Goal: Task Accomplishment & Management: Complete application form

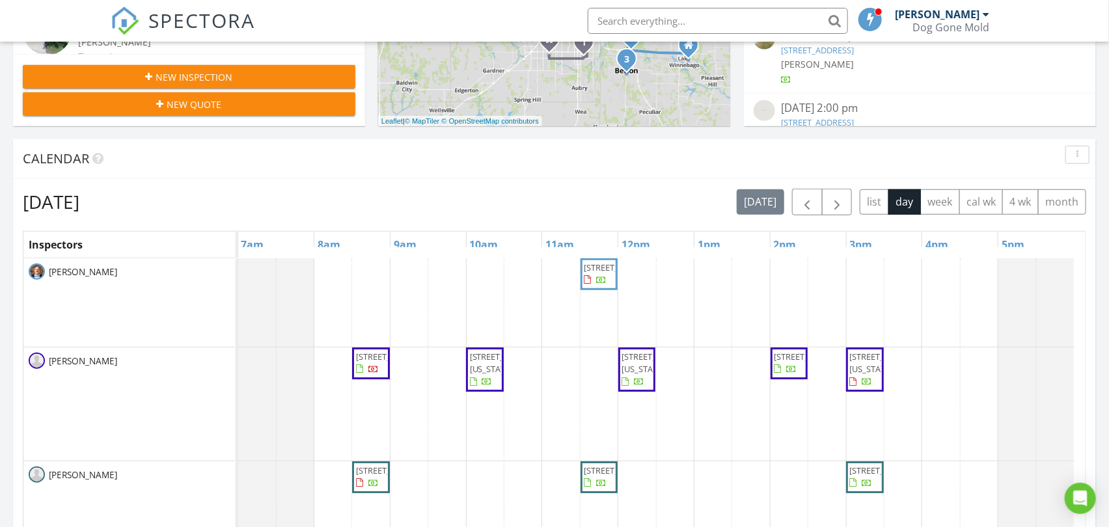
scroll to position [1207, 1132]
click at [838, 210] on span "button" at bounding box center [837, 203] width 16 height 16
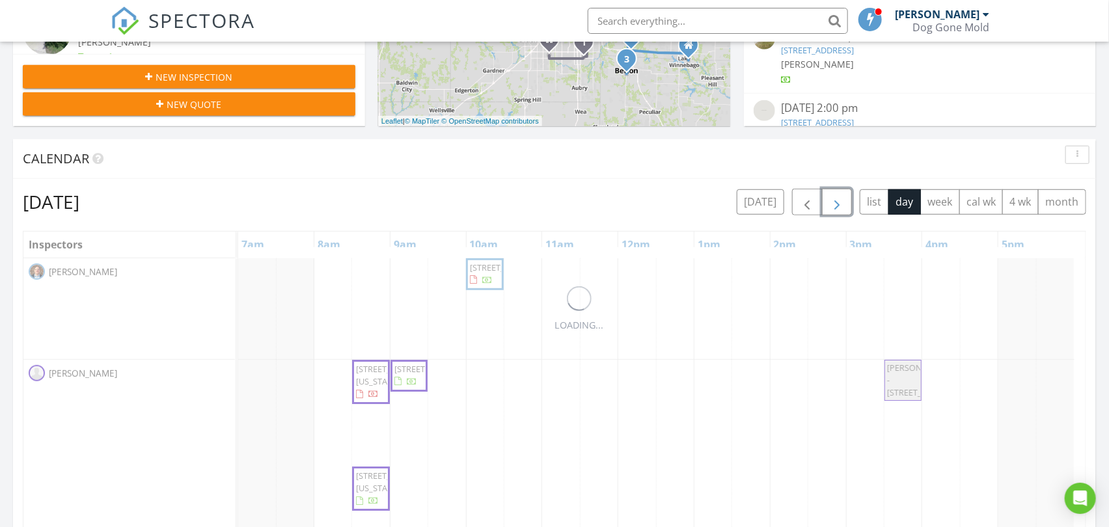
click at [838, 210] on span "button" at bounding box center [837, 203] width 16 height 16
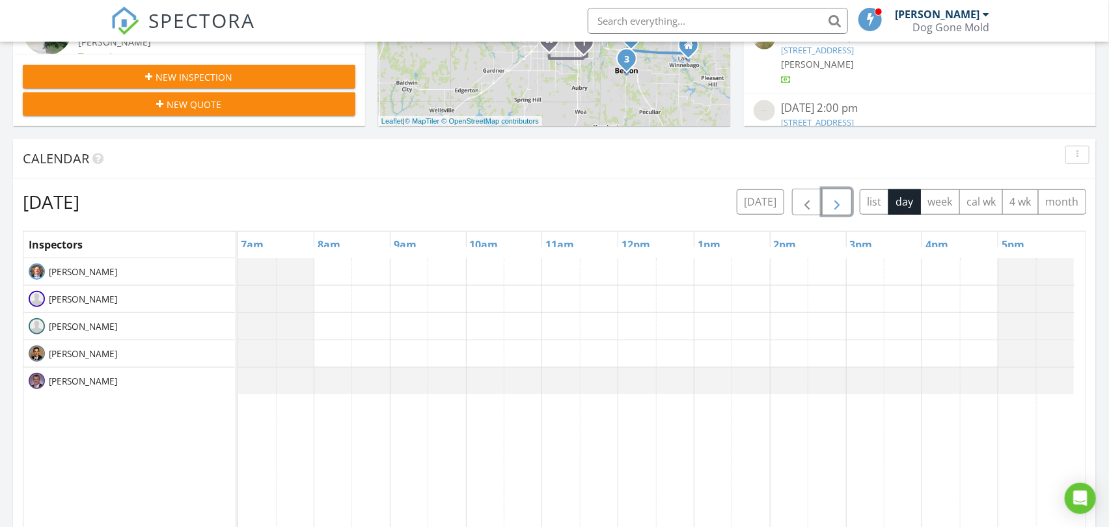
click at [838, 210] on span "button" at bounding box center [837, 203] width 16 height 16
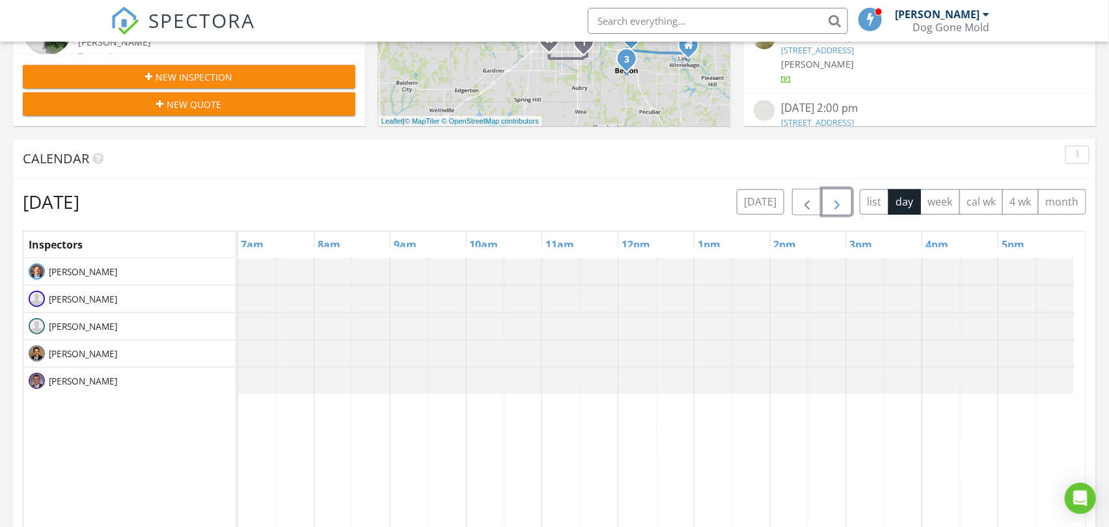
click at [838, 210] on span "button" at bounding box center [837, 203] width 16 height 16
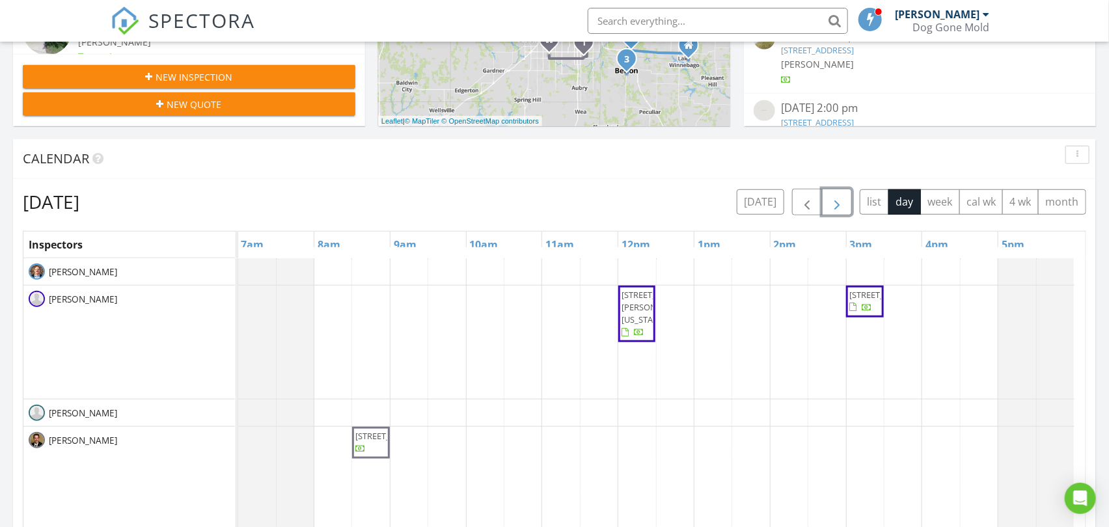
click at [838, 210] on span "button" at bounding box center [837, 203] width 16 height 16
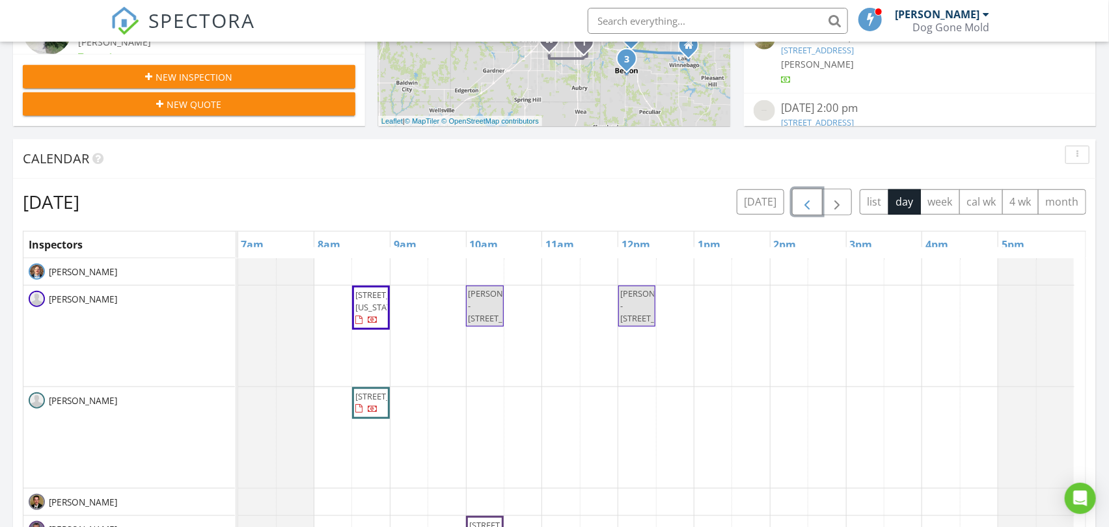
click at [804, 209] on span "button" at bounding box center [807, 203] width 16 height 16
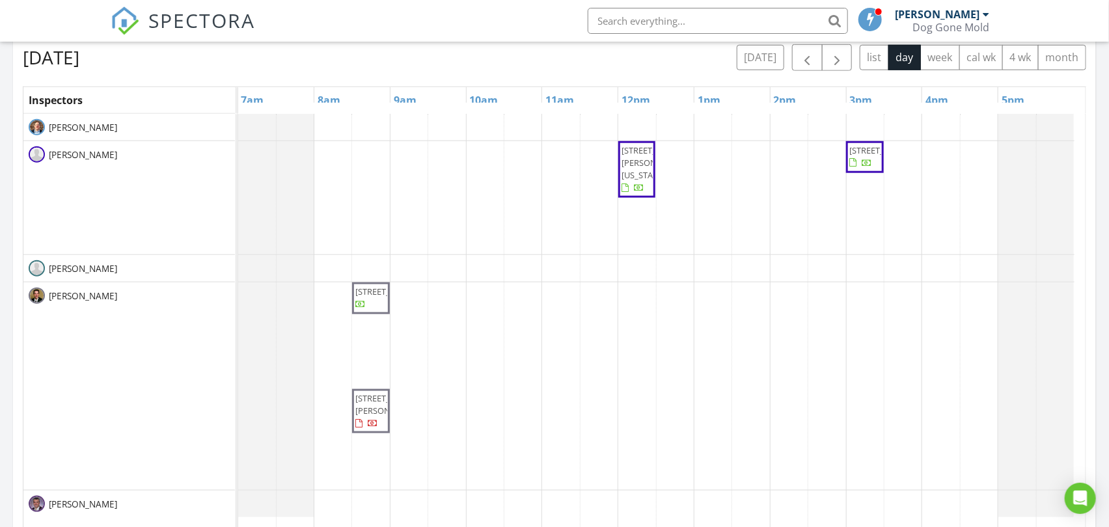
scroll to position [506, 0]
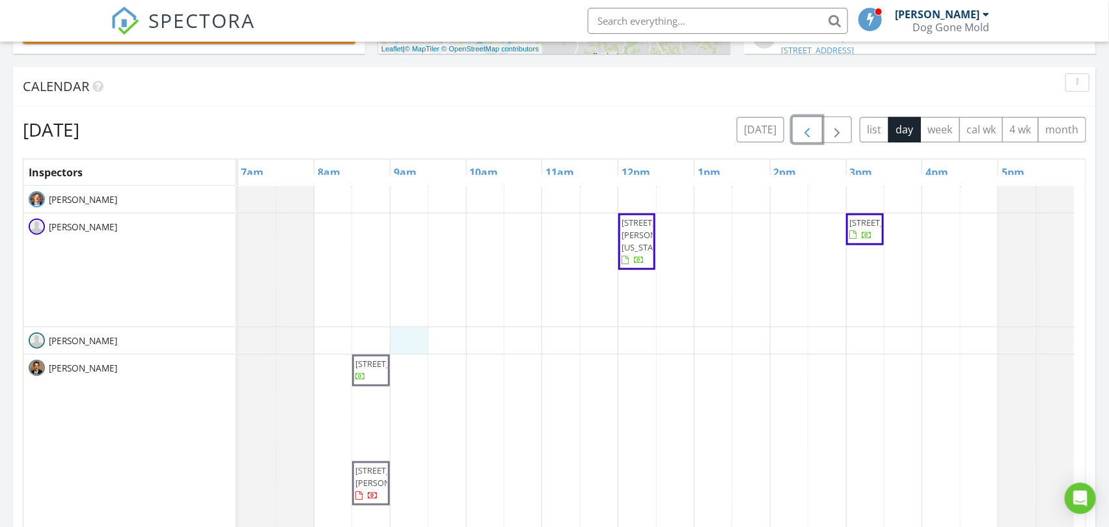
click at [411, 333] on div "7739 Ward Parkway Plaza, Kansas City 64114 12745 N Larkspur Ln., Platte City 64…" at bounding box center [661, 437] width 847 height 503
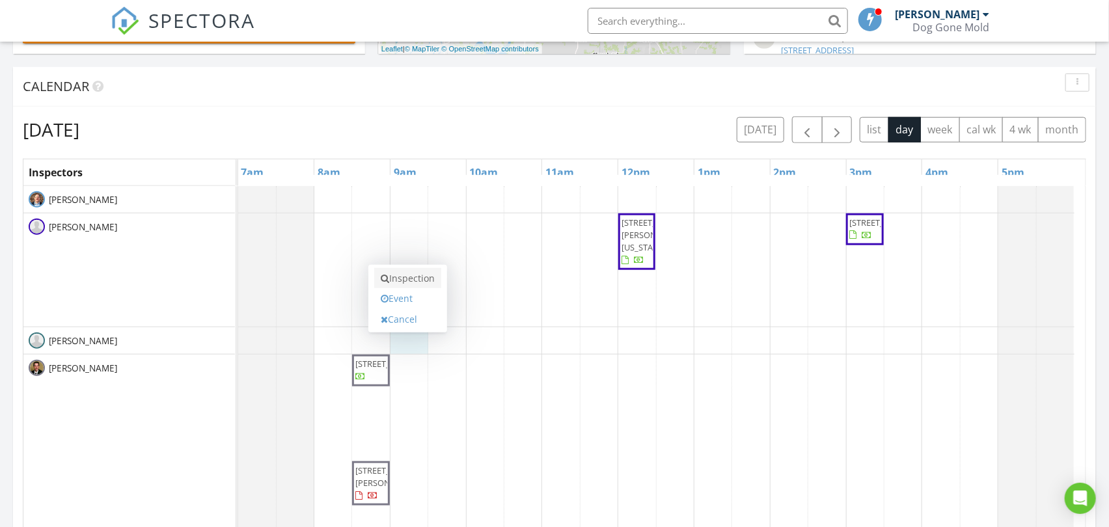
click at [412, 281] on link "Inspection" at bounding box center [407, 278] width 67 height 21
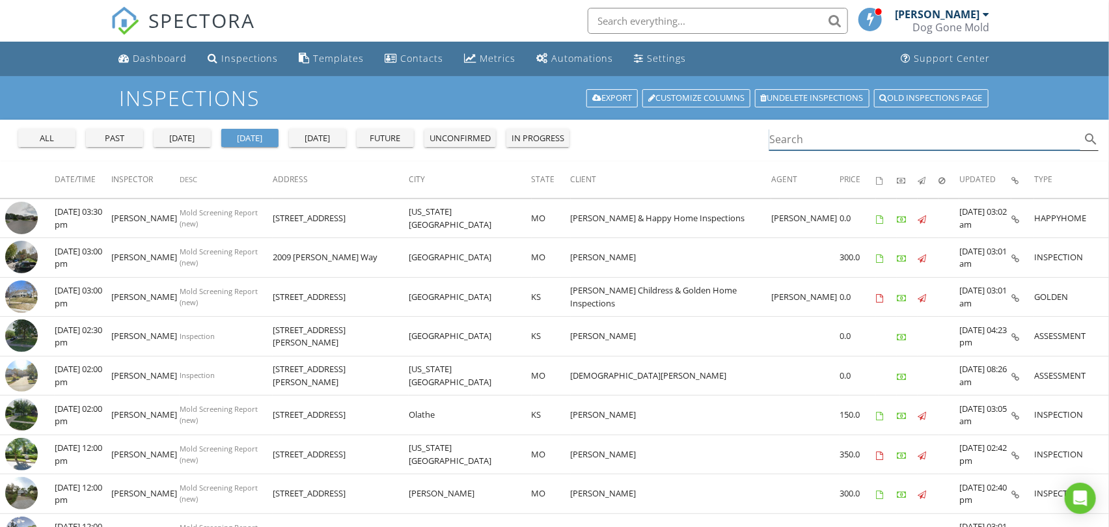
click at [847, 140] on input "Search" at bounding box center [924, 139] width 311 height 21
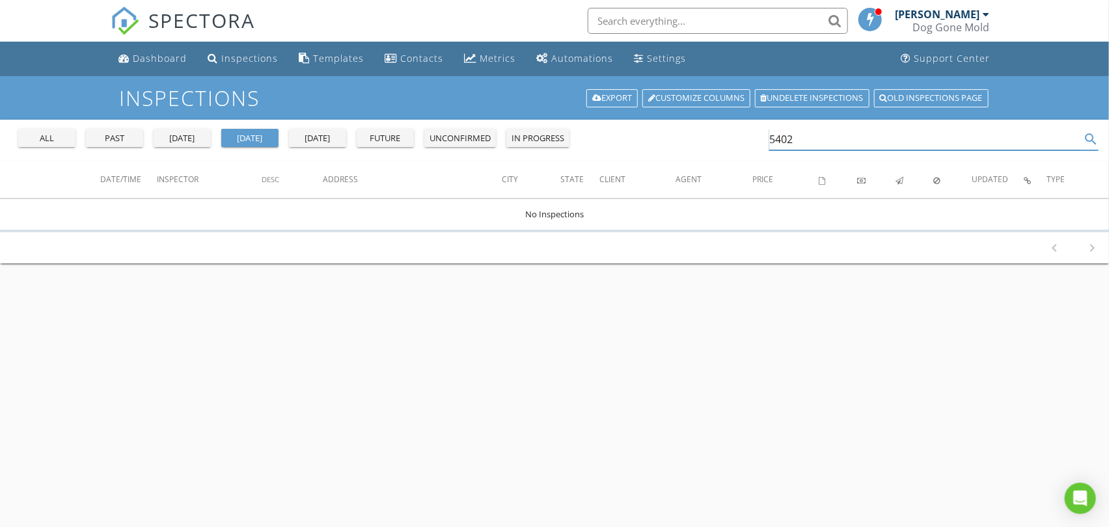
type input "5402"
click at [50, 137] on div "all" at bounding box center [46, 138] width 47 height 13
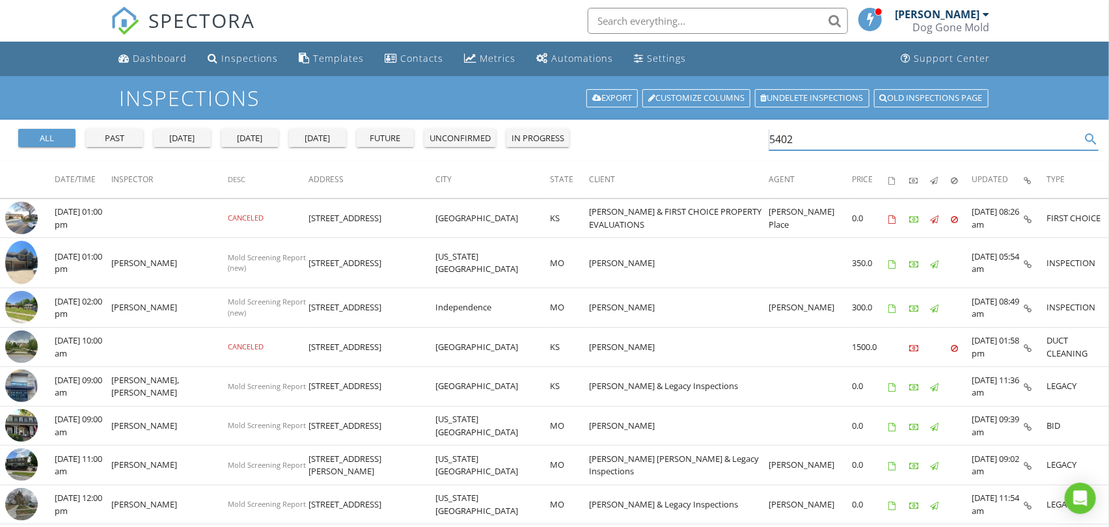
drag, startPoint x: 822, startPoint y: 131, endPoint x: 709, endPoint y: 135, distance: 113.3
click at [709, 135] on div "all past yesterday today tomorrow future unconfirmed in progress 5402 search" at bounding box center [554, 141] width 1109 height 42
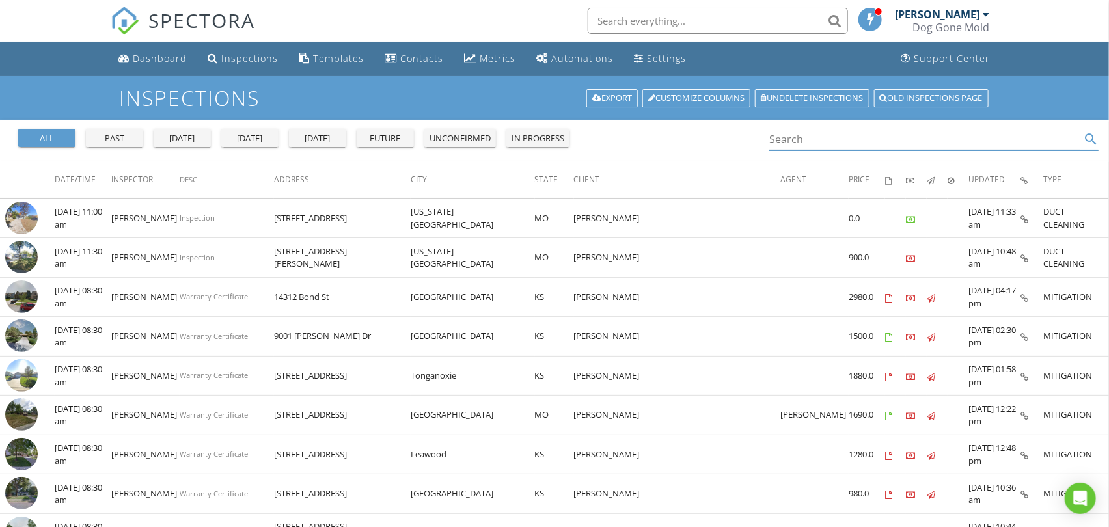
click at [193, 139] on div "yesterday" at bounding box center [182, 138] width 47 height 13
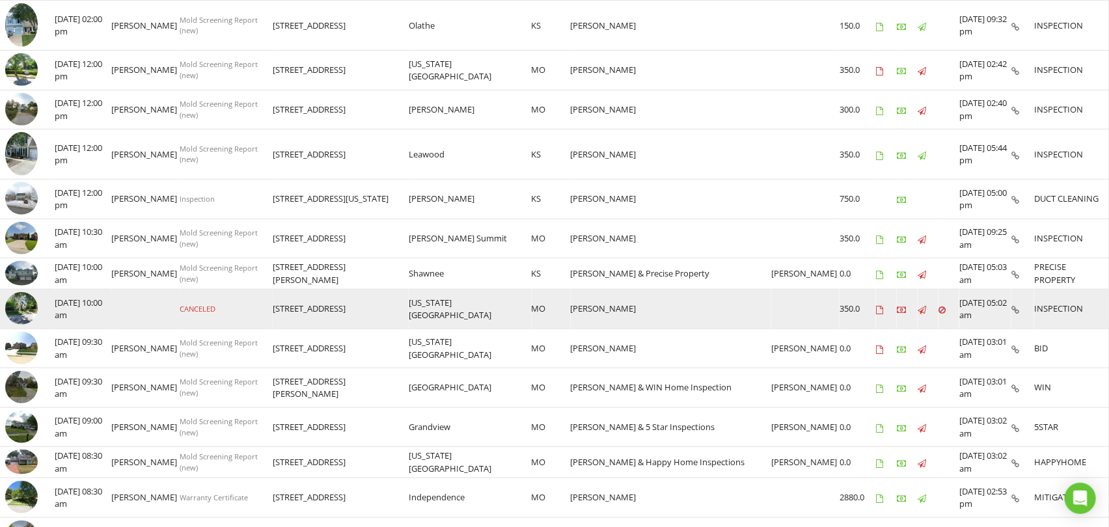
scroll to position [504, 0]
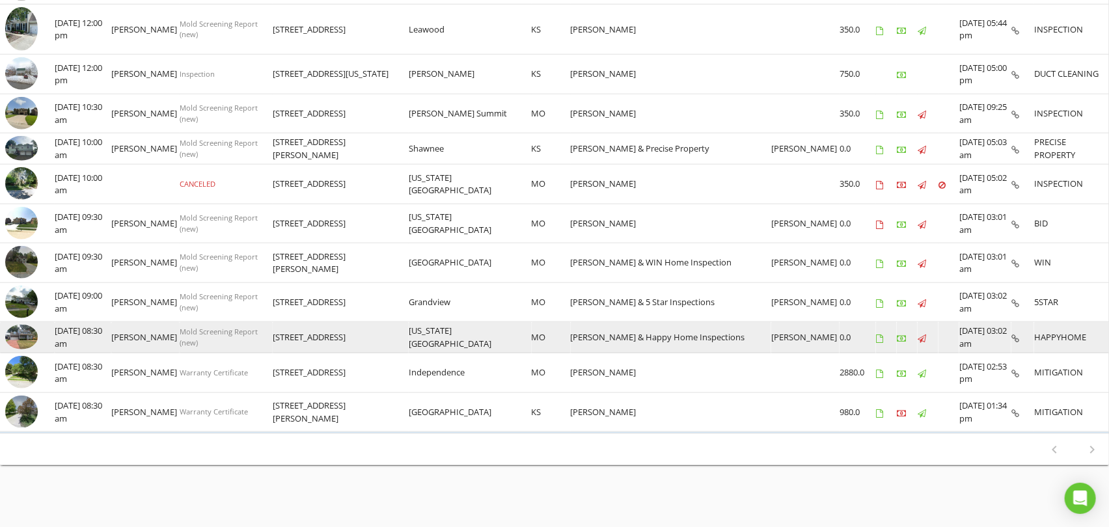
click at [17, 333] on img at bounding box center [21, 337] width 33 height 24
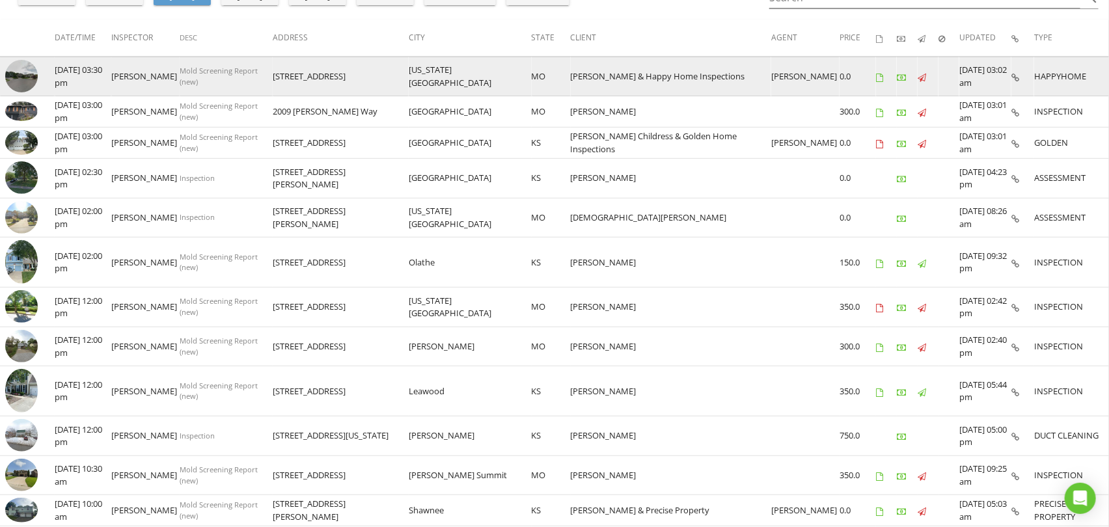
scroll to position [0, 0]
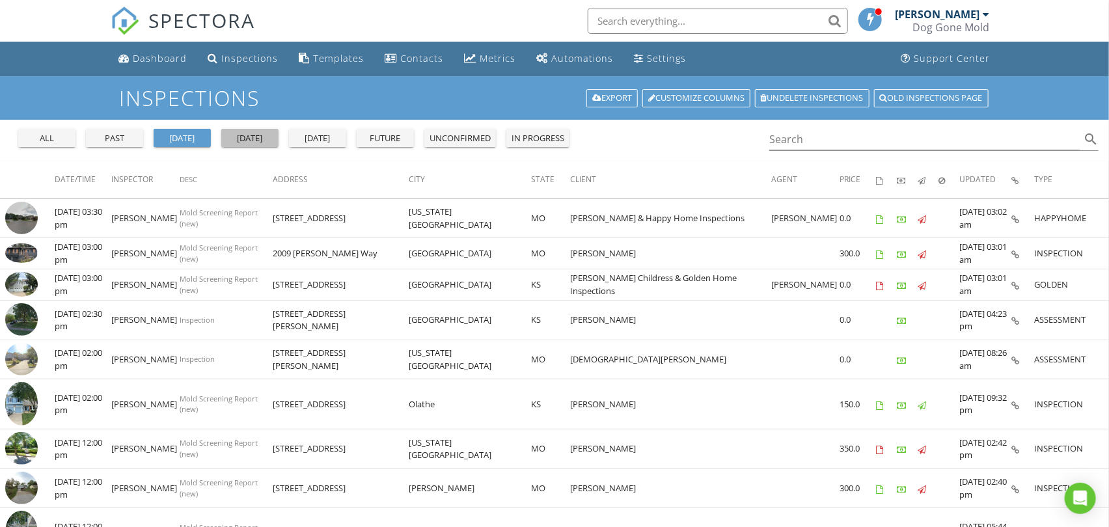
click at [249, 137] on div "[DATE]" at bounding box center [249, 138] width 47 height 13
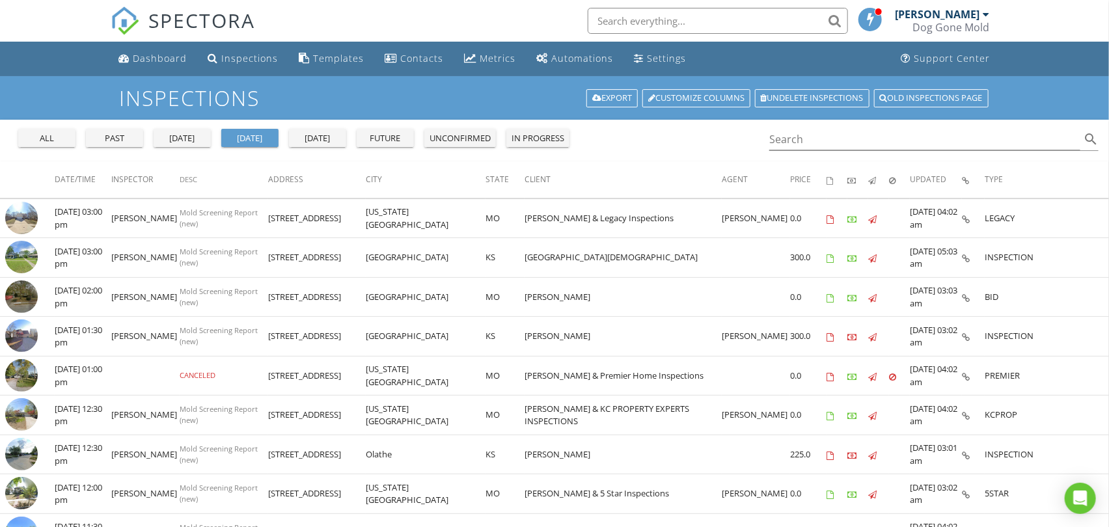
click at [187, 138] on div "yesterday" at bounding box center [182, 138] width 47 height 13
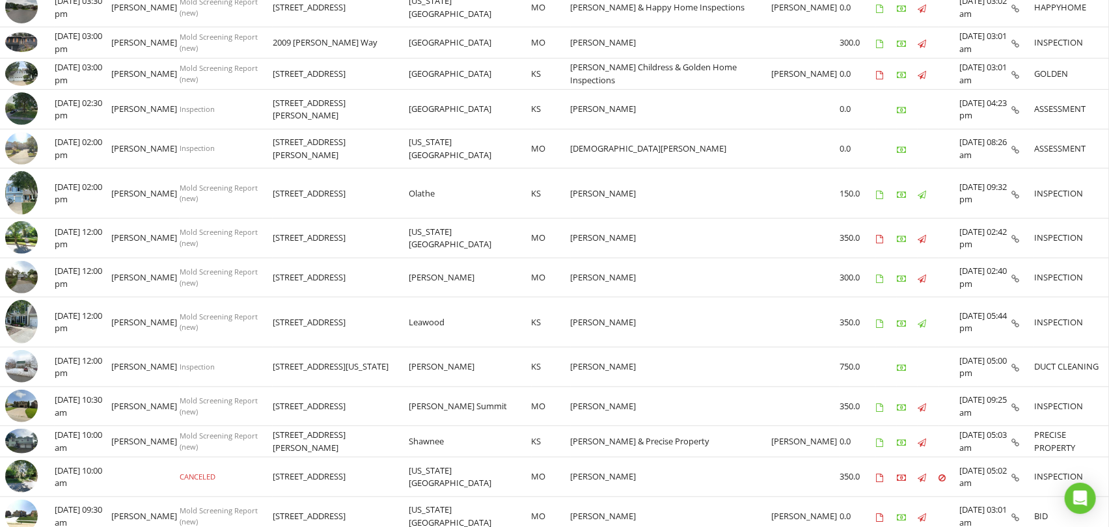
scroll to position [504, 0]
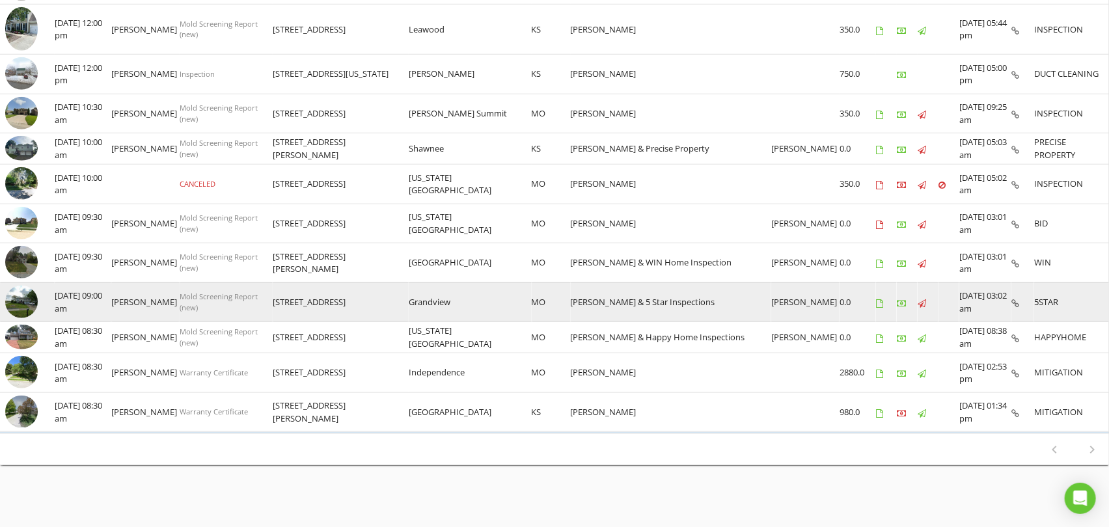
click at [21, 295] on img at bounding box center [21, 302] width 33 height 33
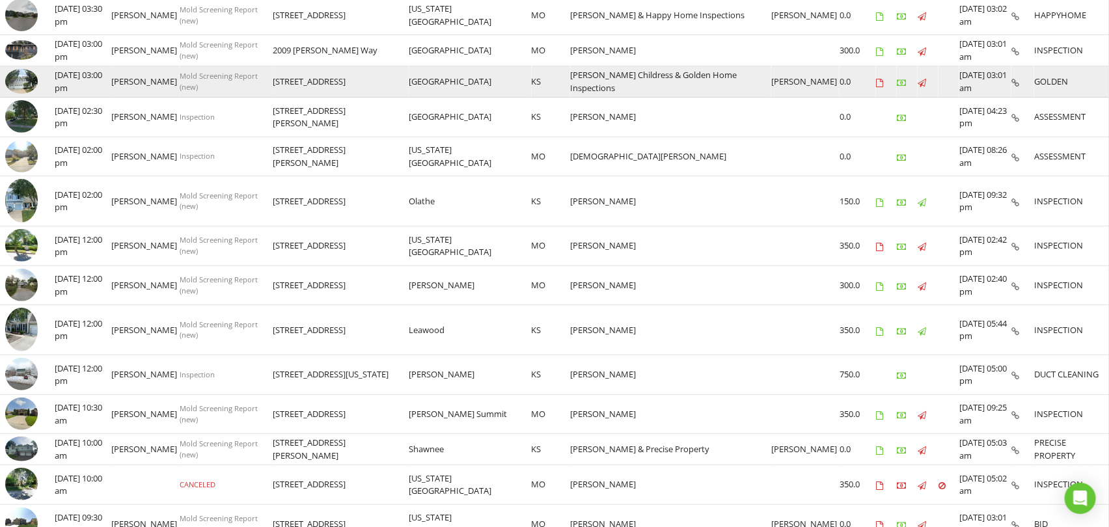
scroll to position [70, 0]
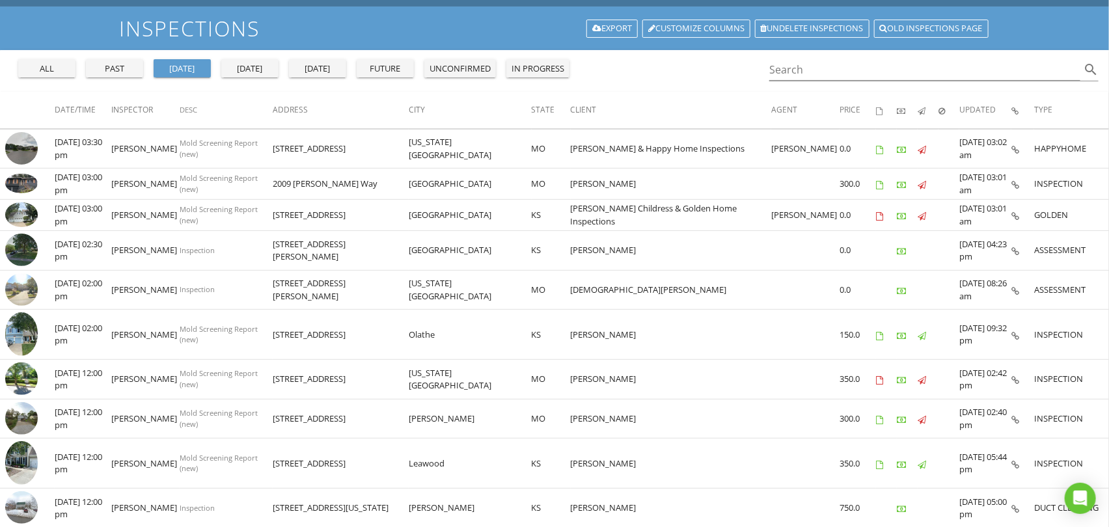
click at [779, 57] on div "Search search" at bounding box center [933, 67] width 329 height 27
click at [795, 72] on input "Search" at bounding box center [924, 69] width 311 height 21
click at [800, 70] on input "Search" at bounding box center [924, 69] width 311 height 21
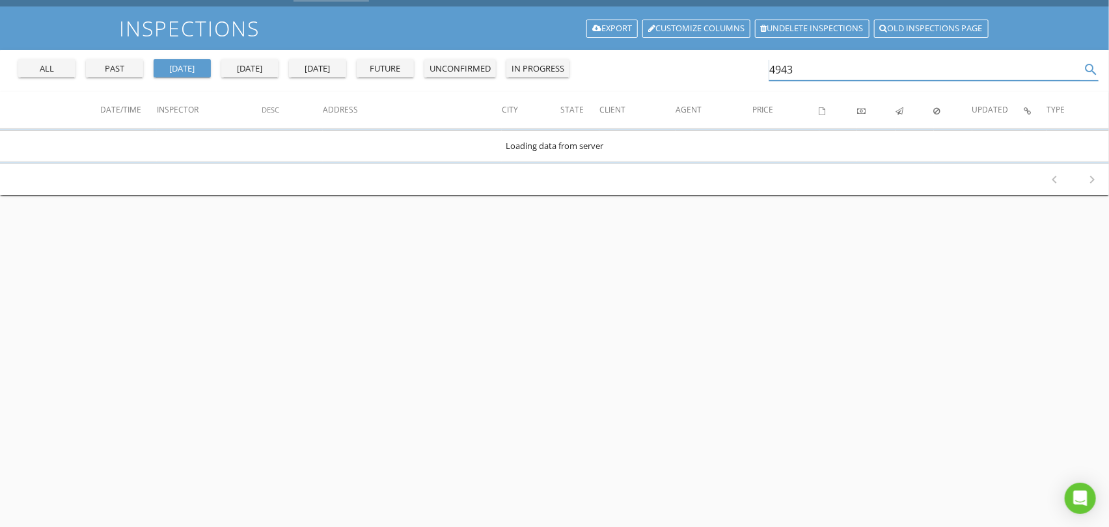
scroll to position [0, 0]
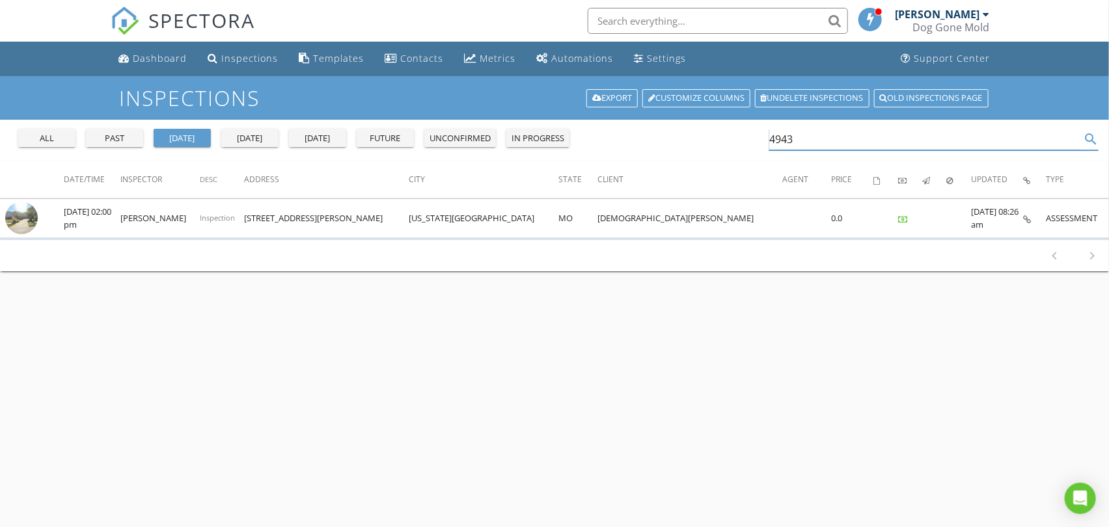
type input "4943"
click at [40, 133] on div "all" at bounding box center [46, 138] width 47 height 13
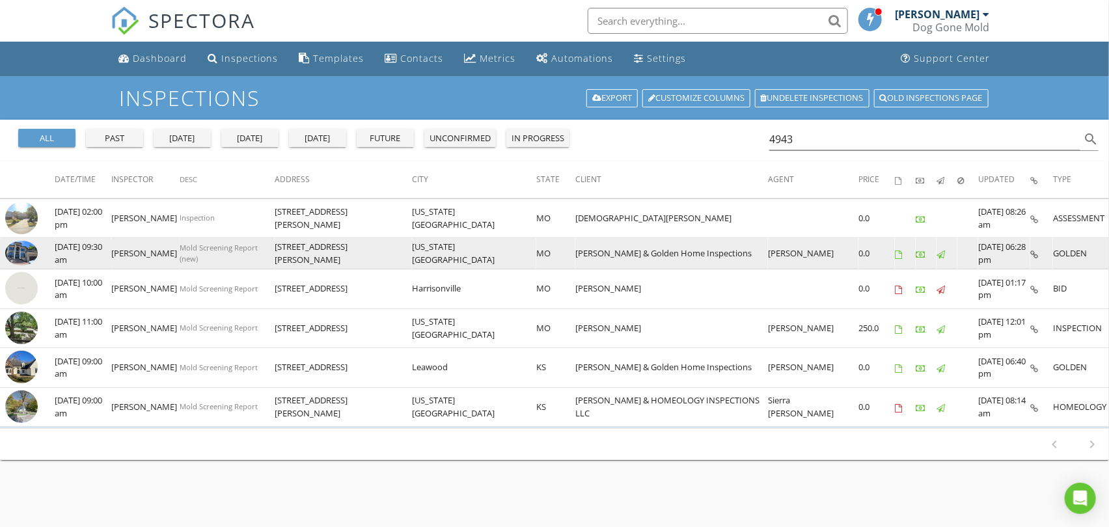
click at [26, 252] on img at bounding box center [21, 253] width 33 height 25
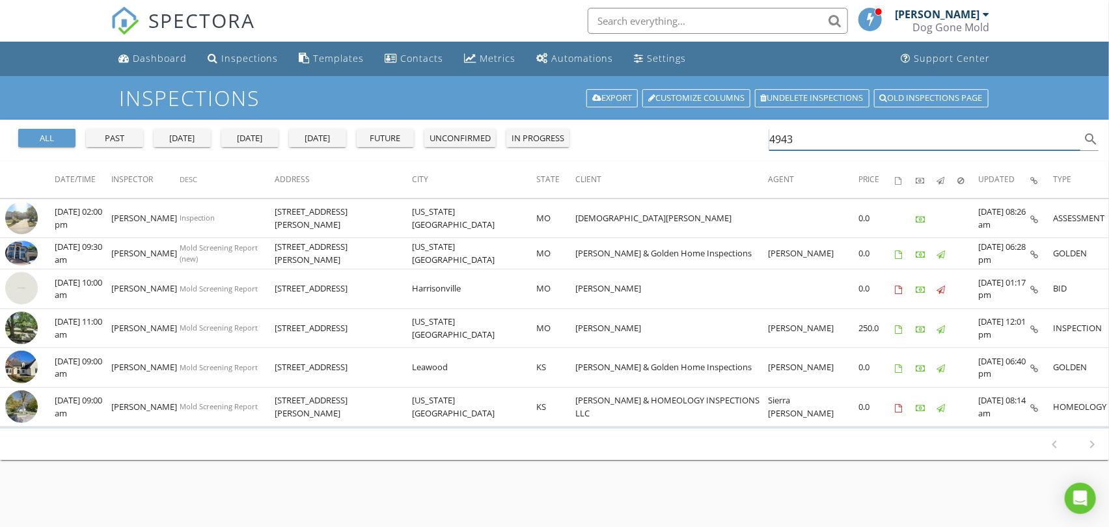
drag, startPoint x: 807, startPoint y: 137, endPoint x: 705, endPoint y: 137, distance: 102.8
click at [705, 137] on div "all past yesterday today tomorrow future unconfirmed in progress 4943 search" at bounding box center [554, 141] width 1109 height 42
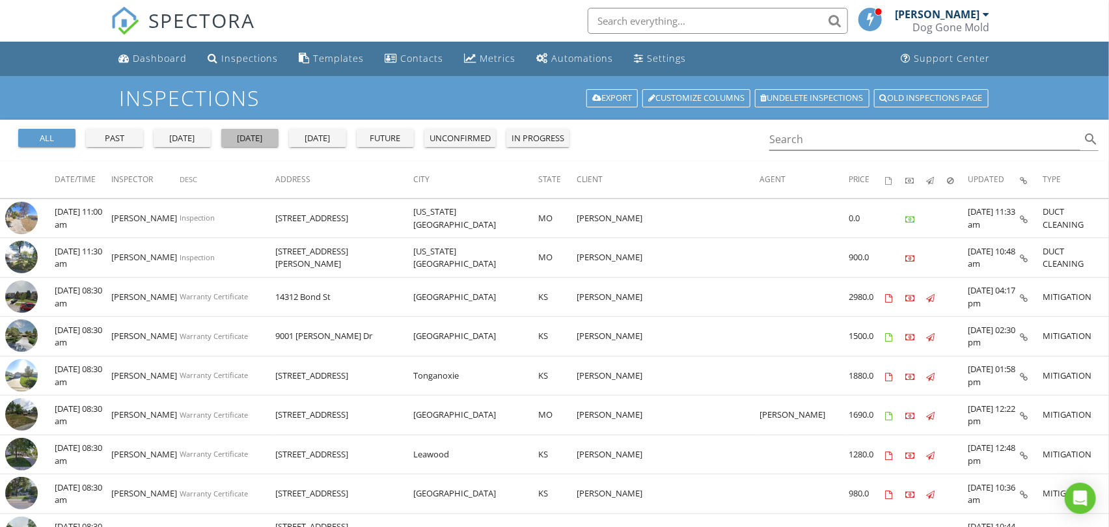
click at [246, 137] on div "[DATE]" at bounding box center [249, 138] width 47 height 13
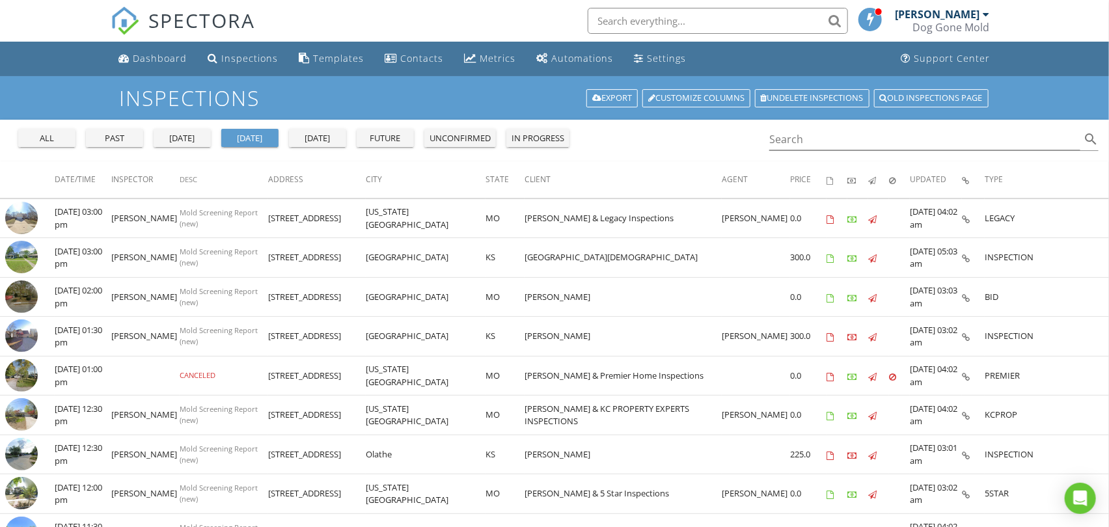
click at [185, 138] on div "yesterday" at bounding box center [182, 138] width 47 height 13
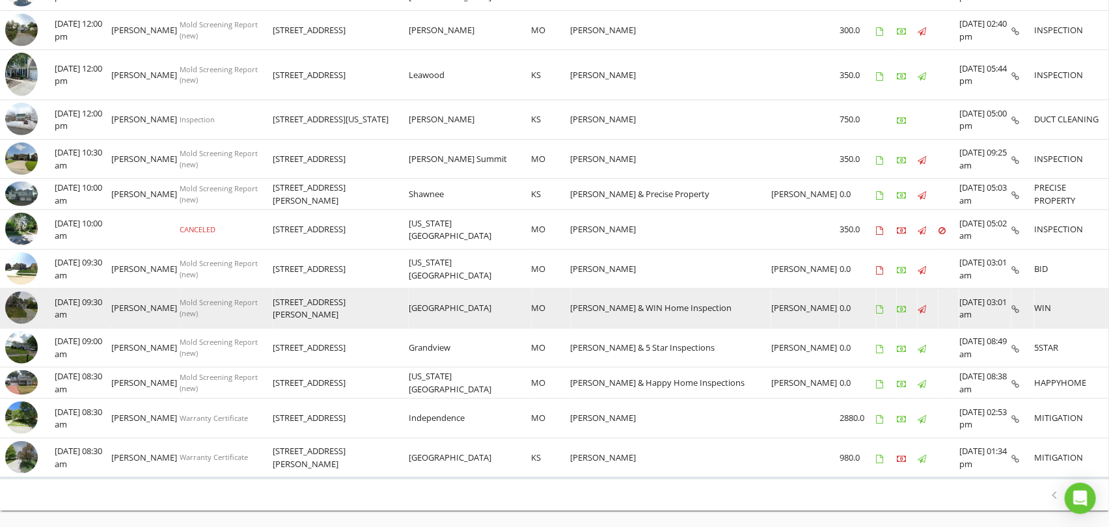
scroll to position [504, 0]
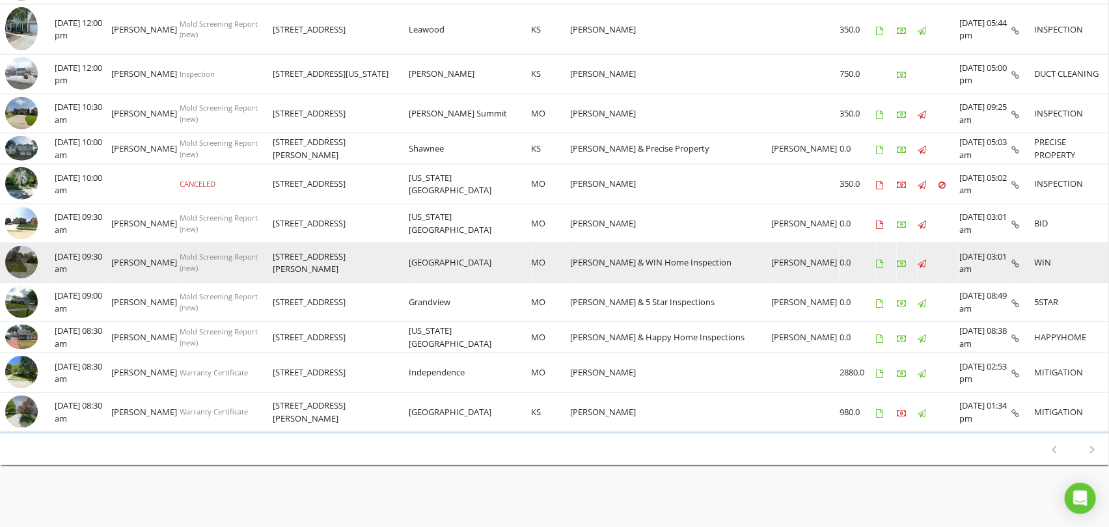
click at [25, 257] on img at bounding box center [21, 262] width 33 height 33
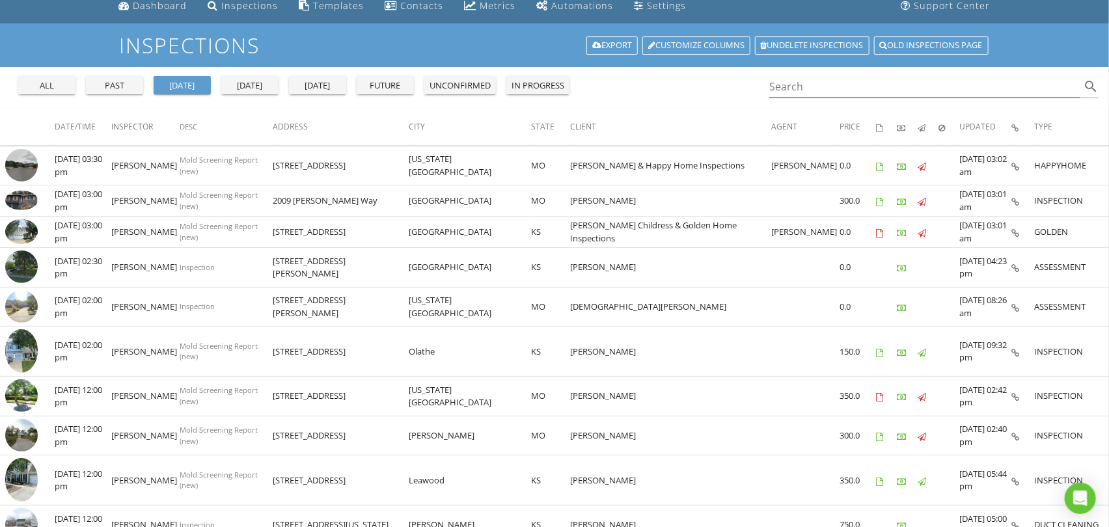
scroll to position [0, 0]
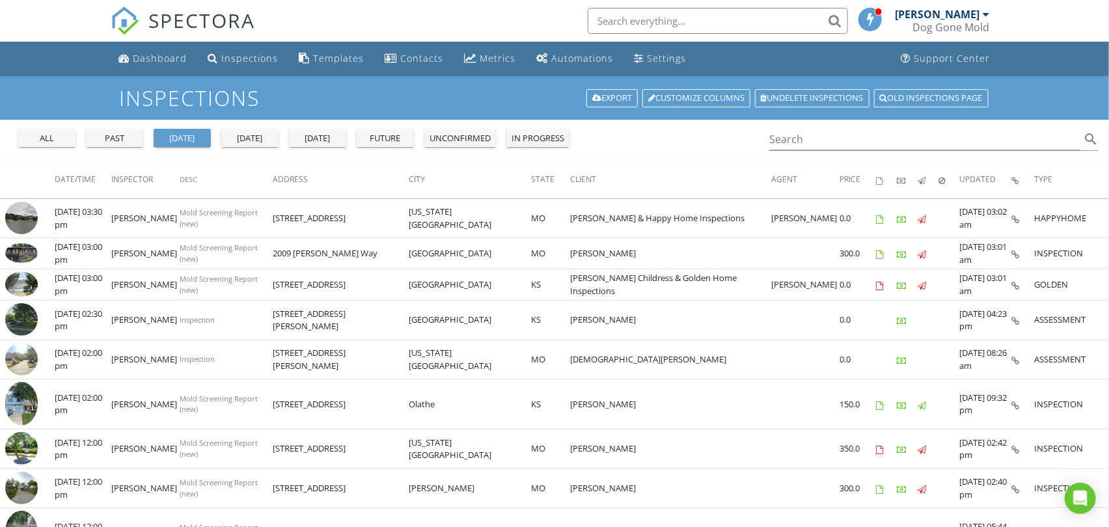
click at [249, 134] on div "[DATE]" at bounding box center [249, 138] width 47 height 13
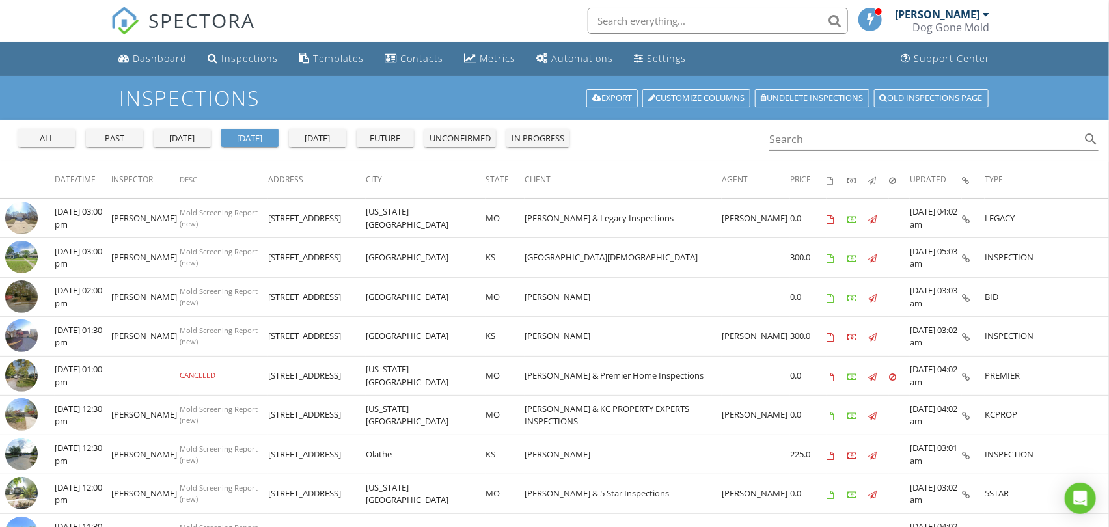
click at [182, 142] on div "yesterday" at bounding box center [182, 138] width 47 height 13
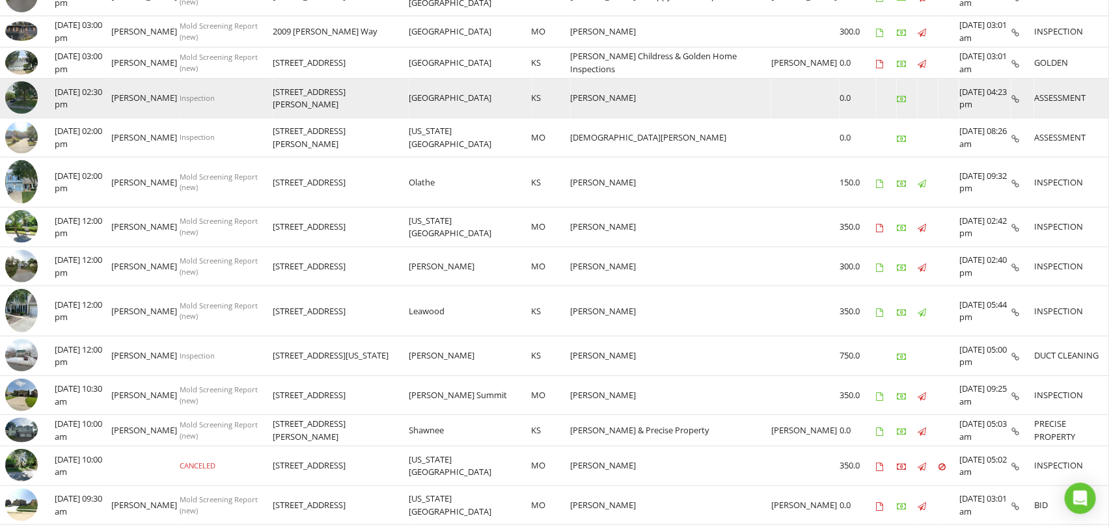
scroll to position [431, 0]
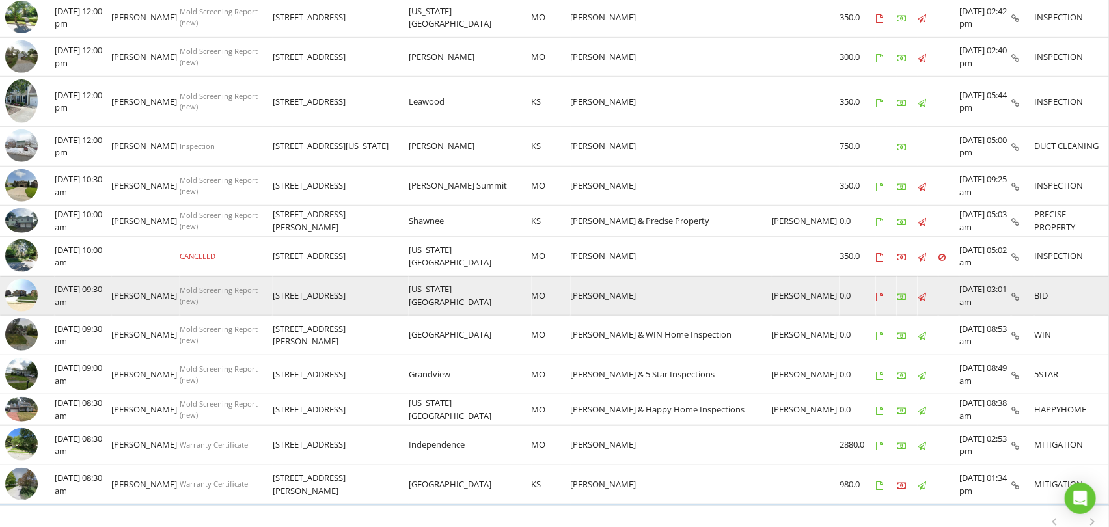
click at [20, 287] on img at bounding box center [21, 295] width 33 height 33
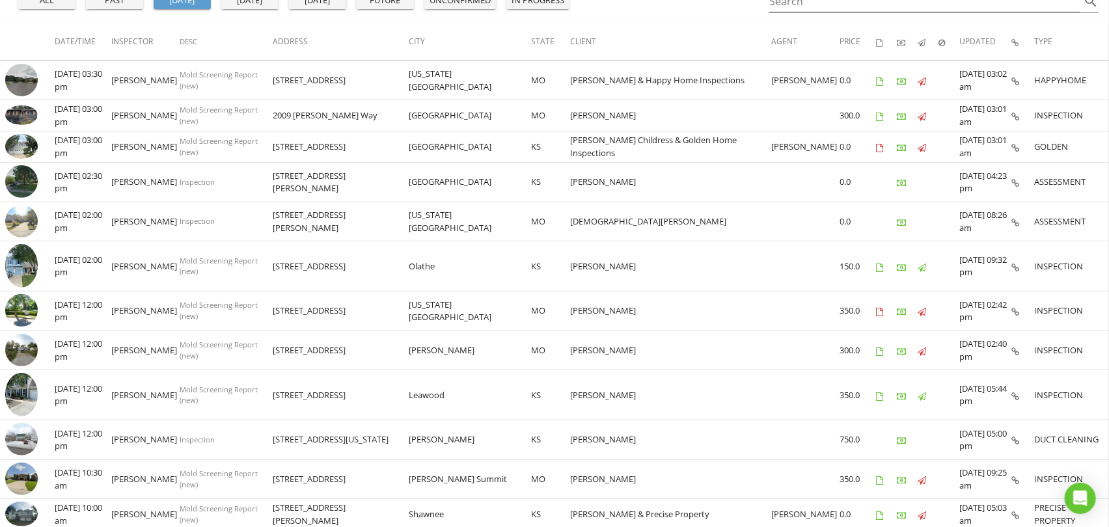
scroll to position [0, 0]
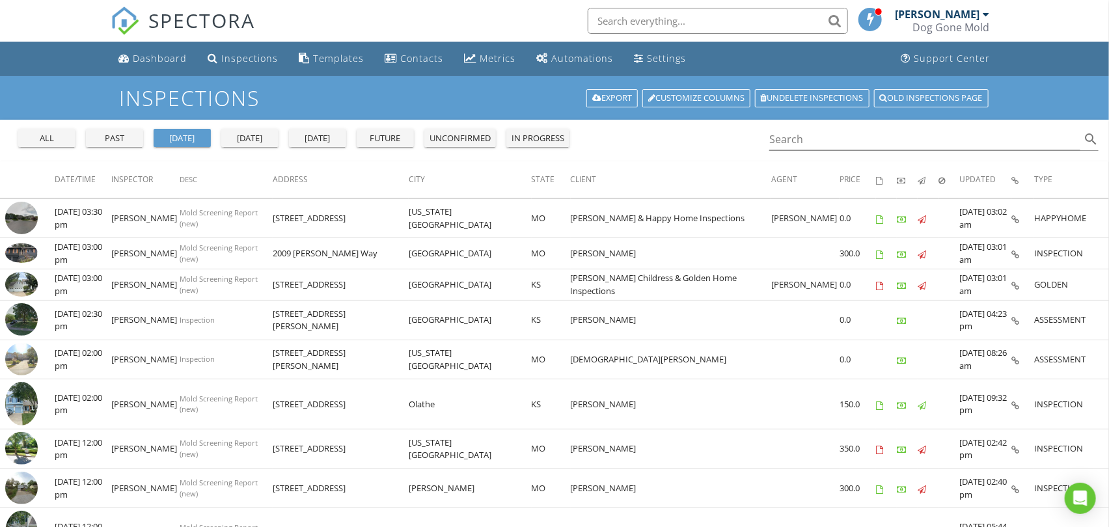
click at [241, 129] on button "[DATE]" at bounding box center [249, 138] width 57 height 18
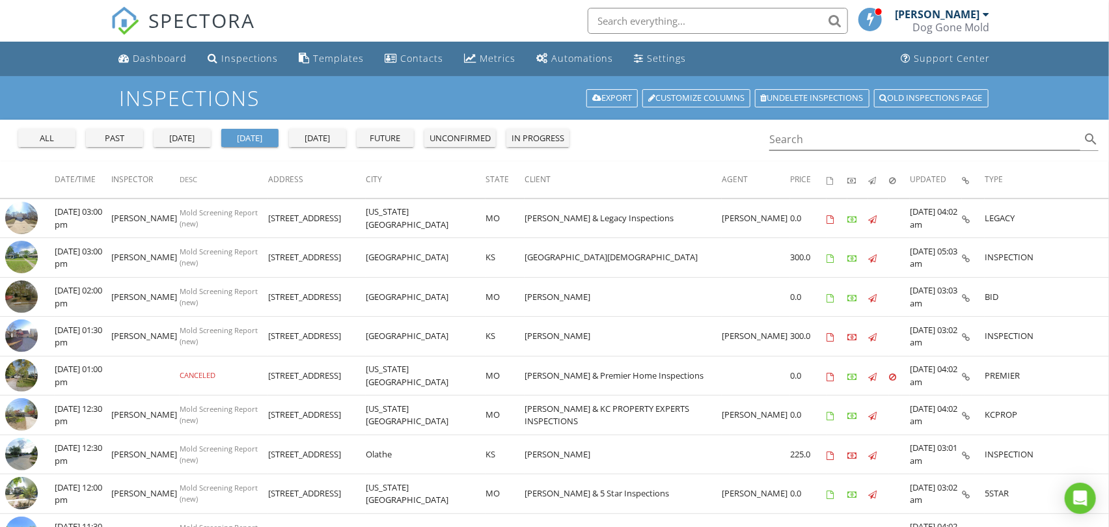
click at [182, 139] on div "yesterday" at bounding box center [182, 138] width 47 height 13
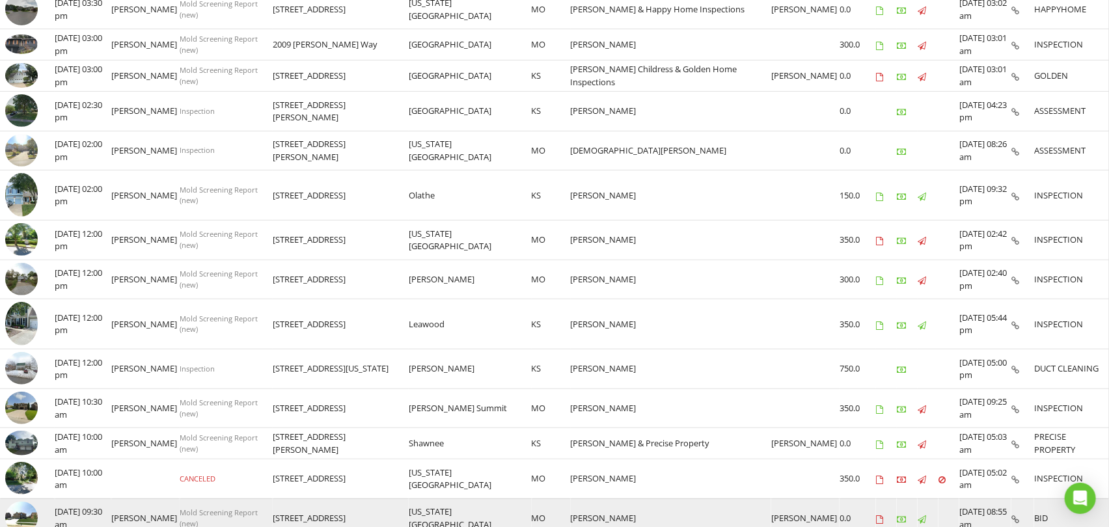
scroll to position [504, 0]
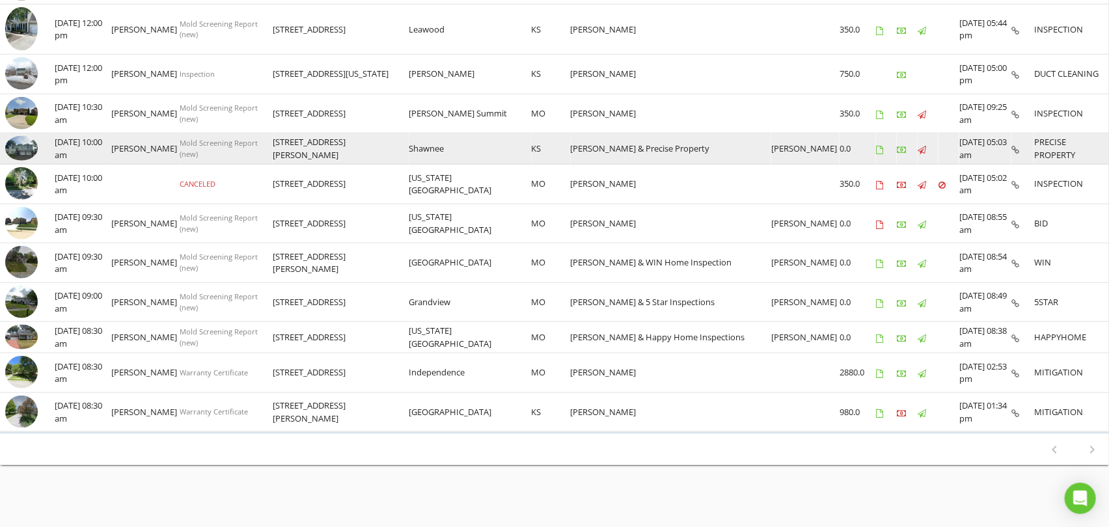
click at [18, 141] on img at bounding box center [21, 148] width 33 height 24
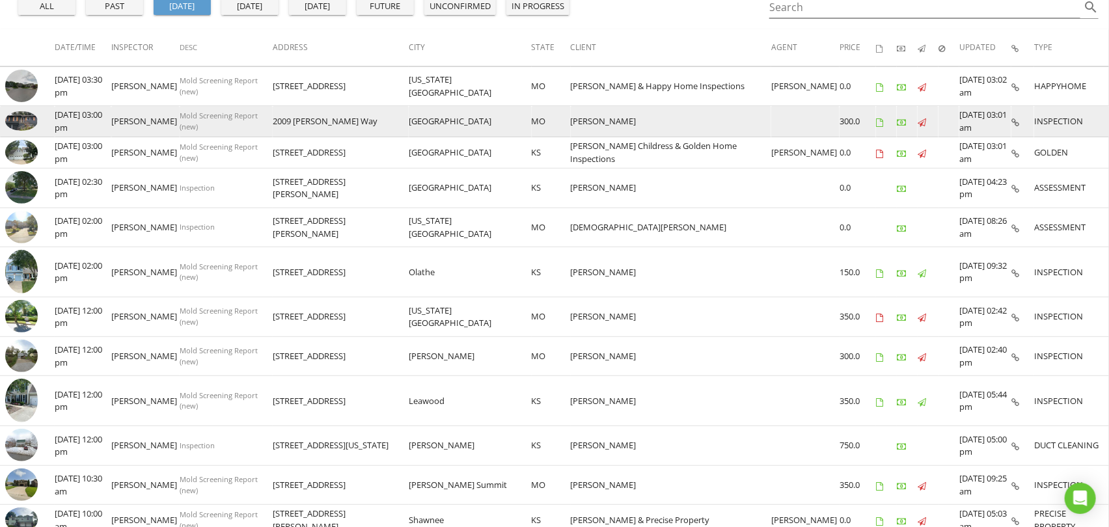
scroll to position [0, 0]
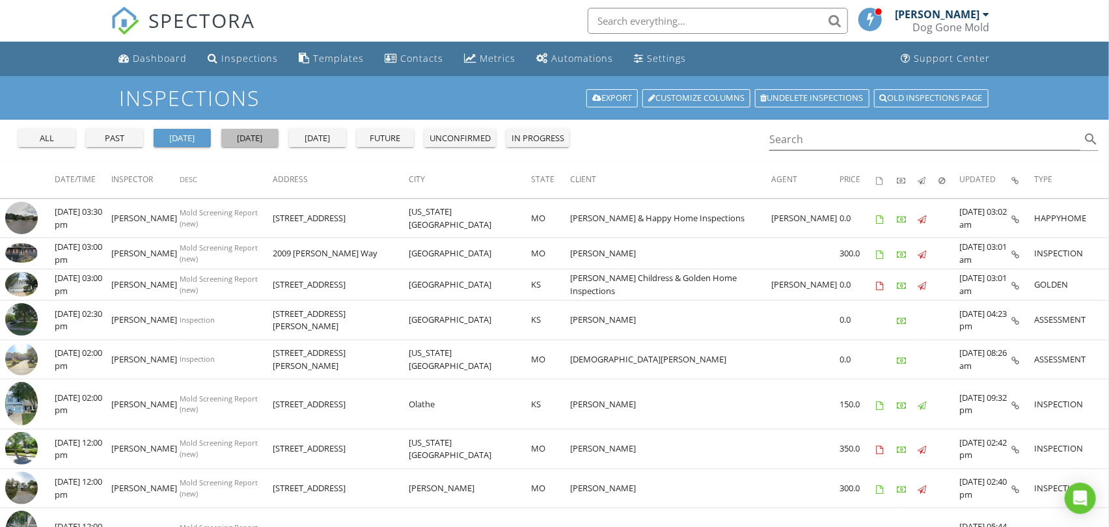
click at [252, 135] on div "today" at bounding box center [249, 138] width 47 height 13
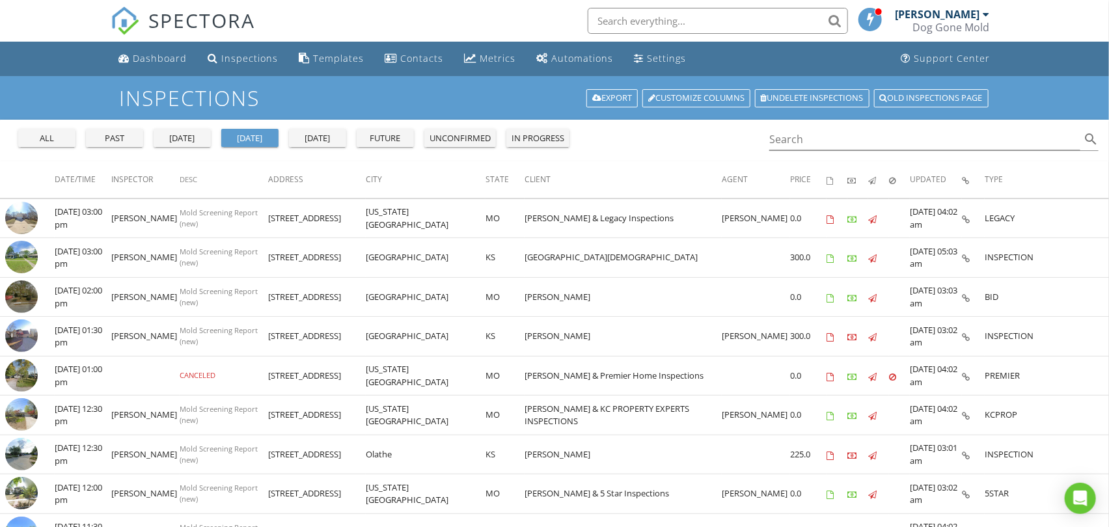
click at [180, 134] on div "yesterday" at bounding box center [182, 138] width 47 height 13
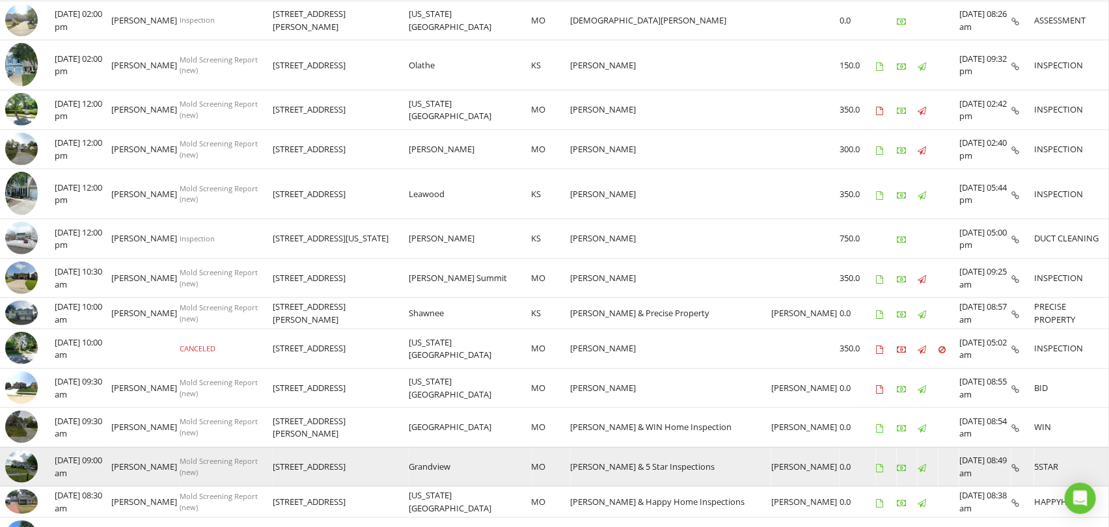
scroll to position [361, 0]
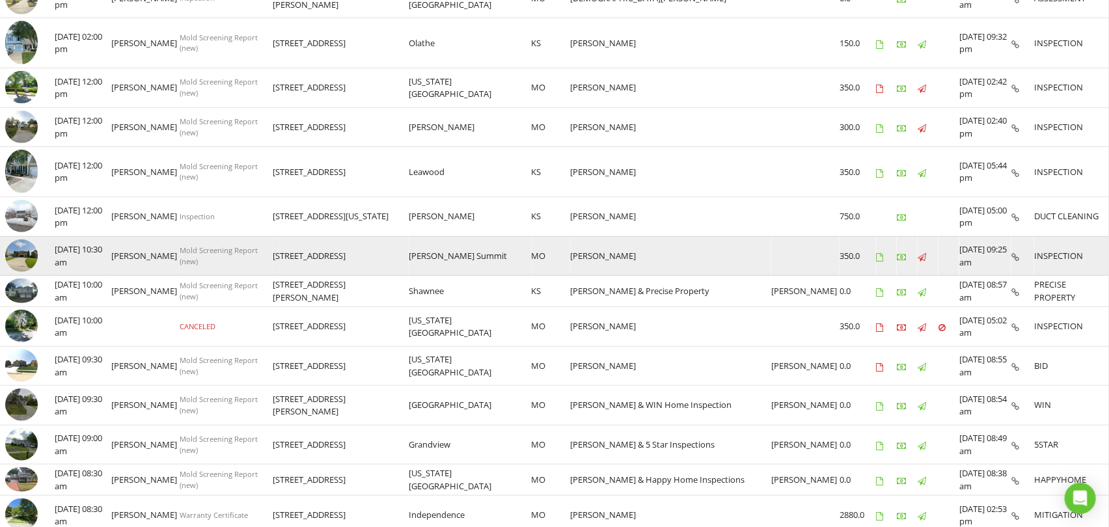
click at [21, 252] on img at bounding box center [21, 255] width 33 height 33
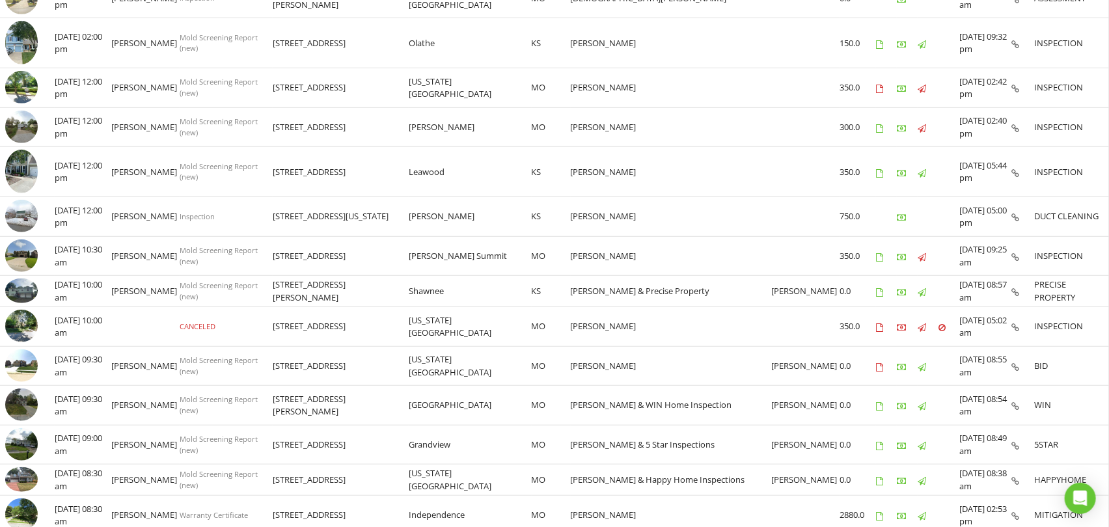
scroll to position [72, 0]
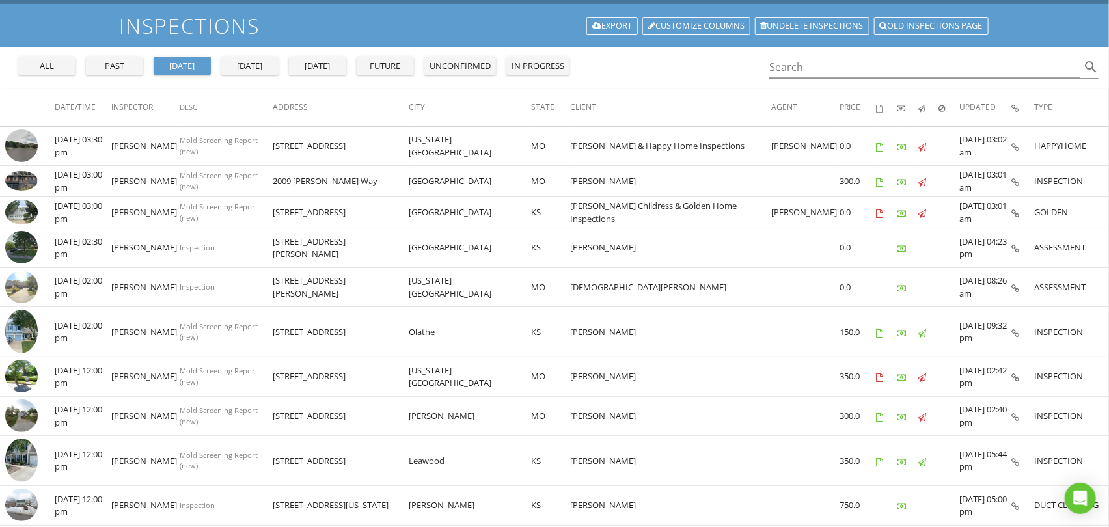
click at [243, 59] on button "today" at bounding box center [249, 66] width 57 height 18
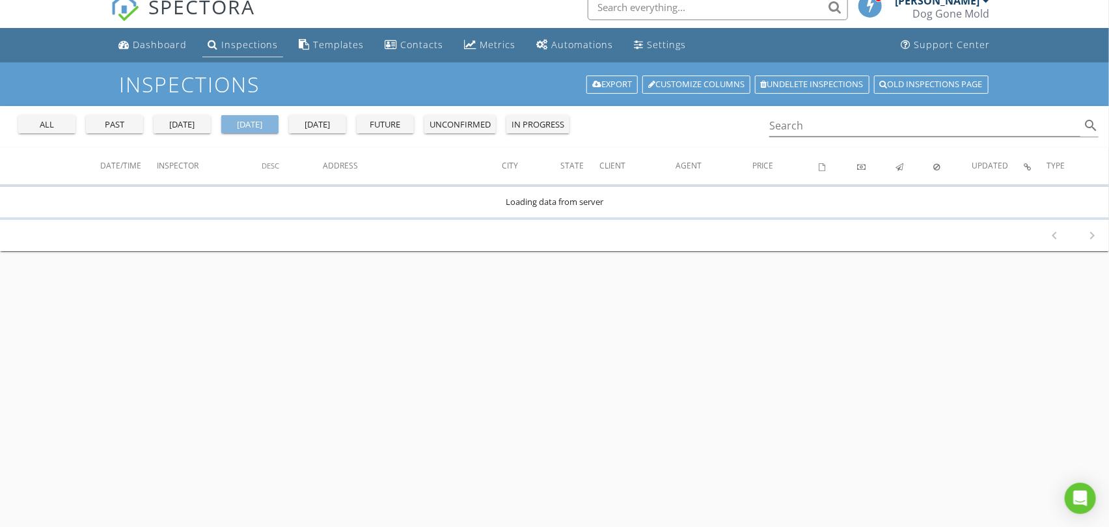
scroll to position [0, 0]
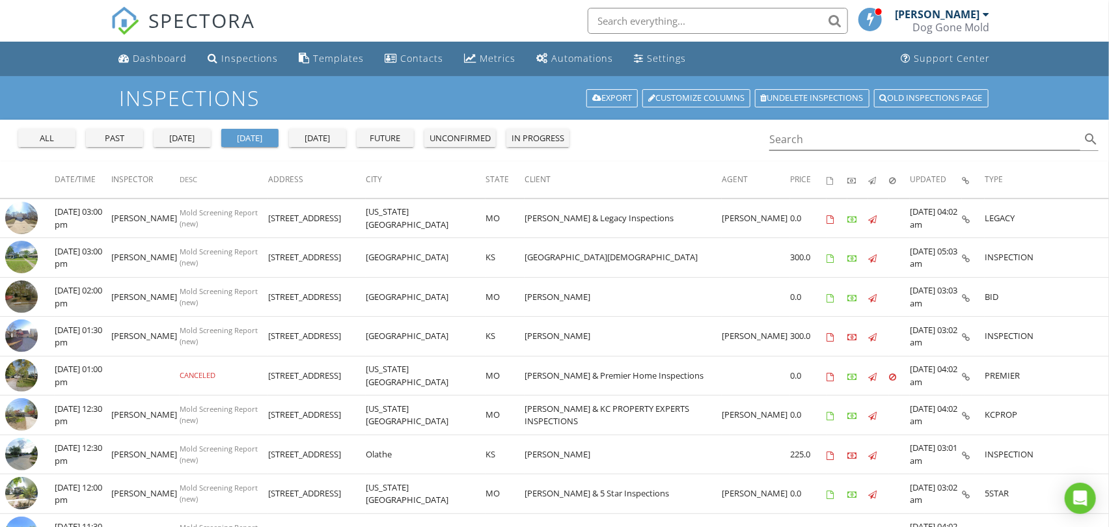
click at [189, 138] on div "yesterday" at bounding box center [182, 138] width 47 height 13
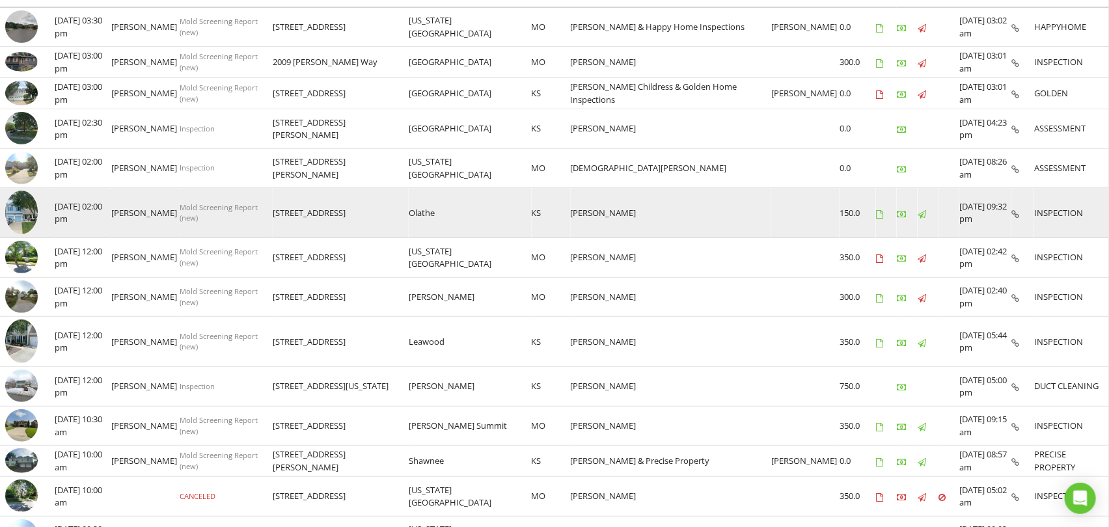
scroll to position [142, 0]
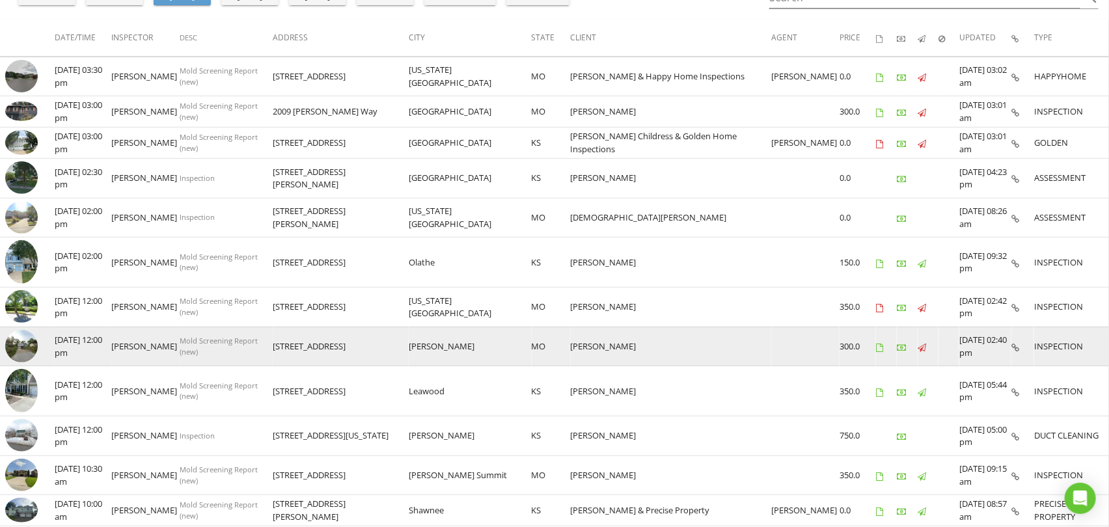
click at [21, 340] on img at bounding box center [21, 346] width 33 height 33
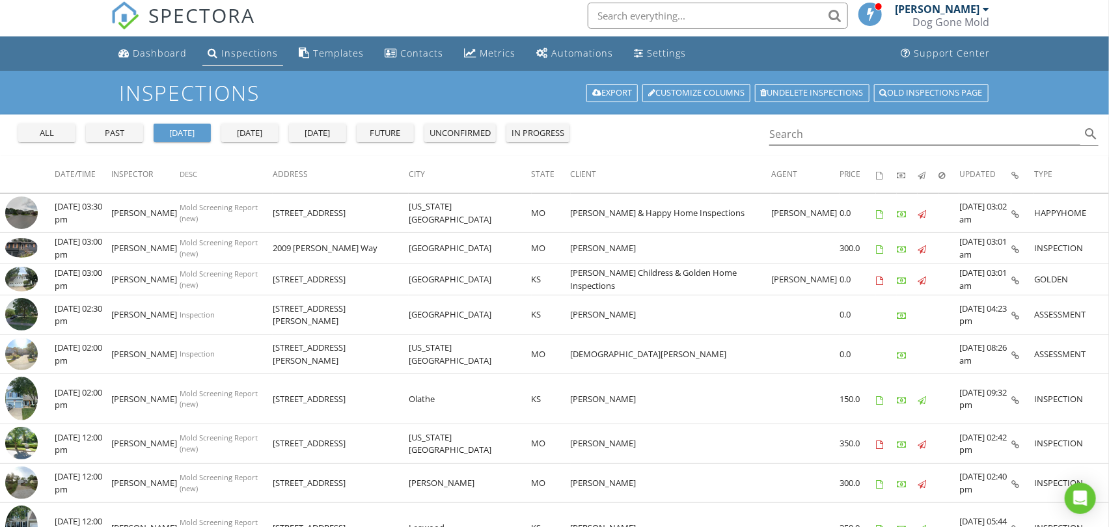
scroll to position [0, 0]
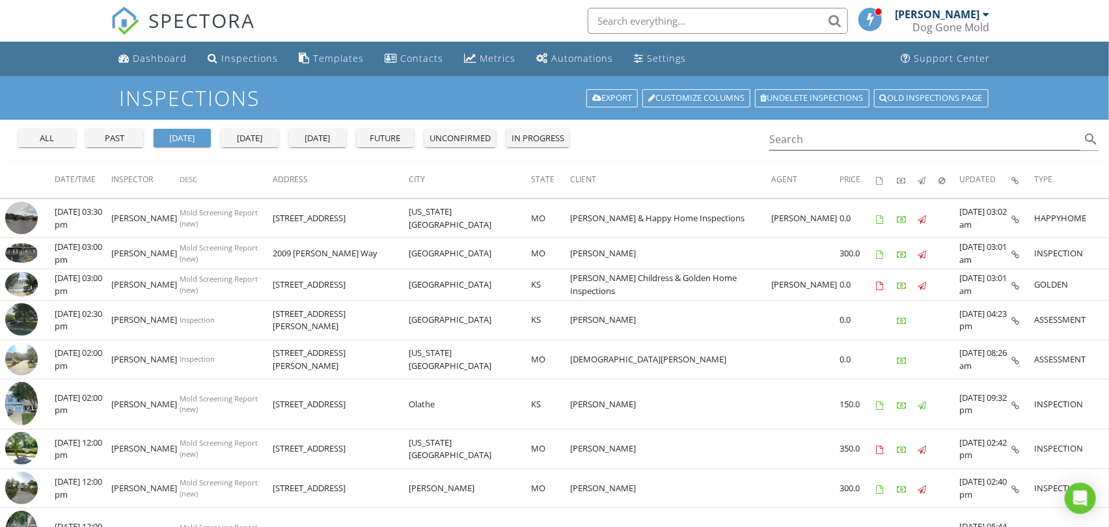
click at [243, 141] on div "today" at bounding box center [249, 138] width 47 height 13
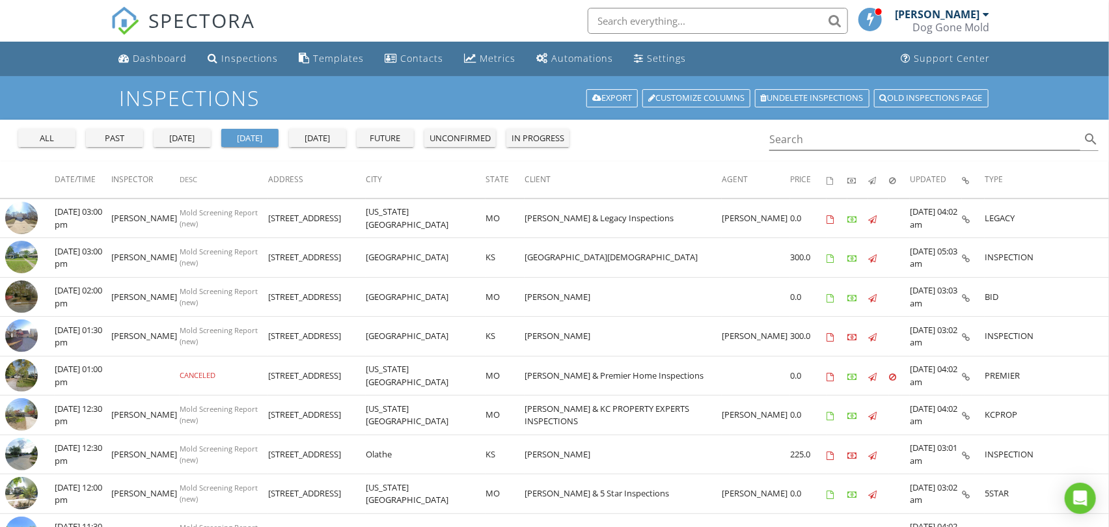
click at [187, 138] on div "yesterday" at bounding box center [182, 138] width 47 height 13
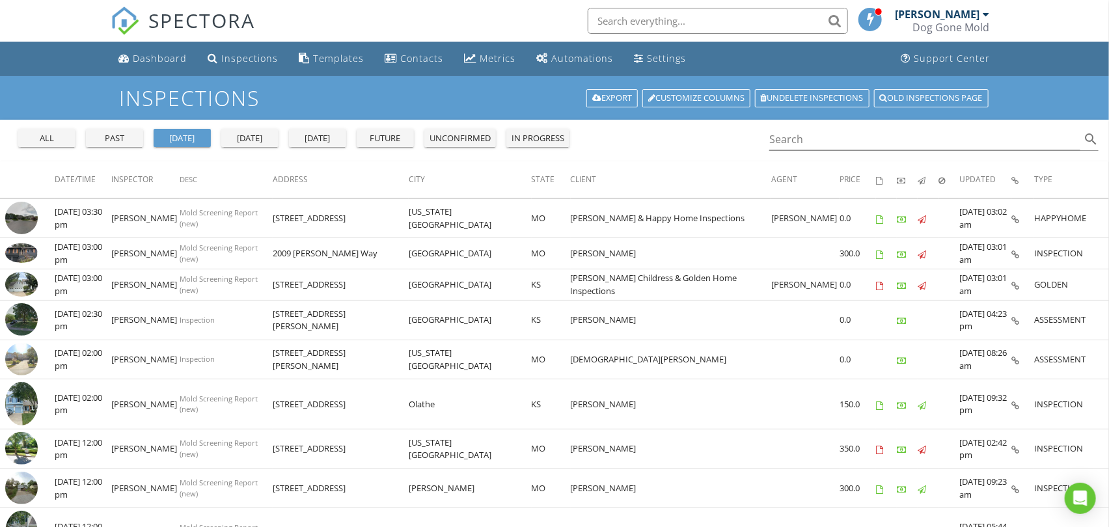
click at [248, 137] on div "today" at bounding box center [249, 138] width 47 height 13
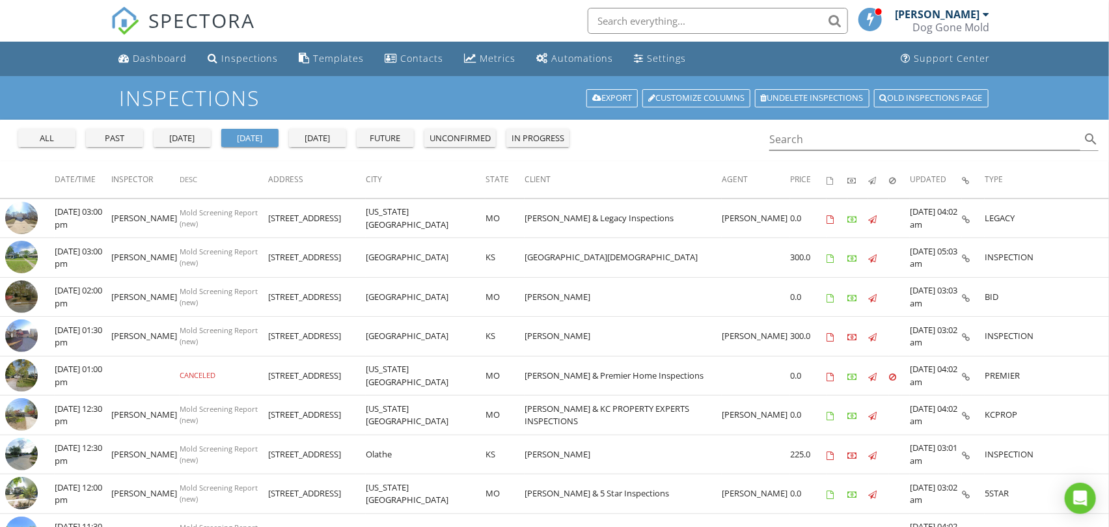
click at [187, 138] on div "yesterday" at bounding box center [182, 138] width 47 height 13
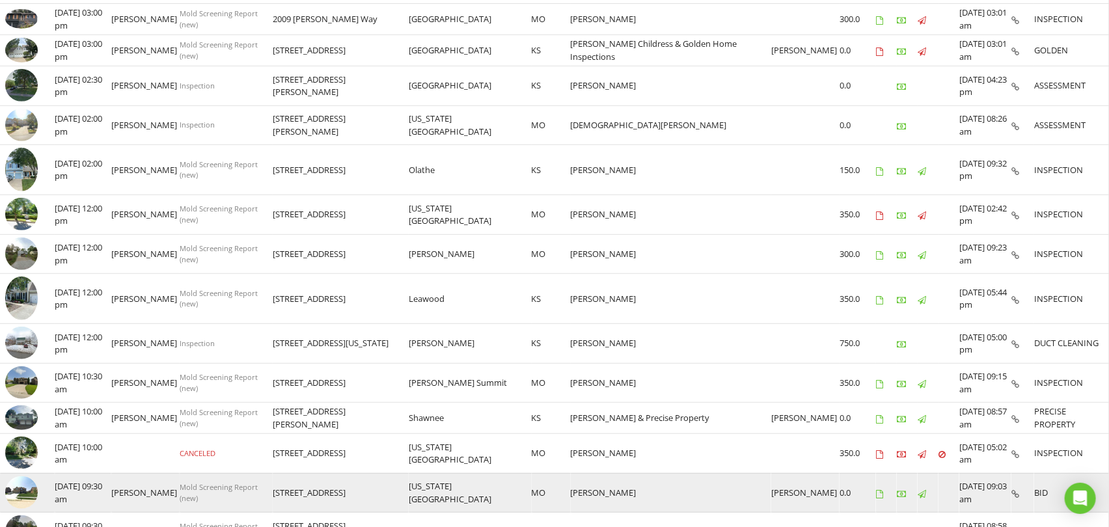
scroll to position [215, 0]
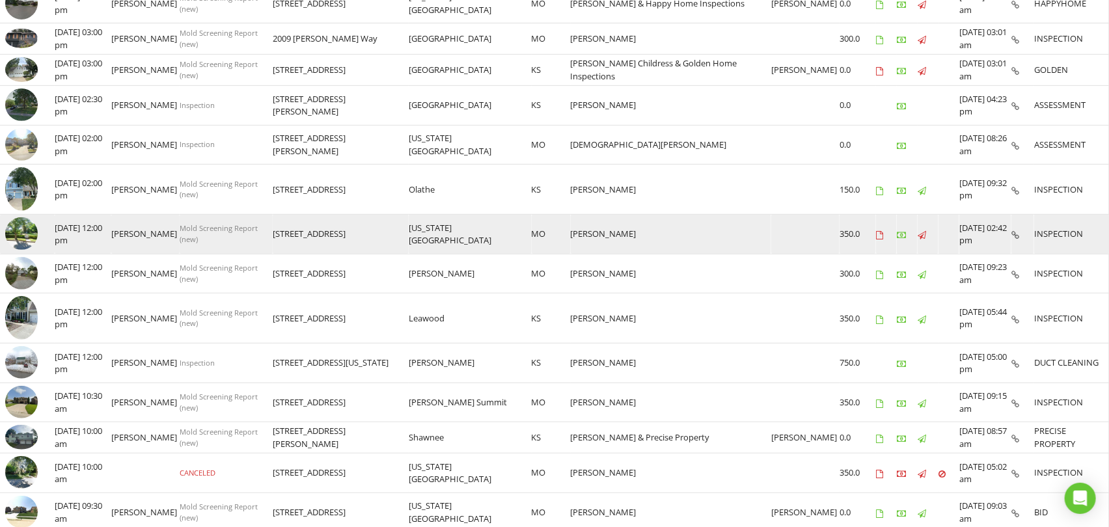
click at [26, 233] on img at bounding box center [21, 233] width 33 height 33
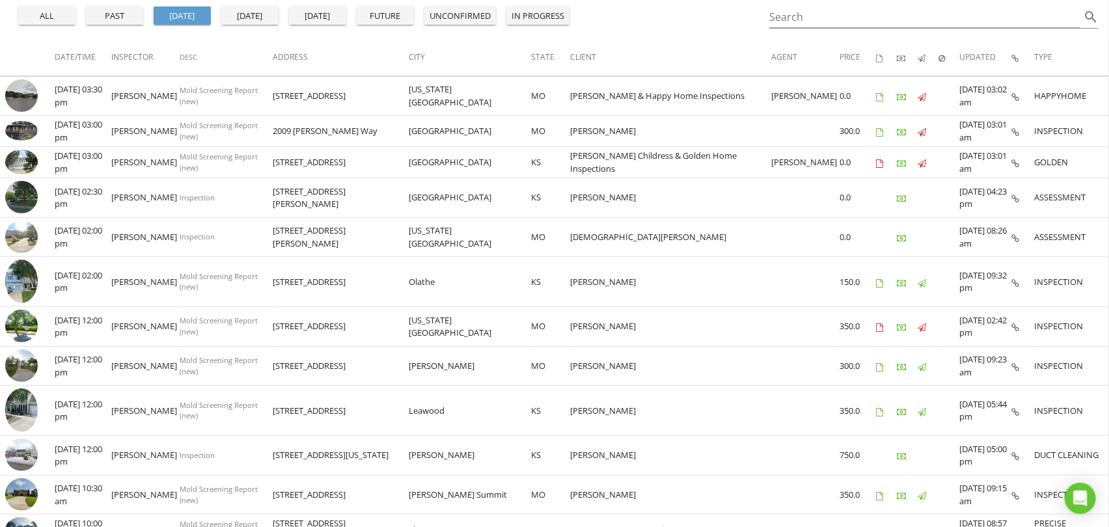
scroll to position [0, 0]
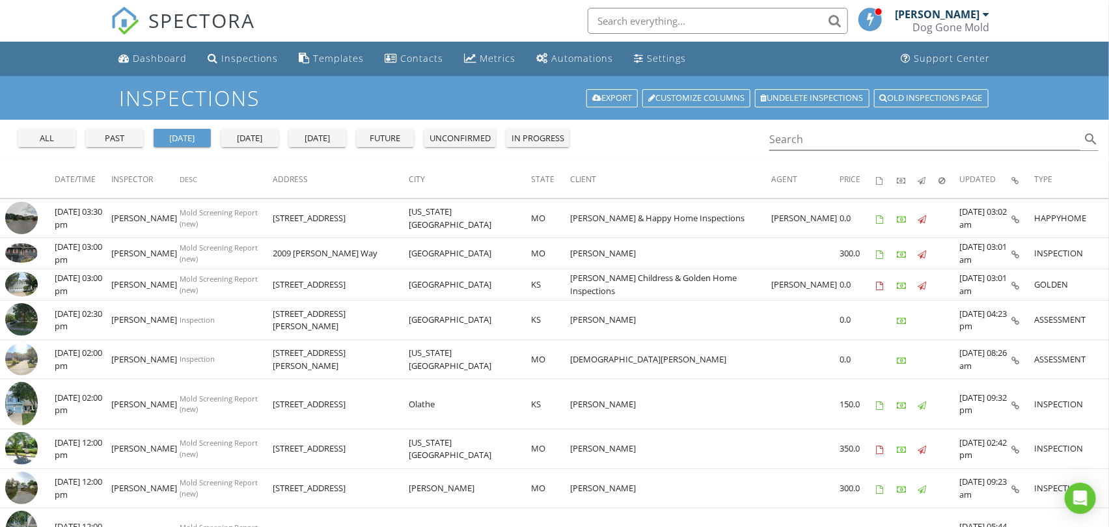
click at [241, 135] on div "today" at bounding box center [249, 138] width 47 height 13
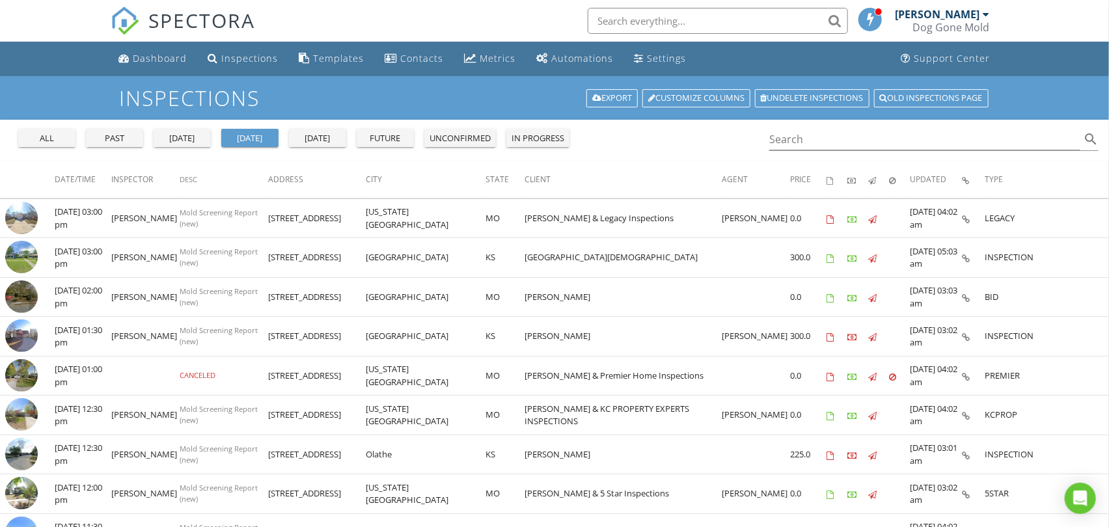
click at [187, 141] on div "yesterday" at bounding box center [182, 138] width 47 height 13
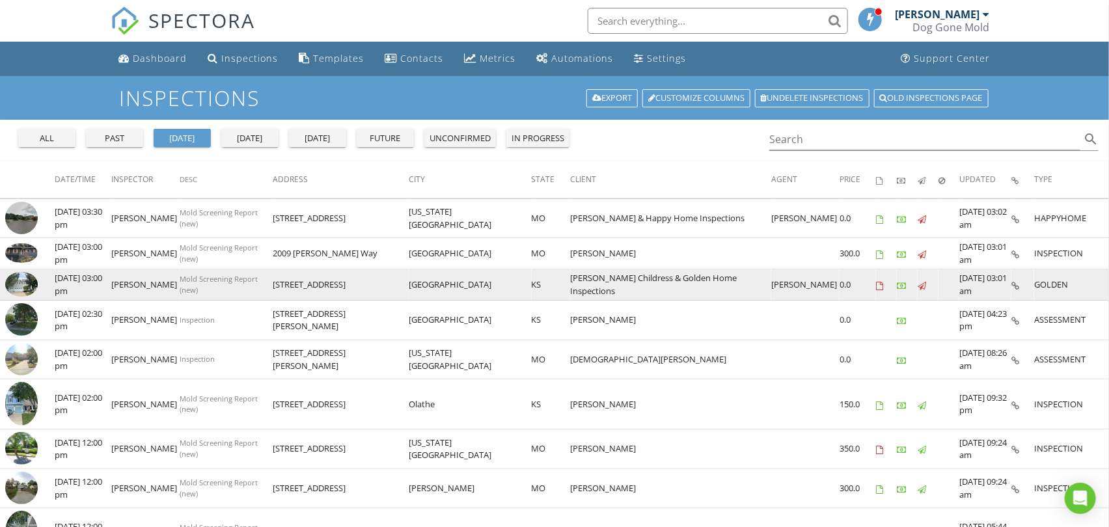
click at [29, 284] on img at bounding box center [21, 284] width 33 height 24
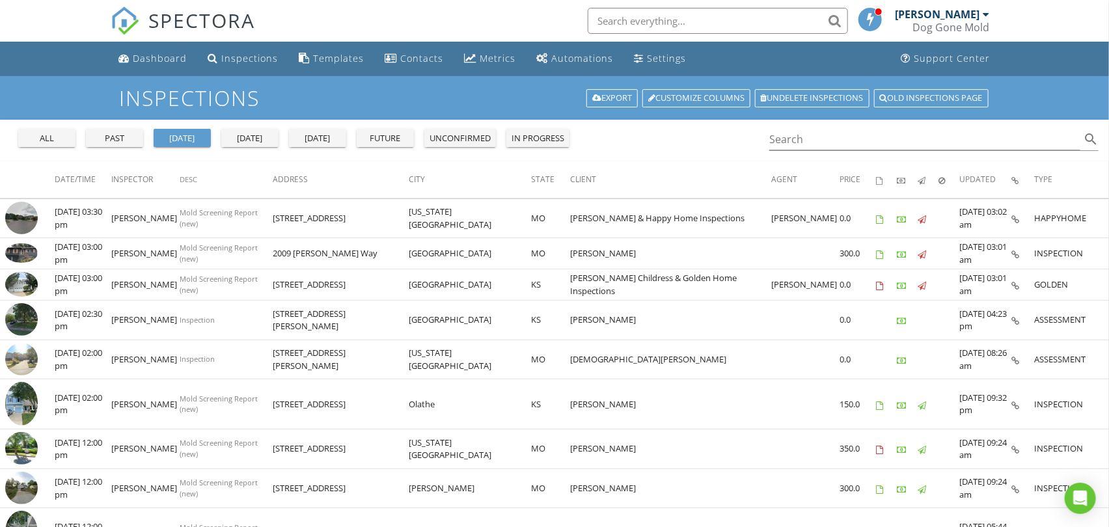
click at [248, 137] on div "today" at bounding box center [249, 138] width 47 height 13
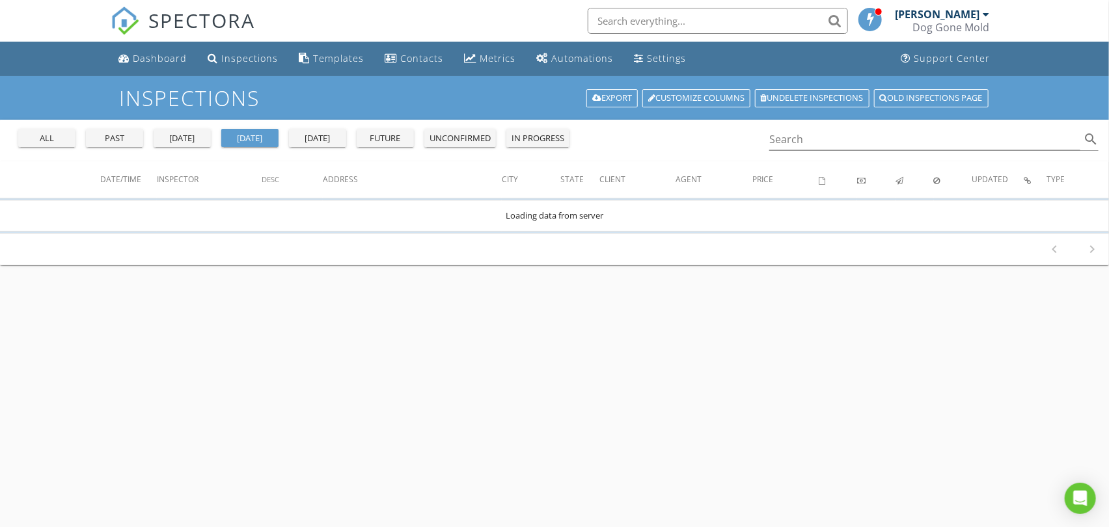
click at [180, 140] on div "yesterday" at bounding box center [182, 138] width 47 height 13
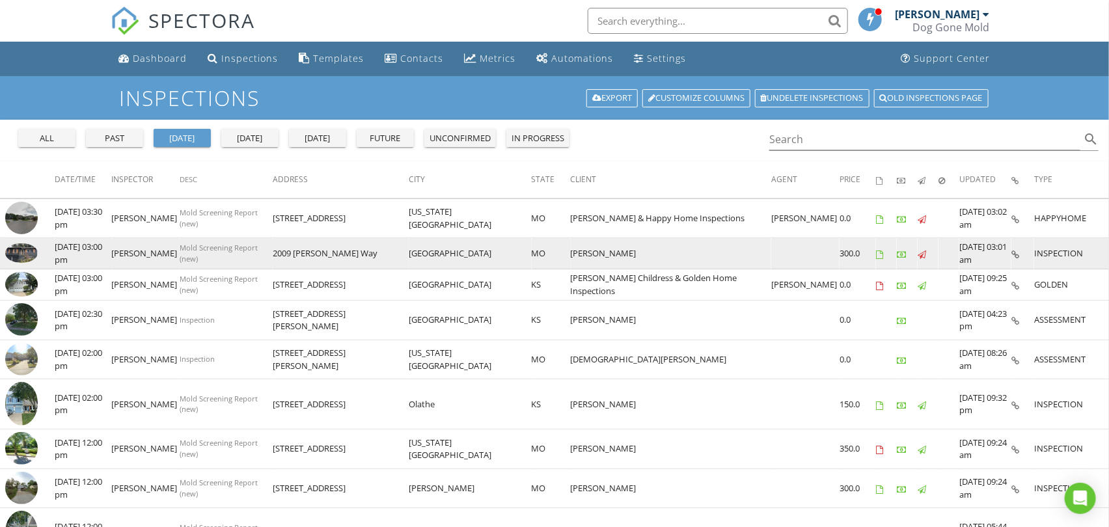
click at [13, 249] on img at bounding box center [21, 253] width 33 height 20
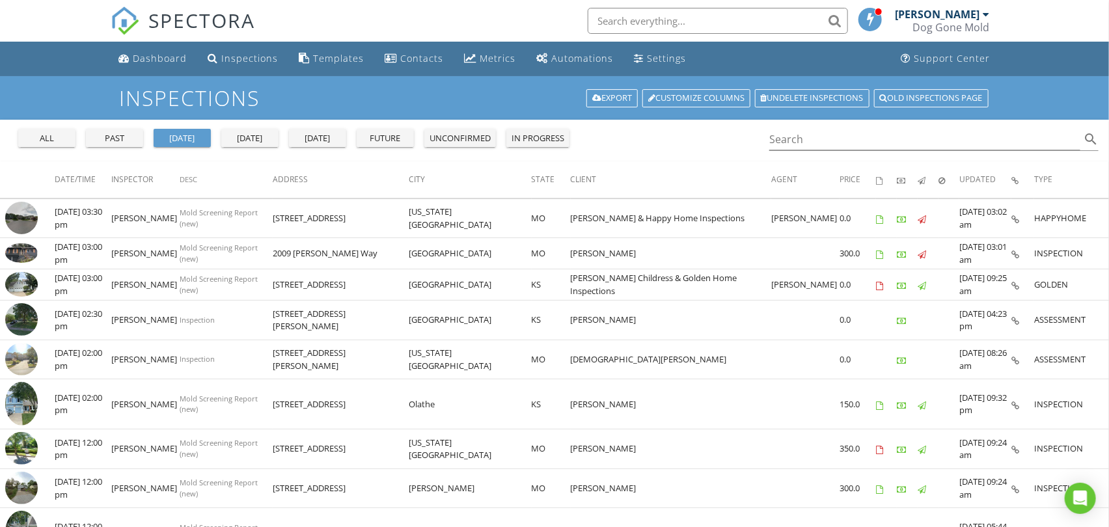
click at [251, 141] on div "[DATE]" at bounding box center [249, 138] width 47 height 13
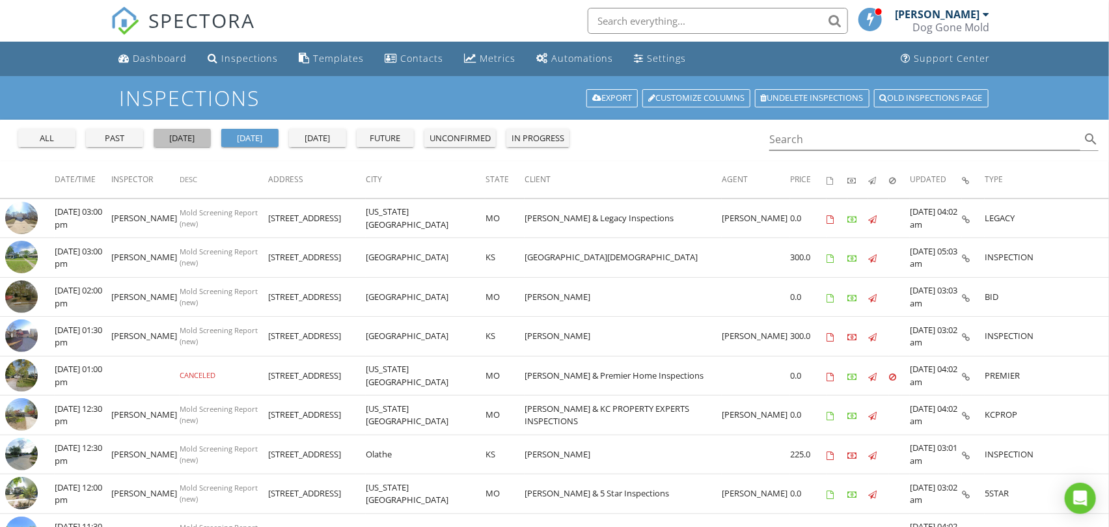
click at [186, 140] on div "yesterday" at bounding box center [182, 138] width 47 height 13
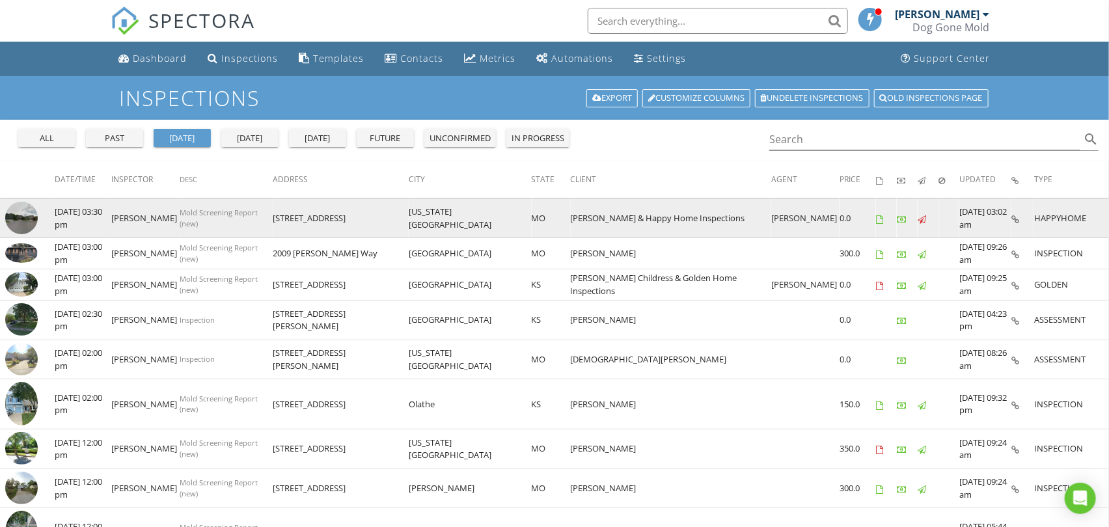
click at [27, 217] on img at bounding box center [21, 218] width 33 height 33
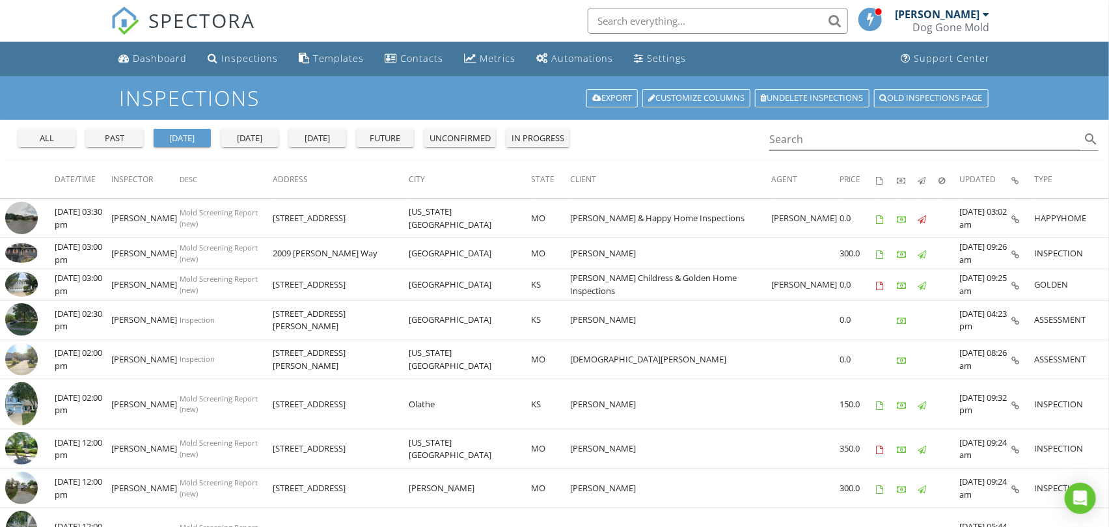
click at [235, 135] on div "[DATE]" at bounding box center [249, 138] width 47 height 13
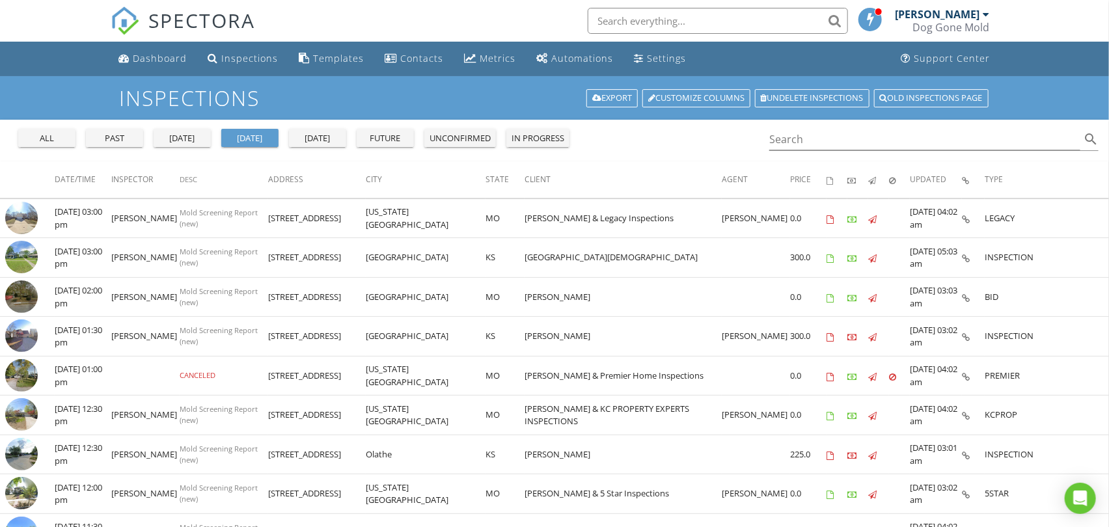
click at [187, 141] on div "yesterday" at bounding box center [182, 138] width 47 height 13
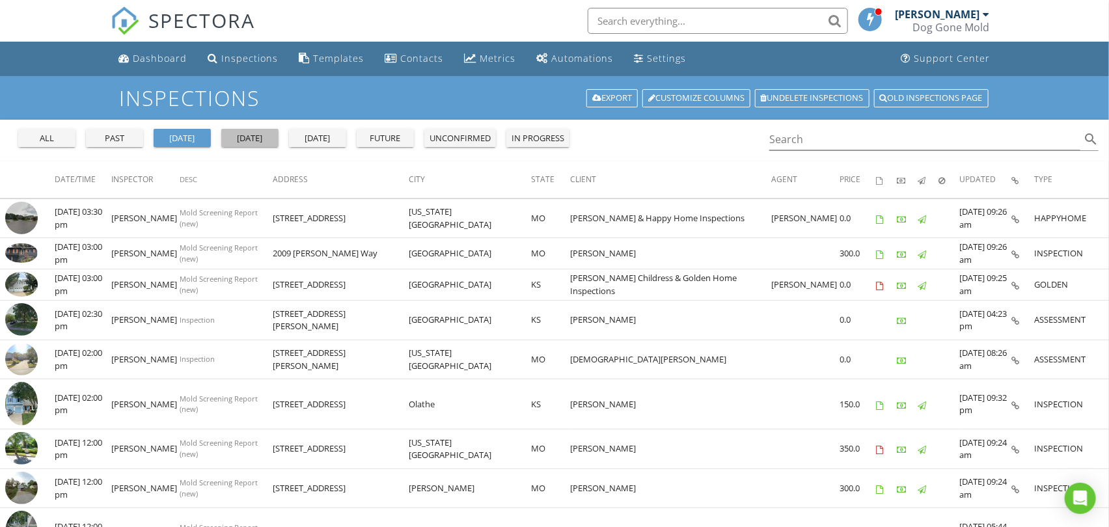
click at [261, 138] on div "today" at bounding box center [249, 138] width 47 height 13
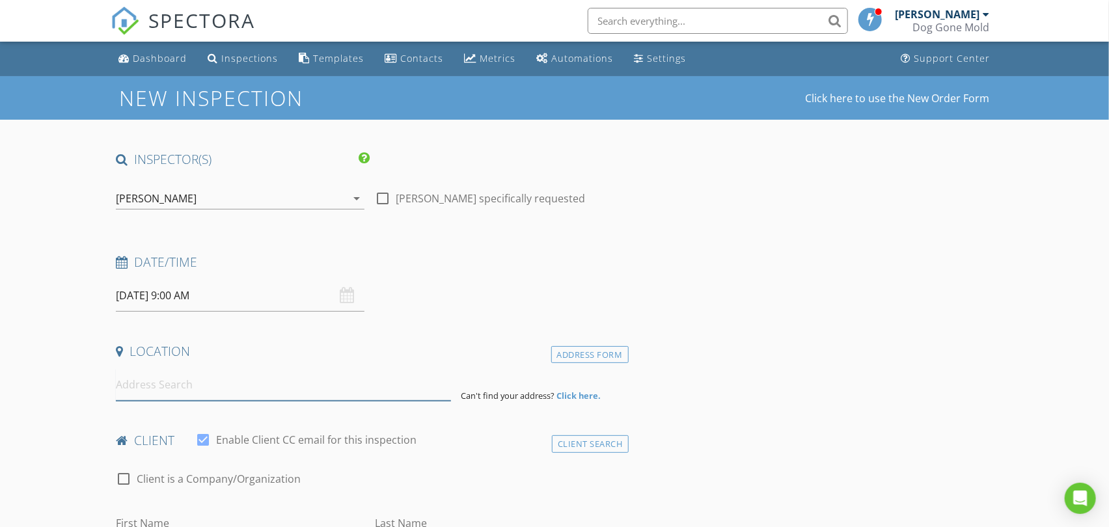
click at [185, 389] on input at bounding box center [283, 385] width 334 height 32
paste input "4612 W 88th Street"
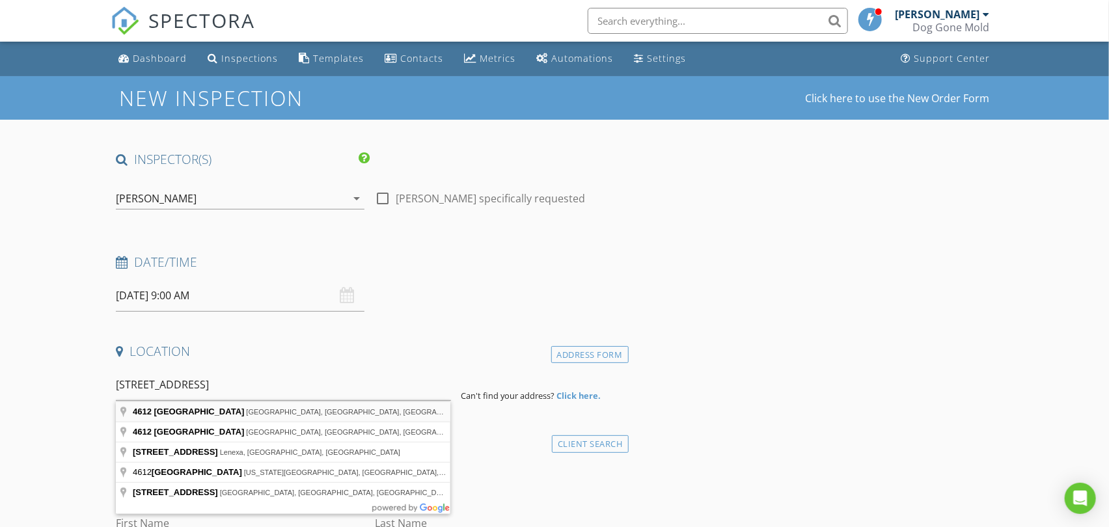
type input "4612 West 88th Street, Hometown, IL, USA"
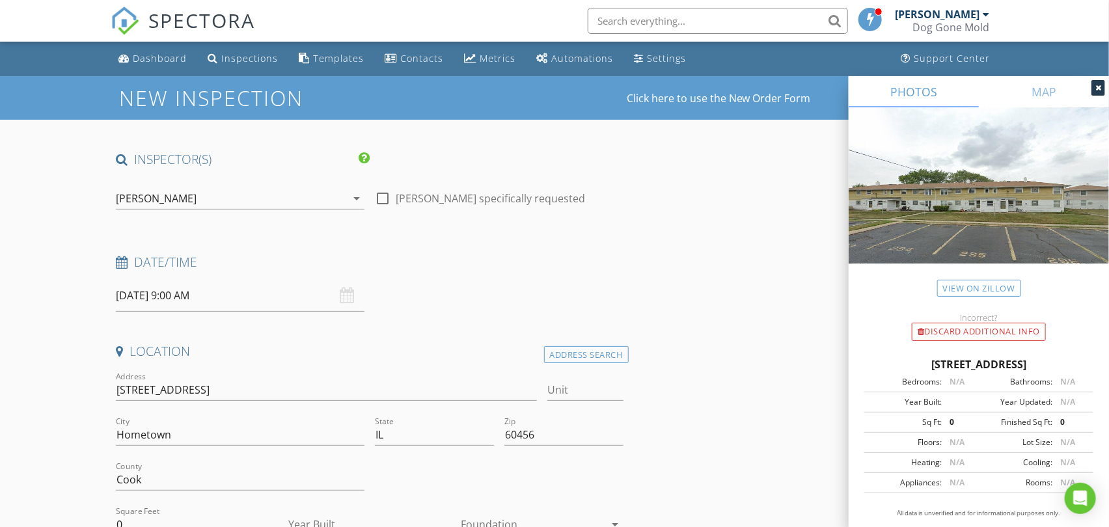
click at [595, 356] on div "Address Search" at bounding box center [586, 355] width 85 height 18
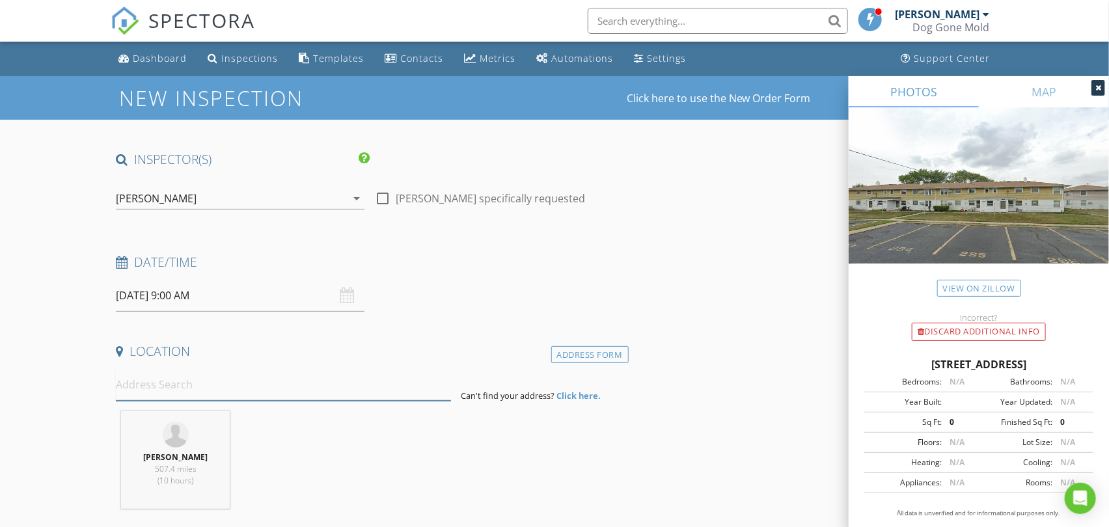
click at [237, 392] on input at bounding box center [283, 385] width 334 height 32
paste input "4612 W 88th Street"
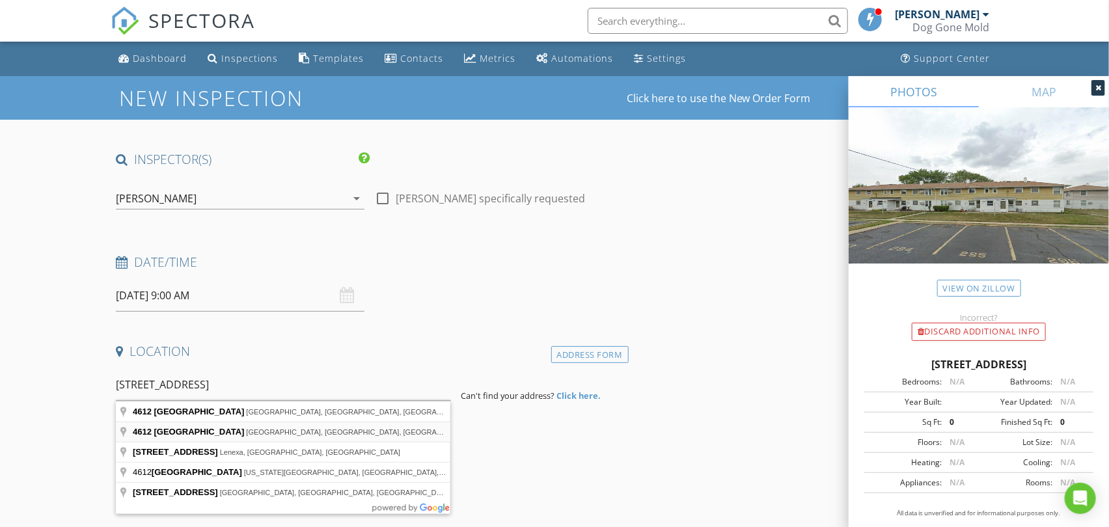
type input "4612 West 88th Street, Prairie Village, KS, USA"
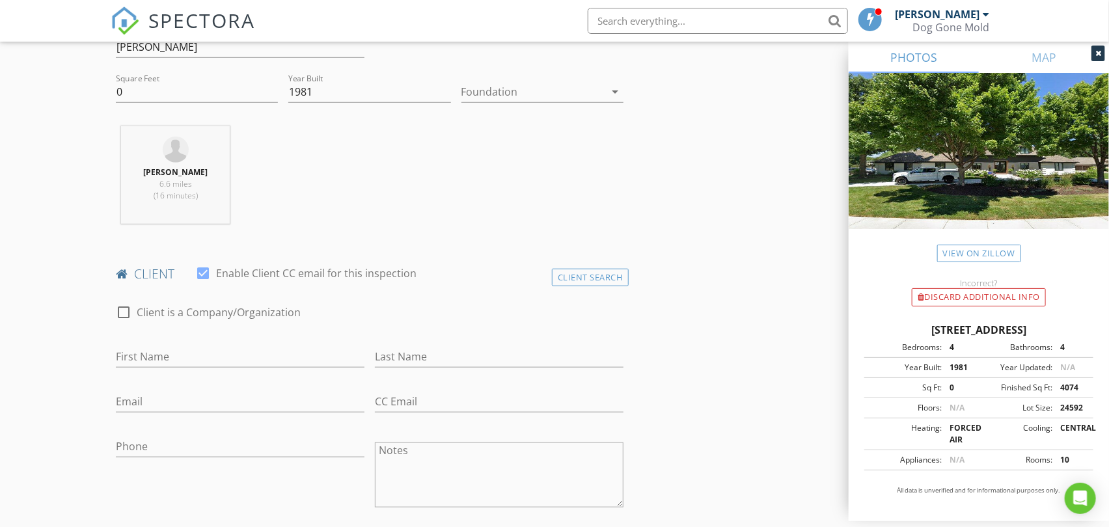
scroll to position [433, 0]
click at [595, 277] on div "Client Search" at bounding box center [590, 277] width 77 height 18
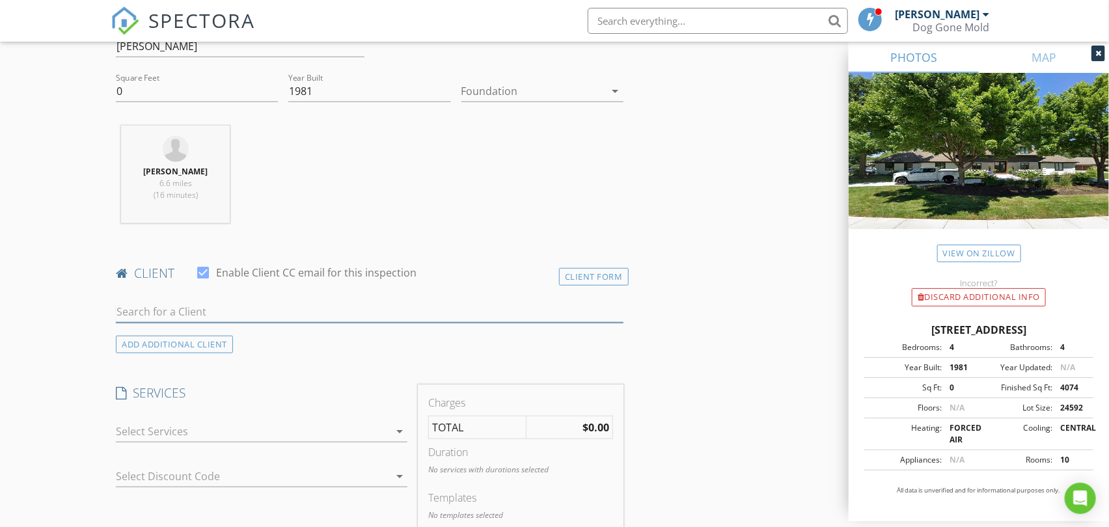
click at [277, 308] on input "text" at bounding box center [369, 311] width 507 height 21
paste input "TJ & Kristina Collins"
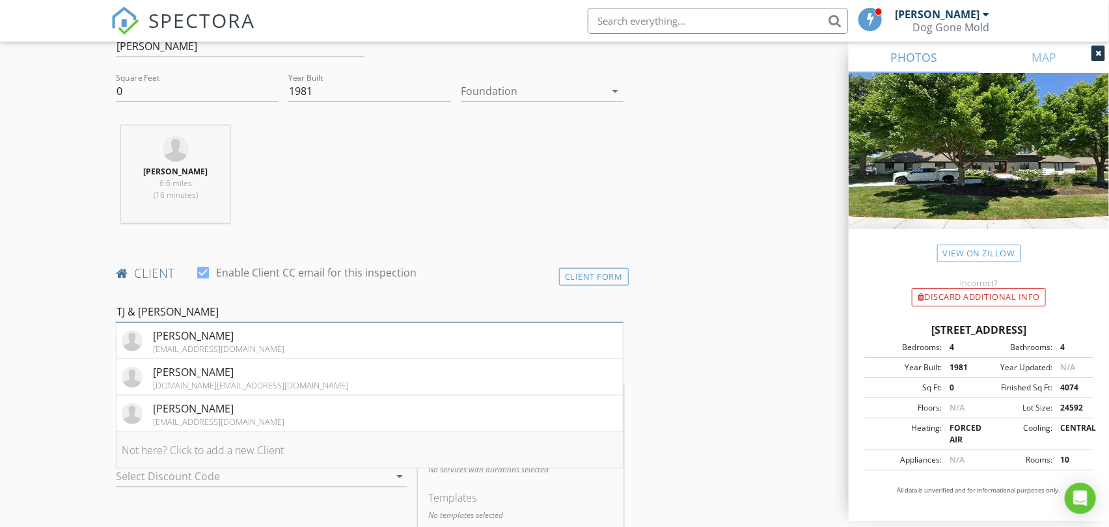
type input "TJ & Kristina Collins"
click at [213, 448] on li "Not here? Click to add a new Client" at bounding box center [369, 450] width 506 height 36
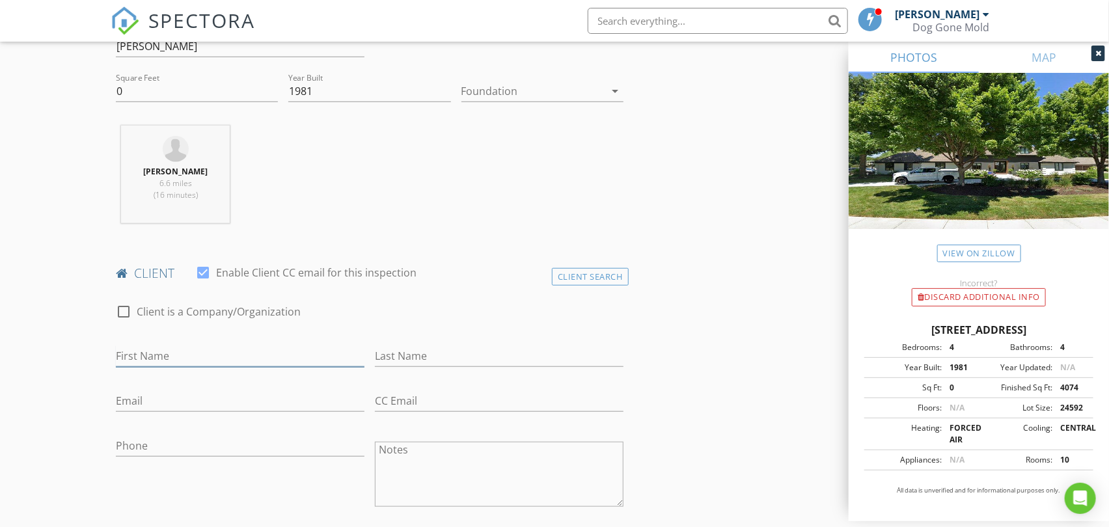
click at [172, 363] on input "First Name" at bounding box center [240, 356] width 249 height 21
paste input "TJ & Kristina Collins"
drag, startPoint x: 138, startPoint y: 354, endPoint x: 316, endPoint y: 354, distance: 177.6
click at [314, 354] on input "TJ & Kristina Collins" at bounding box center [240, 356] width 249 height 21
type input "TJ & Kristina Collins"
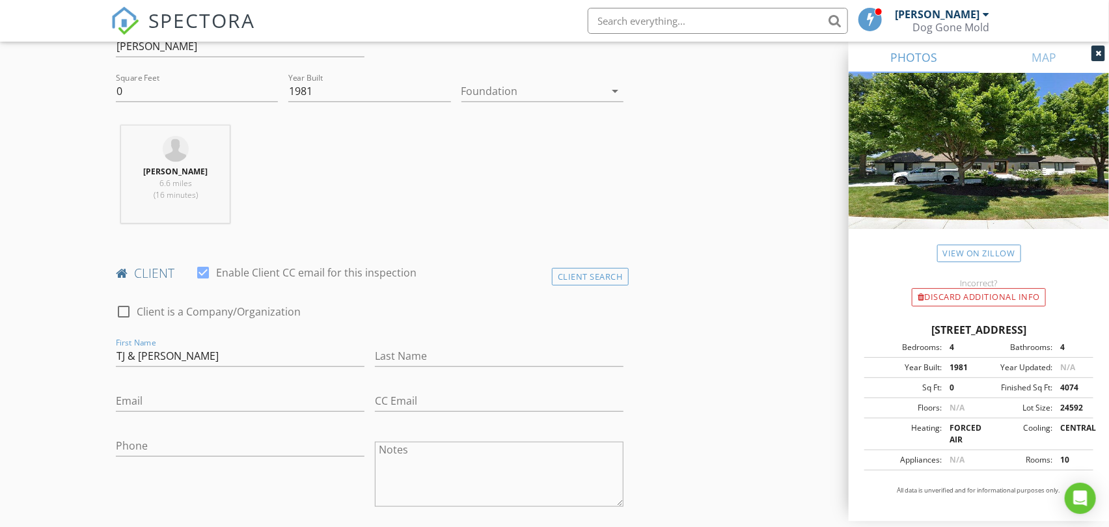
click at [396, 452] on textarea "Notes" at bounding box center [499, 474] width 249 height 65
paste textarea "Kristina Collins"
type textarea "Kristina Collins"
click at [198, 360] on input "TJ & Kristina Collins" at bounding box center [240, 356] width 249 height 21
click at [199, 360] on input "TJ & Kristina Collins" at bounding box center [240, 356] width 249 height 21
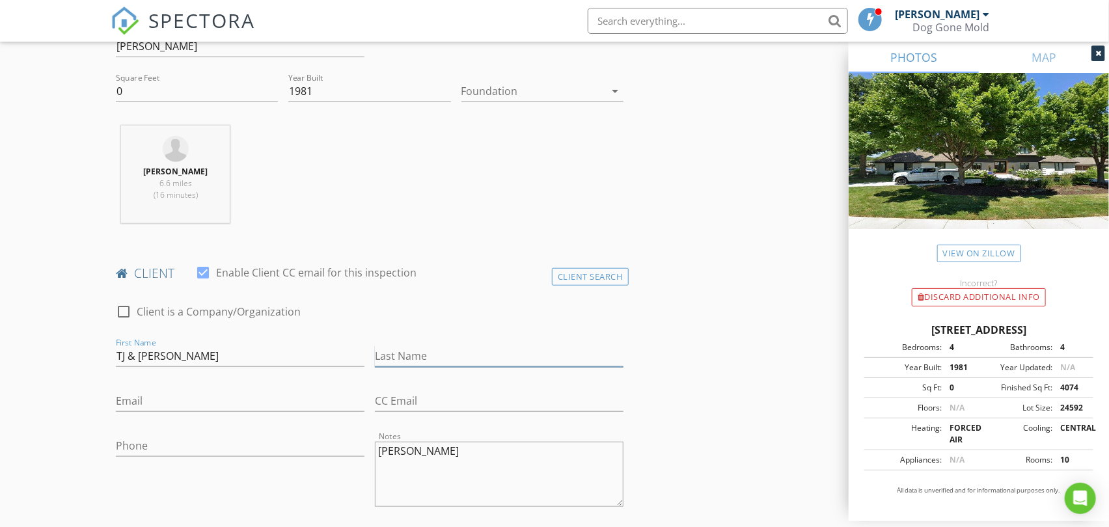
click at [435, 359] on input "Last Name" at bounding box center [499, 356] width 249 height 21
paste input "Collins"
type input "Collins"
drag, startPoint x: 127, startPoint y: 357, endPoint x: 299, endPoint y: 350, distance: 172.5
click at [297, 351] on input "TJ & Kristina Collins" at bounding box center [240, 356] width 249 height 21
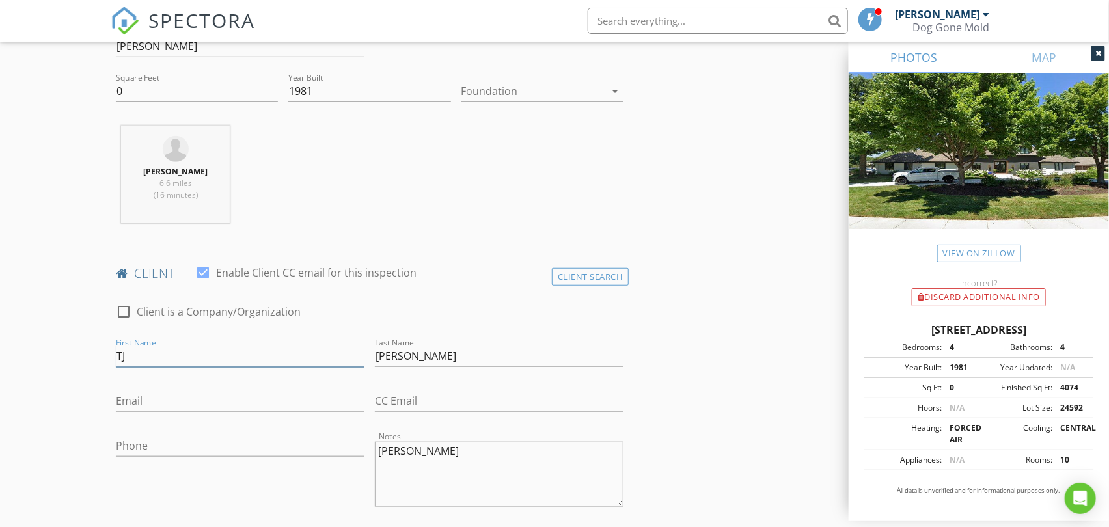
type input "TJ"
click at [183, 388] on div "Email" at bounding box center [240, 404] width 249 height 42
click at [183, 398] on input "Email" at bounding box center [240, 400] width 249 height 21
paste input "tj.collins@amwins.com"
type input "tj.collins@amwins.com"
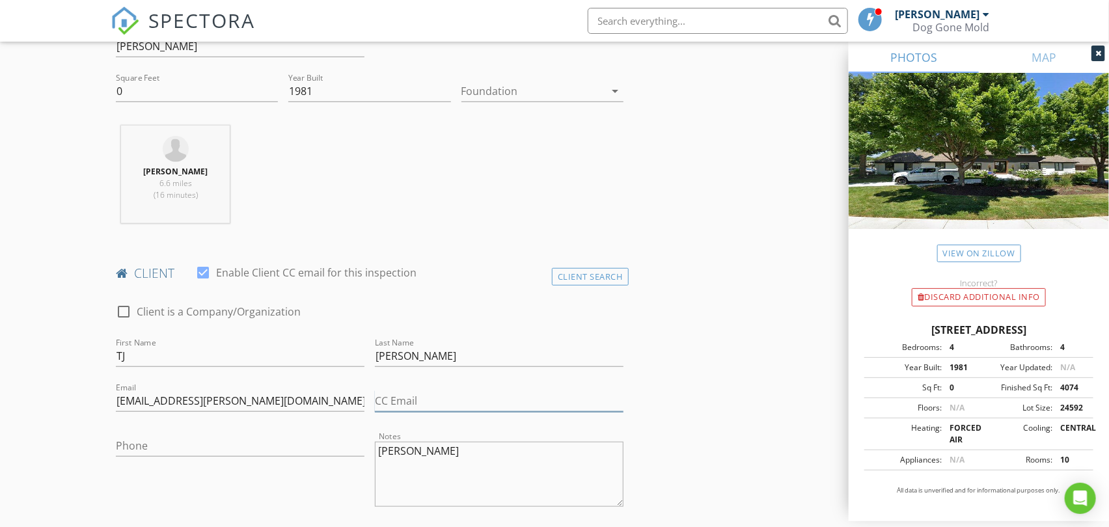
click at [413, 403] on input "CC Email" at bounding box center [499, 400] width 249 height 21
paste input "kmh7w2@gmail.com"
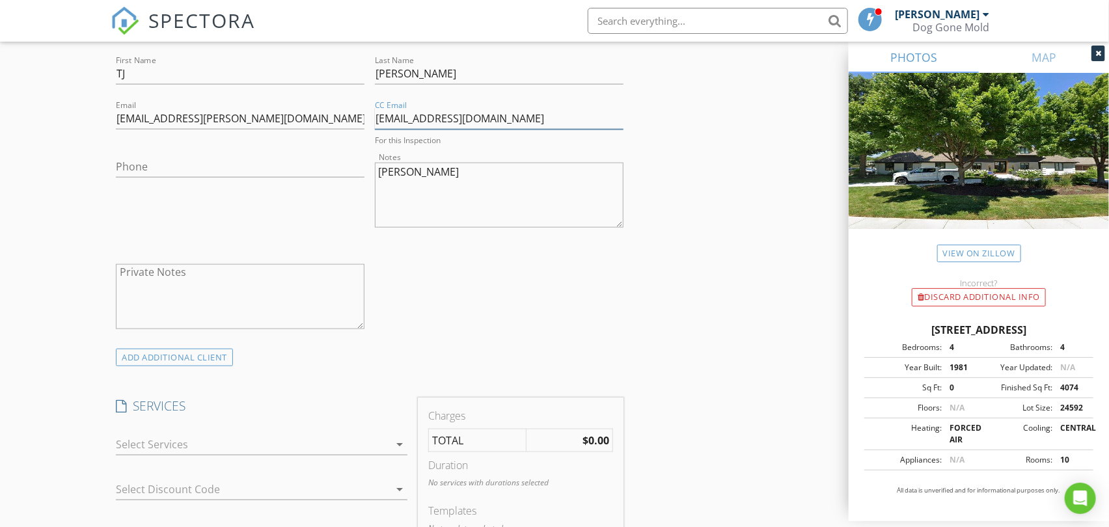
scroll to position [723, 0]
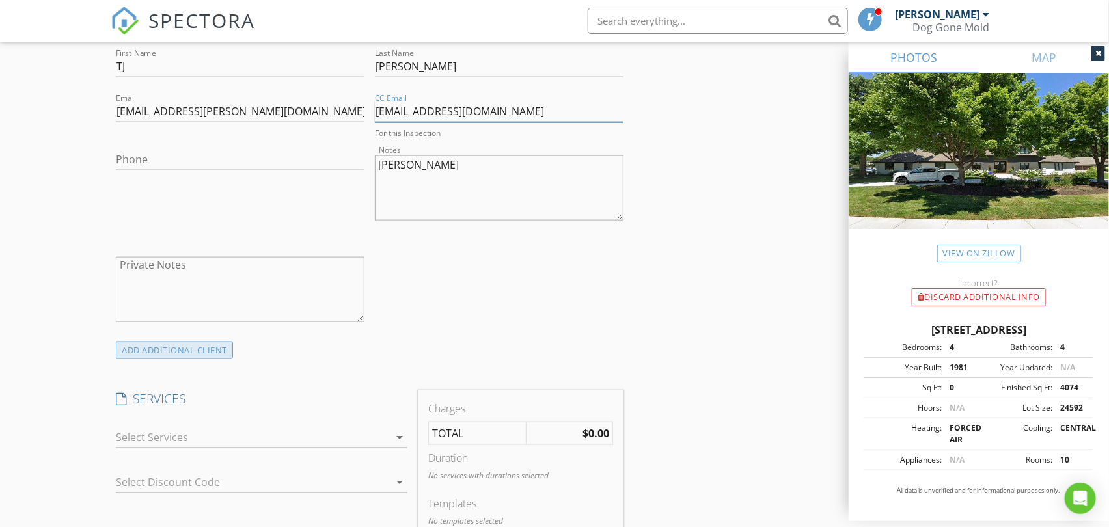
type input "kmh7w2@gmail.com"
click at [203, 350] on div "ADD ADDITIONAL client" at bounding box center [174, 351] width 117 height 18
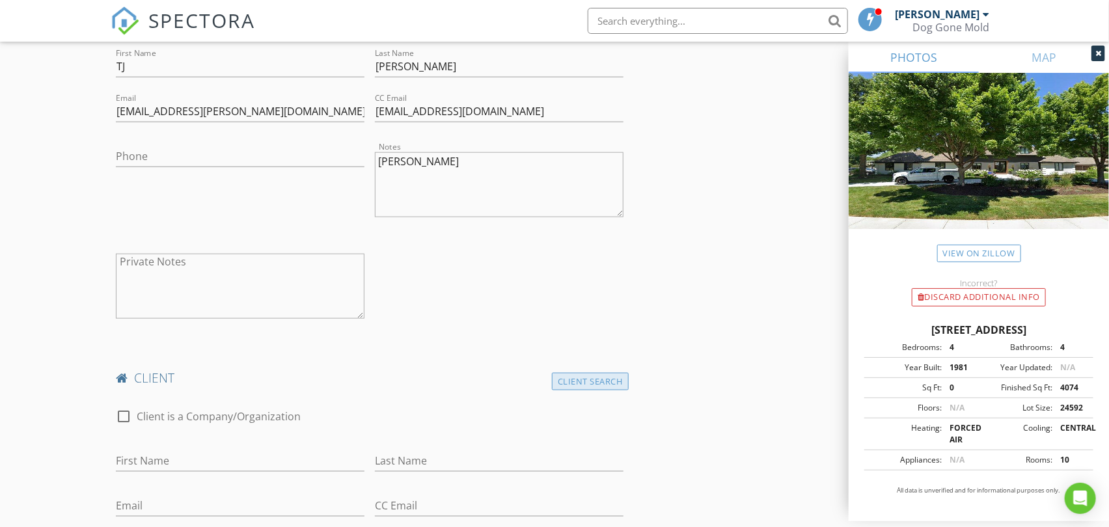
click at [612, 380] on div "Client Search" at bounding box center [590, 382] width 77 height 18
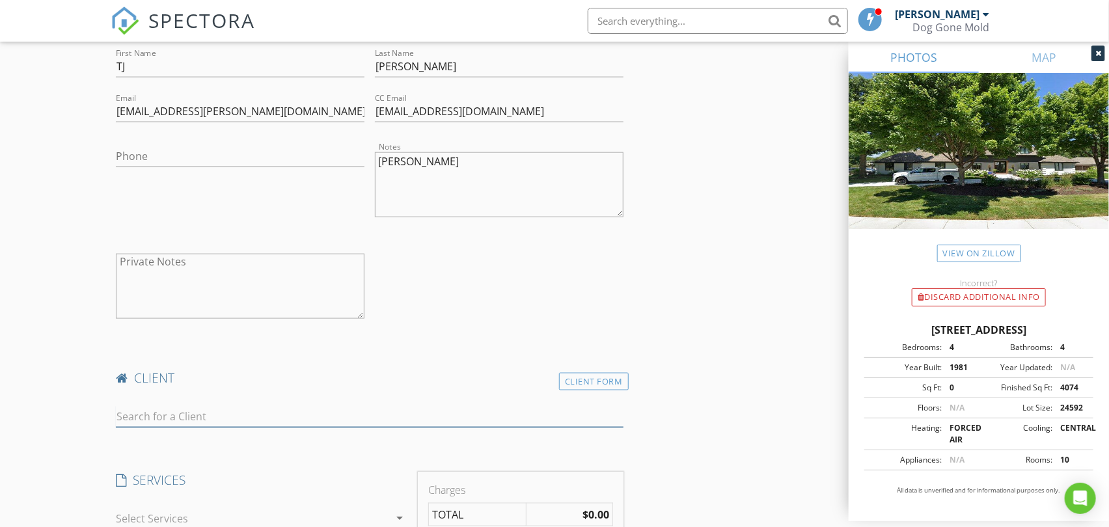
click at [277, 416] on input "text" at bounding box center [369, 416] width 507 height 21
type input "5star"
click at [224, 439] on div "5 Star Inspections" at bounding box center [250, 441] width 194 height 16
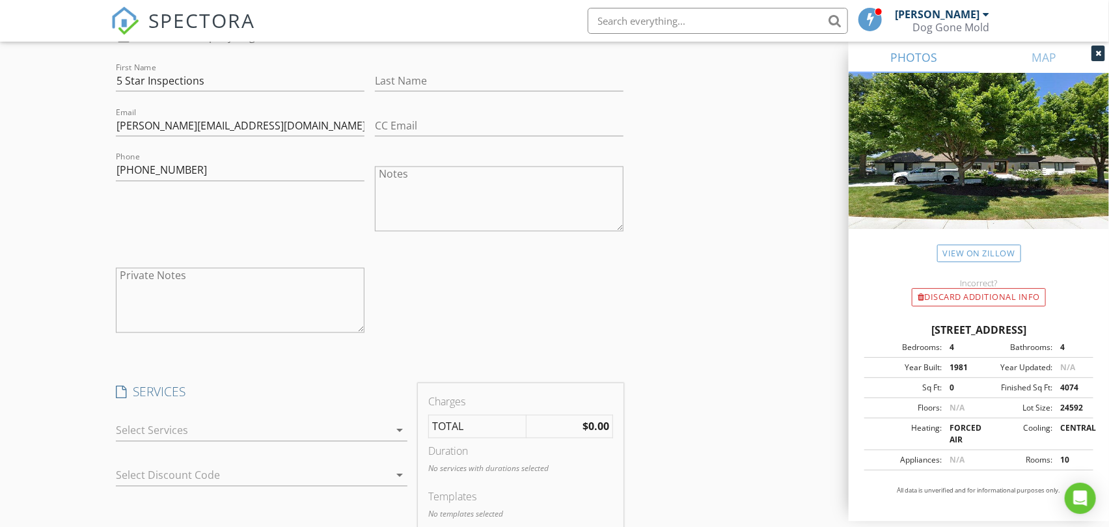
scroll to position [1228, 0]
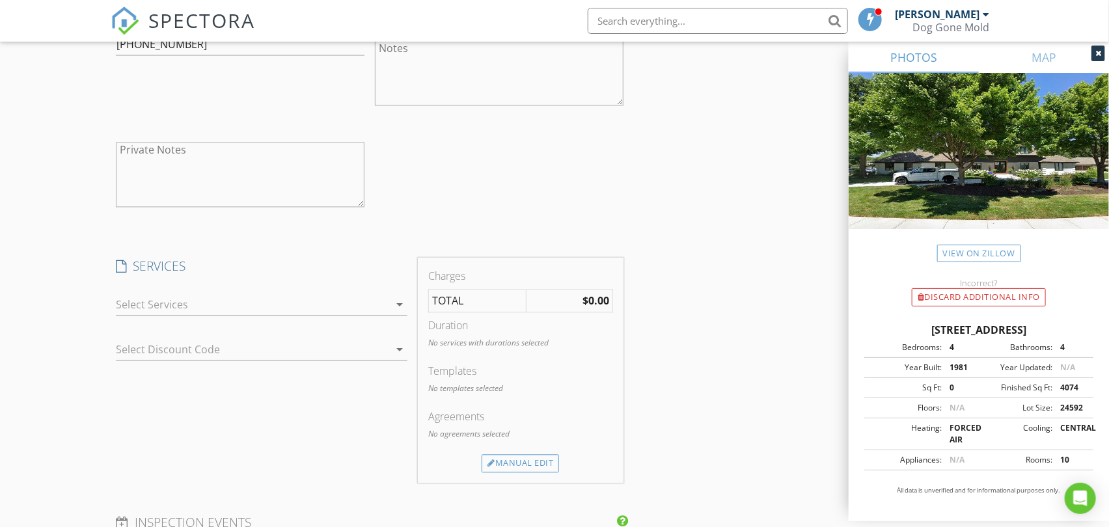
click at [319, 302] on div at bounding box center [252, 305] width 273 height 21
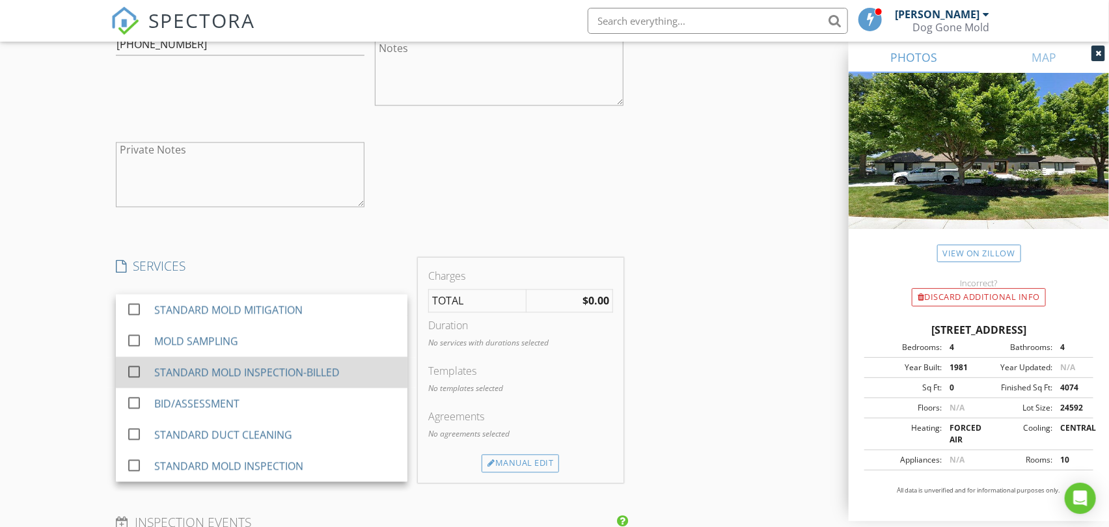
click at [295, 374] on div "STANDARD MOLD INSPECTION-BILLED" at bounding box center [246, 373] width 185 height 16
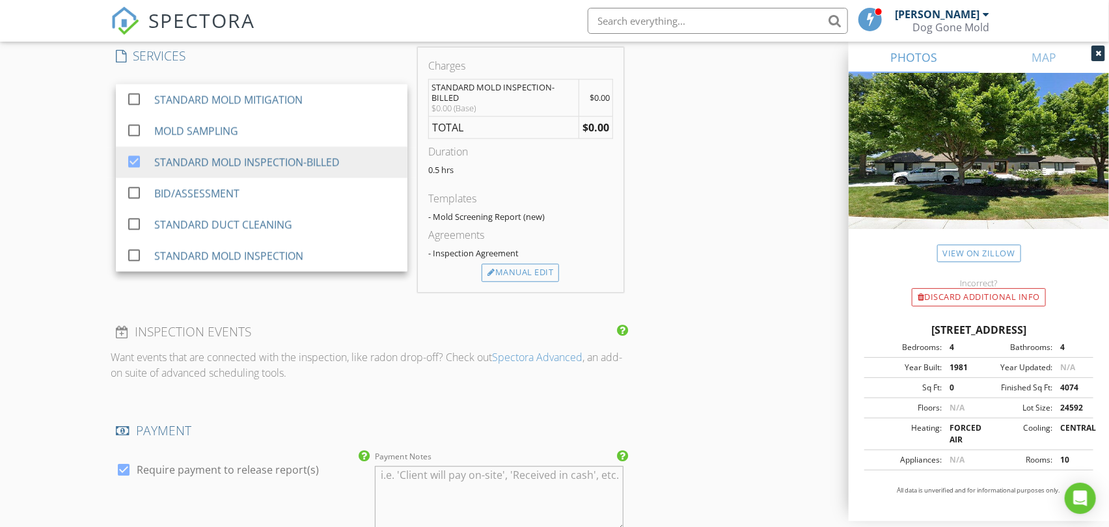
scroll to position [1446, 0]
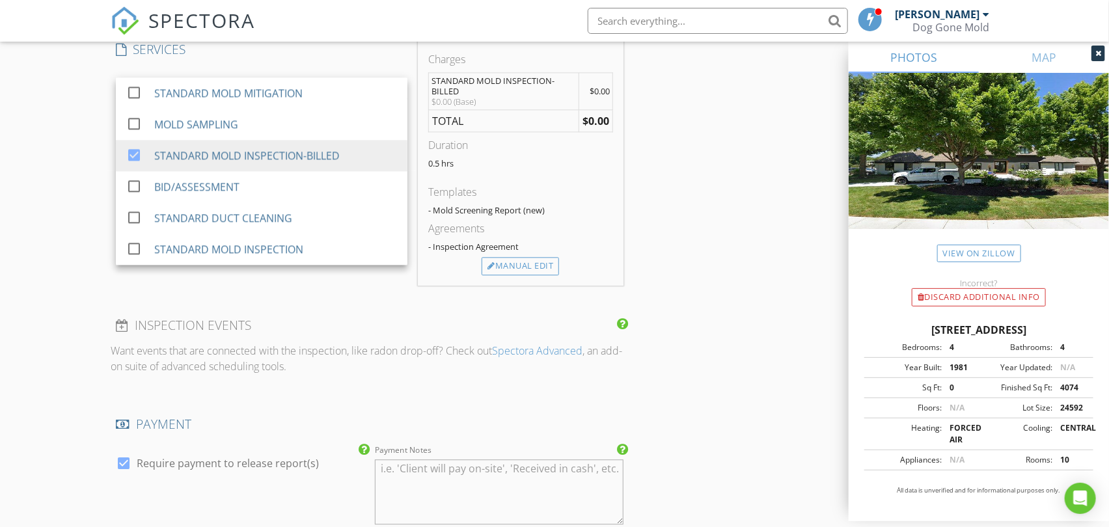
click at [271, 462] on label "Require payment to release report(s)" at bounding box center [228, 463] width 182 height 13
checkbox input "false"
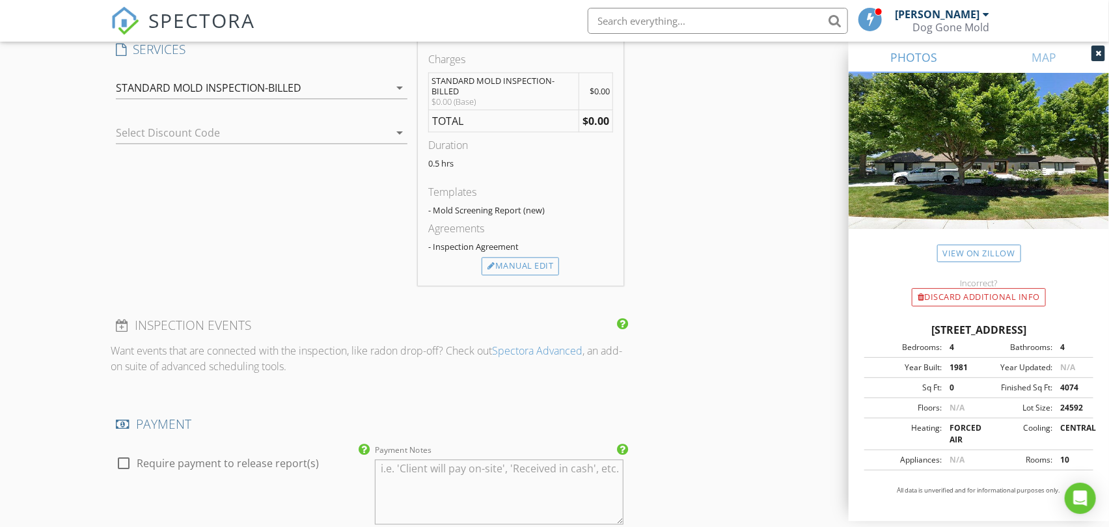
scroll to position [1807, 0]
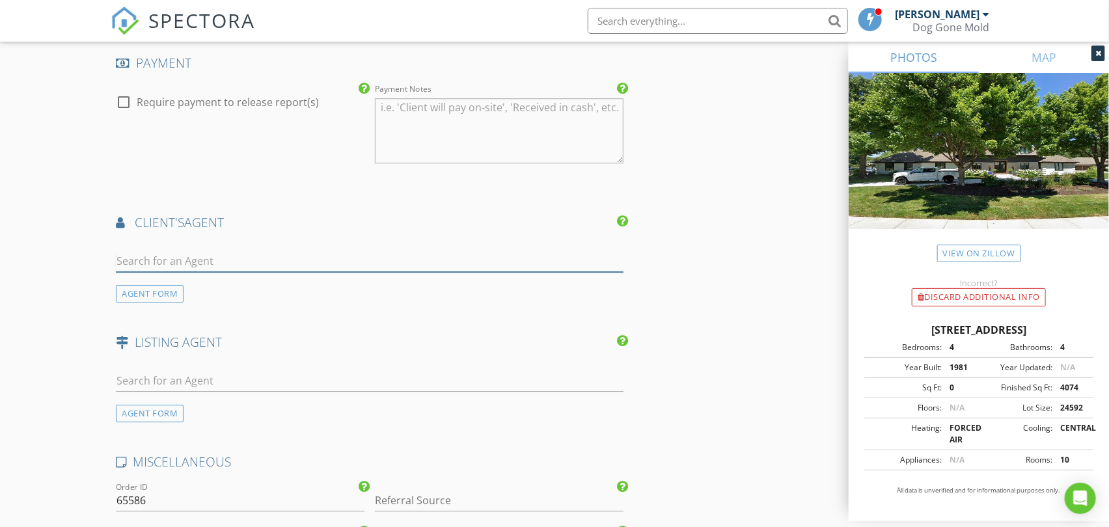
click at [269, 269] on input "text" at bounding box center [369, 261] width 507 height 21
paste input "Anthony@housesofkansascity.com"
type input "Anthony@housesofkansascity.com"
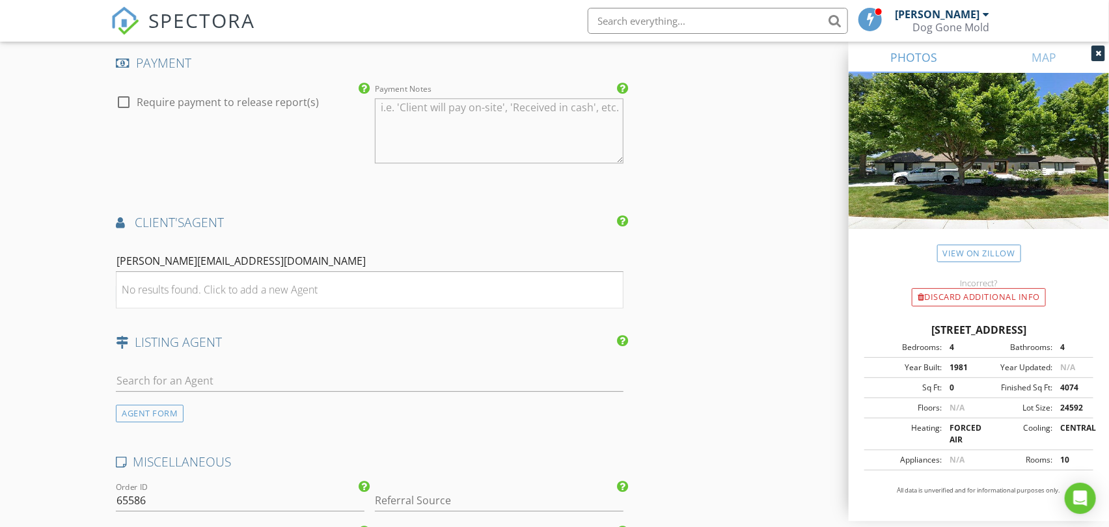
drag, startPoint x: 245, startPoint y: 284, endPoint x: 239, endPoint y: 294, distance: 12.3
click at [245, 284] on div "No results found. Click to add a new Agent" at bounding box center [220, 290] width 196 height 16
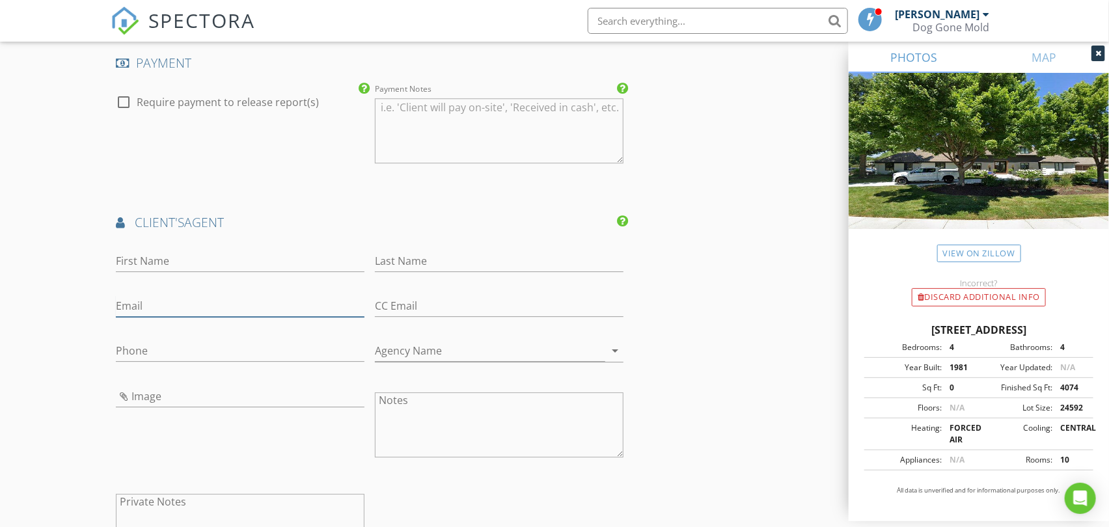
click at [180, 309] on input "Email" at bounding box center [240, 305] width 249 height 21
paste input "Anthony@housesofkansascity.com"
click at [122, 302] on input "Anthony@housesofkansascity.com" at bounding box center [240, 305] width 249 height 21
type input "anthony@housesofkansascity.com"
click at [200, 262] on input "First Name" at bounding box center [240, 261] width 249 height 21
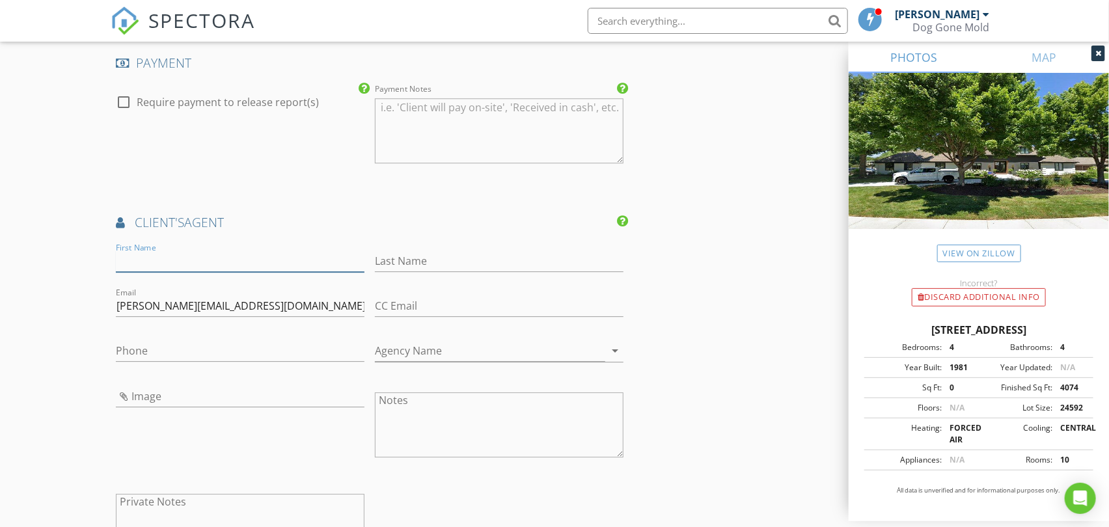
paste input "Anthony West"
click at [180, 262] on input "Anthony West" at bounding box center [240, 261] width 249 height 21
drag, startPoint x: 180, startPoint y: 262, endPoint x: 190, endPoint y: 259, distance: 10.3
click at [183, 261] on input "Anthony West" at bounding box center [240, 261] width 249 height 21
type input "Anthony West"
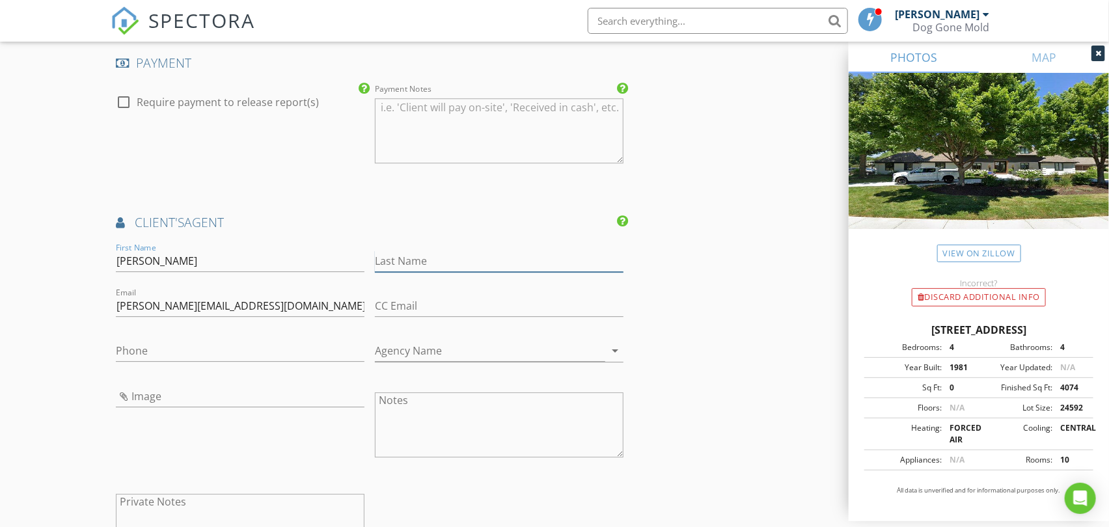
drag, startPoint x: 444, startPoint y: 258, endPoint x: 421, endPoint y: 263, distance: 23.4
click at [444, 258] on input "Last Name" at bounding box center [499, 261] width 249 height 21
paste input "West"
type input "West"
click at [173, 259] on input "Anthony West" at bounding box center [240, 261] width 249 height 21
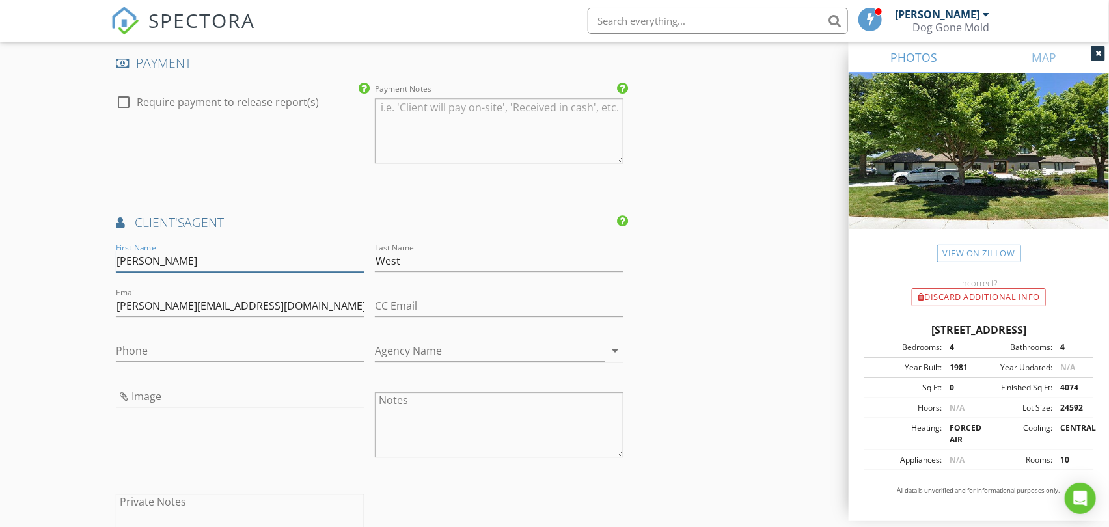
click at [173, 259] on input "Anthony West" at bounding box center [240, 261] width 249 height 21
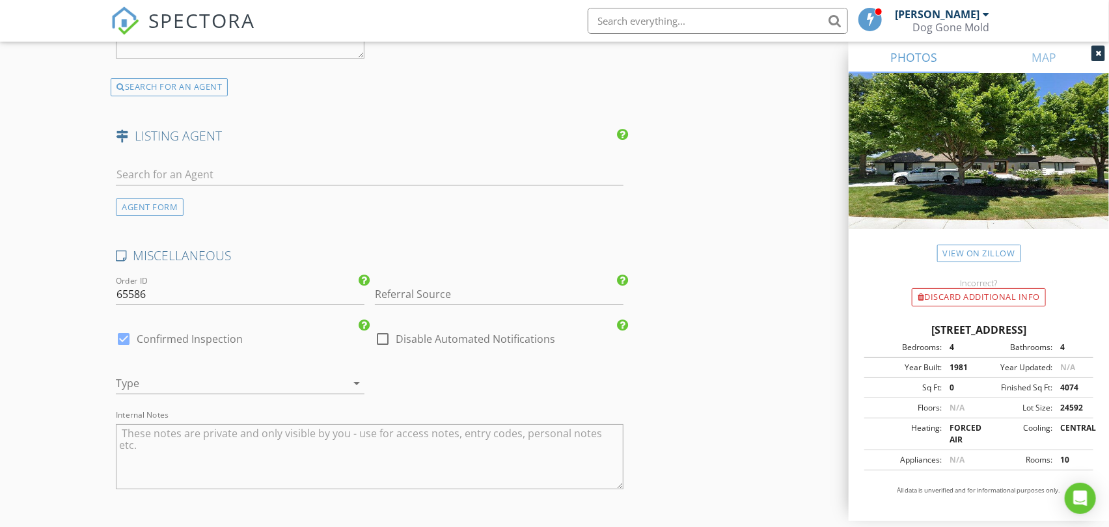
scroll to position [2385, 0]
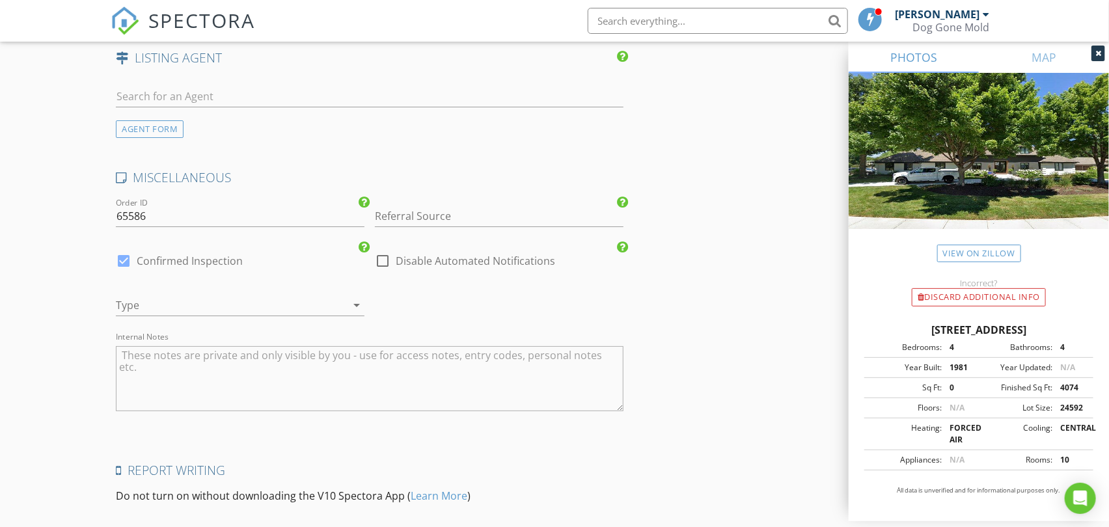
type input "Anthony"
click at [427, 222] on input "Referral Source" at bounding box center [499, 216] width 249 height 21
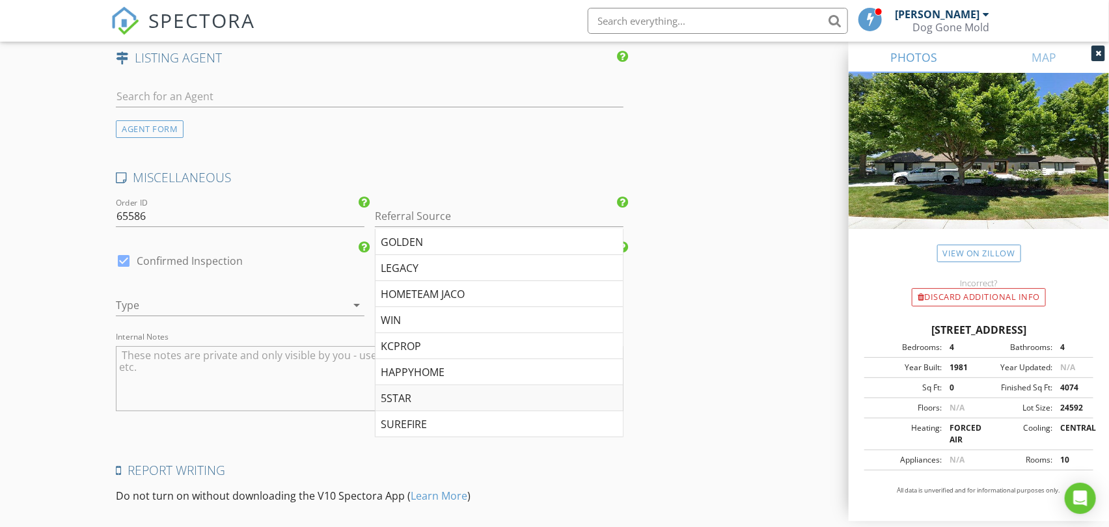
click at [399, 398] on div "5STAR" at bounding box center [498, 398] width 247 height 26
type input "5STAR"
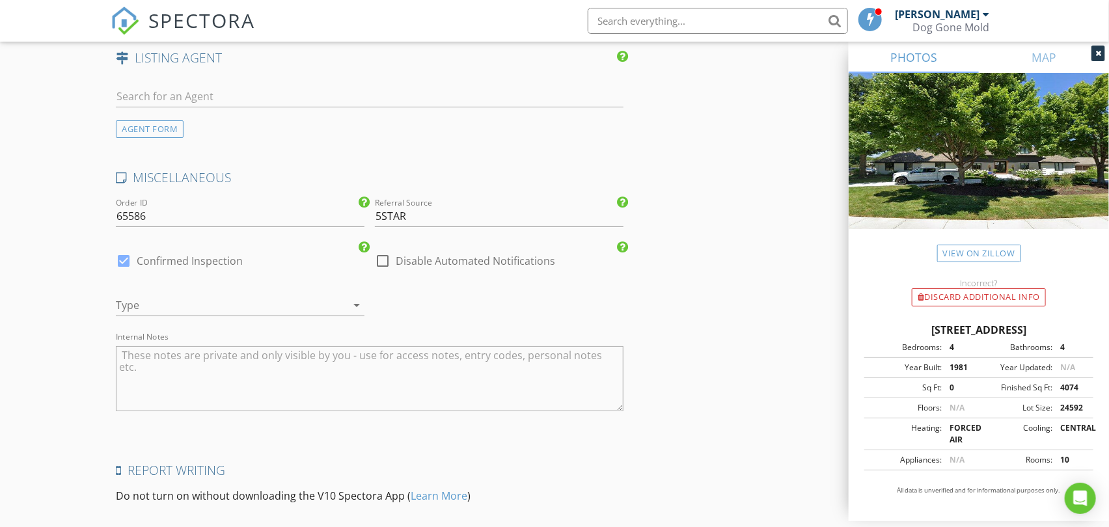
click at [210, 306] on div at bounding box center [222, 305] width 212 height 21
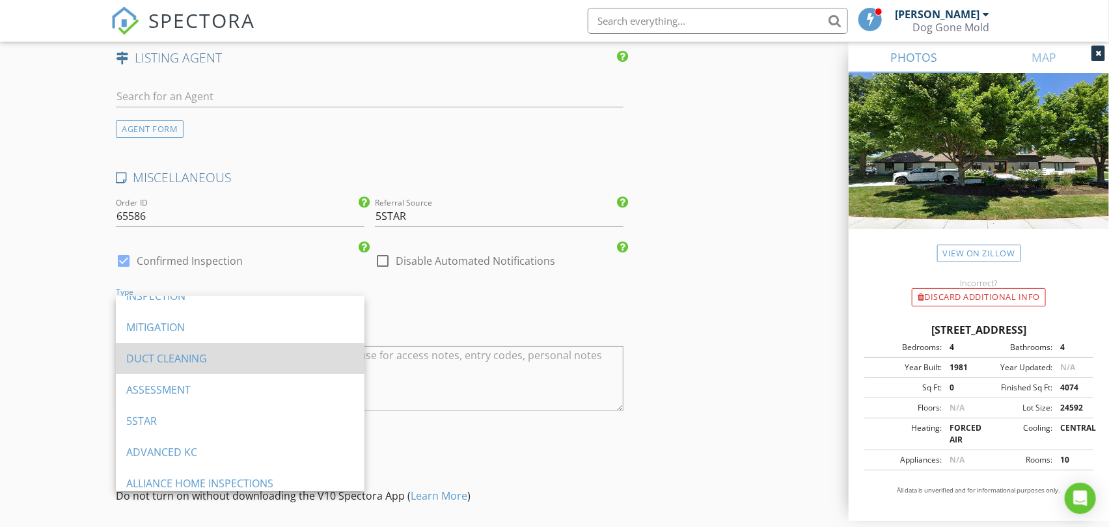
scroll to position [72, 0]
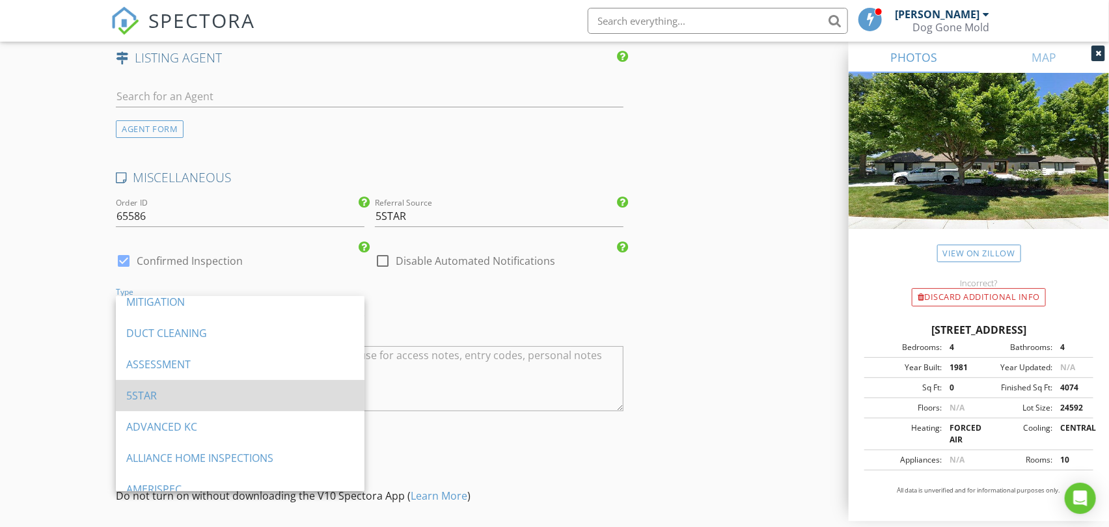
click at [148, 392] on div "5STAR" at bounding box center [240, 396] width 228 height 16
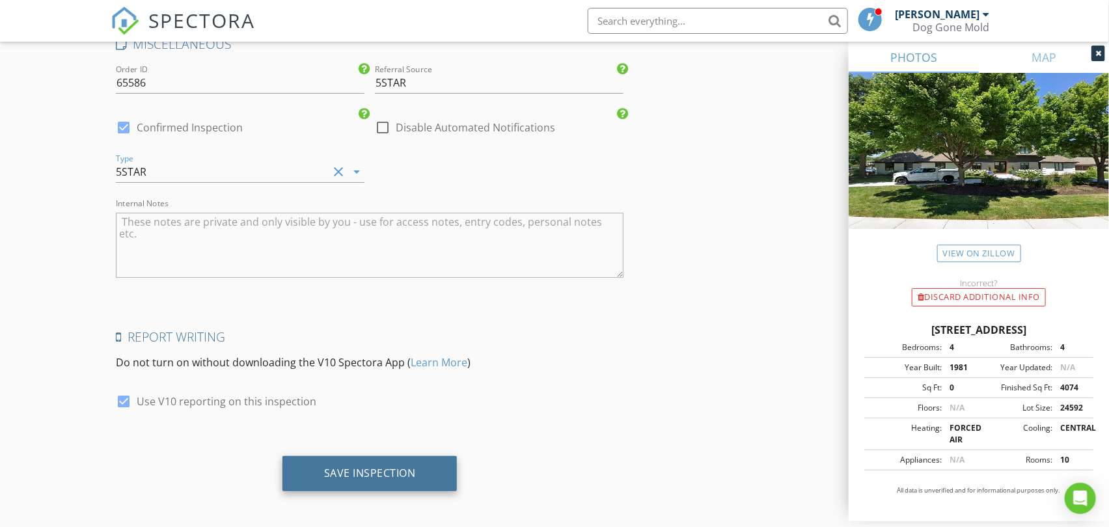
scroll to position [2525, 0]
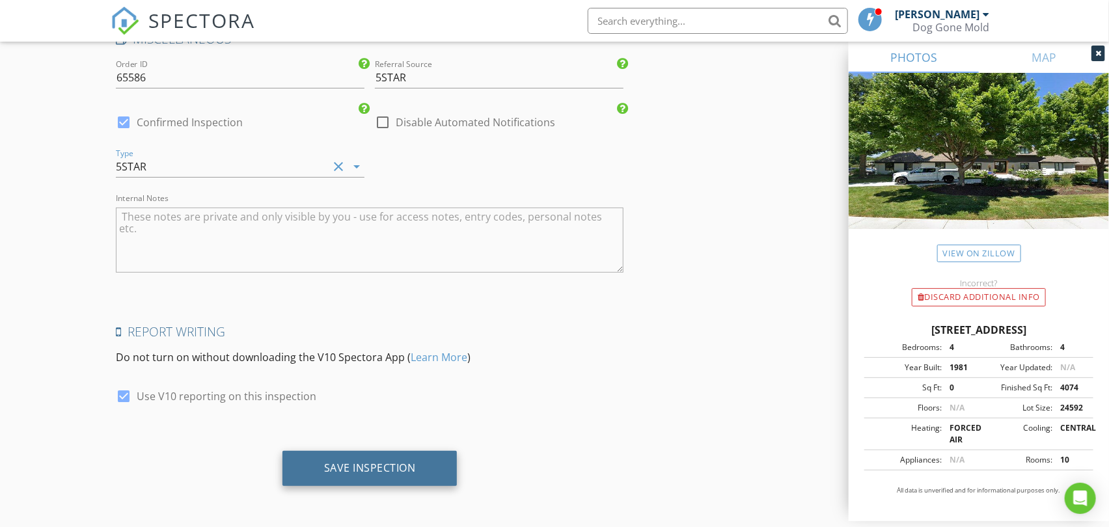
click at [420, 459] on div "Save Inspection" at bounding box center [369, 468] width 175 height 35
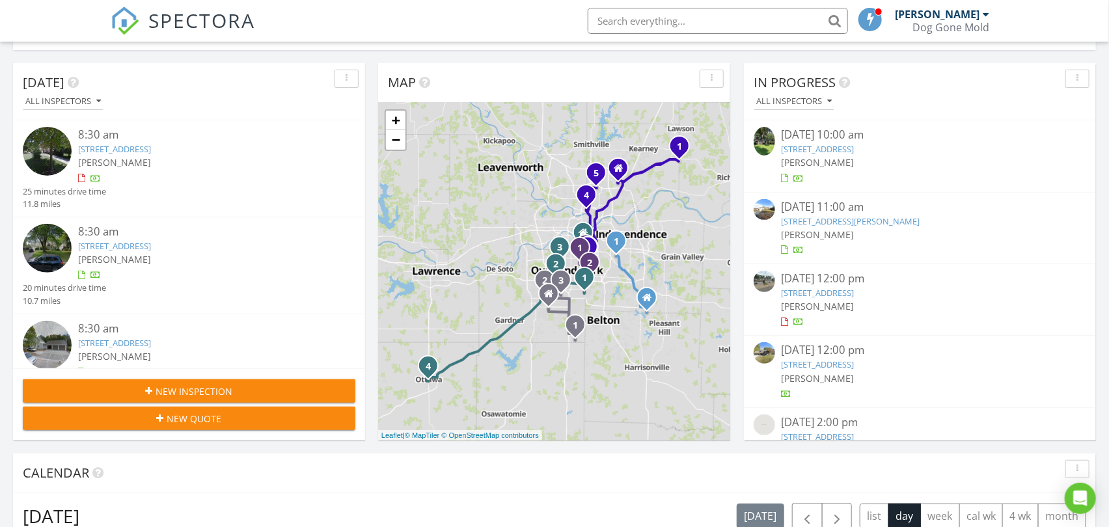
scroll to position [361, 0]
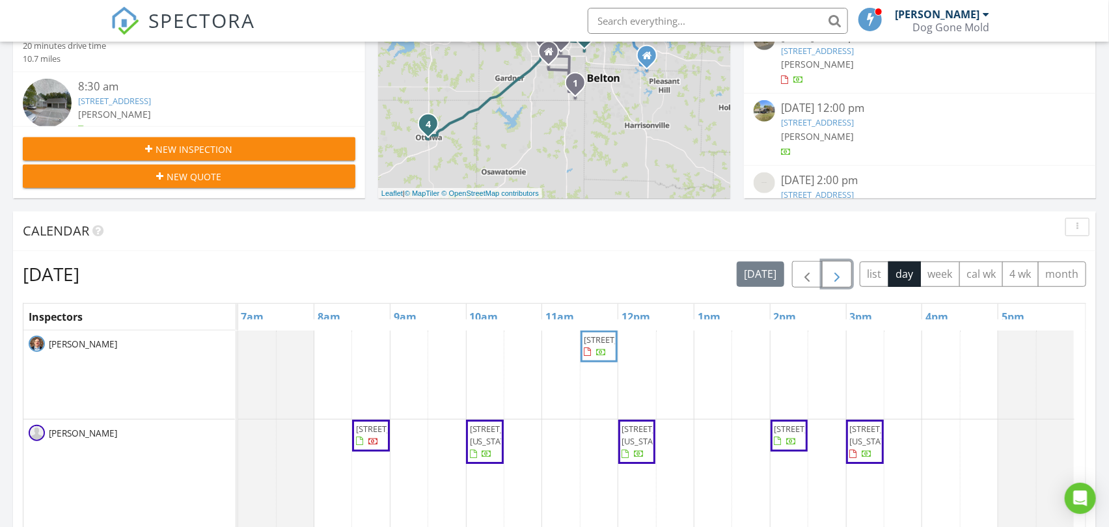
click at [844, 278] on button "button" at bounding box center [837, 274] width 31 height 27
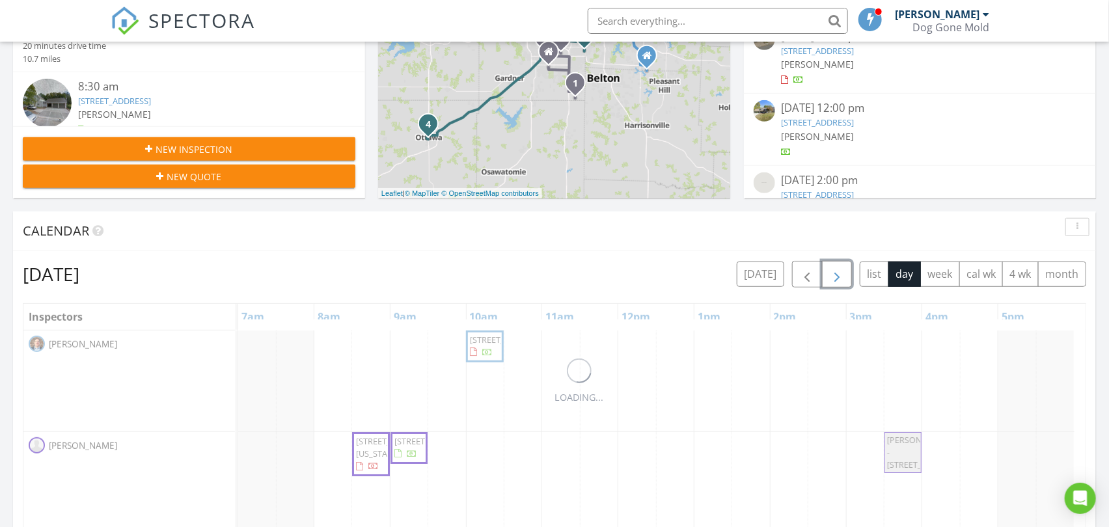
click at [844, 278] on button "button" at bounding box center [837, 274] width 31 height 27
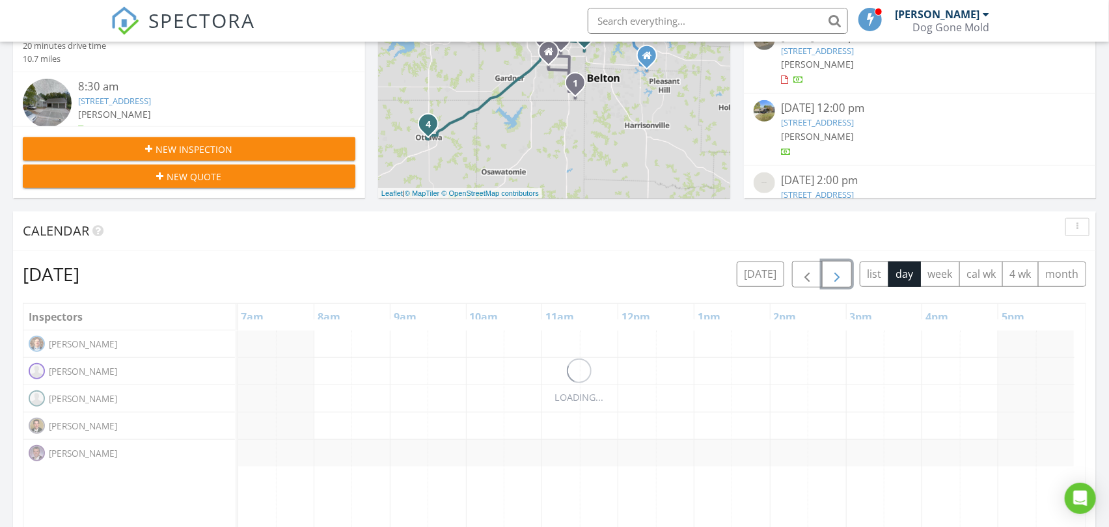
click at [843, 278] on button "button" at bounding box center [837, 274] width 31 height 27
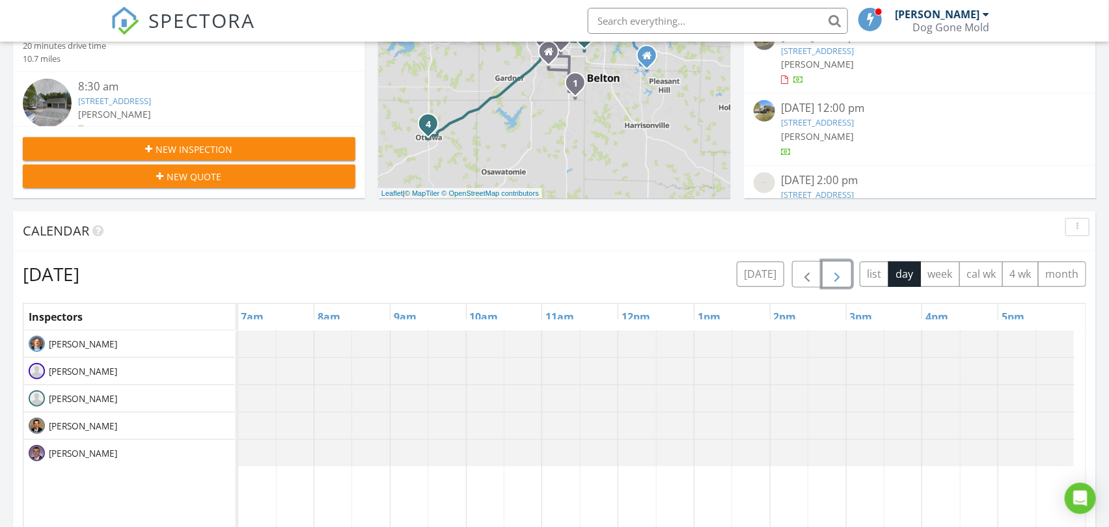
click at [843, 278] on button "button" at bounding box center [837, 274] width 31 height 27
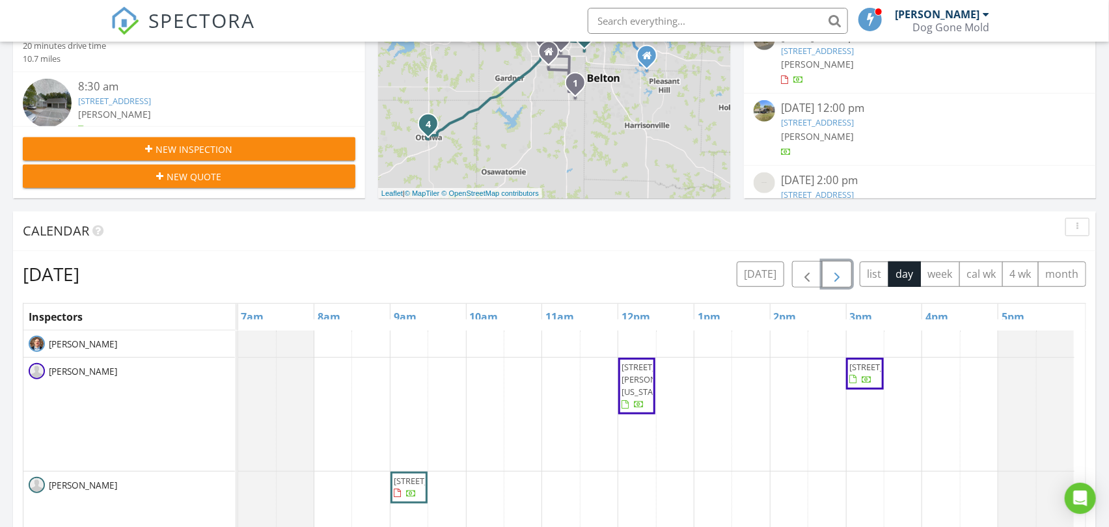
click at [843, 278] on button "button" at bounding box center [837, 274] width 31 height 27
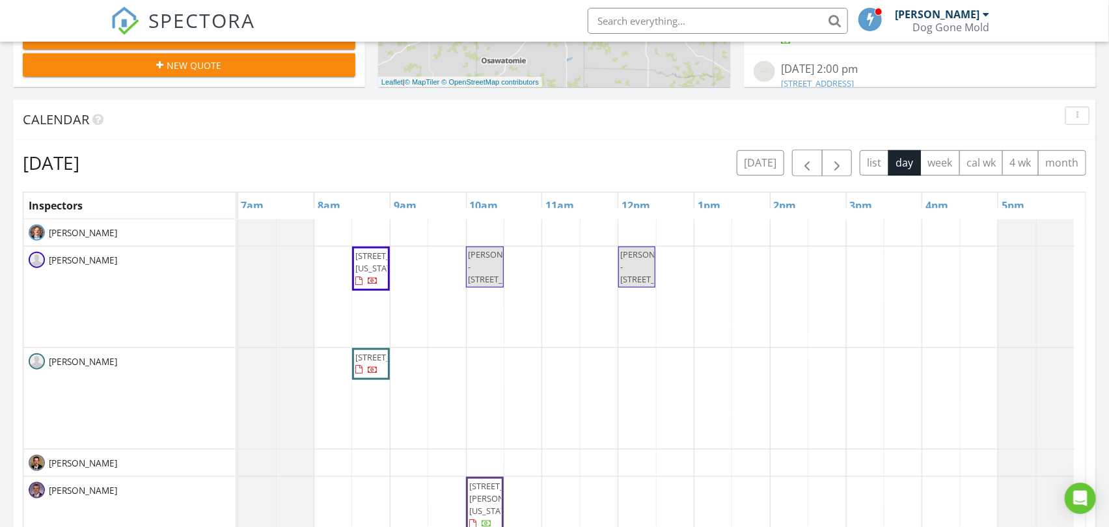
scroll to position [506, 0]
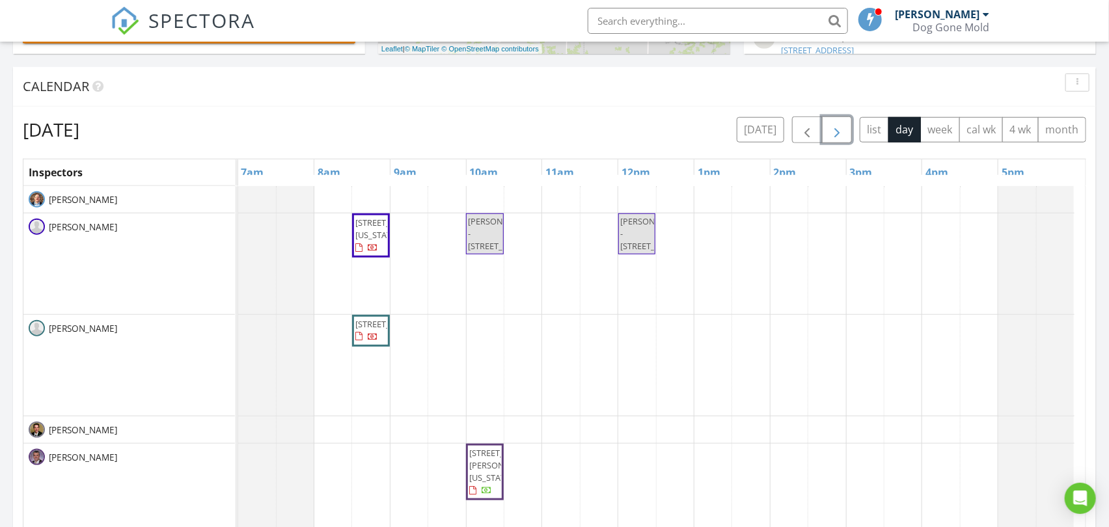
click at [628, 360] on div "[STREET_ADDRESS][US_STATE] [PERSON_NAME] - [STREET_ADDRESS] [PERSON_NAME] -[STR…" at bounding box center [661, 437] width 847 height 503
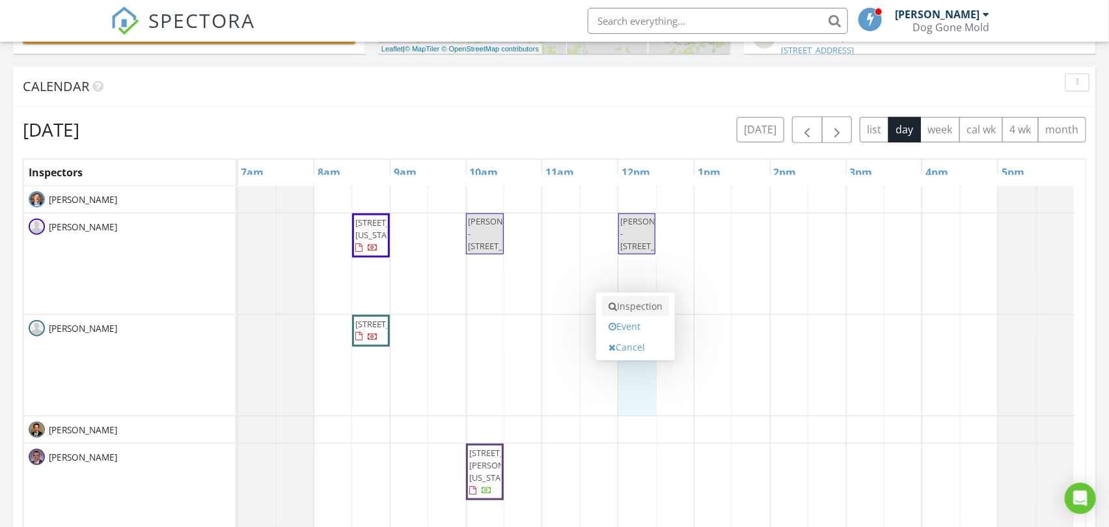
click at [632, 307] on link "Inspection" at bounding box center [635, 306] width 67 height 21
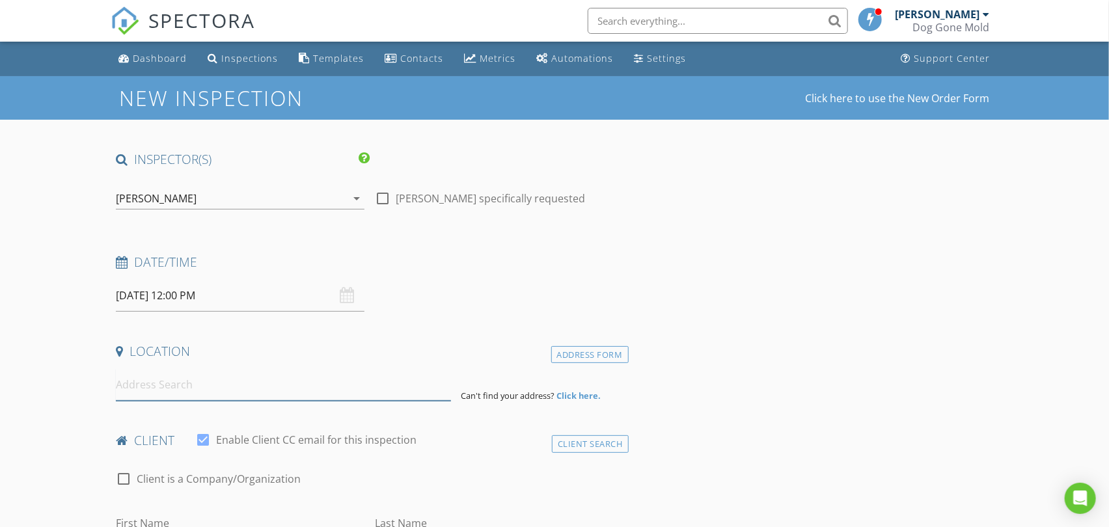
click at [219, 398] on input at bounding box center [283, 385] width 334 height 32
paste input "[STREET_ADDRESS]"
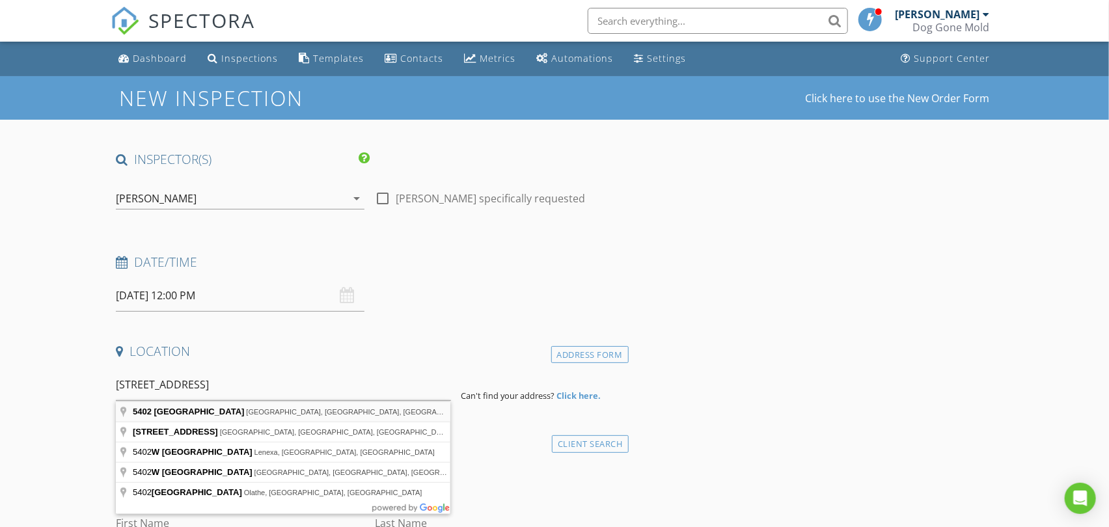
type input "[STREET_ADDRESS]"
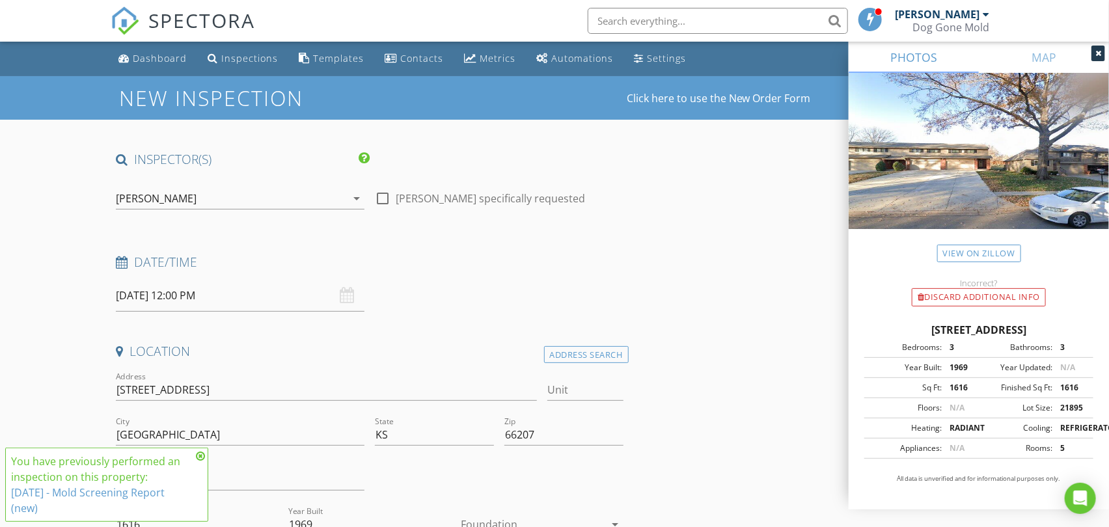
scroll to position [433, 0]
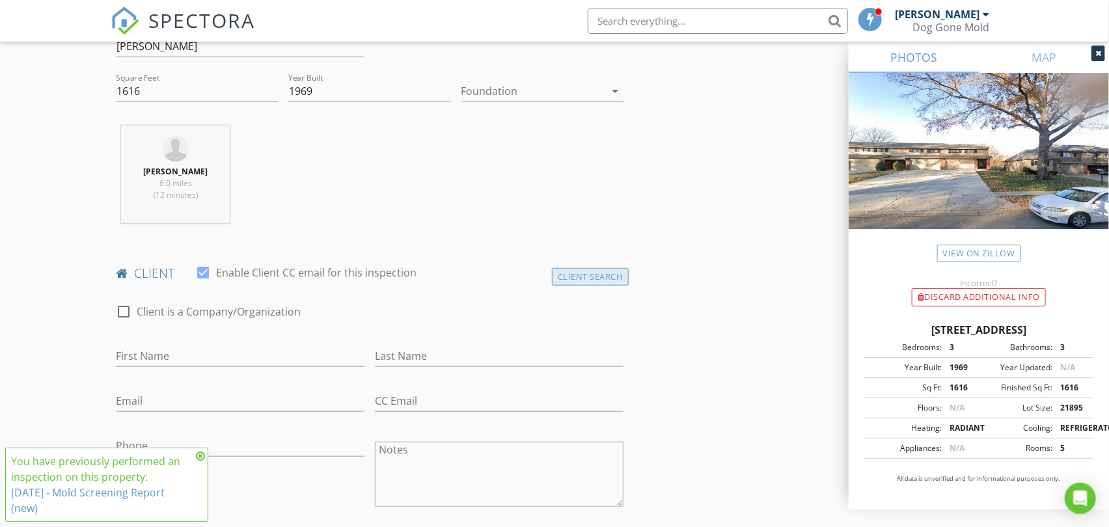
click at [582, 277] on div "Client Search" at bounding box center [590, 277] width 77 height 18
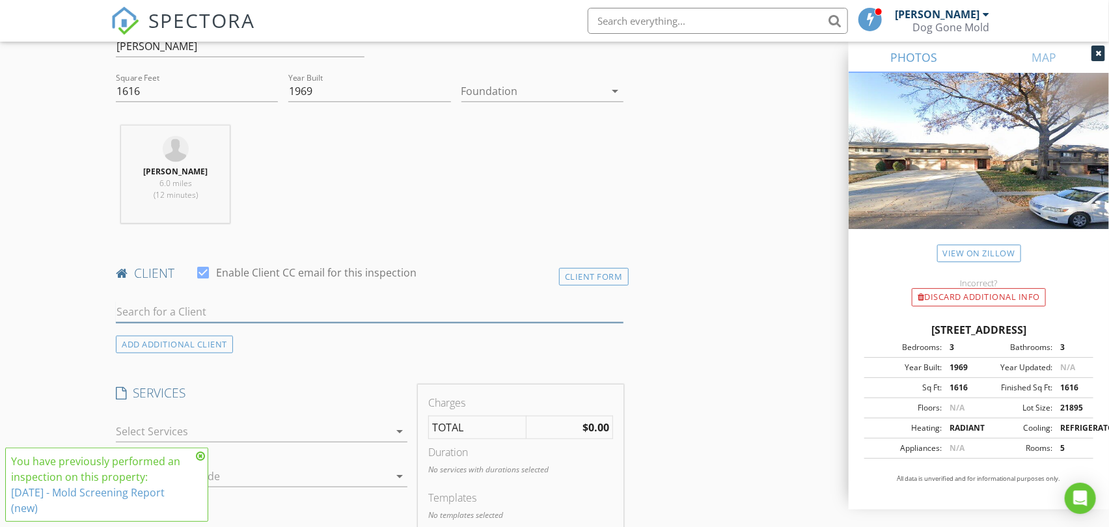
click at [301, 311] on input "text" at bounding box center [369, 311] width 507 height 21
paste input "[PERSON_NAME]"
type input "[PERSON_NAME]"
click at [267, 339] on li "[PERSON_NAME] [EMAIL_ADDRESS][DOMAIN_NAME]" at bounding box center [369, 341] width 506 height 36
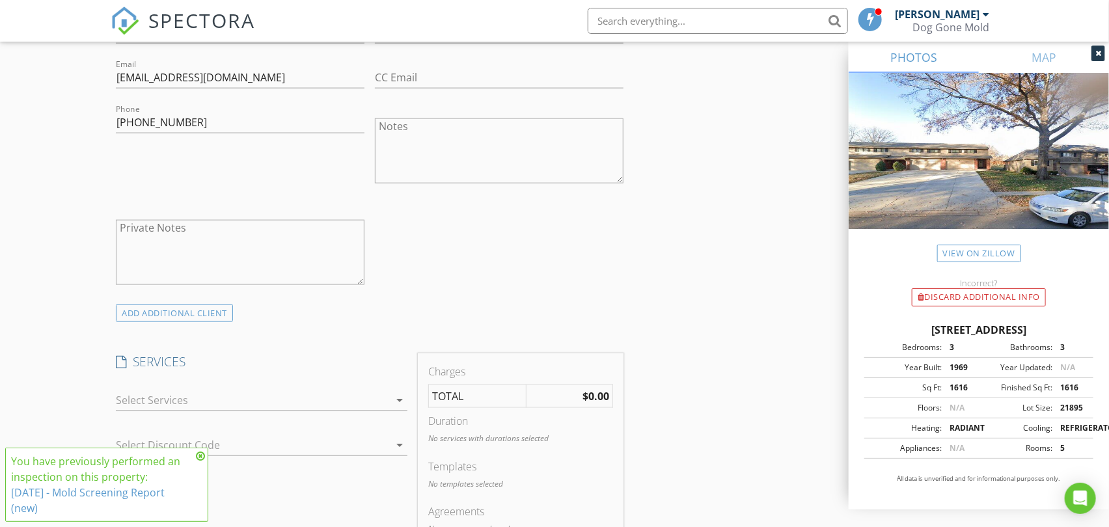
scroll to position [795, 0]
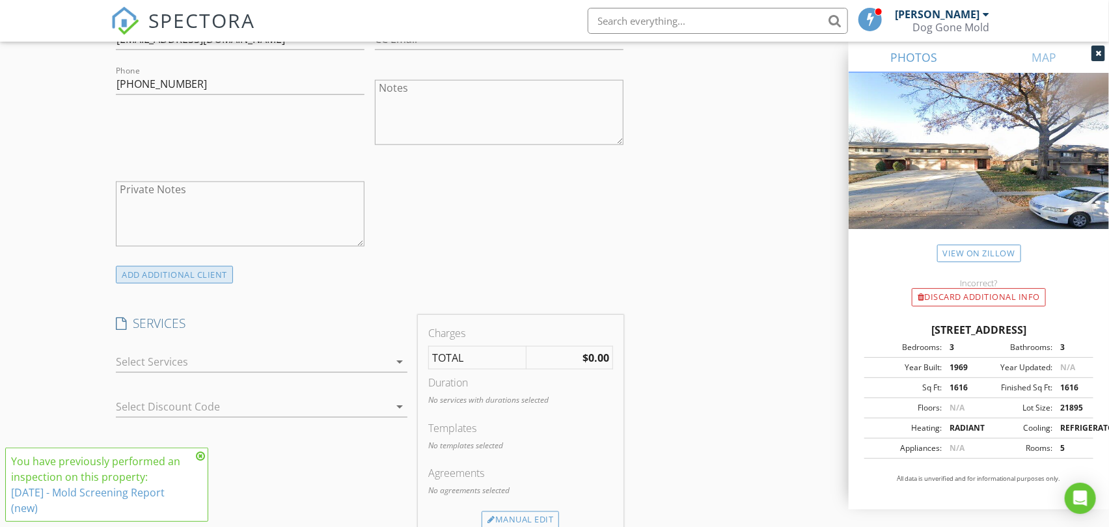
click at [224, 277] on div "ADD ADDITIONAL client" at bounding box center [174, 275] width 117 height 18
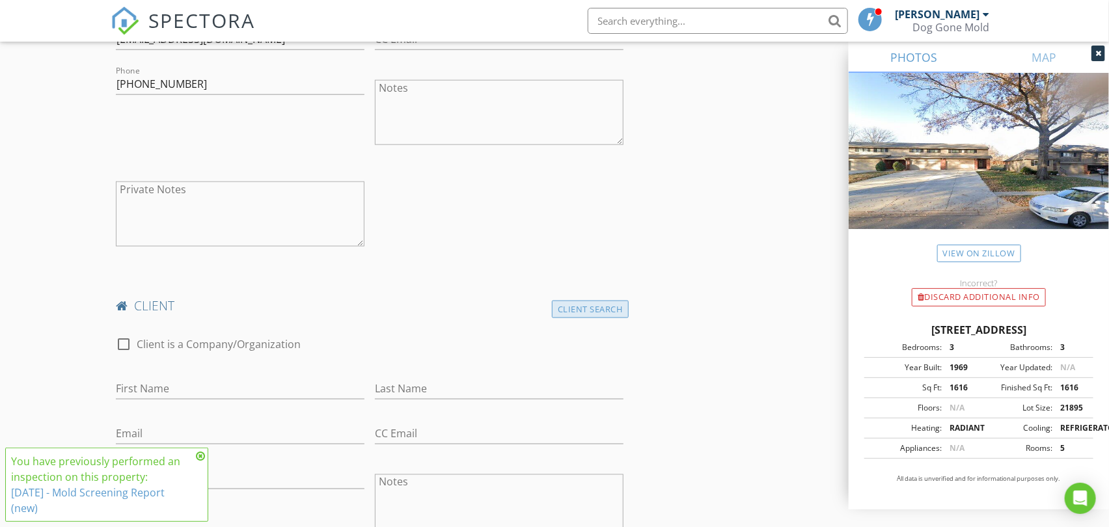
click at [599, 308] on div "Client Search" at bounding box center [590, 310] width 77 height 18
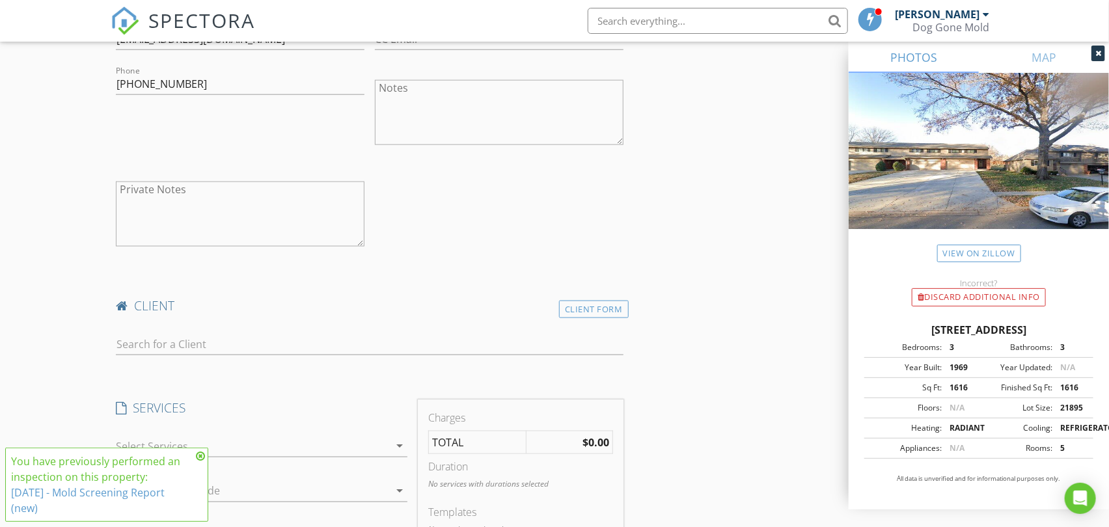
click at [245, 332] on div at bounding box center [369, 347] width 507 height 42
click at [237, 343] on input "text" at bounding box center [369, 344] width 507 height 21
type input "5st"
click at [158, 370] on div "5 Star Inspections" at bounding box center [250, 368] width 194 height 16
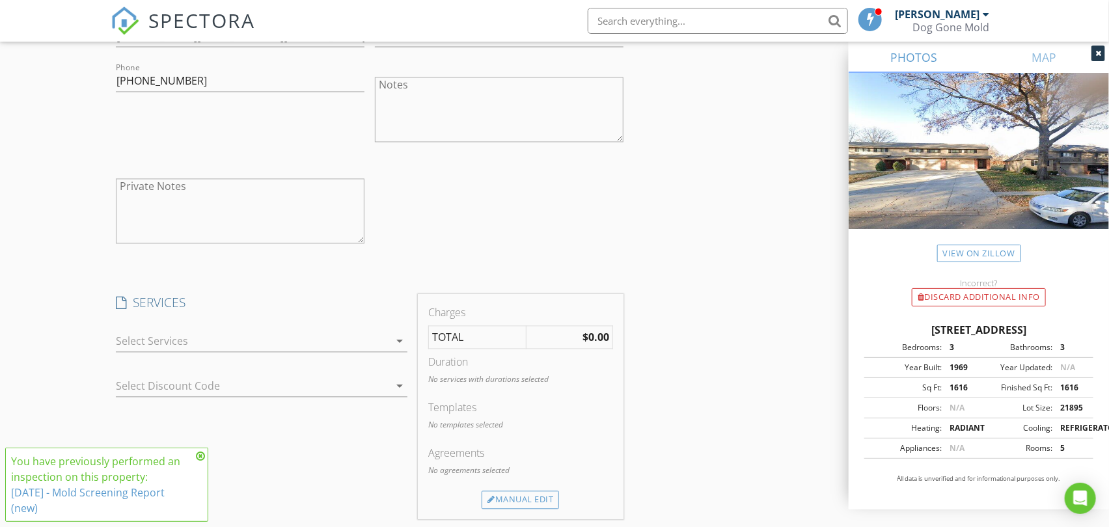
scroll to position [1374, 0]
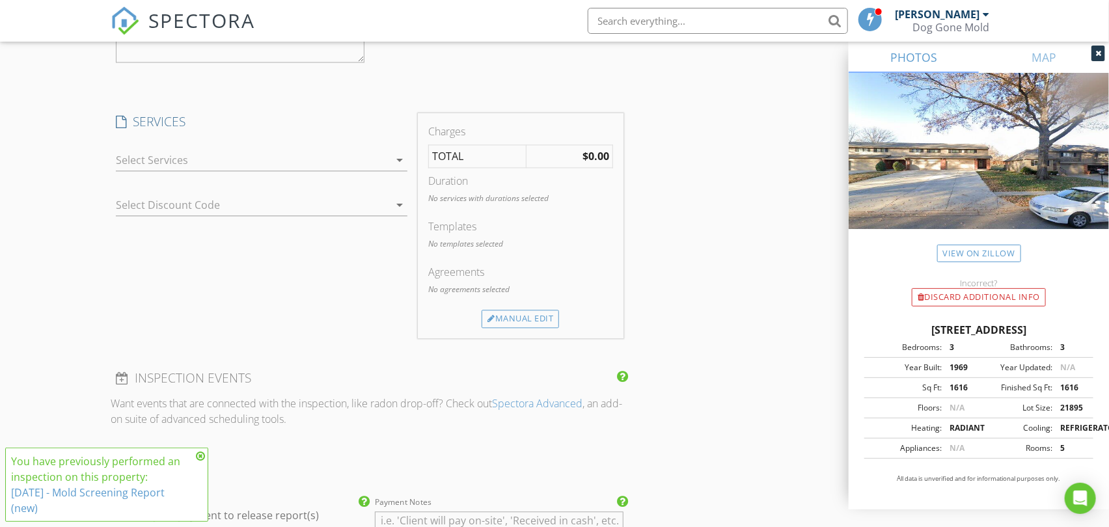
click at [385, 161] on div at bounding box center [252, 160] width 273 height 21
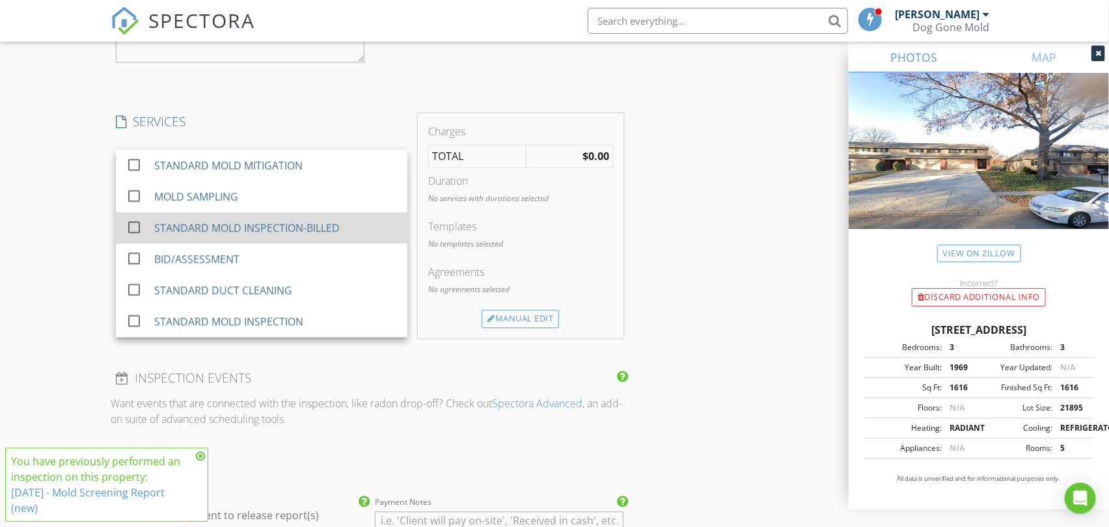
click at [328, 228] on div "STANDARD MOLD INSPECTION-BILLED" at bounding box center [246, 228] width 185 height 16
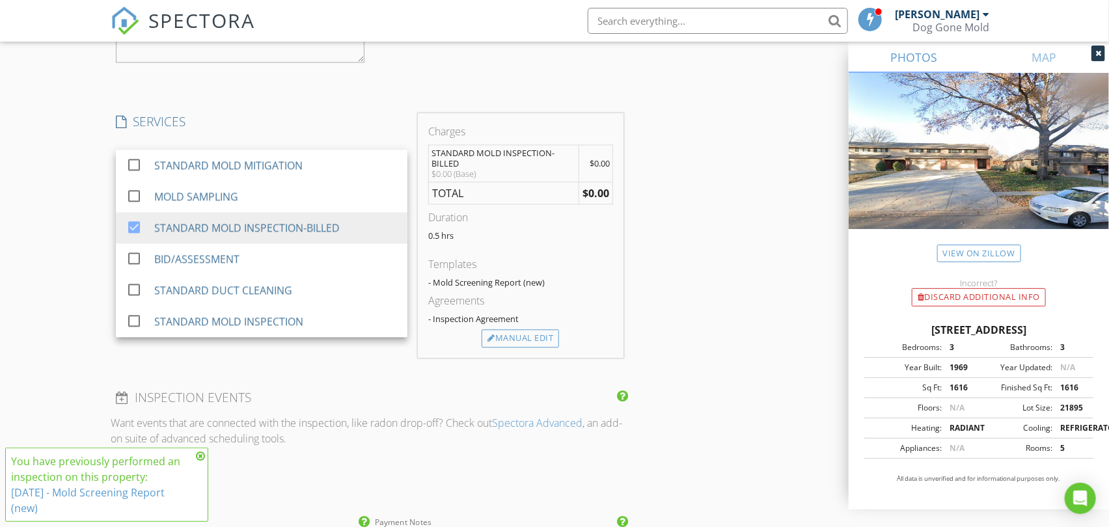
scroll to position [1590, 0]
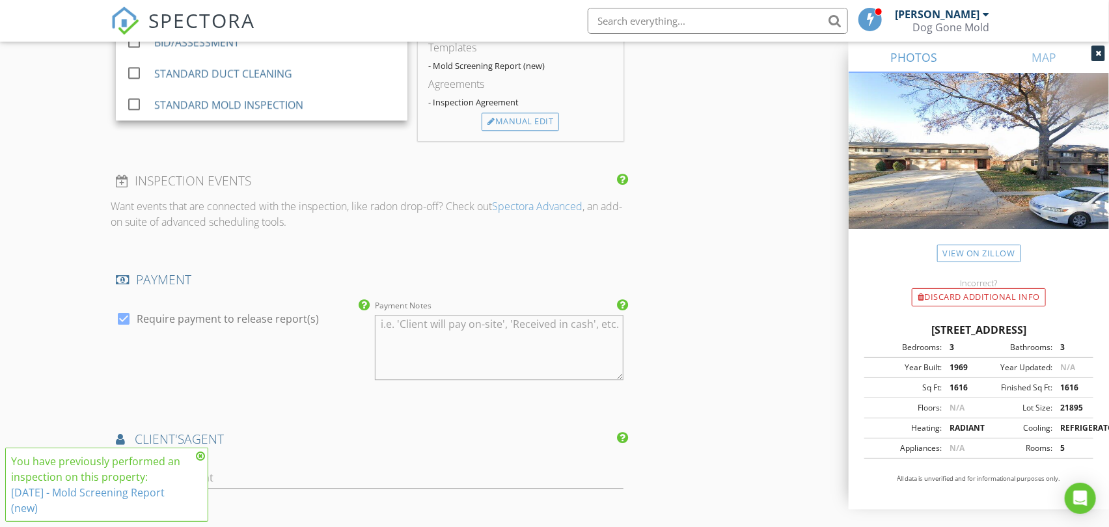
click at [286, 316] on label "Require payment to release report(s)" at bounding box center [228, 318] width 182 height 13
checkbox input "false"
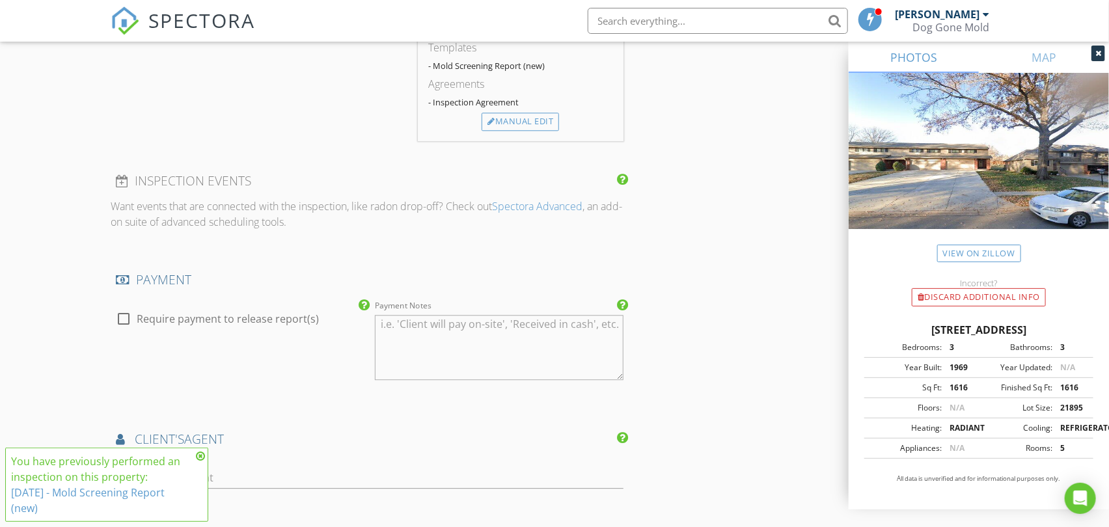
scroll to position [1807, 0]
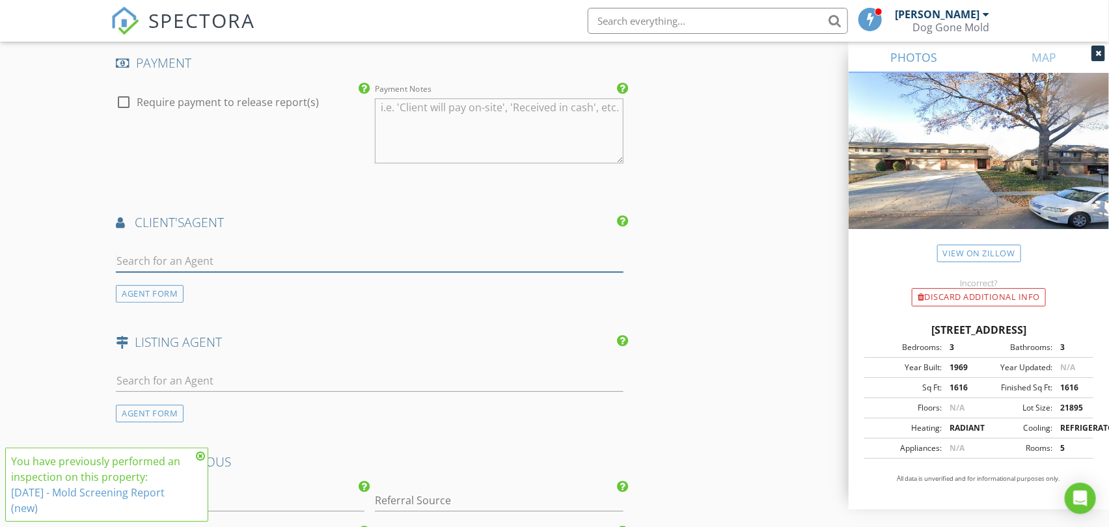
click at [268, 267] on input "text" at bounding box center [369, 261] width 507 height 21
paste input "[EMAIL_ADDRESS][DOMAIN_NAME]"
type input "[EMAIL_ADDRESS][DOMAIN_NAME]"
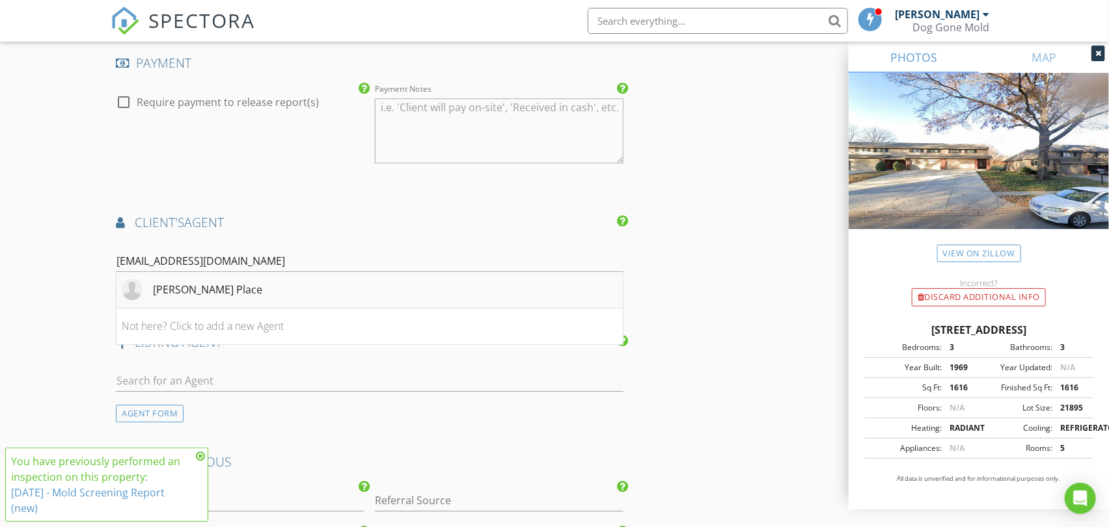
click at [243, 287] on li "[PERSON_NAME] Place" at bounding box center [369, 290] width 506 height 36
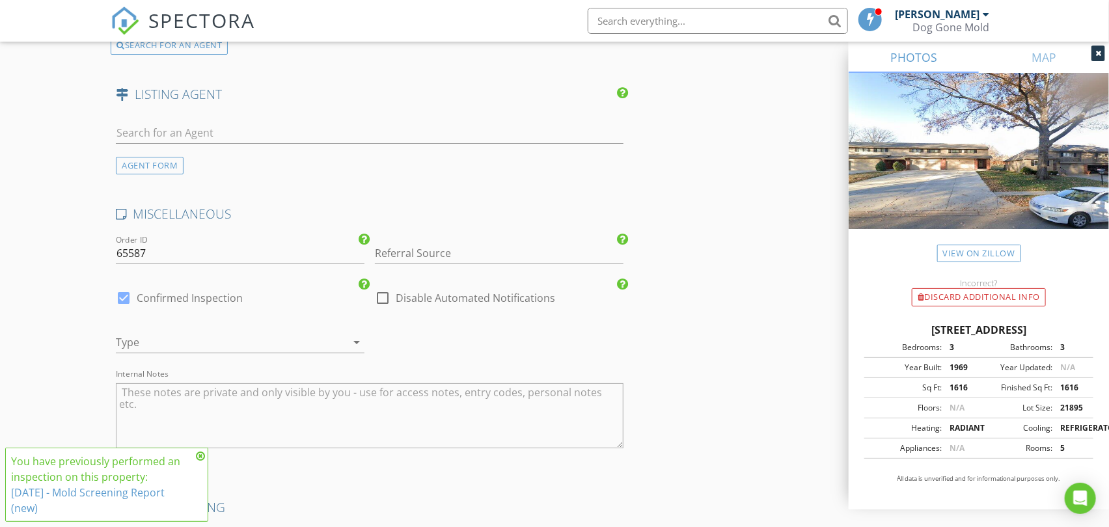
scroll to position [2458, 0]
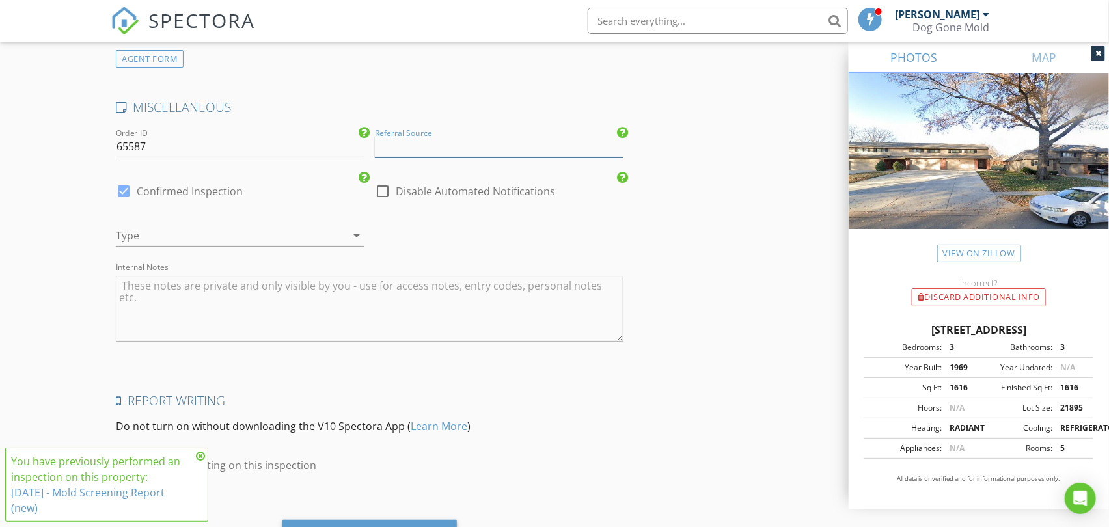
click at [436, 145] on input "Referral Source" at bounding box center [499, 146] width 249 height 21
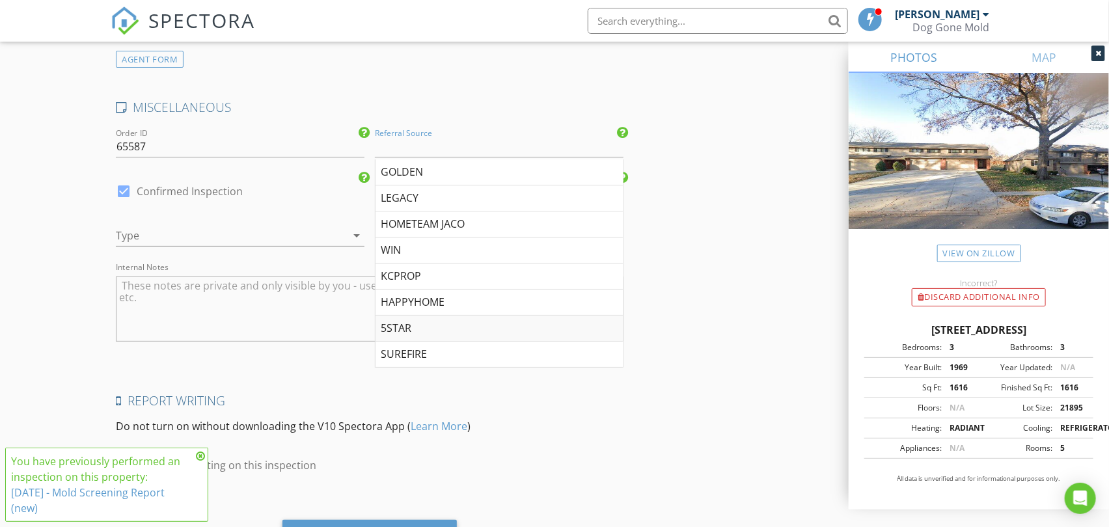
click at [401, 324] on div "5STAR" at bounding box center [498, 329] width 247 height 26
type input "5STAR"
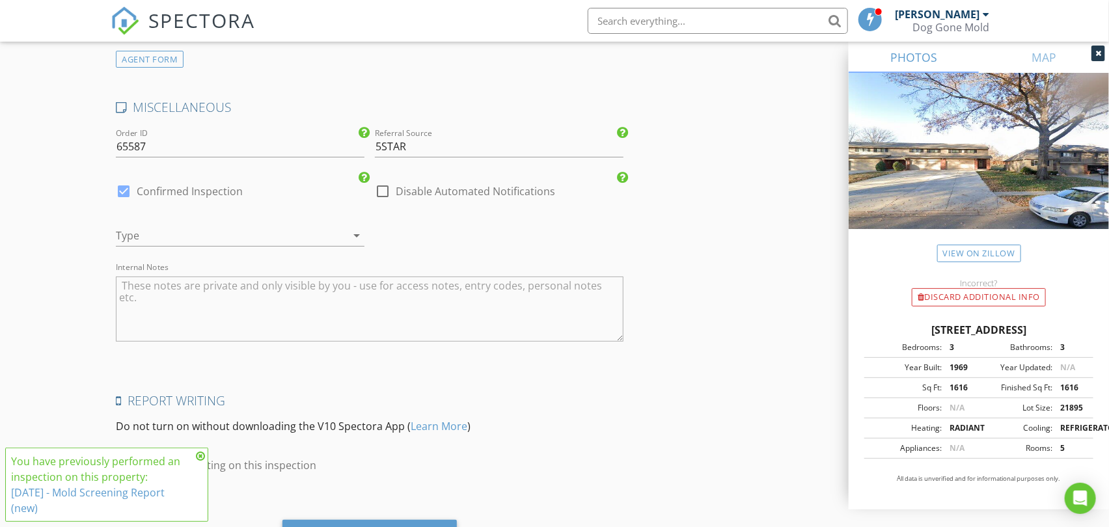
click at [228, 236] on div at bounding box center [222, 235] width 212 height 21
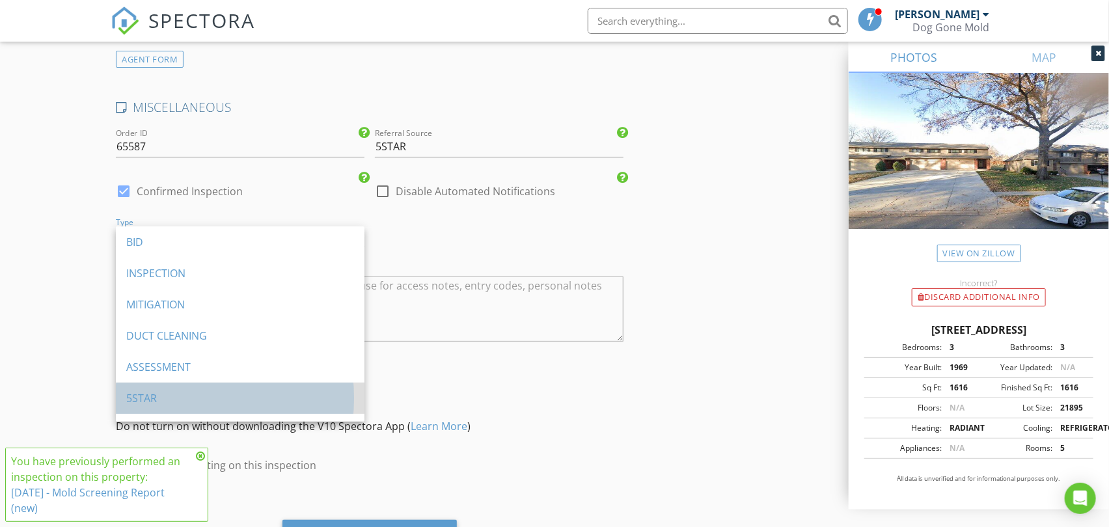
click at [173, 400] on div "5STAR" at bounding box center [240, 398] width 228 height 16
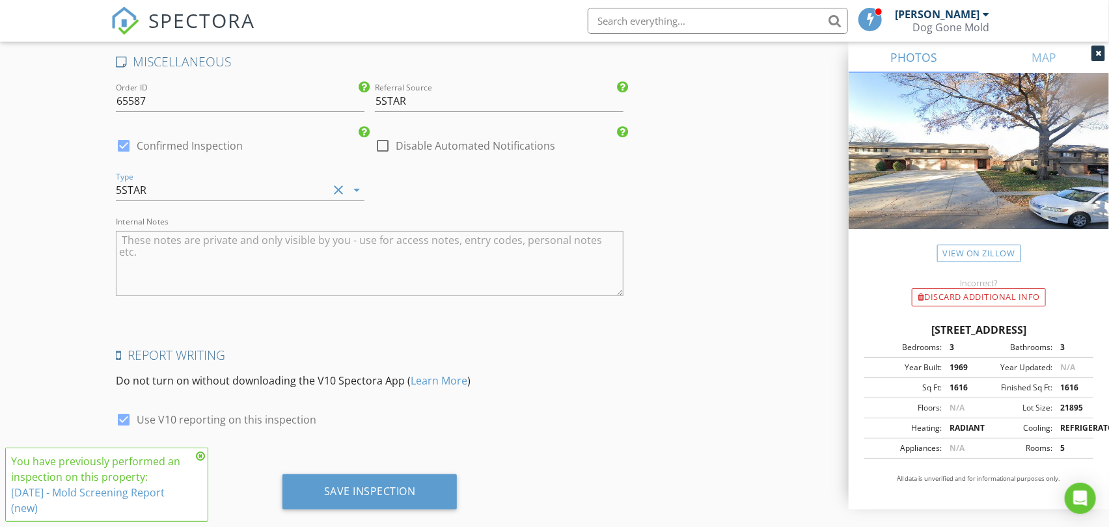
scroll to position [2528, 0]
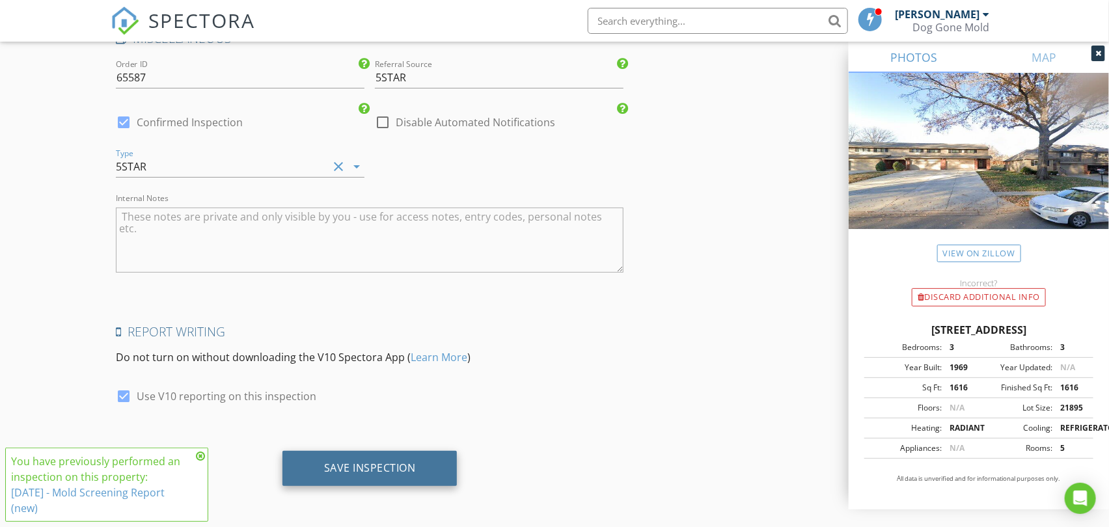
click at [409, 465] on div "Save Inspection" at bounding box center [370, 467] width 92 height 13
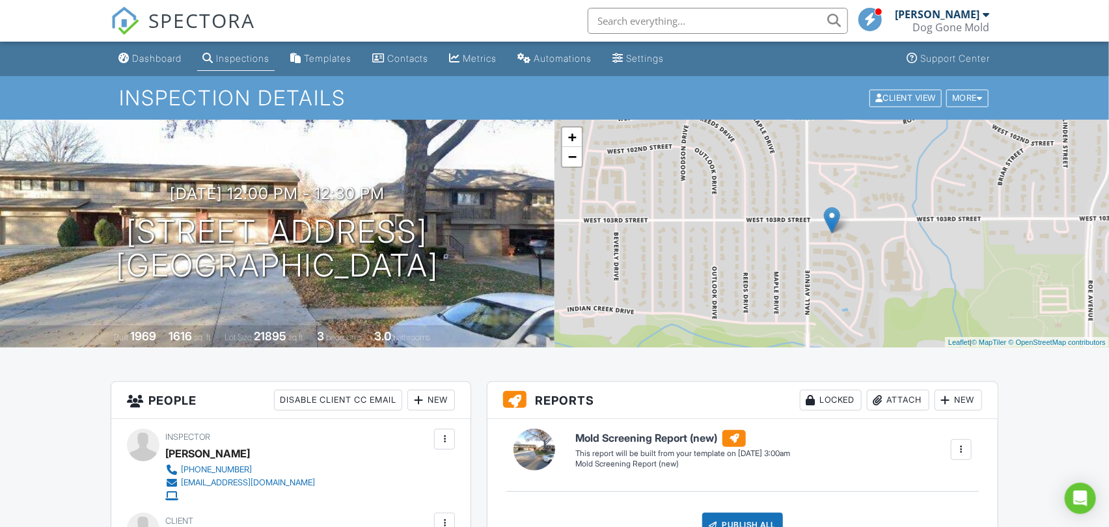
drag, startPoint x: 154, startPoint y: 57, endPoint x: 159, endPoint y: 53, distance: 6.7
click at [154, 57] on div "Dashboard" at bounding box center [156, 58] width 49 height 11
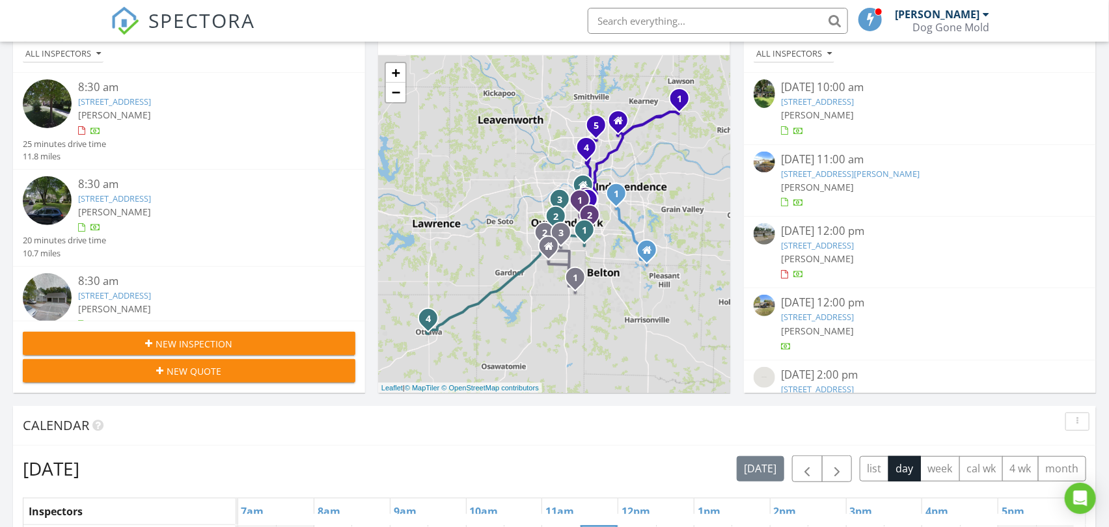
scroll to position [361, 0]
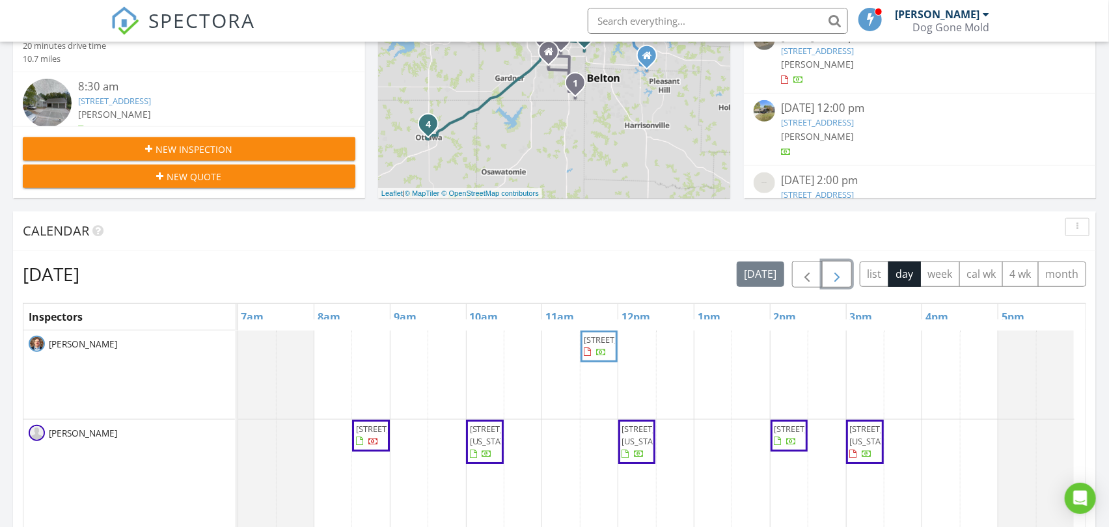
click at [837, 276] on span "button" at bounding box center [837, 275] width 16 height 16
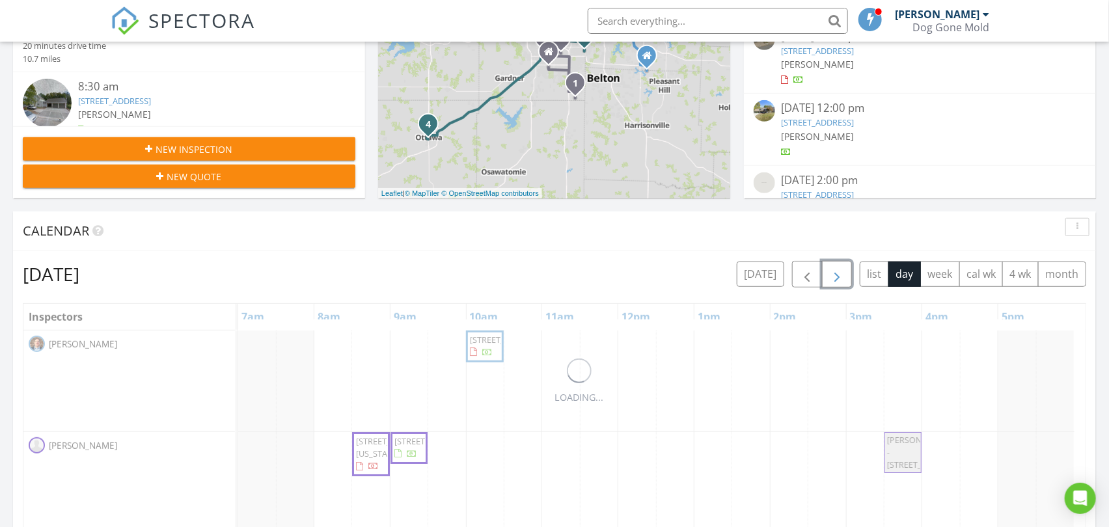
click at [837, 276] on span "button" at bounding box center [837, 275] width 16 height 16
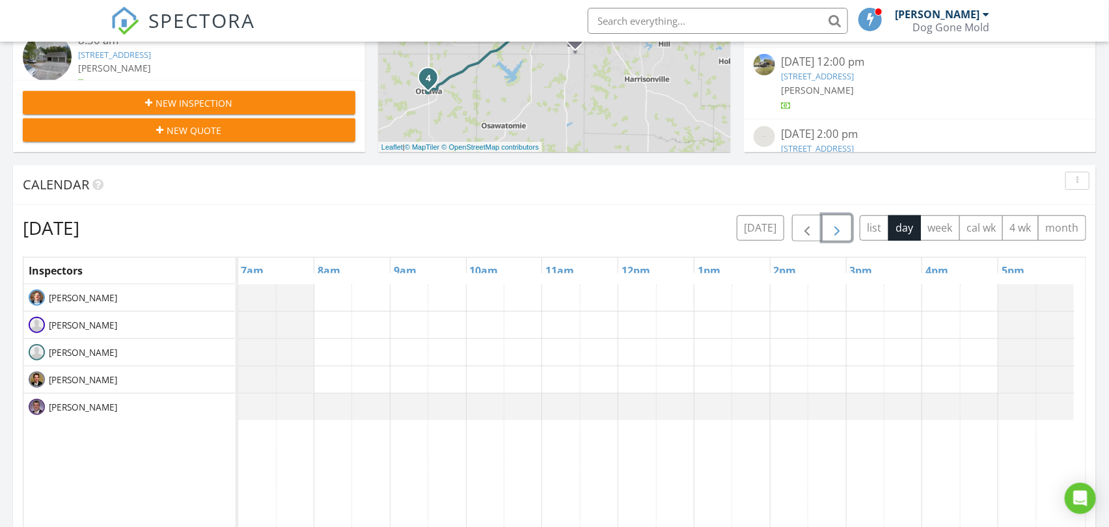
scroll to position [433, 0]
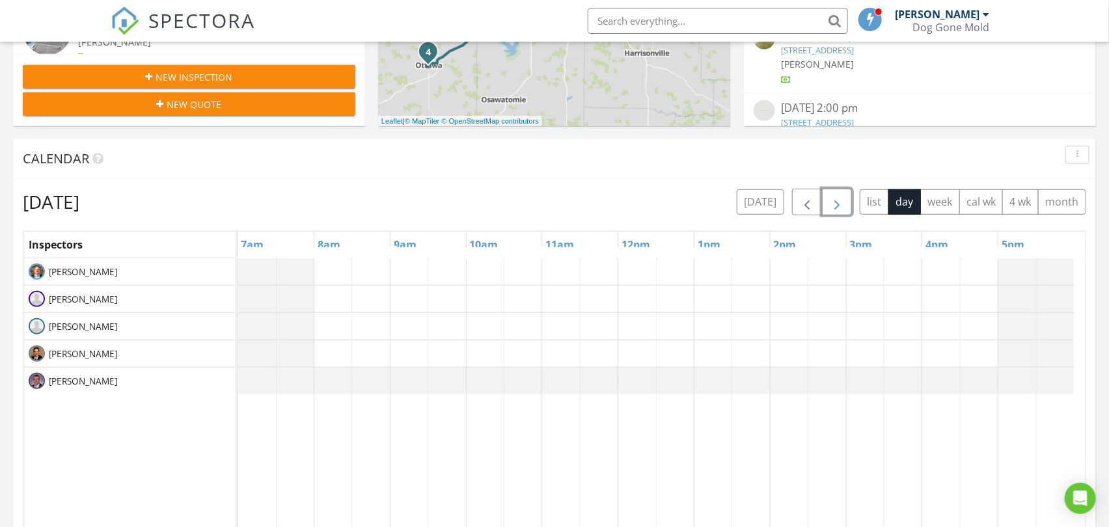
click at [238, 384] on div at bounding box center [238, 381] width 0 height 27
click at [374, 329] on link "Inspection" at bounding box center [369, 330] width 67 height 21
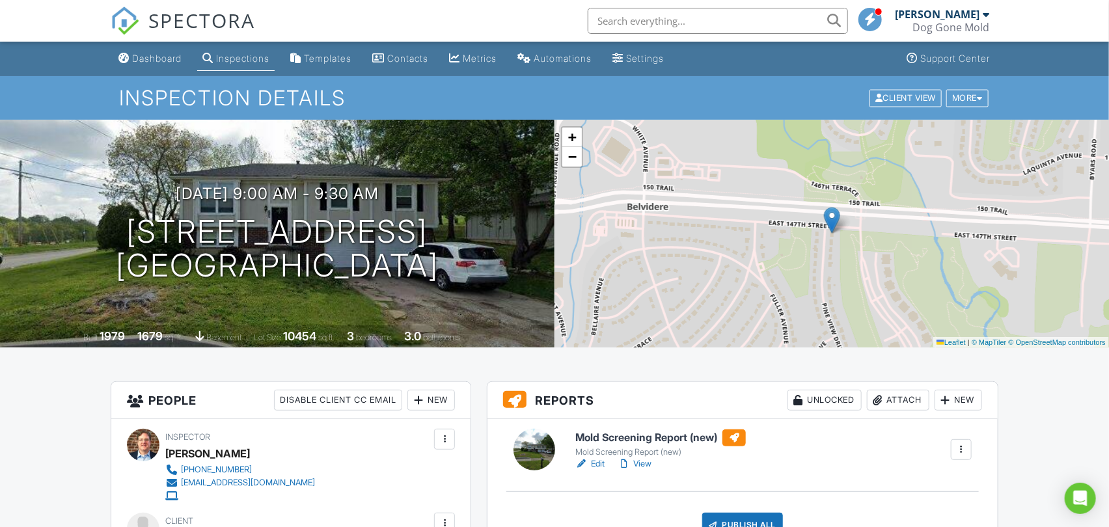
click at [595, 460] on link "Edit" at bounding box center [589, 463] width 29 height 13
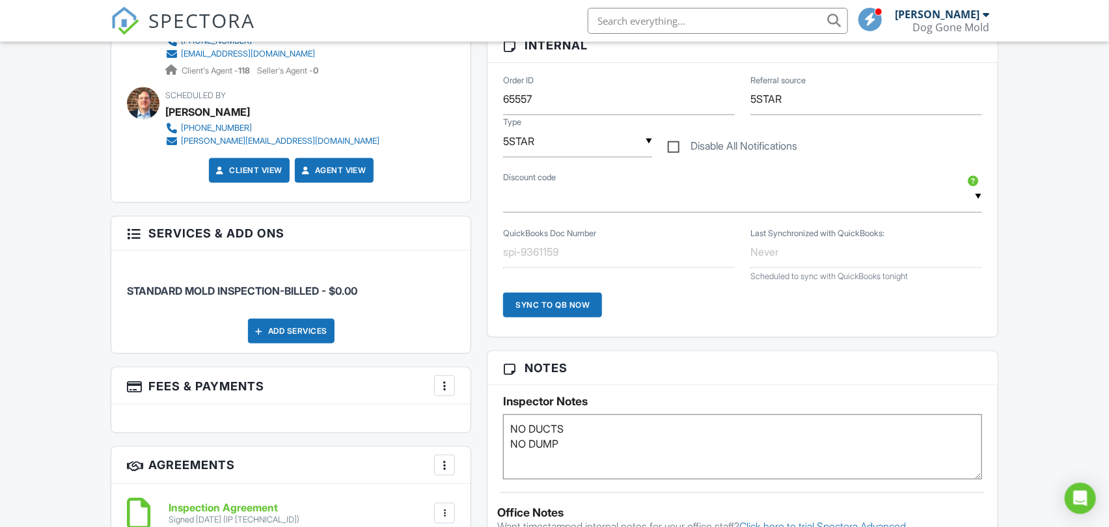
type textarea "NO DUCTS NO DUMP"
click at [1057, 333] on div "Dashboard Inspections Templates Contacts Metrics Automations Settings Support C…" at bounding box center [554, 416] width 1109 height 2050
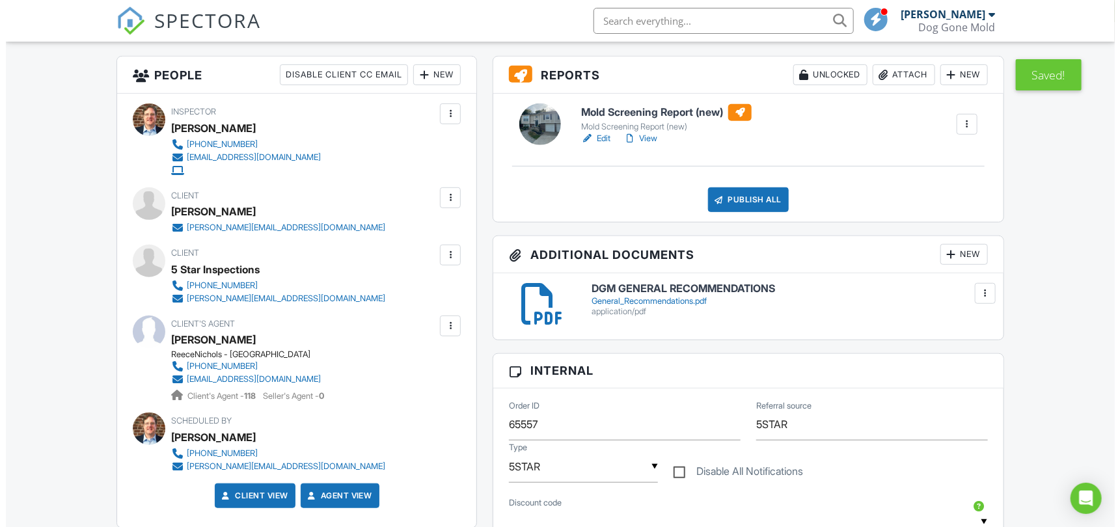
scroll to position [144, 0]
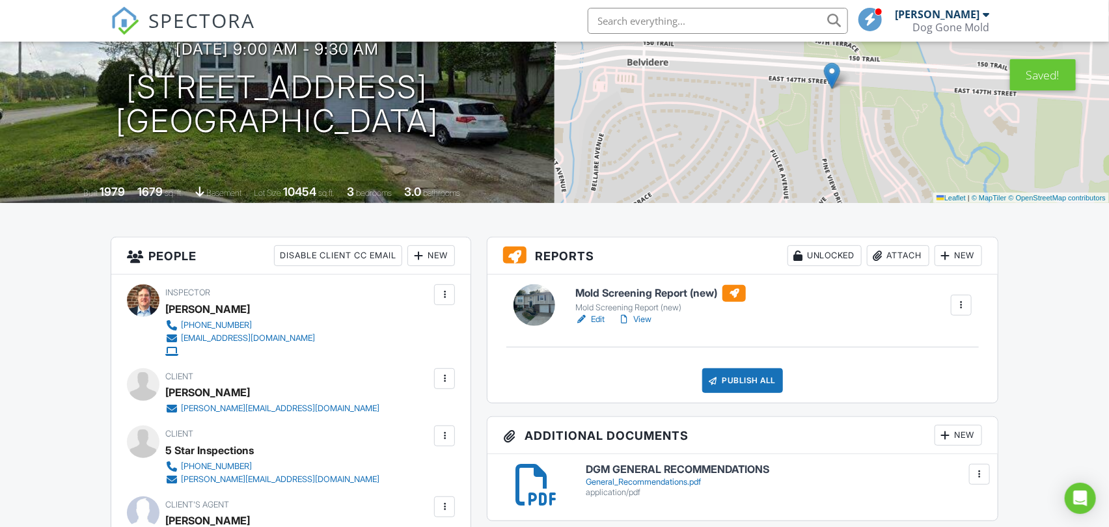
click at [761, 373] on div "Publish All" at bounding box center [742, 380] width 81 height 25
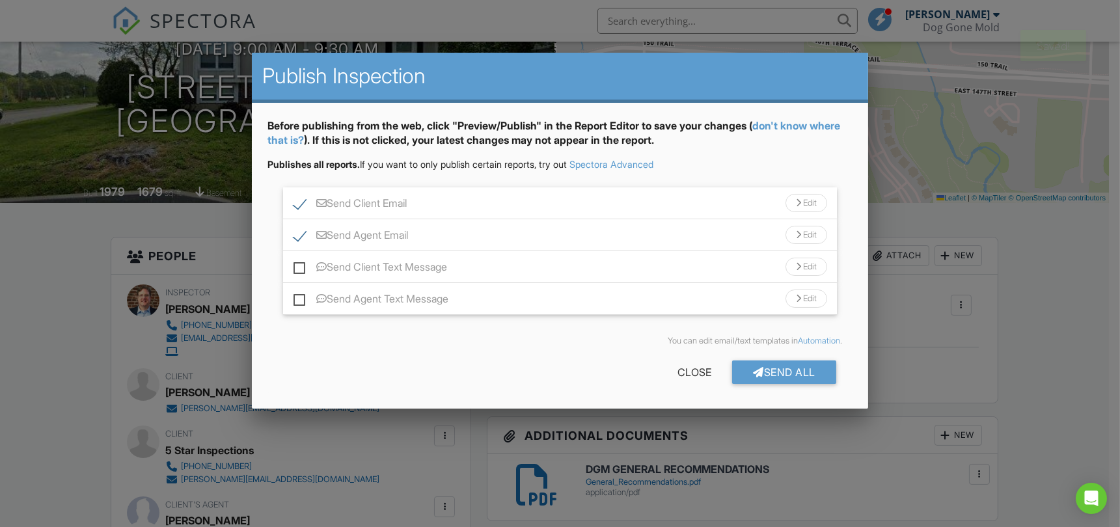
click at [779, 371] on div "Send All" at bounding box center [784, 371] width 104 height 23
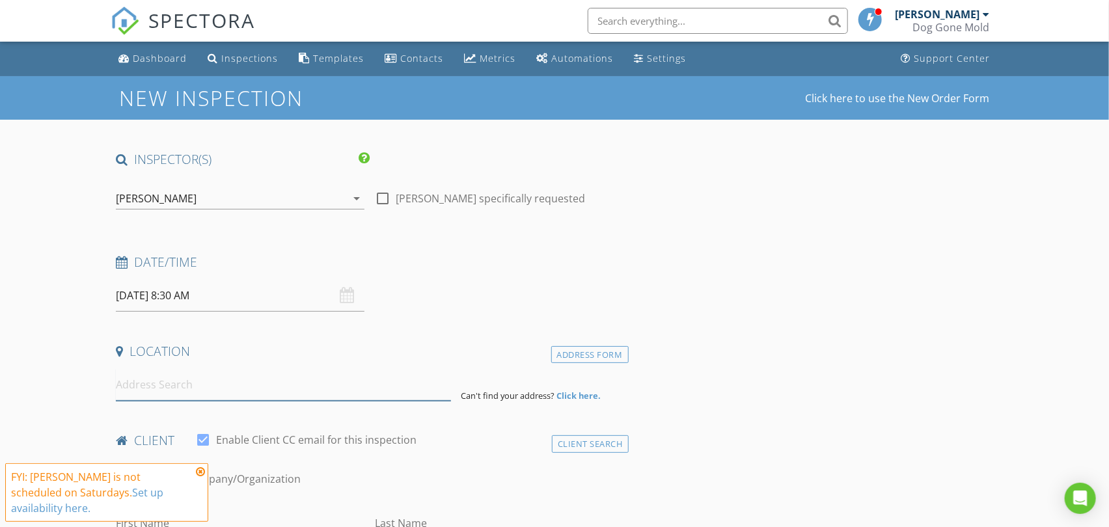
click at [234, 394] on input at bounding box center [283, 385] width 334 height 32
paste input "[STREET_ADDRESS][PERSON_NAME]"
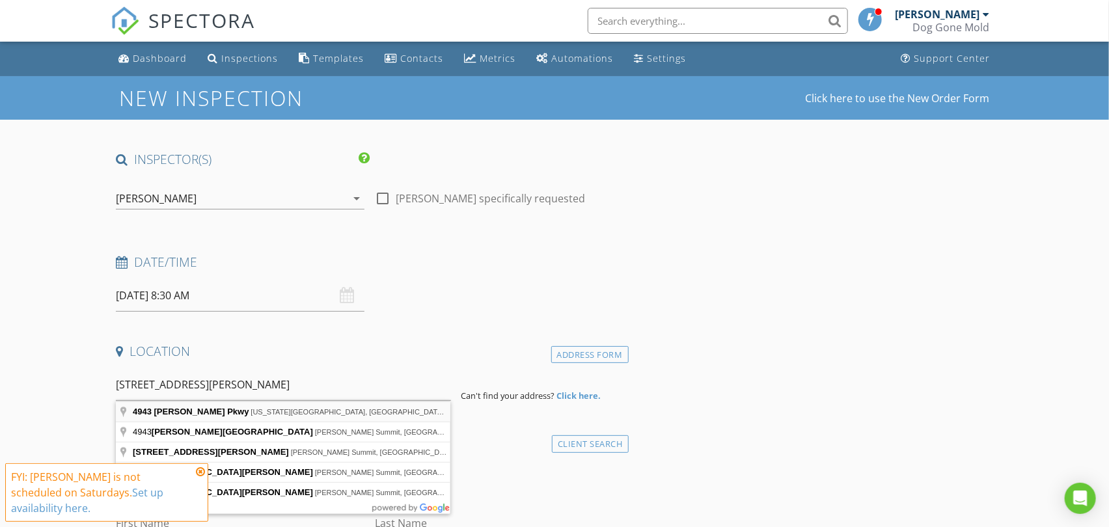
type input "[STREET_ADDRESS][PERSON_NAME][US_STATE]"
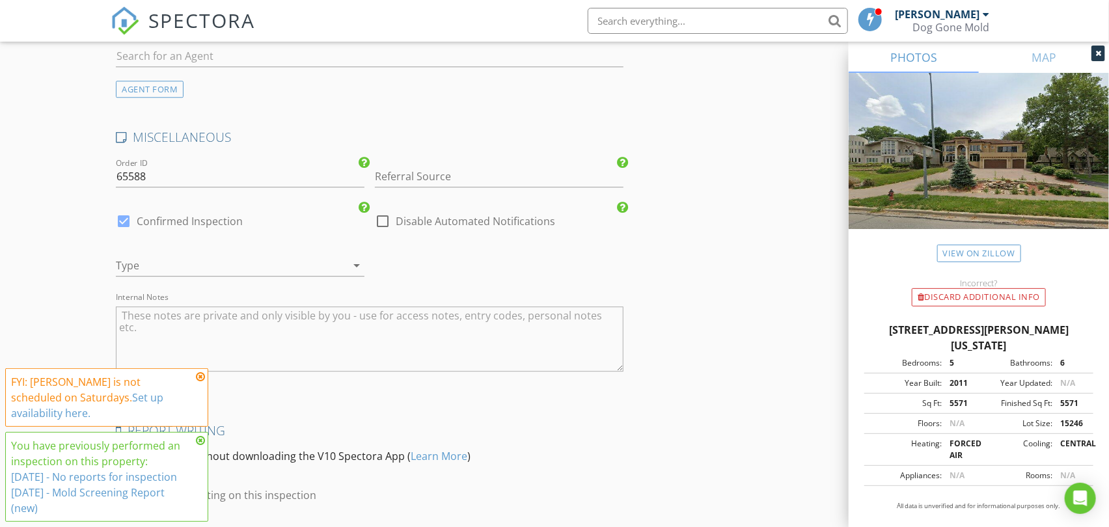
scroll to position [1834, 0]
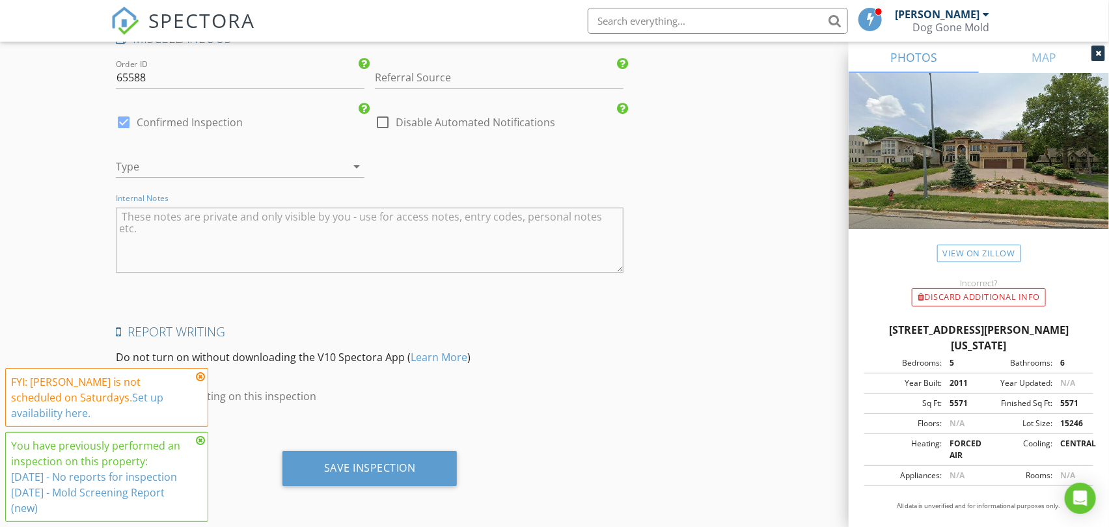
click at [241, 226] on textarea "Internal Notes" at bounding box center [369, 240] width 507 height 65
click at [306, 169] on div at bounding box center [222, 166] width 212 height 21
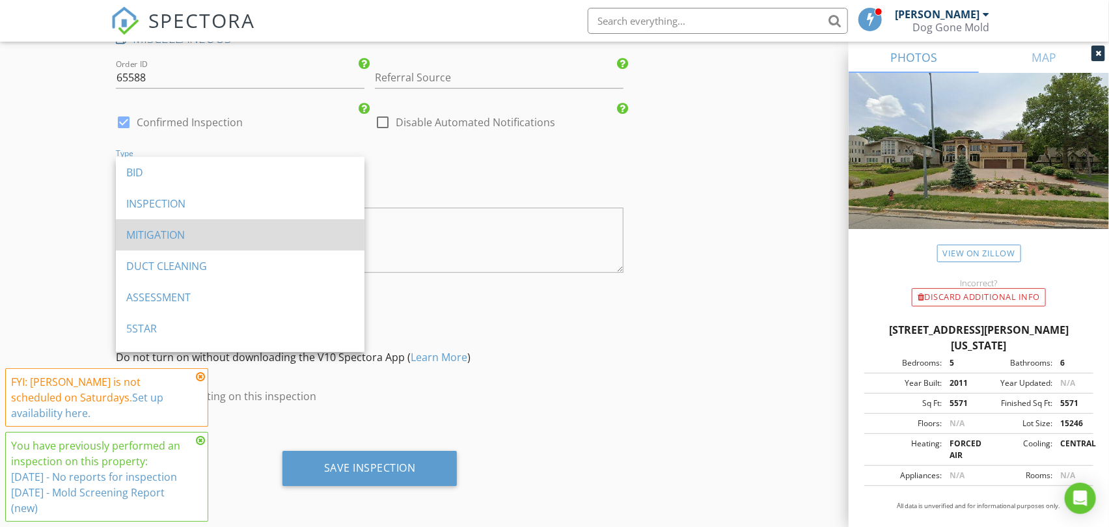
click at [182, 232] on div "MITIGATION" at bounding box center [240, 235] width 228 height 16
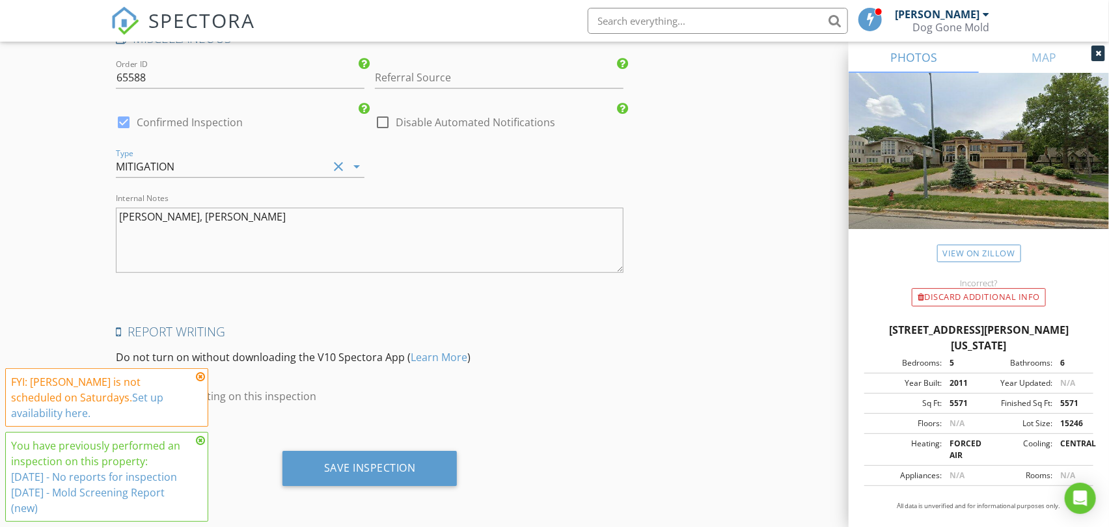
click at [252, 217] on textarea "[PERSON_NAME], [PERSON_NAME]" at bounding box center [369, 240] width 507 height 65
type textarea "[PERSON_NAME], [PERSON_NAME]"
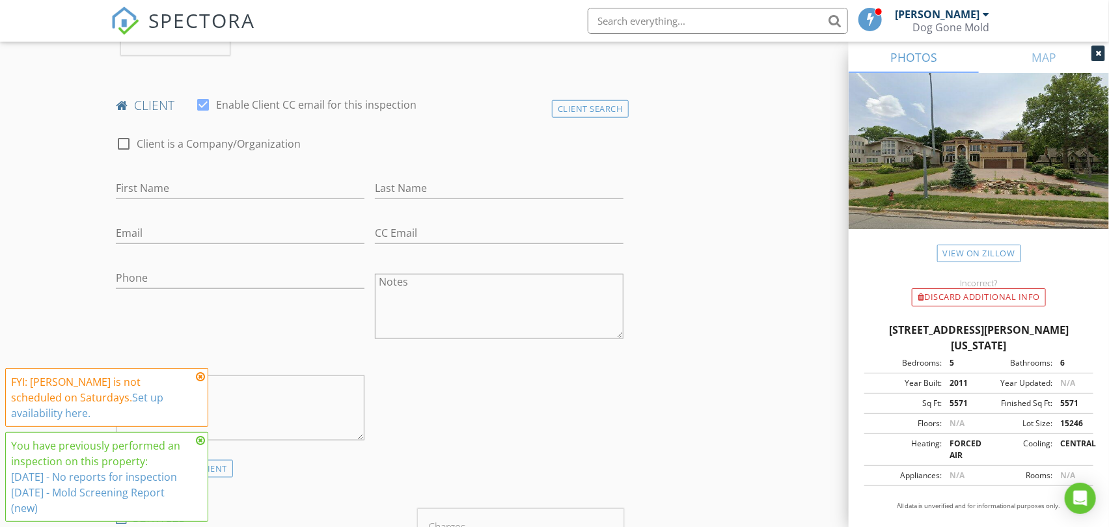
scroll to position [605, 0]
drag, startPoint x: 582, startPoint y: 107, endPoint x: 437, endPoint y: 129, distance: 147.4
click at [582, 107] on div "Client Search" at bounding box center [590, 105] width 77 height 18
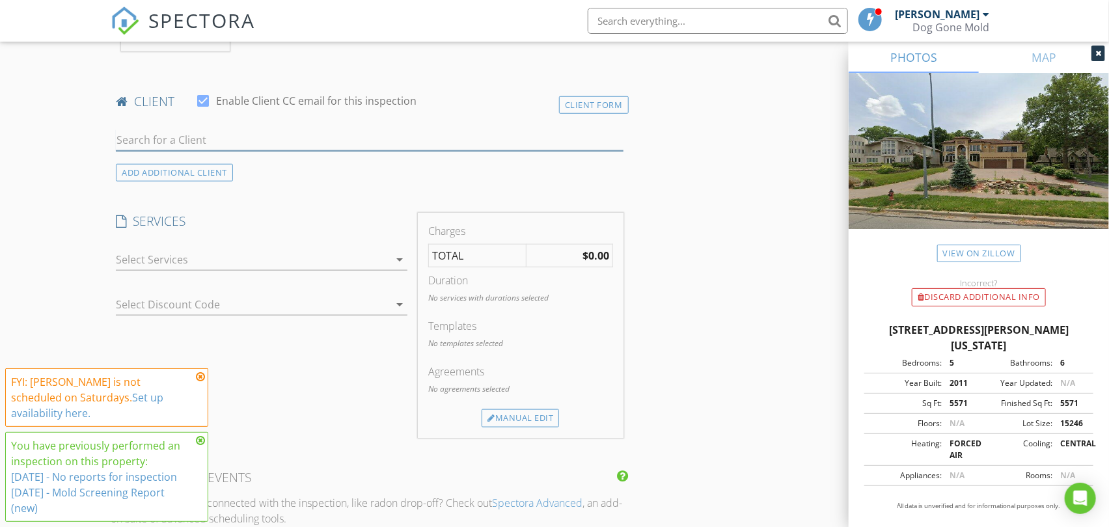
click at [232, 145] on input "text" at bounding box center [369, 139] width 507 height 21
paste input "[DEMOGRAPHIC_DATA][PERSON_NAME]"
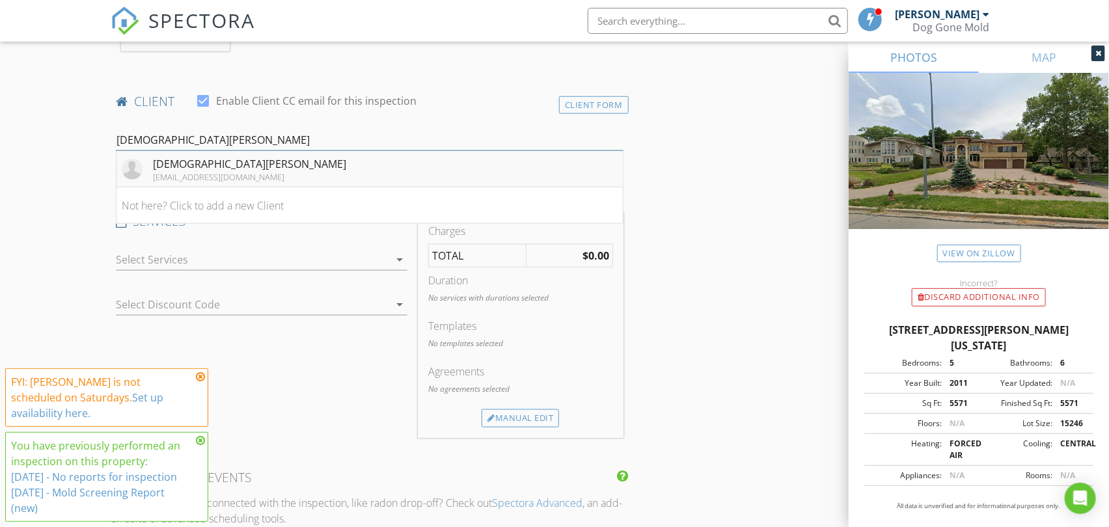
type input "[DEMOGRAPHIC_DATA][PERSON_NAME]"
click at [171, 161] on div "[DEMOGRAPHIC_DATA][PERSON_NAME]" at bounding box center [249, 164] width 193 height 16
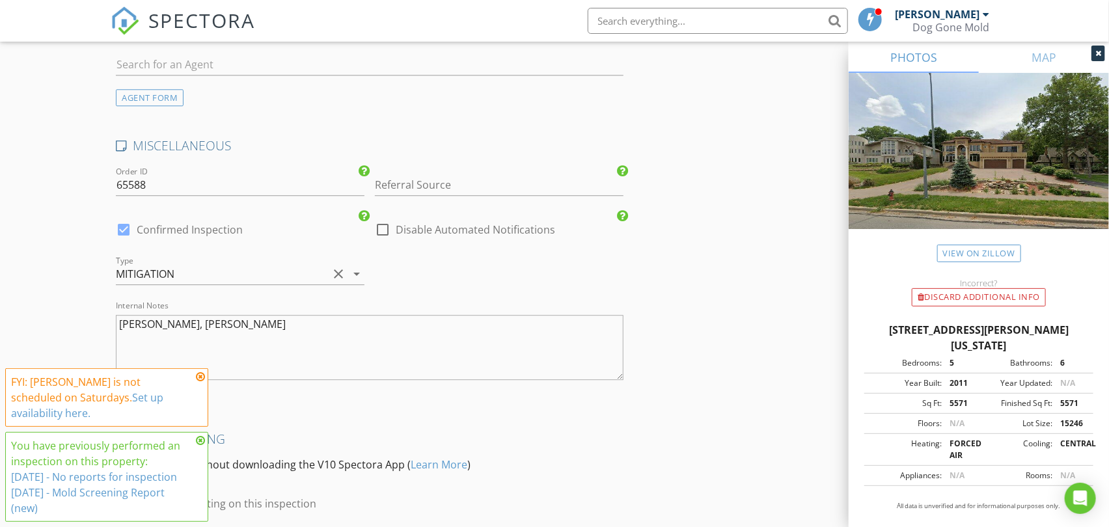
scroll to position [1834, 0]
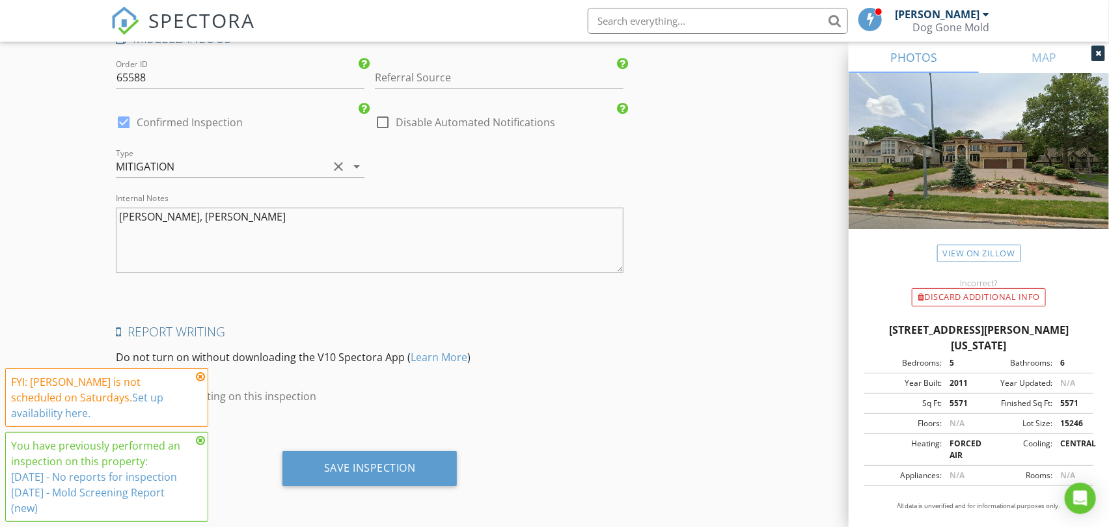
click at [243, 218] on textarea "Donta, Dion, Anthony" at bounding box center [369, 240] width 507 height 65
paste textarea "NO DUCTS NO DUMP"
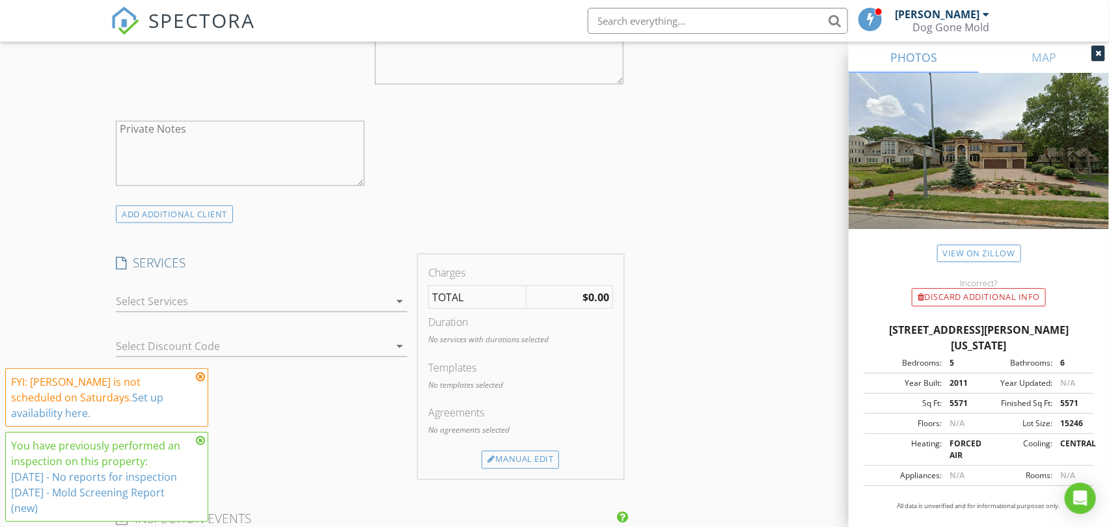
scroll to position [966, 0]
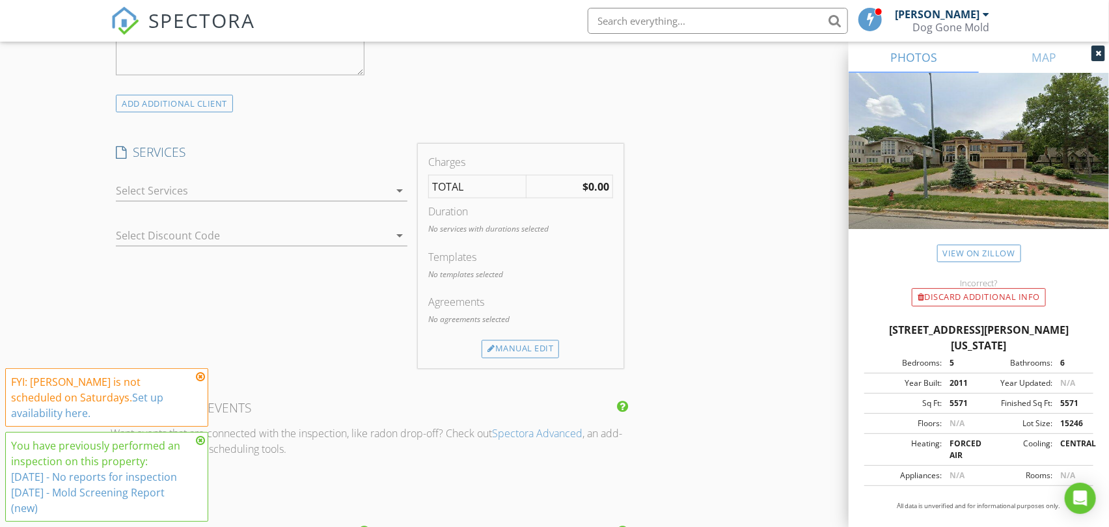
type textarea "Donta, Dion, Anthony NO DUCTS NO DUMP"
click at [399, 185] on icon "arrow_drop_down" at bounding box center [400, 191] width 16 height 16
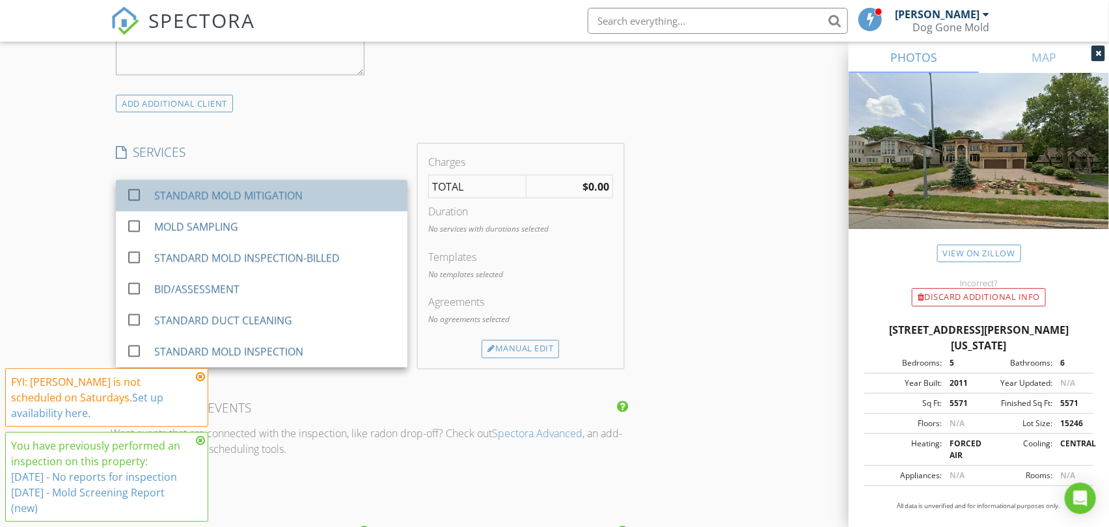
click at [290, 194] on div "STANDARD MOLD MITIGATION" at bounding box center [228, 196] width 148 height 16
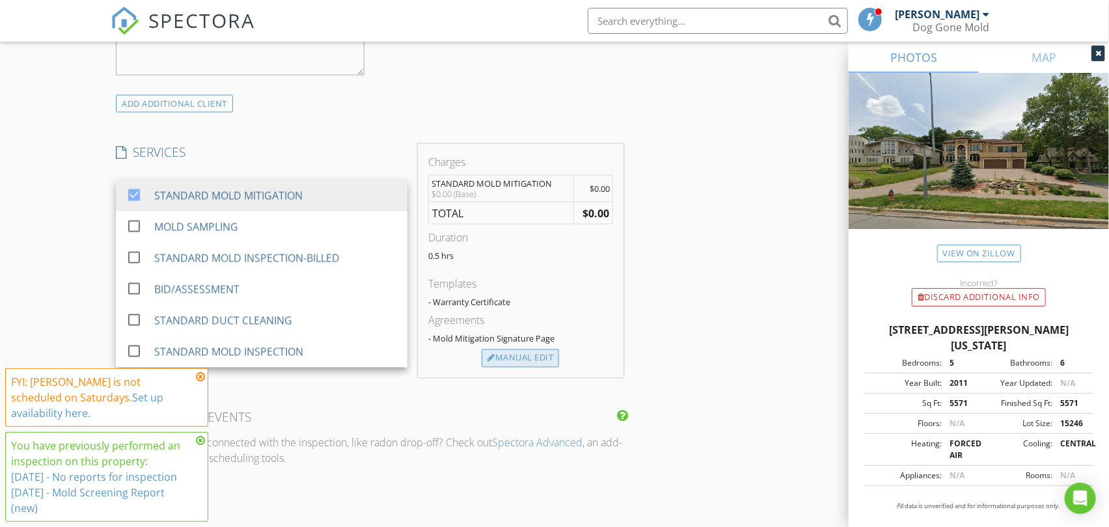
click at [514, 355] on div "Manual Edit" at bounding box center [519, 358] width 77 height 18
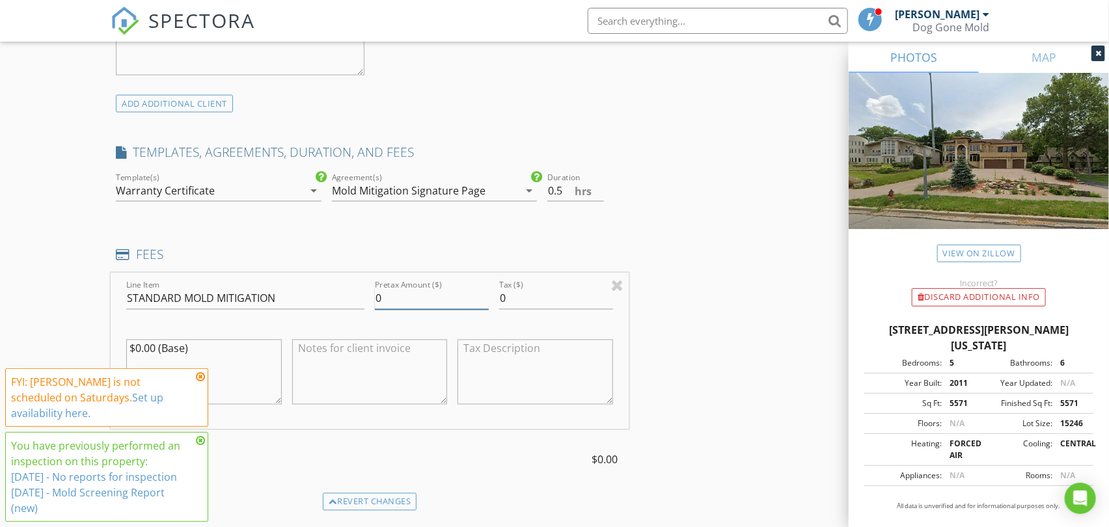
drag, startPoint x: 407, startPoint y: 301, endPoint x: 318, endPoint y: 301, distance: 89.8
click at [318, 301] on div "Line Item STANDARD MOLD MITIGATION Pretax Amount ($) 0 Tax ($) 0 $0.00 (Base)" at bounding box center [369, 351] width 517 height 157
type input "2980"
click at [67, 258] on div "New Inspection Click here to use the New Order Form INSPECTOR(S) check_box_outl…" at bounding box center [554, 323] width 1109 height 2426
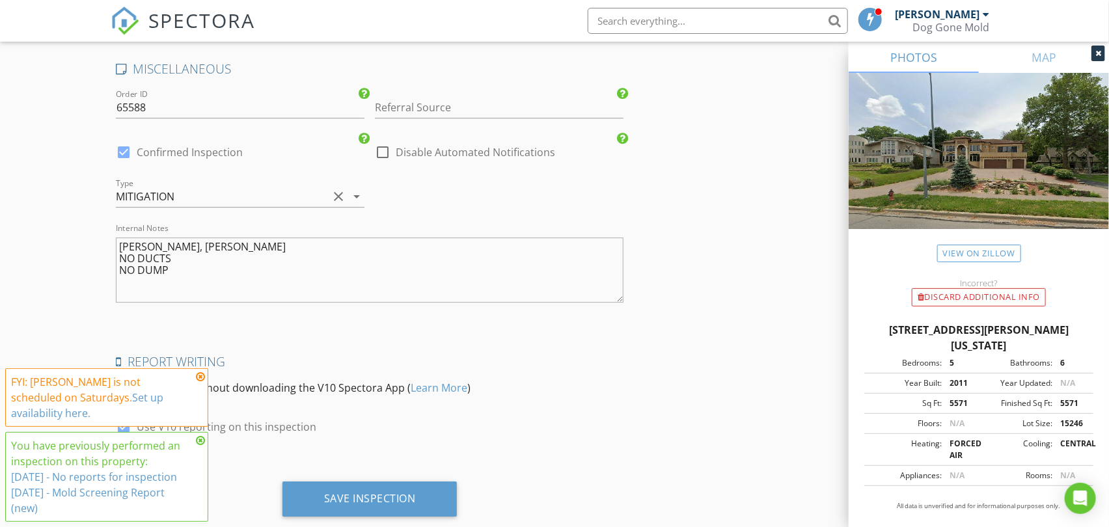
scroll to position [1976, 0]
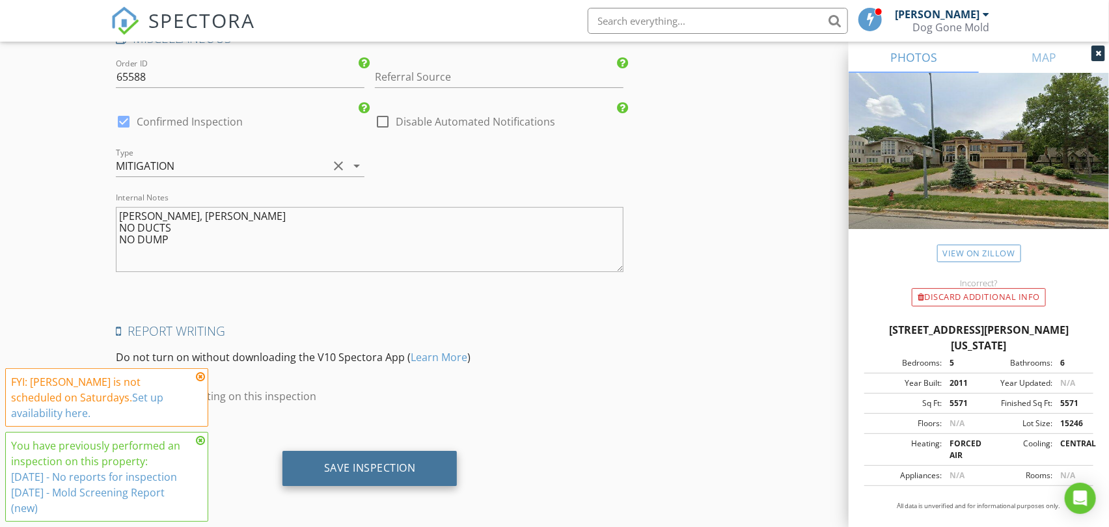
click at [387, 464] on div "Save Inspection" at bounding box center [370, 467] width 92 height 13
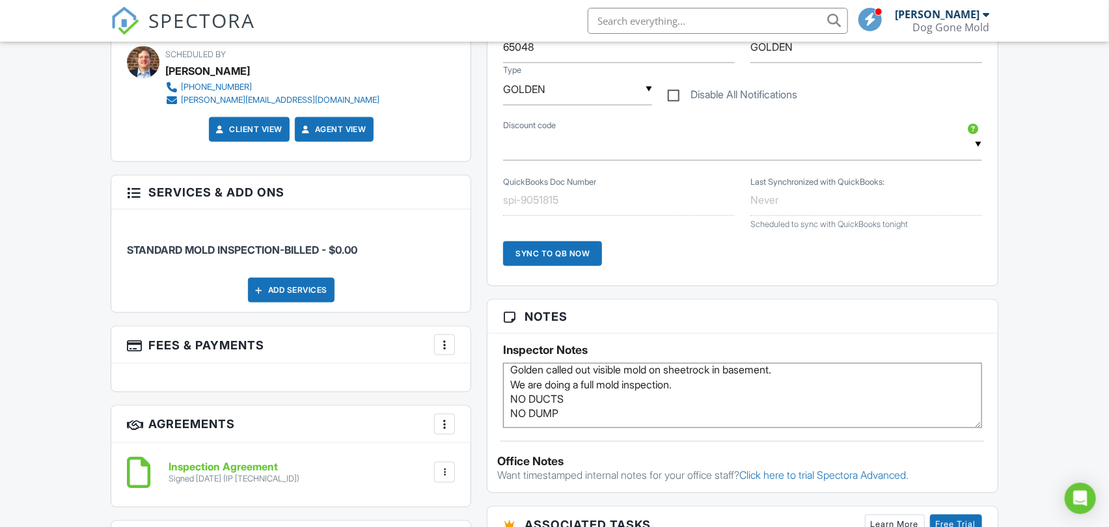
drag, startPoint x: 587, startPoint y: 411, endPoint x: 508, endPoint y: 394, distance: 80.4
click at [508, 394] on textarea "Mold Only, Golden home inspections already did the inspection on Wednesday. Gol…" at bounding box center [742, 395] width 478 height 65
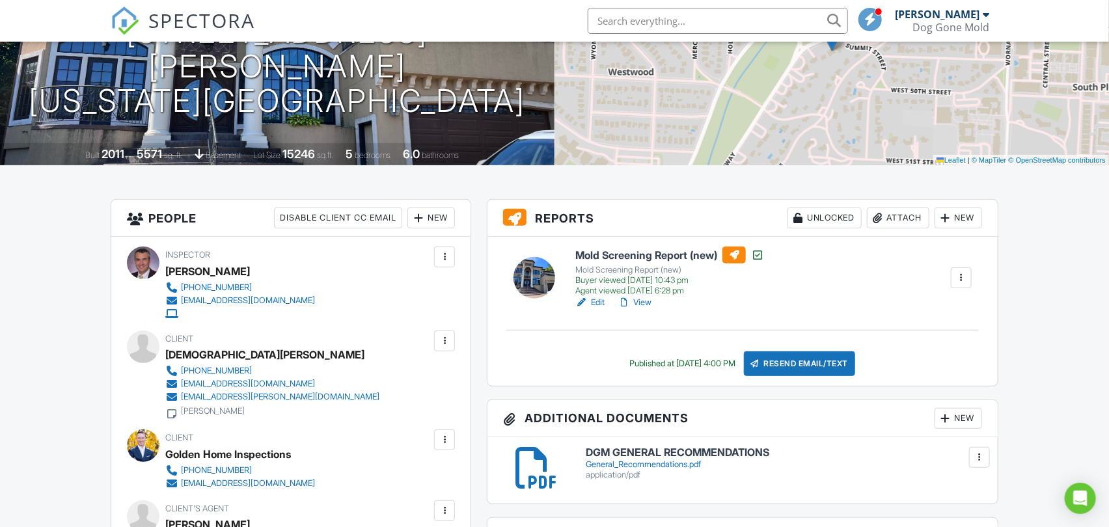
scroll to position [144, 0]
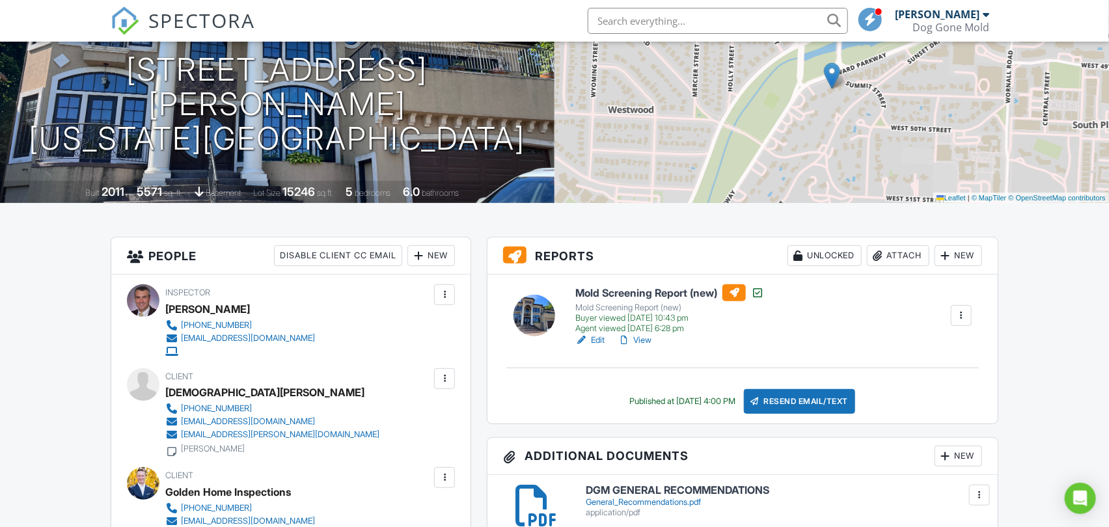
click at [641, 336] on link "View" at bounding box center [634, 340] width 34 height 13
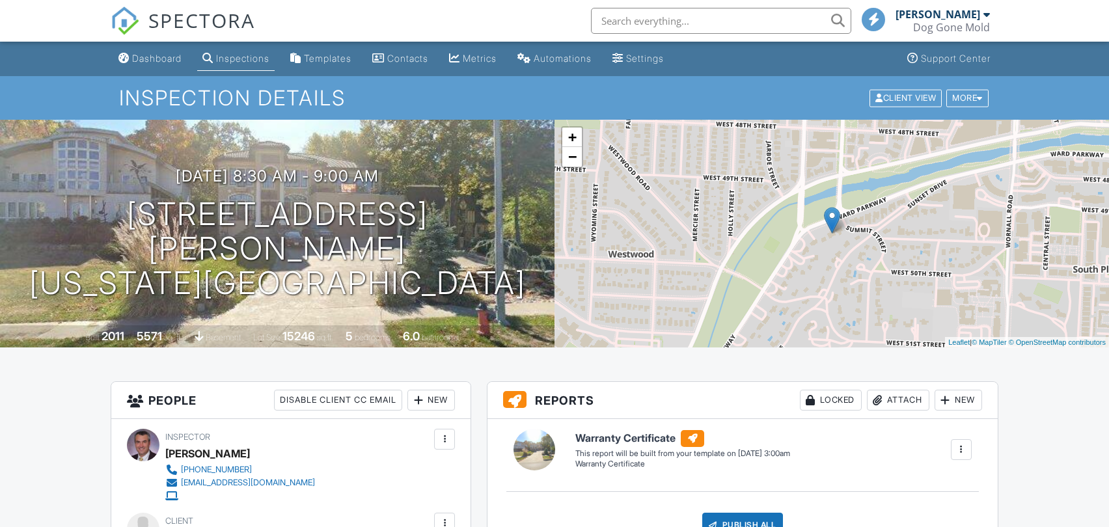
drag, startPoint x: 0, startPoint y: 0, endPoint x: 161, endPoint y: 59, distance: 171.1
click at [157, 57] on div "Dashboard" at bounding box center [156, 58] width 49 height 11
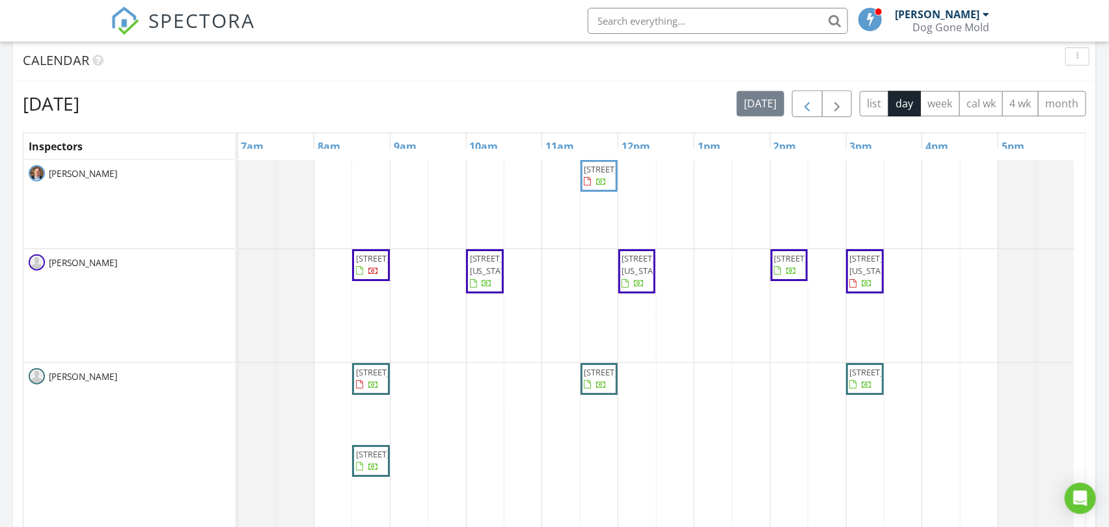
scroll to position [530, 0]
click at [837, 103] on span "button" at bounding box center [837, 106] width 16 height 16
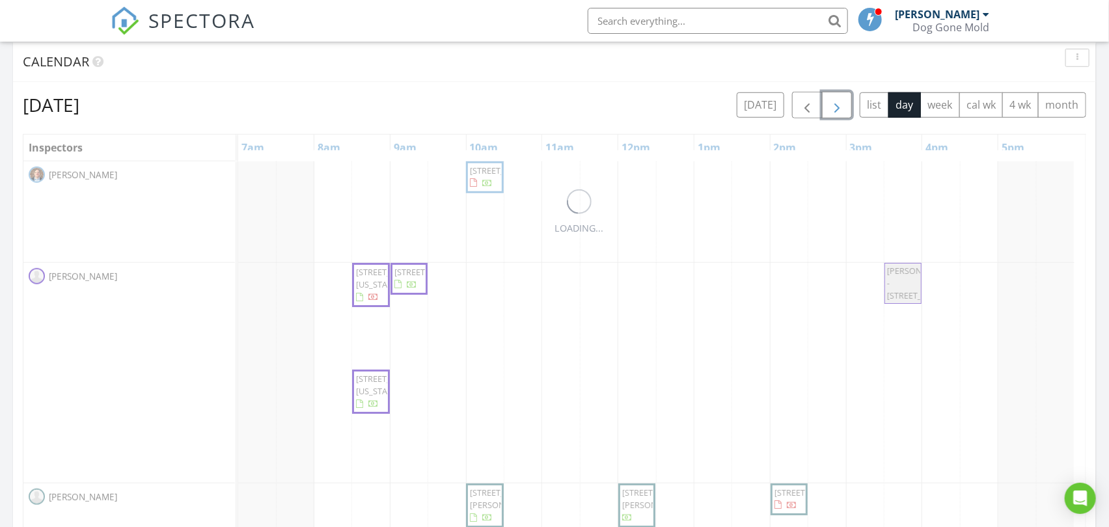
click at [837, 103] on span "button" at bounding box center [837, 106] width 16 height 16
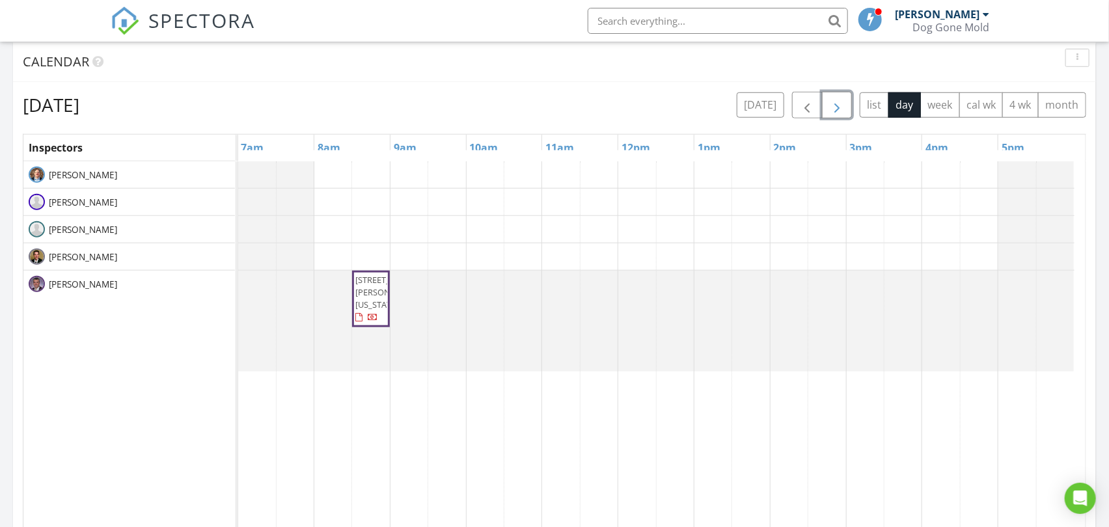
click at [370, 310] on span "4943 Ward Pkwy, Kansas City 64112" at bounding box center [392, 292] width 73 height 36
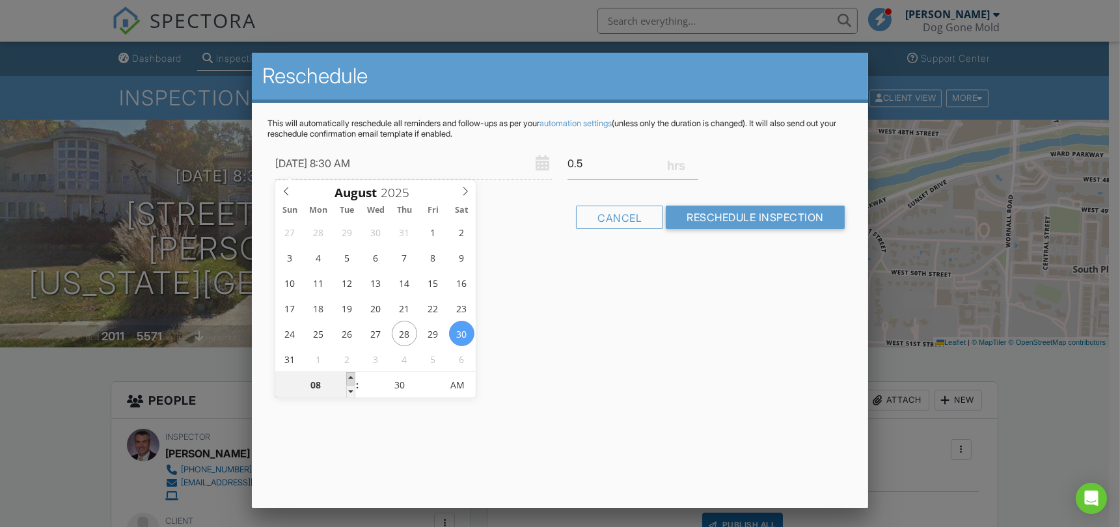
type input "[DATE] 9:30 AM"
type input "09"
click at [349, 379] on span at bounding box center [350, 378] width 9 height 13
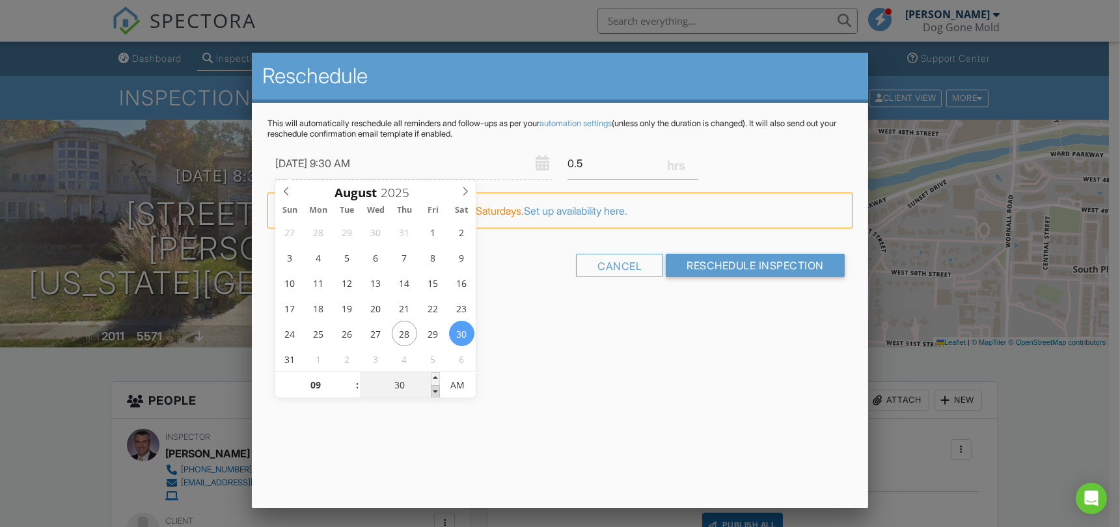
type input "08/30/2025 9:25 AM"
type input "25"
click at [433, 392] on span at bounding box center [435, 391] width 9 height 13
type input "08/30/2025 9:20 AM"
type input "20"
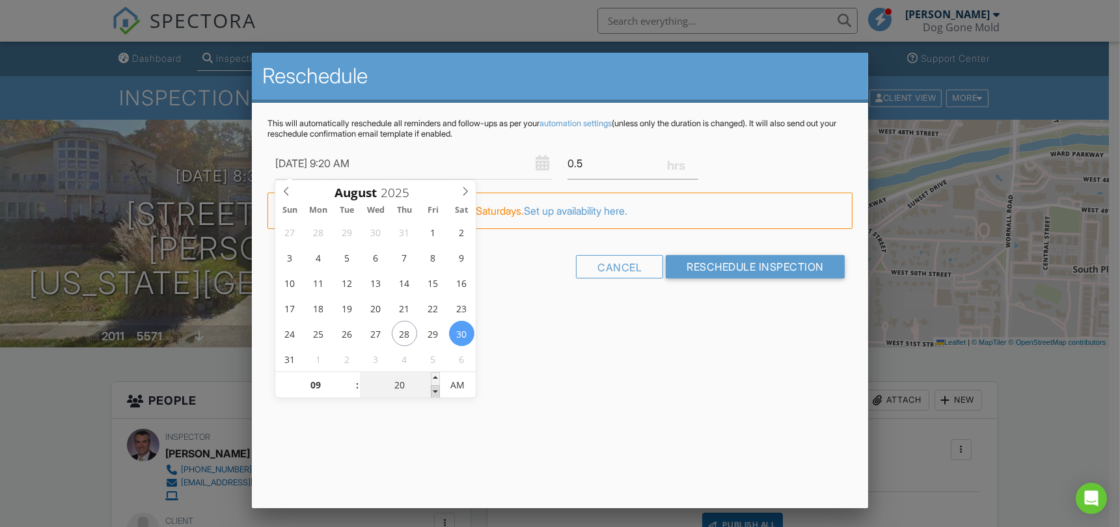
click at [433, 392] on span at bounding box center [435, 391] width 9 height 13
type input "08/30/2025 9:15 AM"
type input "15"
click at [433, 392] on span at bounding box center [435, 391] width 9 height 13
type input "08/30/2025 9:10 AM"
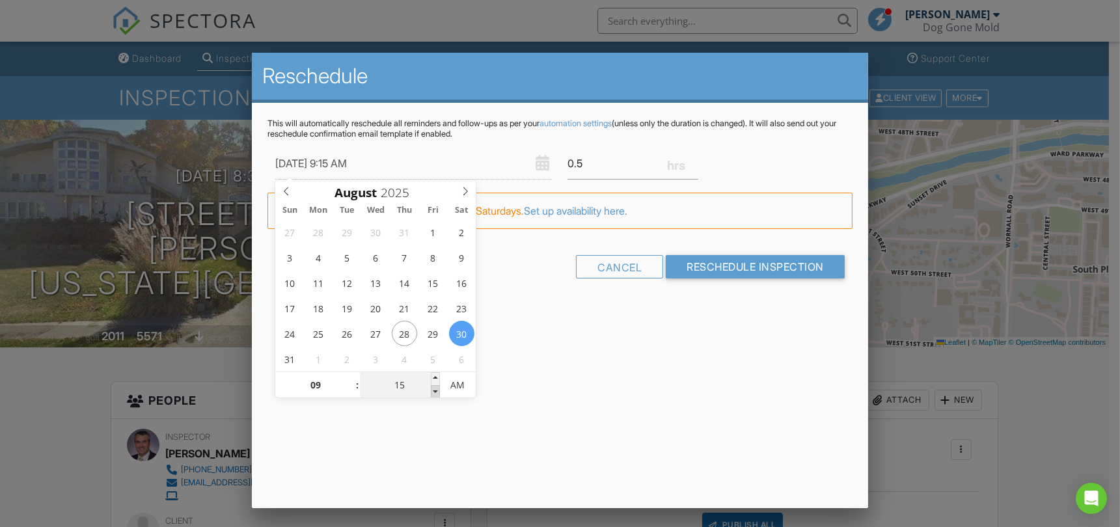
type input "10"
click at [433, 392] on span at bounding box center [435, 391] width 9 height 13
type input "08/30/2025 9:05 AM"
type input "05"
click at [433, 392] on span at bounding box center [435, 391] width 9 height 13
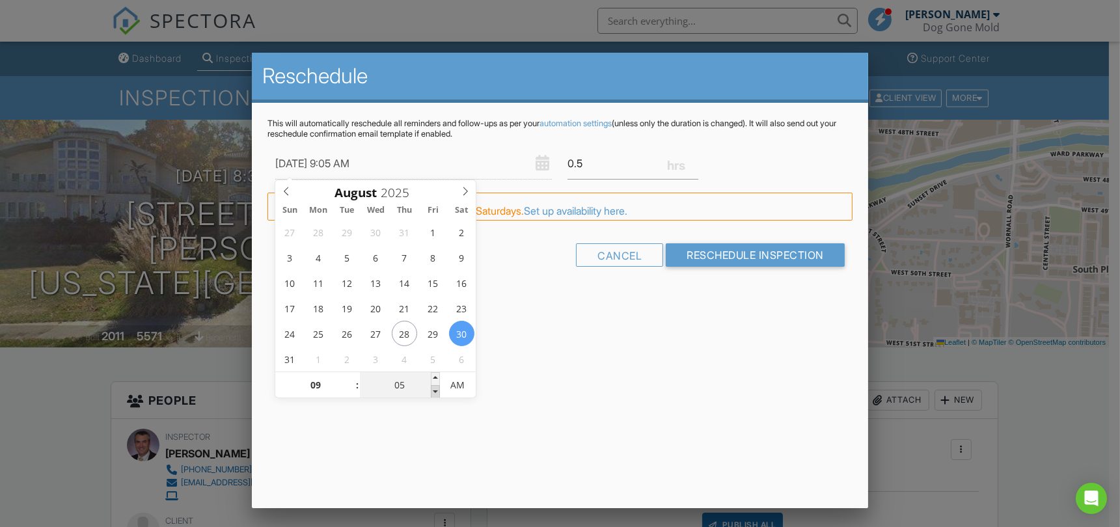
type input "08/30/2025 9:00 AM"
type input "00"
click at [433, 392] on span at bounding box center [435, 391] width 9 height 13
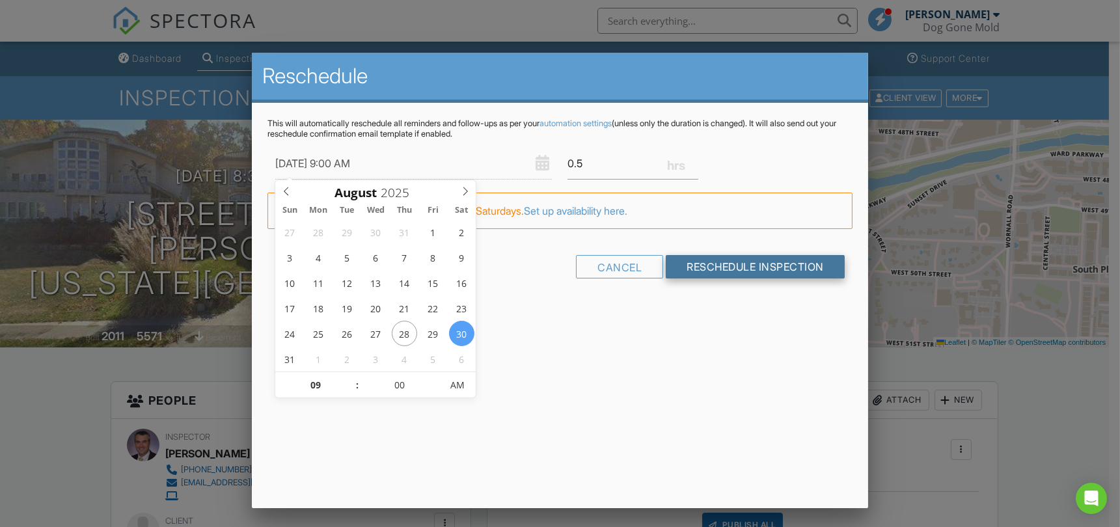
click at [738, 262] on input "Reschedule Inspection" at bounding box center [755, 266] width 179 height 23
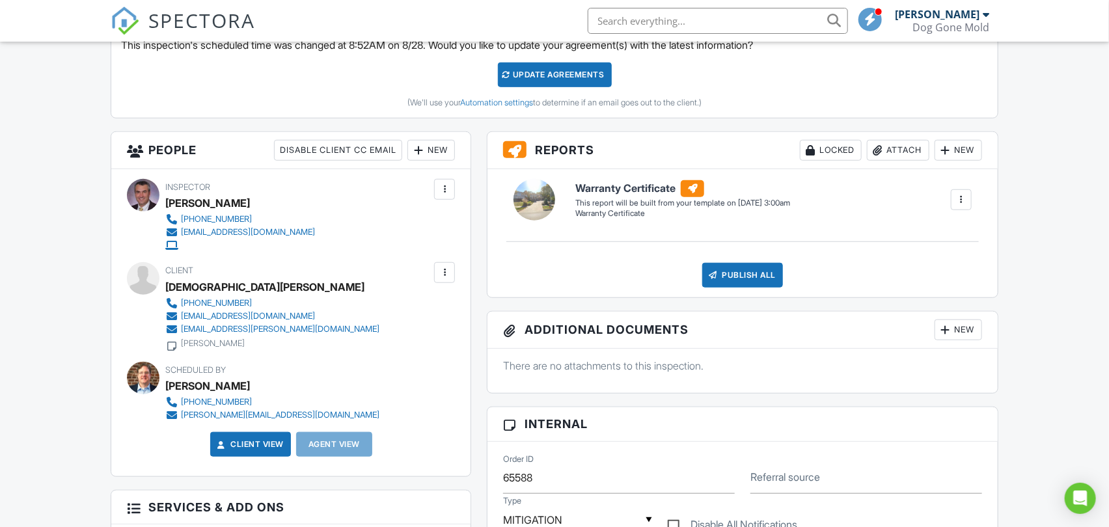
scroll to position [289, 0]
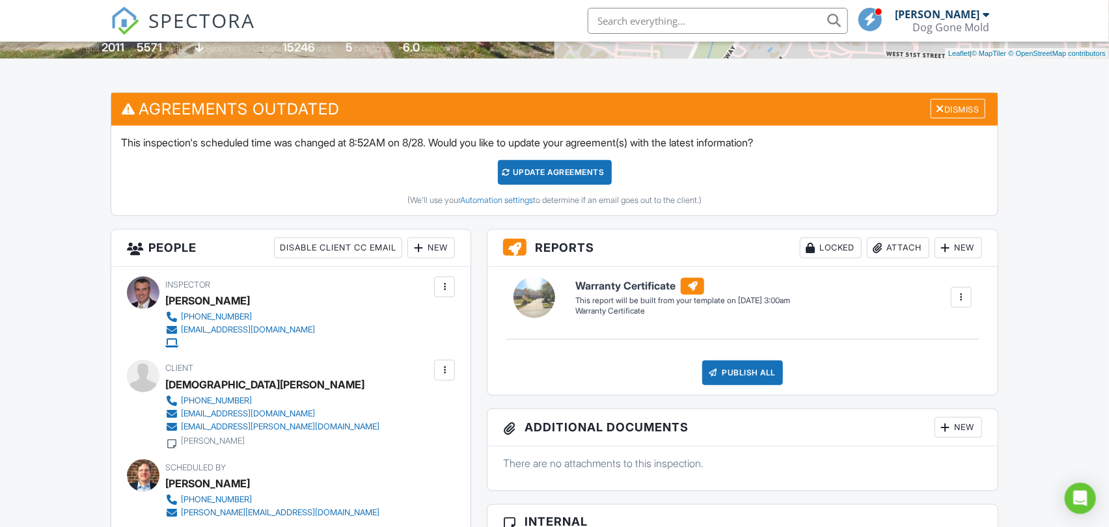
click at [556, 168] on div "Update Agreements" at bounding box center [555, 172] width 114 height 25
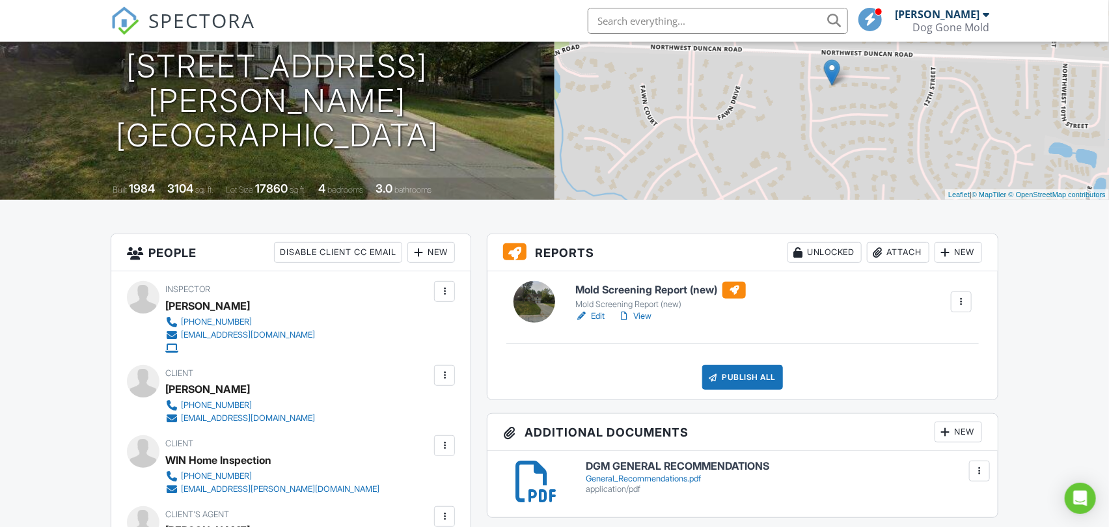
scroll to position [361, 0]
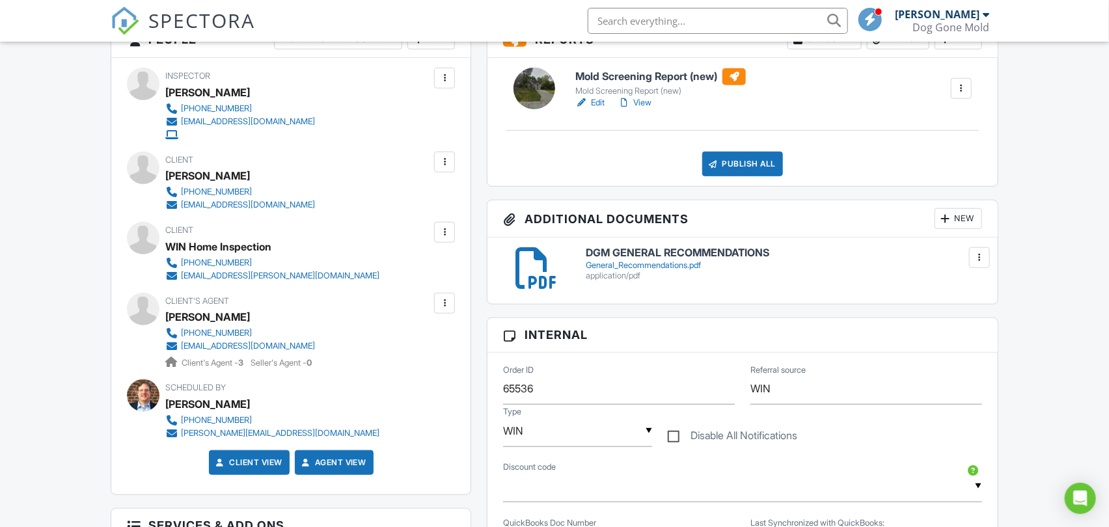
click at [645, 102] on link "View" at bounding box center [634, 102] width 34 height 13
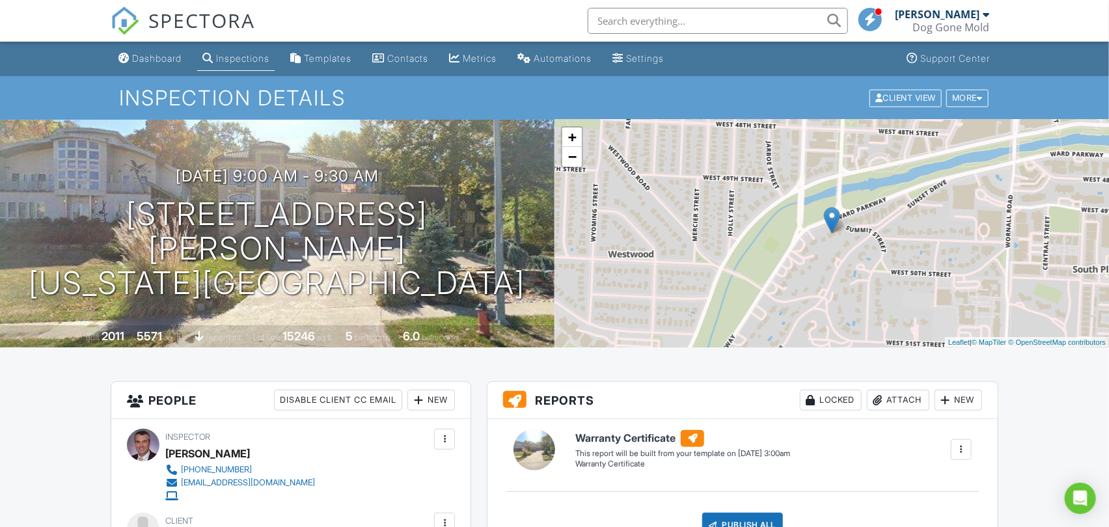
drag, startPoint x: 152, startPoint y: 61, endPoint x: 145, endPoint y: 34, distance: 26.8
click at [152, 61] on div "Dashboard" at bounding box center [156, 58] width 49 height 11
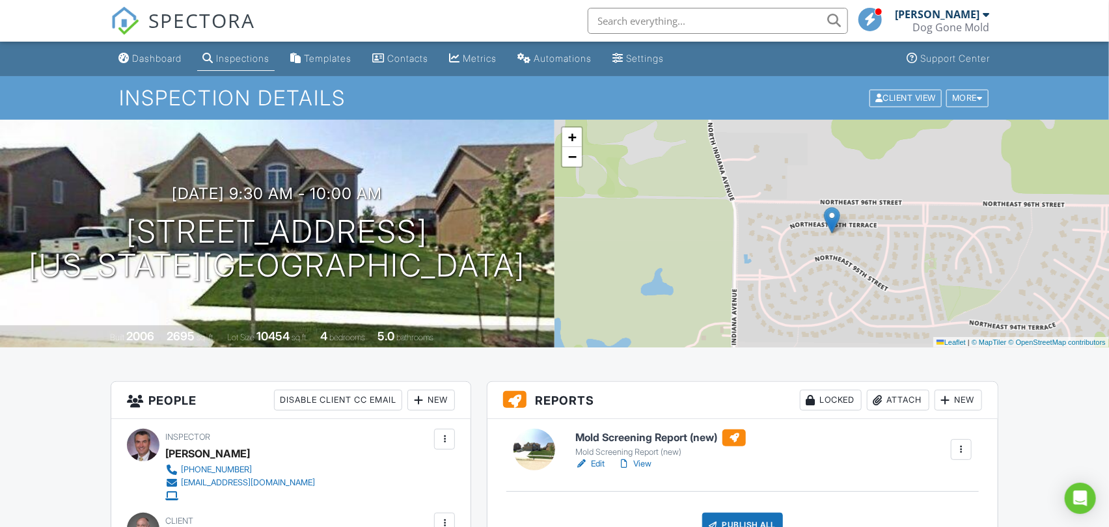
click at [645, 466] on link "View" at bounding box center [634, 463] width 34 height 13
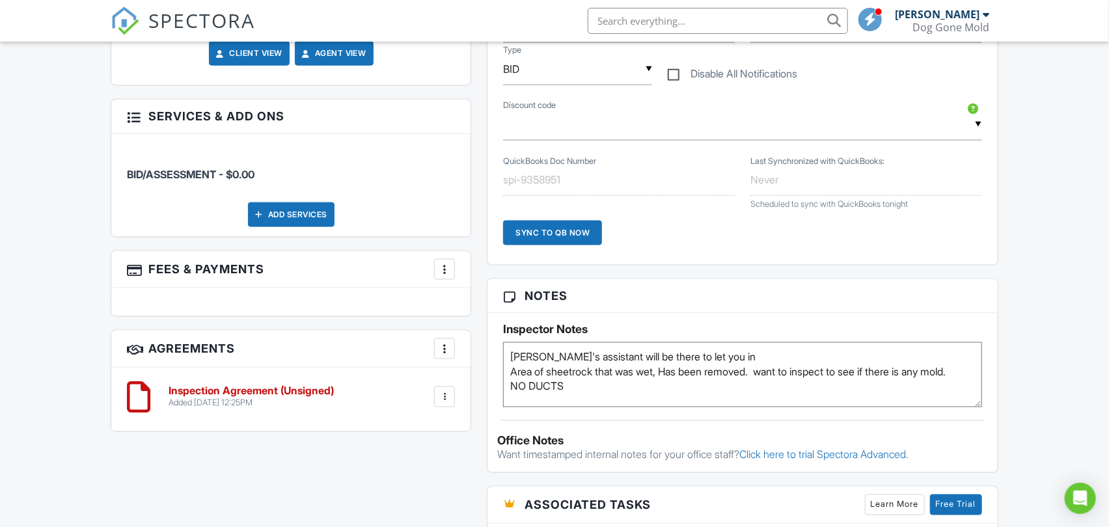
scroll to position [14, 0]
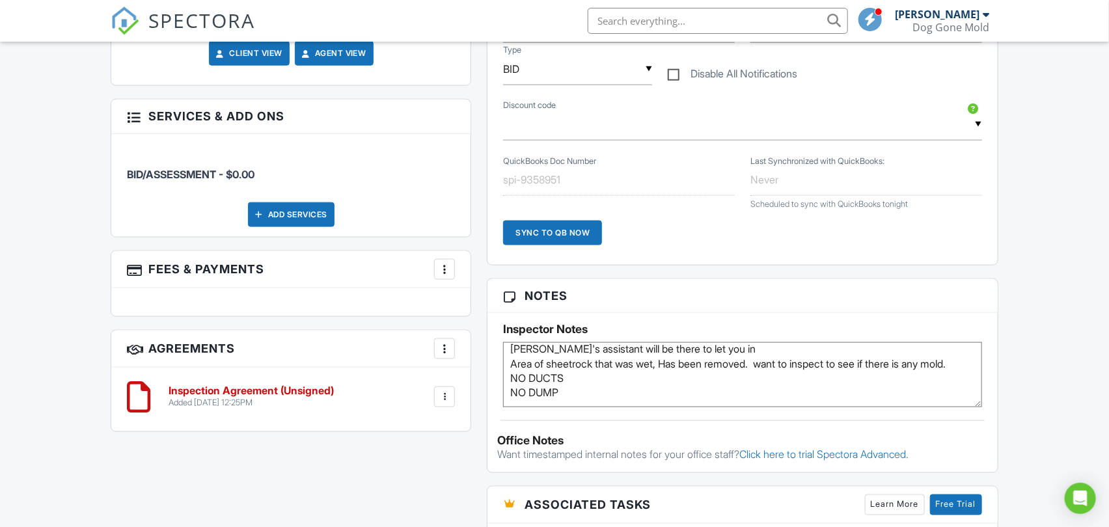
type textarea "[PERSON_NAME]'s assistant will be there to let you in Area of sheetrock that wa…"
click at [433, 487] on div "All emails and texts are disabled for this inspection! All emails and texts hav…" at bounding box center [554, 255] width 902 height 1195
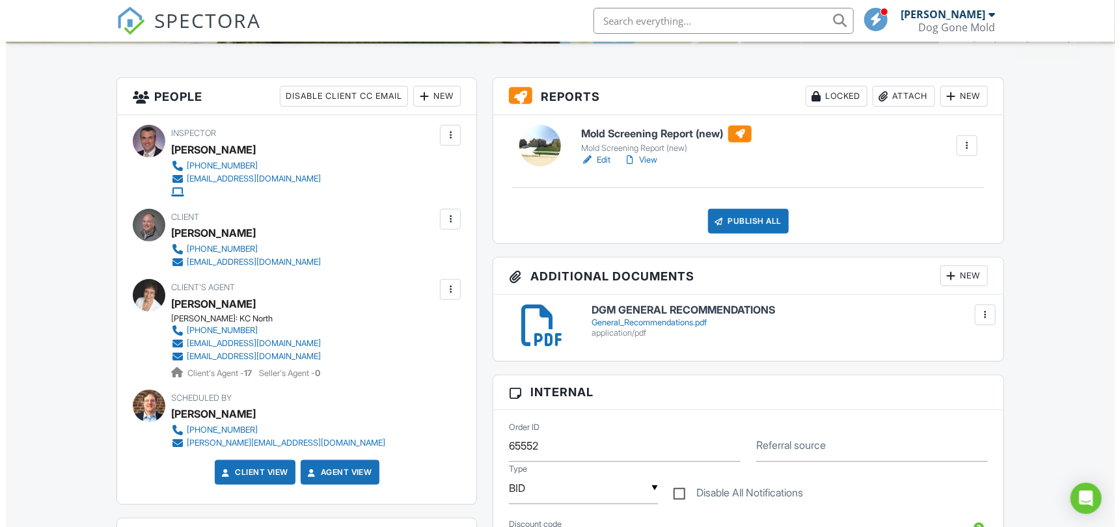
scroll to position [289, 0]
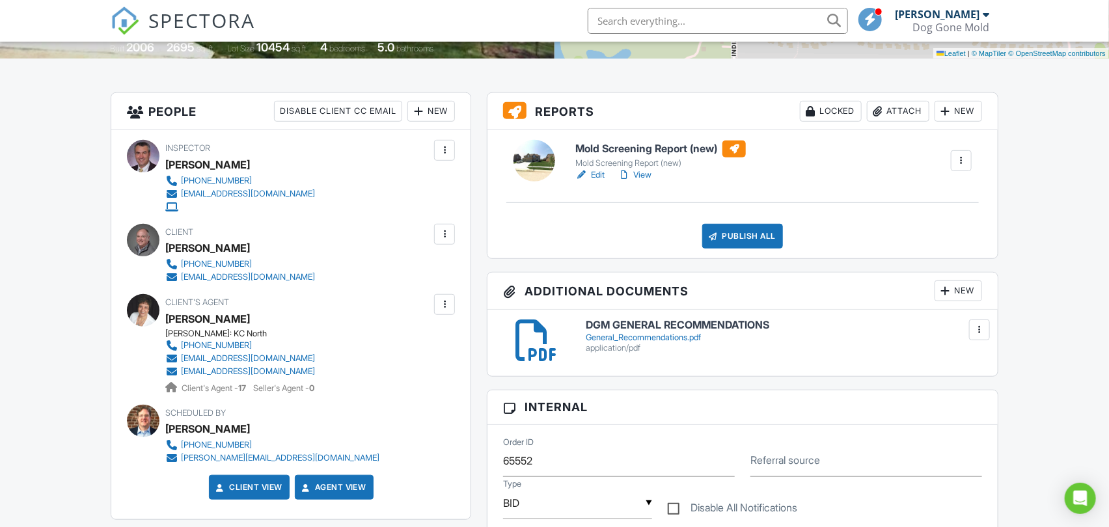
click at [746, 243] on div "Publish All" at bounding box center [742, 236] width 81 height 25
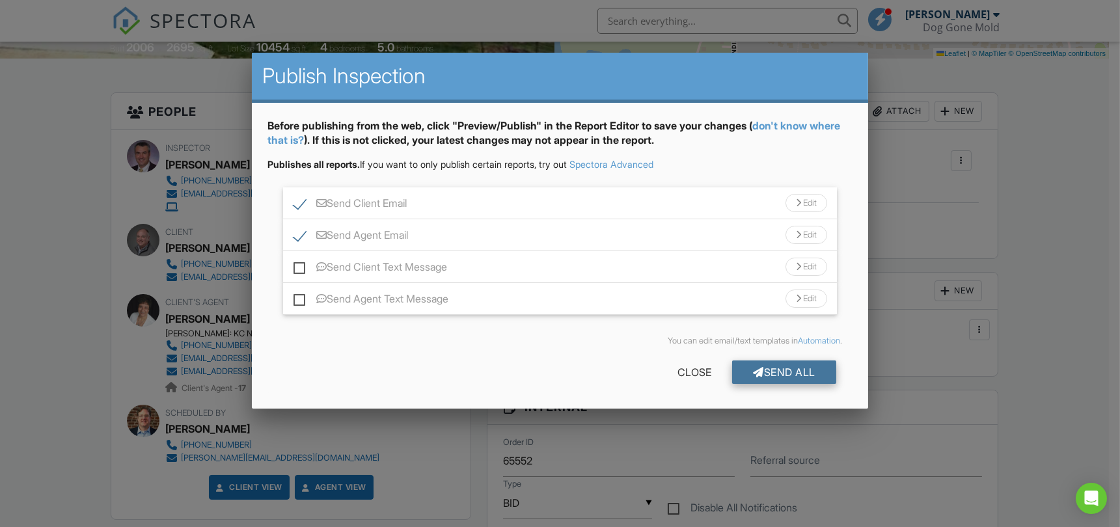
click at [778, 373] on div "Send All" at bounding box center [784, 371] width 104 height 23
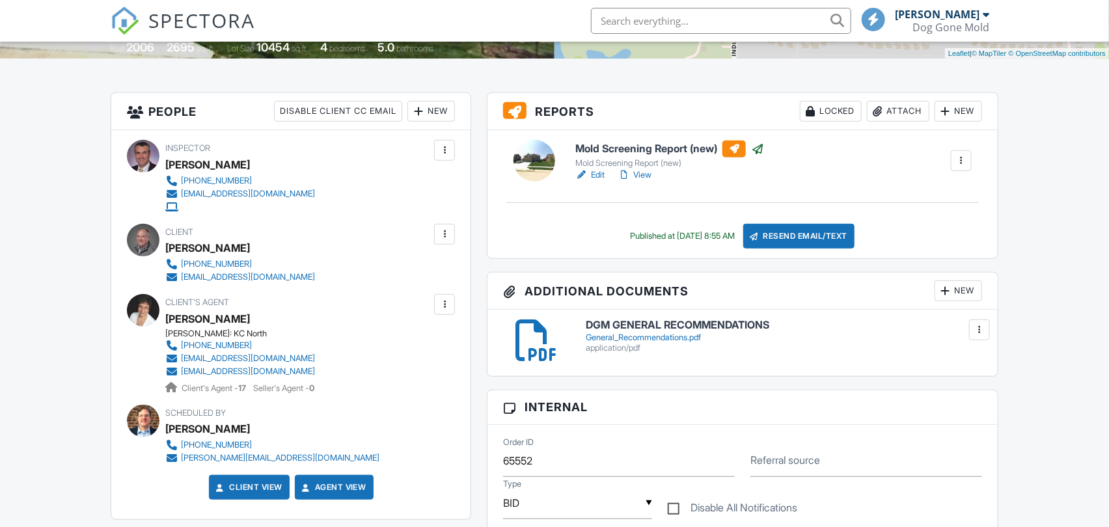
scroll to position [289, 0]
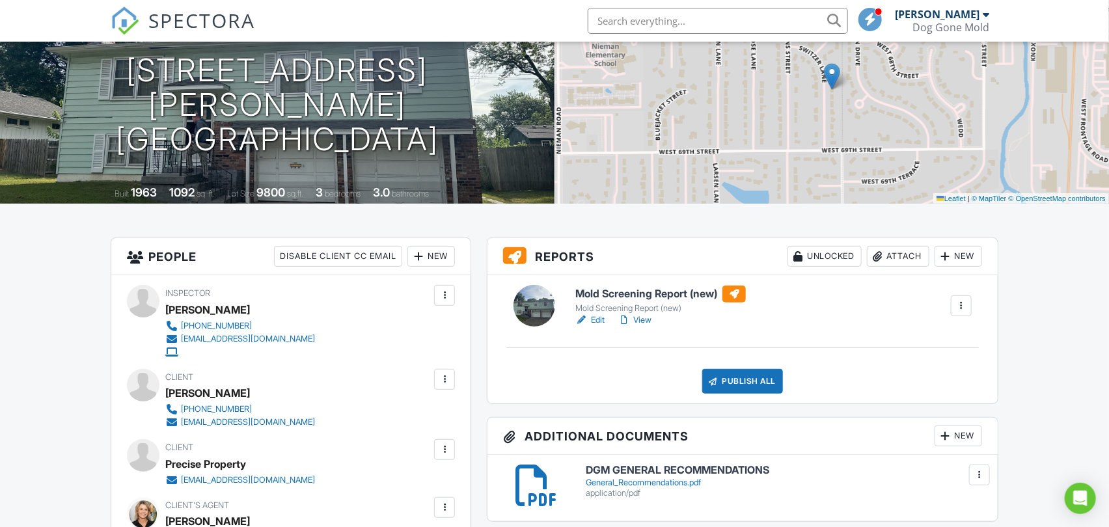
scroll to position [144, 0]
click at [651, 317] on link "View" at bounding box center [634, 319] width 34 height 13
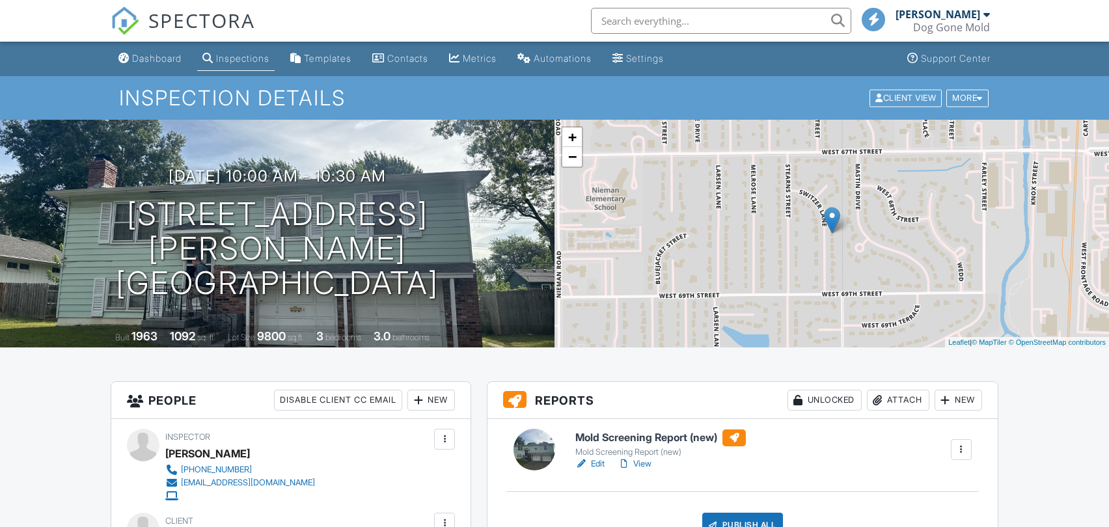
scroll to position [723, 0]
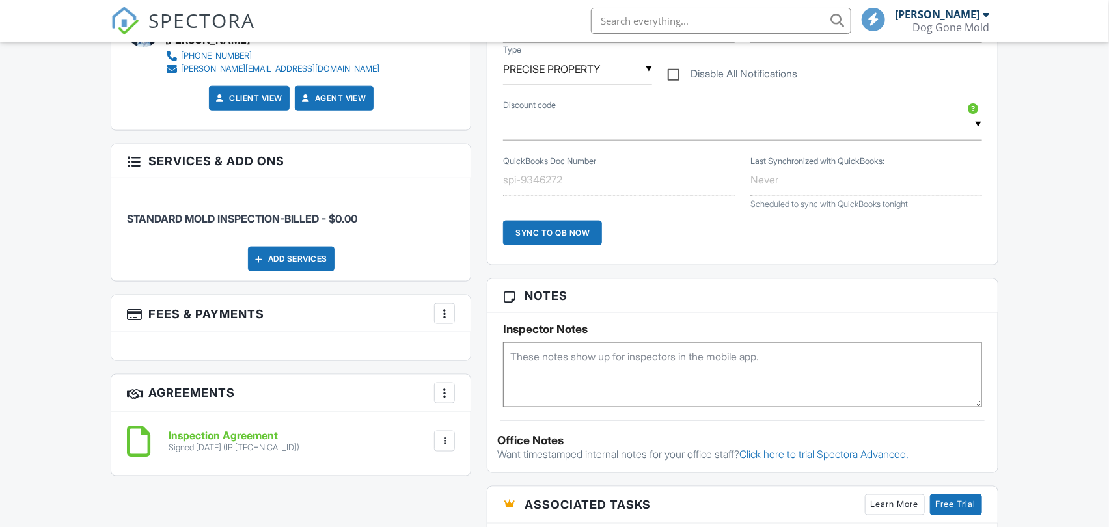
click at [642, 372] on textarea at bounding box center [742, 374] width 478 height 65
type textarea "DUCTS DGM NO DUMP"
click at [1015, 251] on div "Dashboard Inspections Templates Contacts Metrics Automations Settings Support C…" at bounding box center [554, 340] width 1109 height 2042
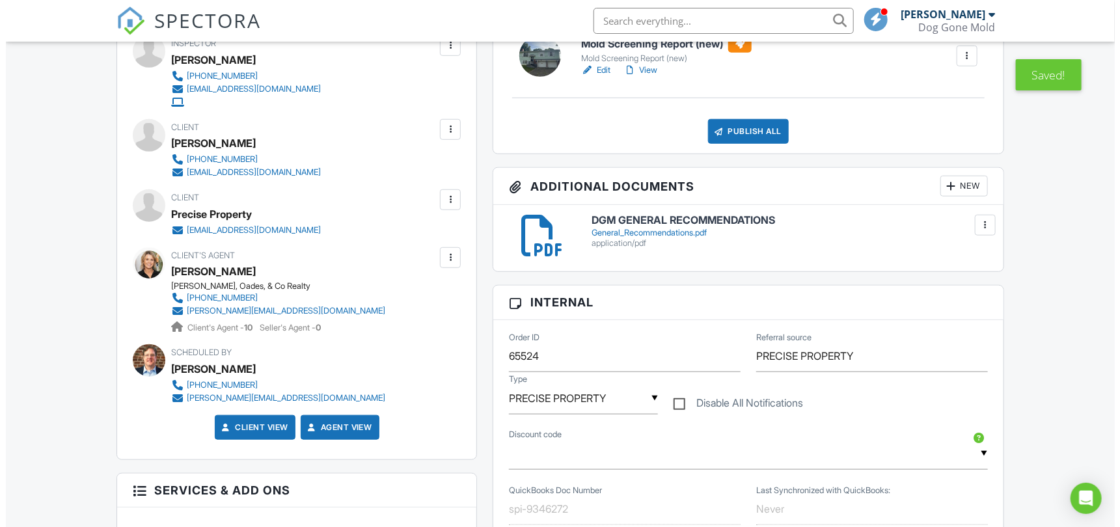
scroll to position [289, 0]
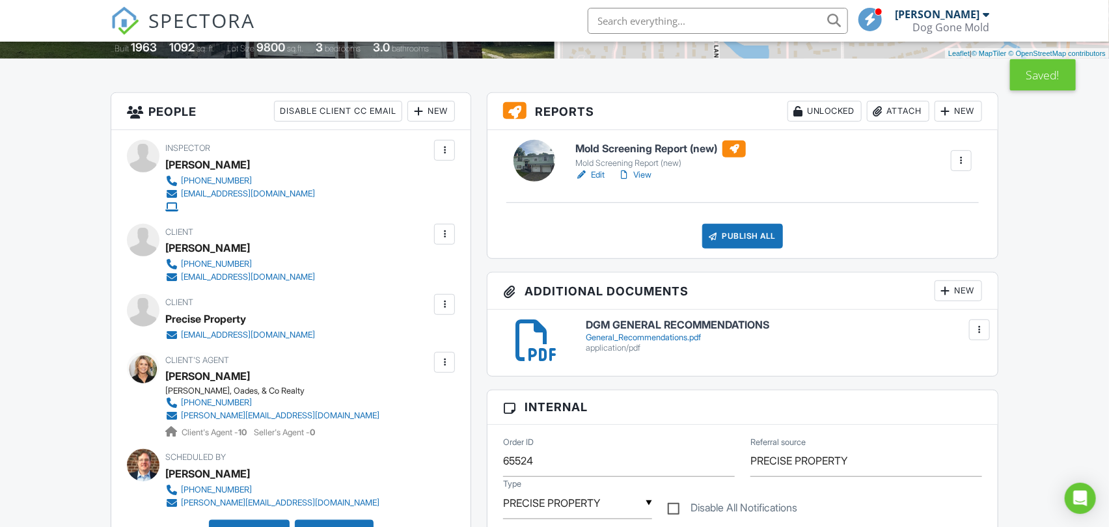
click at [740, 234] on div "Publish All" at bounding box center [742, 236] width 81 height 25
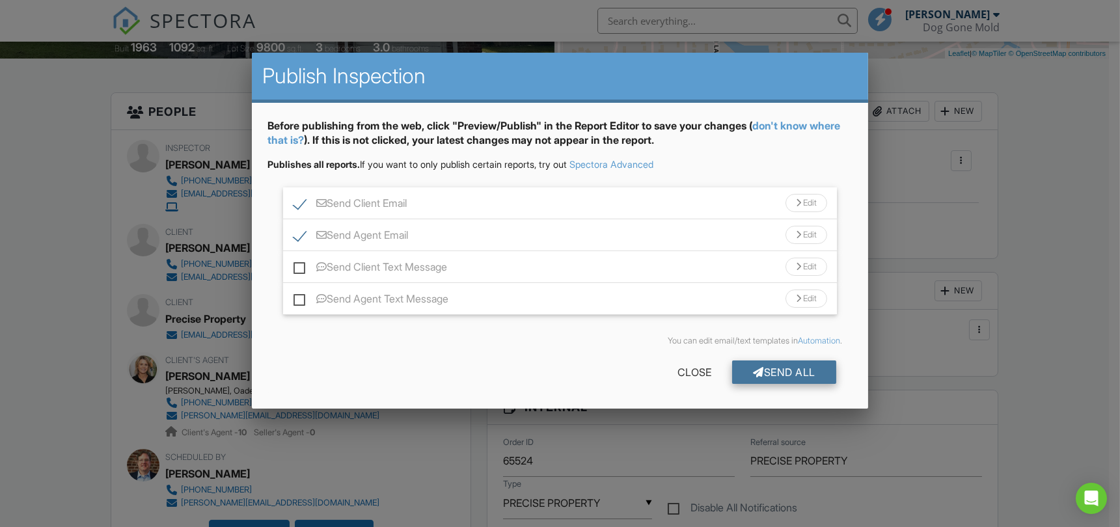
click at [782, 366] on div "Send All" at bounding box center [784, 371] width 104 height 23
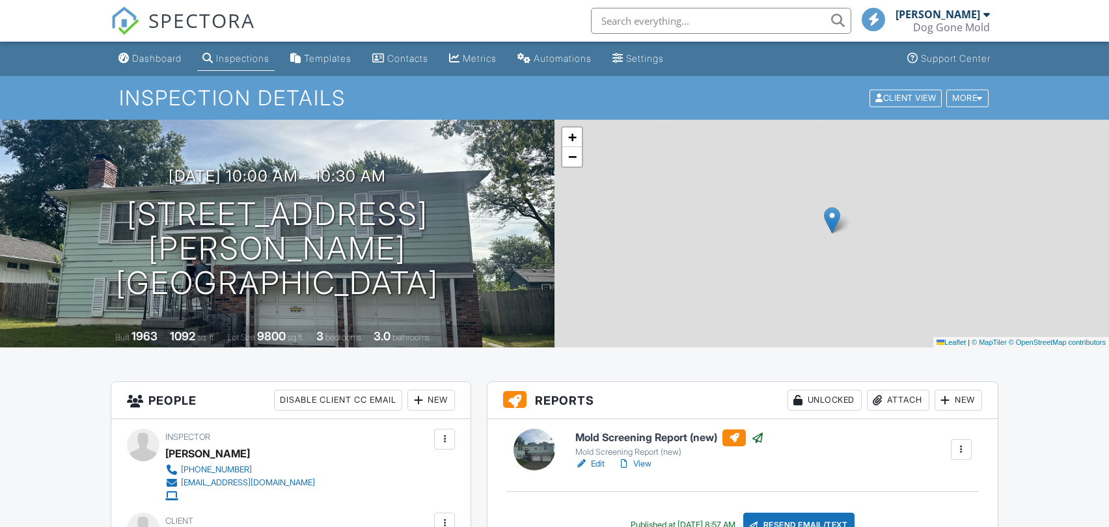
scroll to position [289, 0]
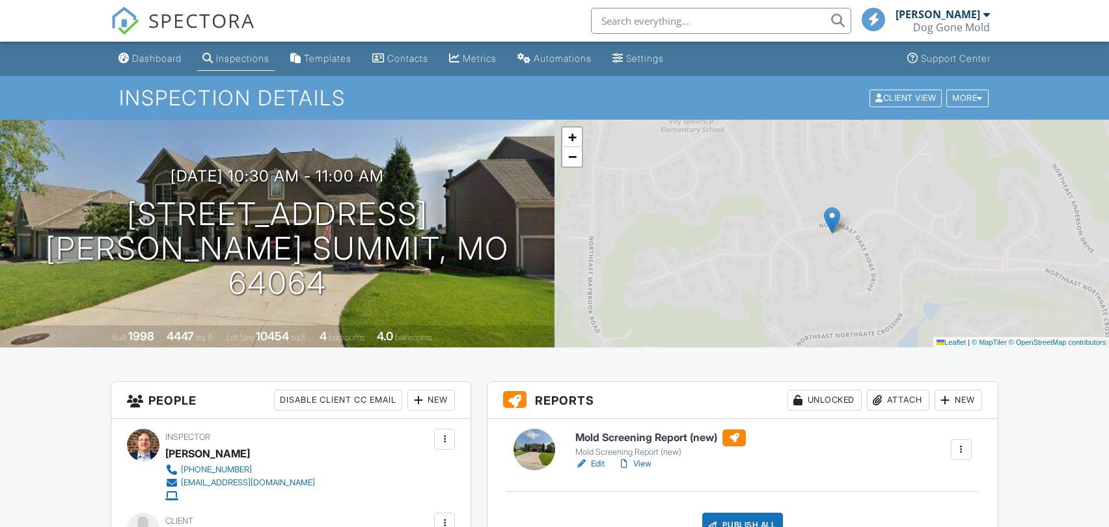
click at [595, 462] on link "Edit" at bounding box center [589, 463] width 29 height 13
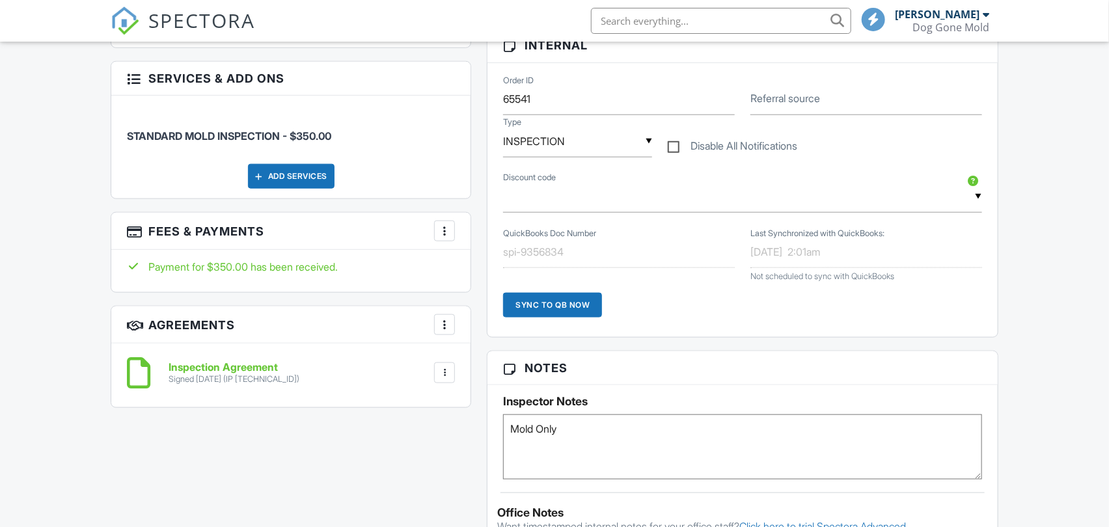
click at [583, 427] on textarea "Mold Only" at bounding box center [742, 446] width 478 height 65
type textarea "Mold Only DUCTS DGM 10Y DUMP"
click at [397, 456] on div "All emails and texts are disabled for this inspection! All emails and texts hav…" at bounding box center [554, 328] width 902 height 1195
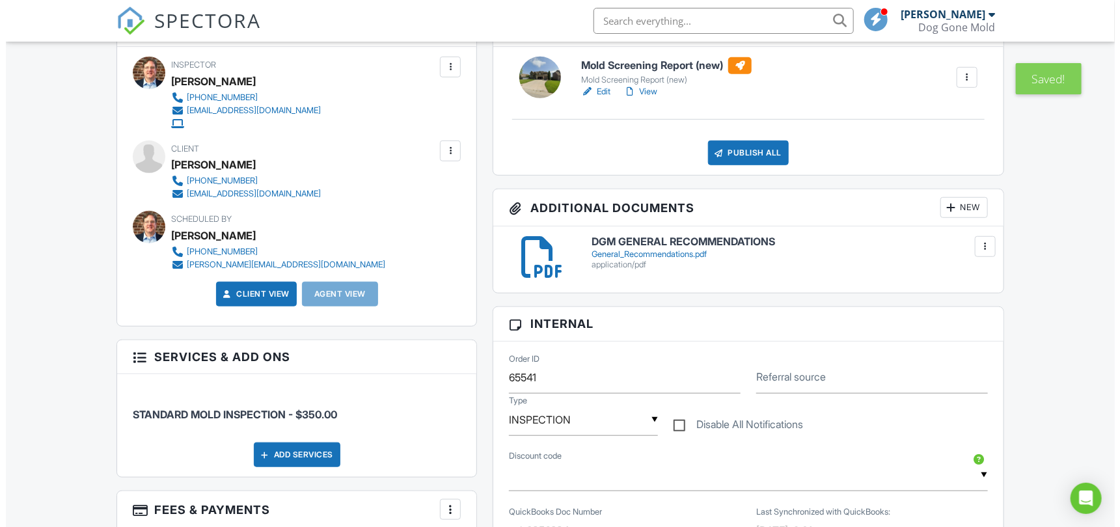
scroll to position [217, 0]
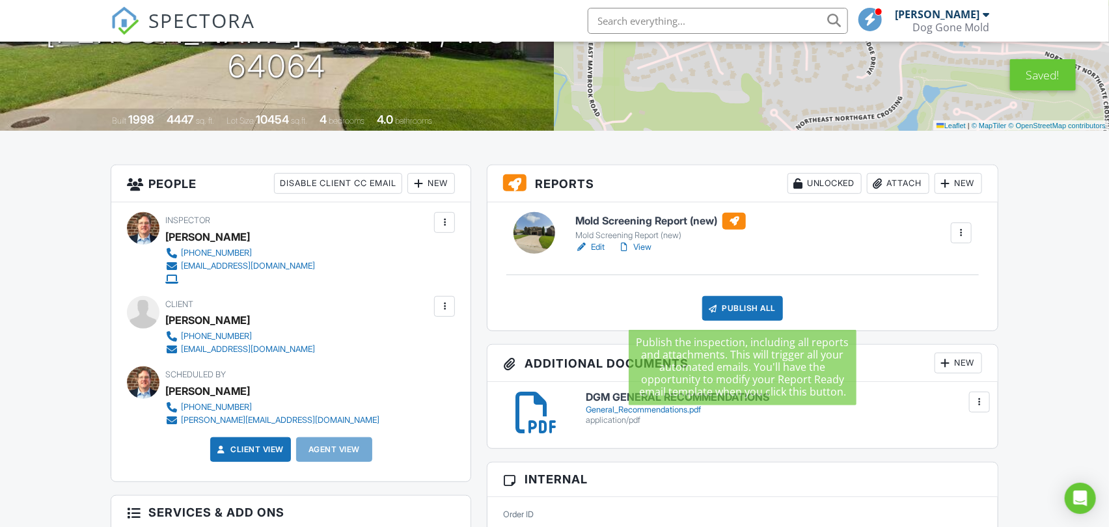
click at [746, 305] on div "Publish All" at bounding box center [742, 308] width 81 height 25
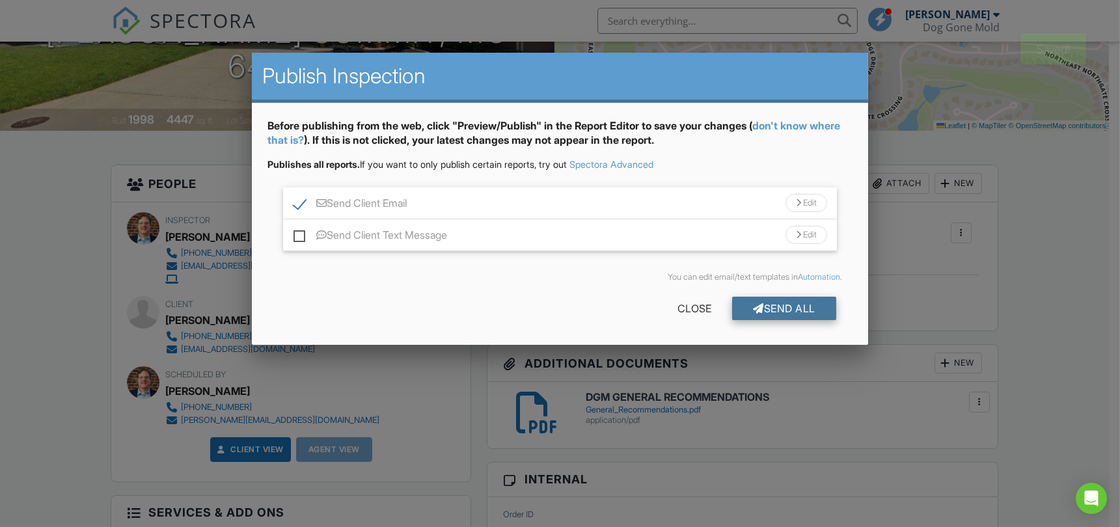
click at [785, 308] on div "Send All" at bounding box center [784, 308] width 104 height 23
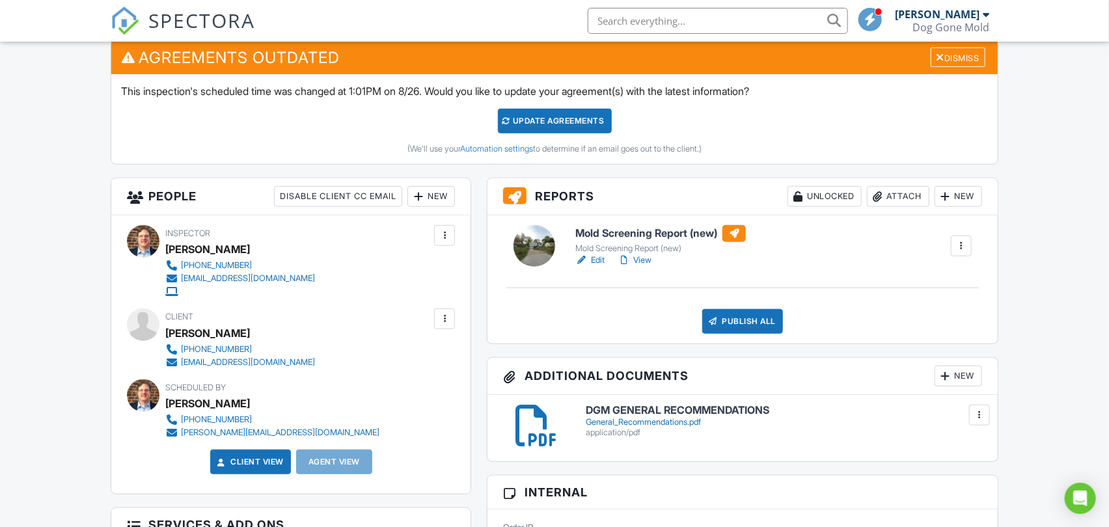
scroll to position [361, 0]
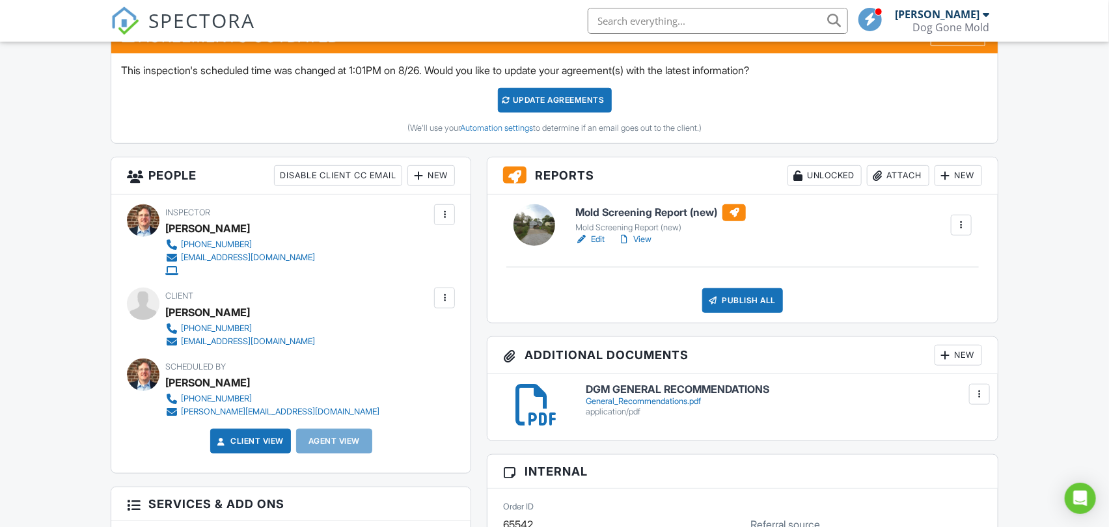
click at [594, 237] on link "Edit" at bounding box center [589, 239] width 29 height 13
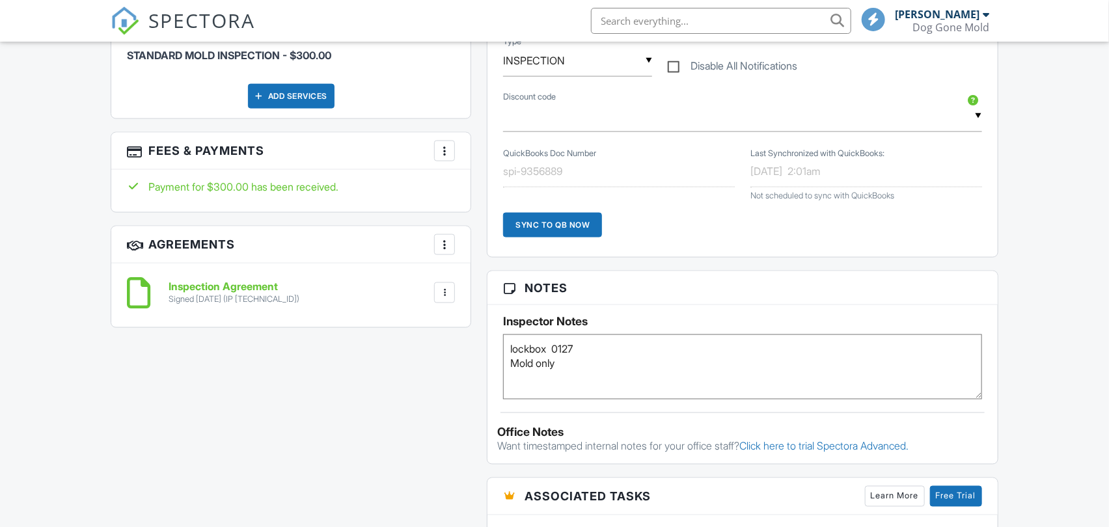
click at [581, 367] on textarea "lockbox 0127 Mold only" at bounding box center [742, 366] width 478 height 65
type textarea "lockbox 0127 Mold only NO DUCTS NO DUMP"
click at [414, 400] on div "All emails and texts are disabled for this inspection! All emails and texts hav…" at bounding box center [554, 180] width 902 height 1332
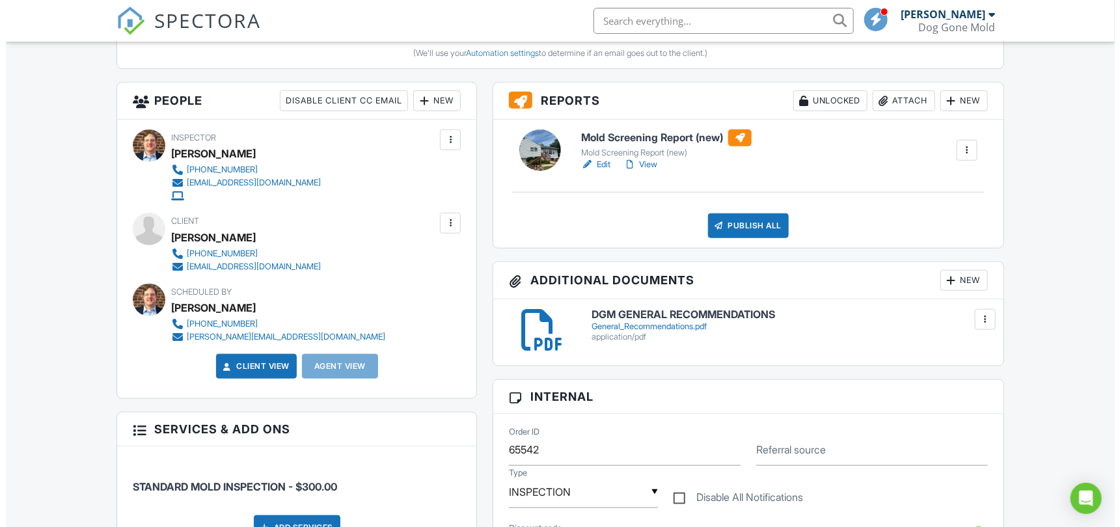
scroll to position [361, 0]
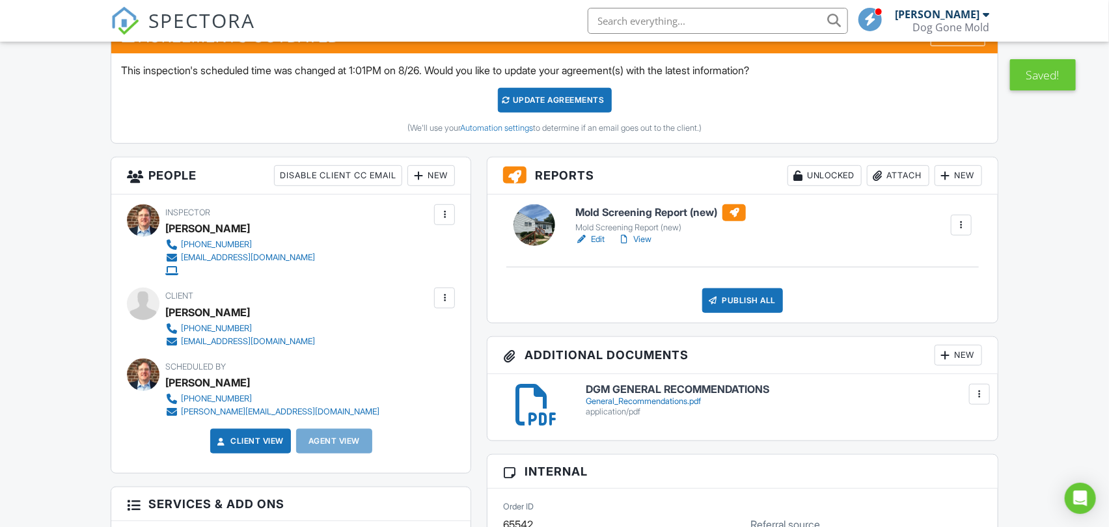
click at [756, 304] on div "Publish All" at bounding box center [742, 300] width 81 height 25
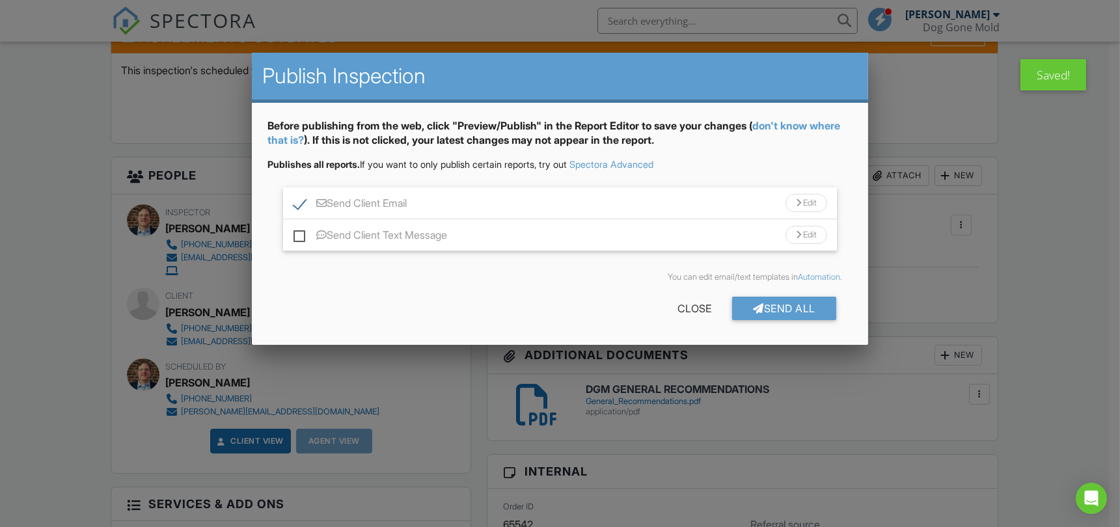
click at [772, 310] on div "Send All" at bounding box center [784, 308] width 104 height 23
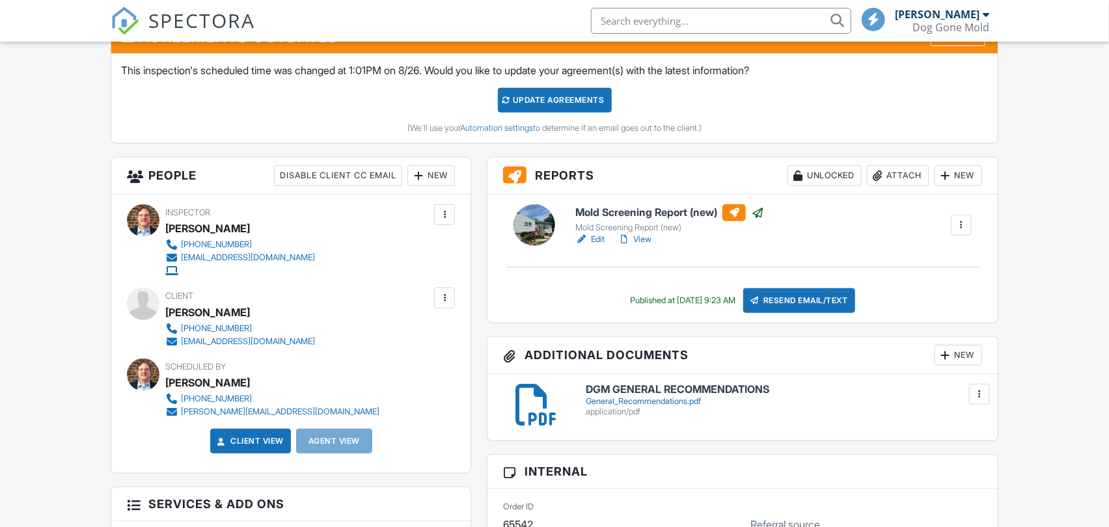
scroll to position [361, 0]
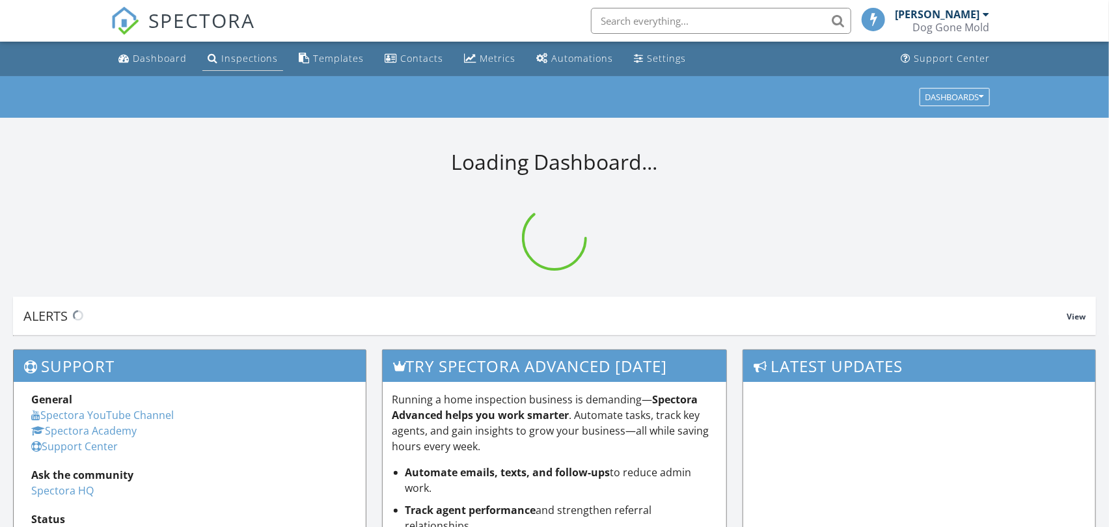
click at [232, 60] on div "Inspections" at bounding box center [249, 58] width 57 height 12
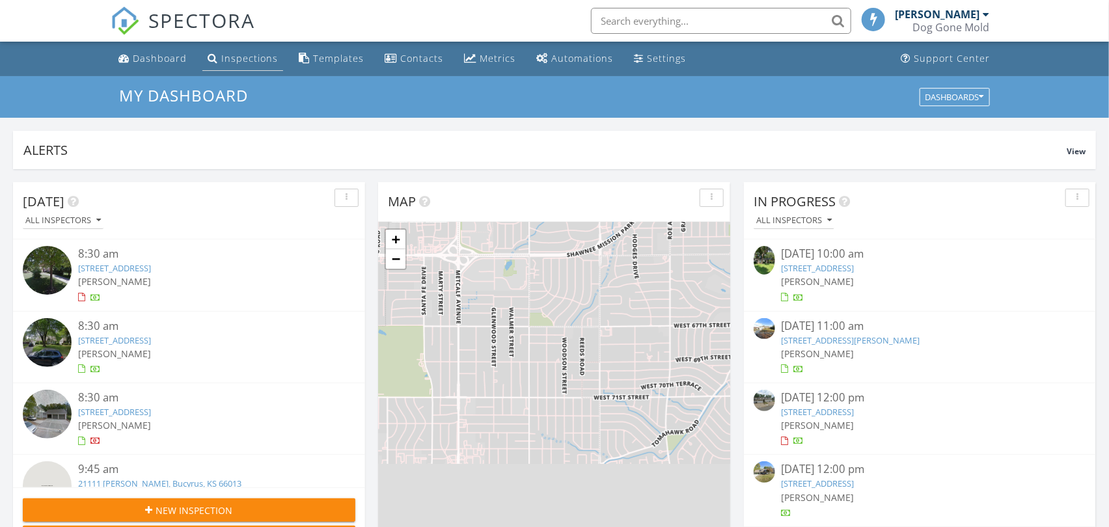
scroll to position [1207, 1132]
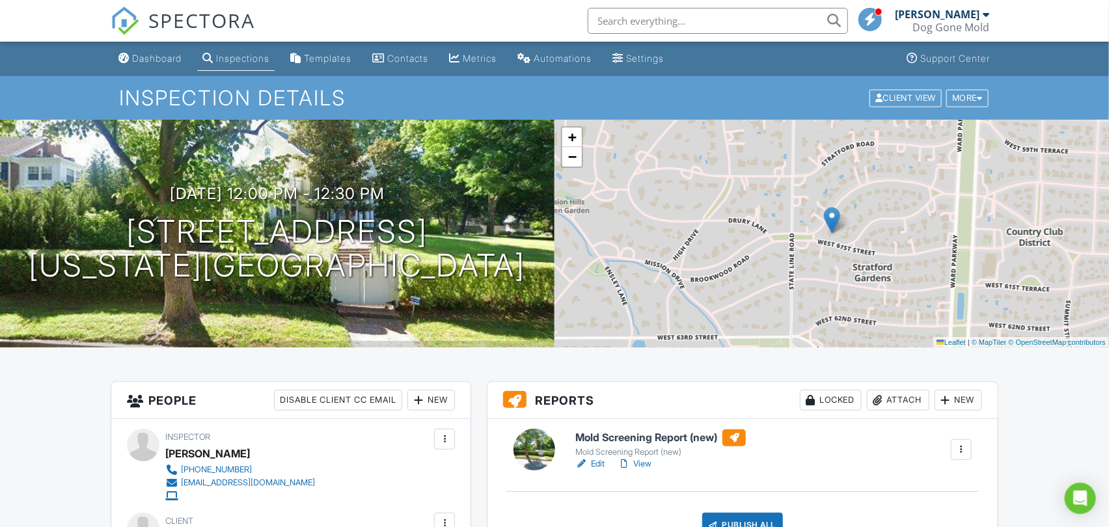
scroll to position [144, 0]
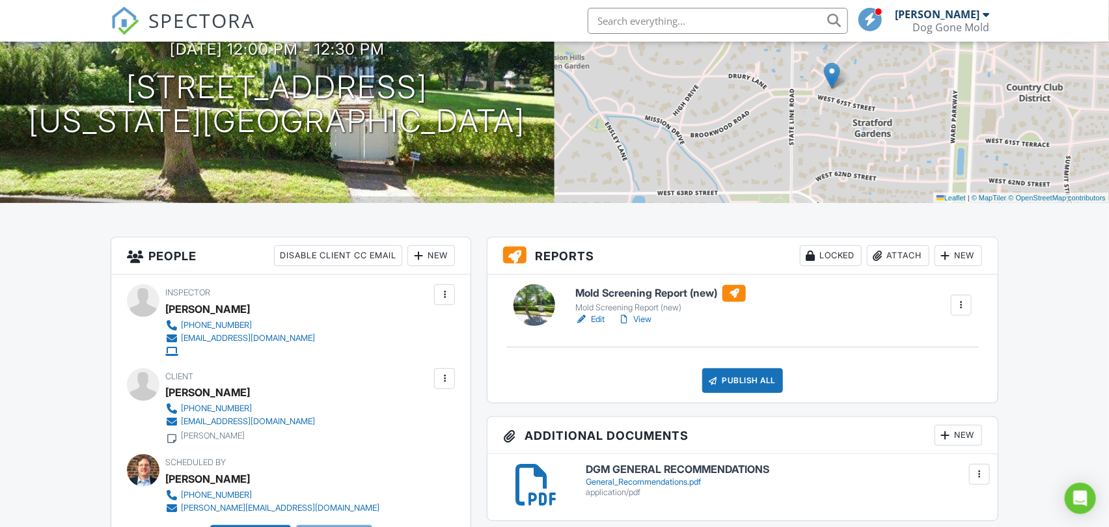
click at [646, 318] on link "View" at bounding box center [634, 319] width 34 height 13
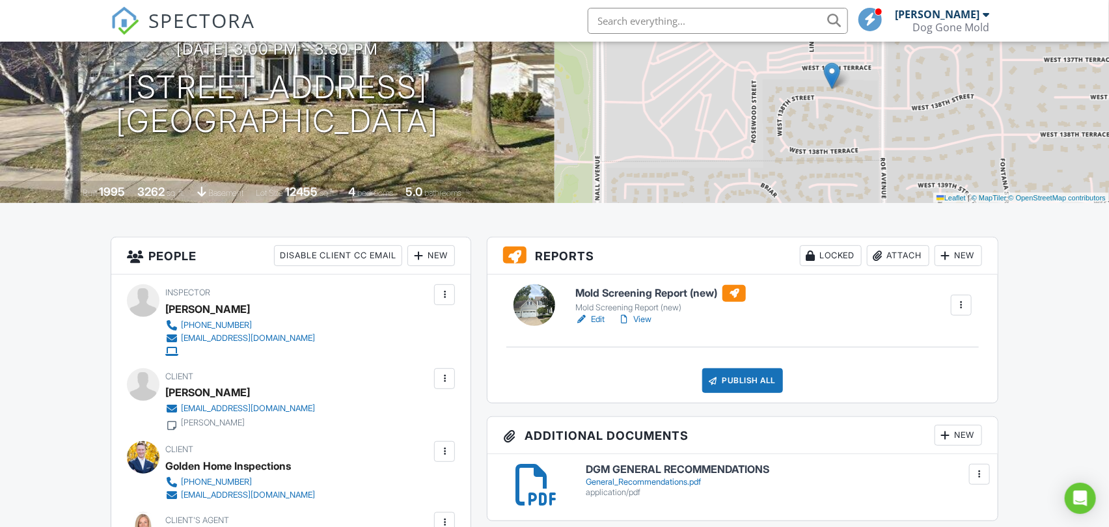
click at [640, 319] on link "View" at bounding box center [634, 319] width 34 height 13
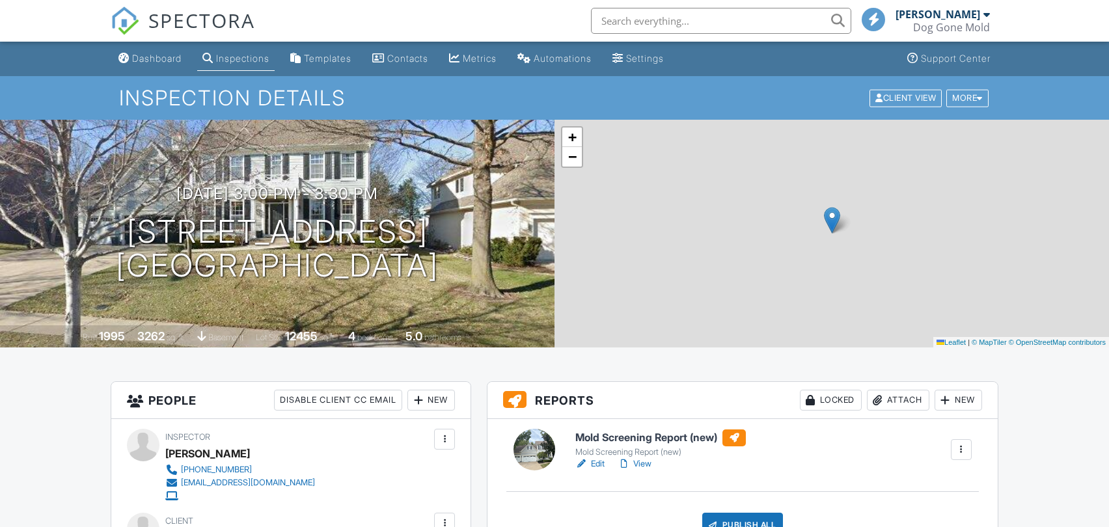
scroll to position [651, 0]
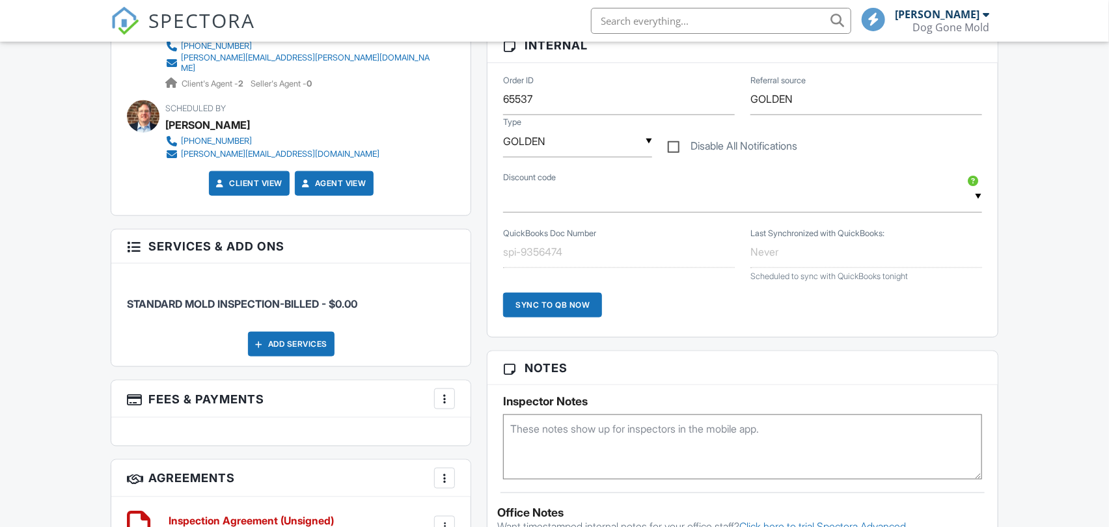
click at [641, 426] on textarea at bounding box center [742, 446] width 478 height 65
type textarea "NO DUCTS NO DUMP"
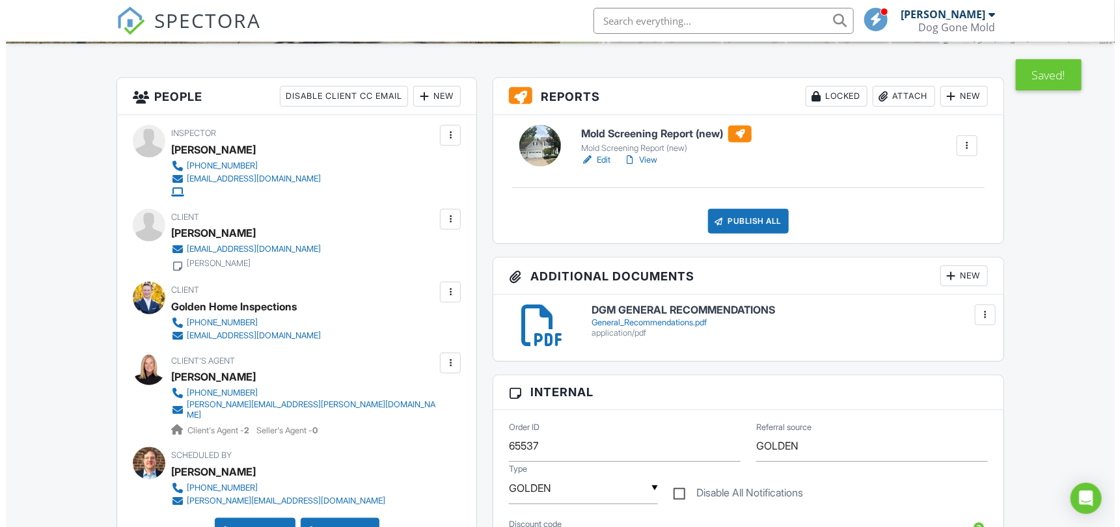
scroll to position [289, 0]
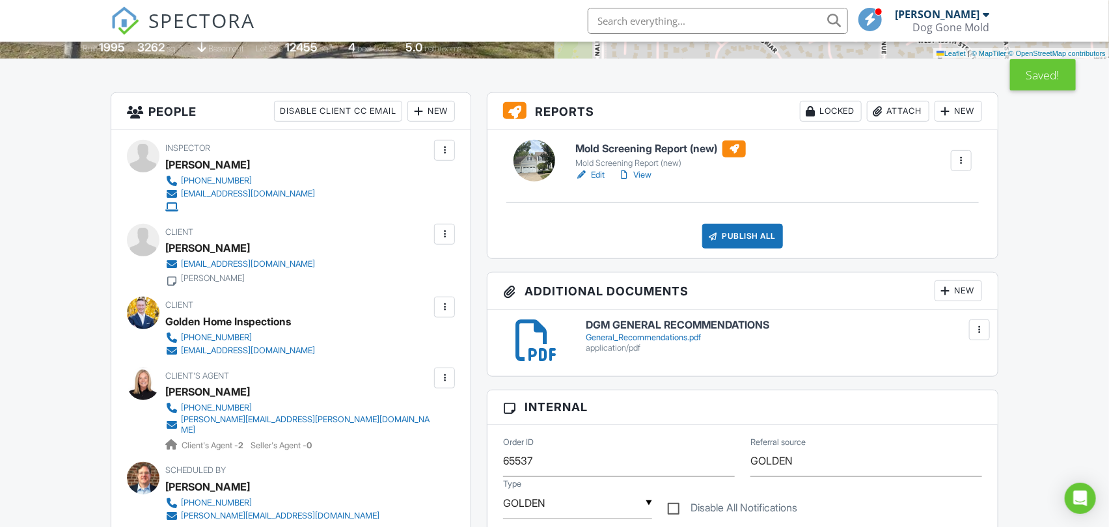
click at [740, 239] on div "Publish All" at bounding box center [742, 236] width 81 height 25
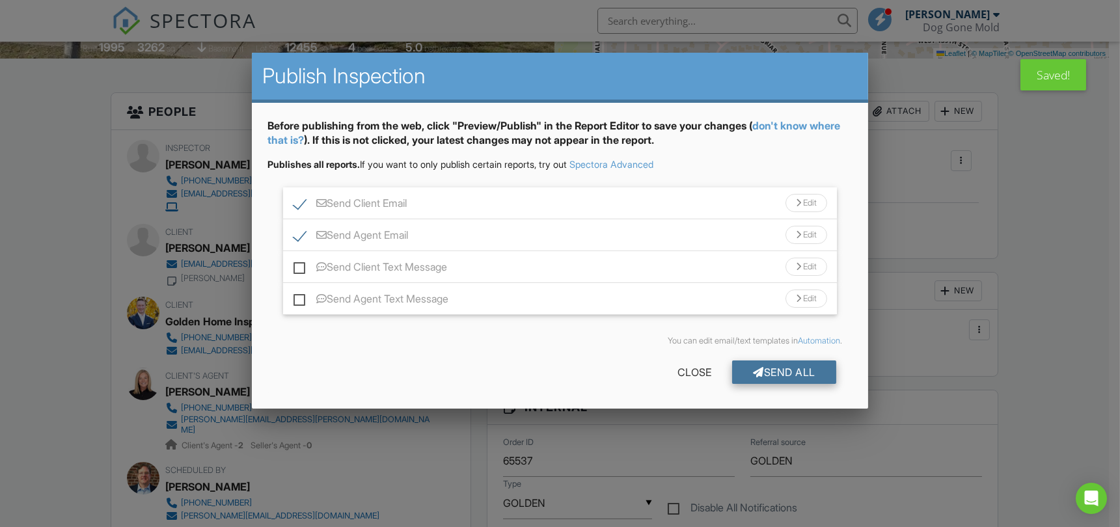
click at [776, 378] on div "Send All" at bounding box center [784, 371] width 104 height 23
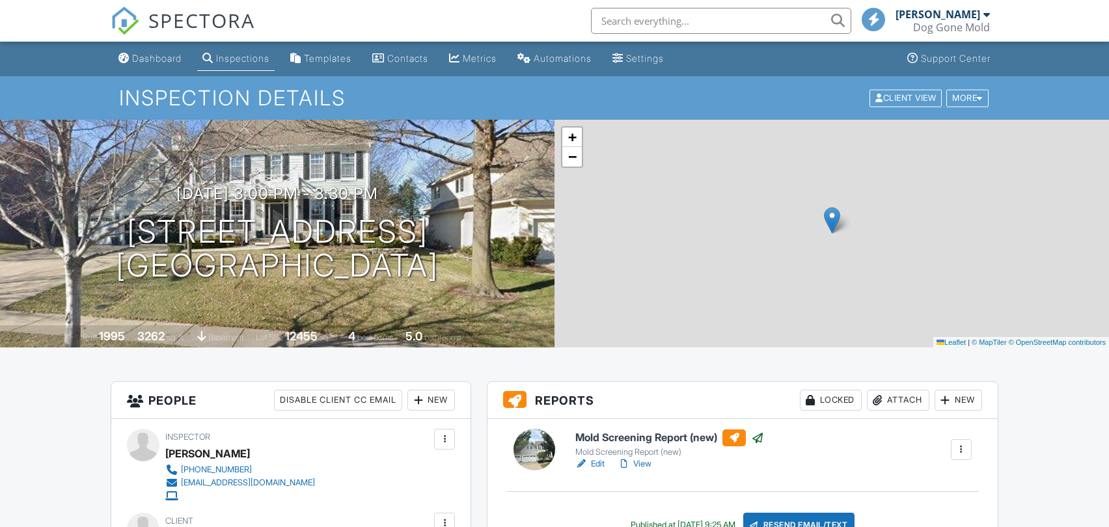
scroll to position [289, 0]
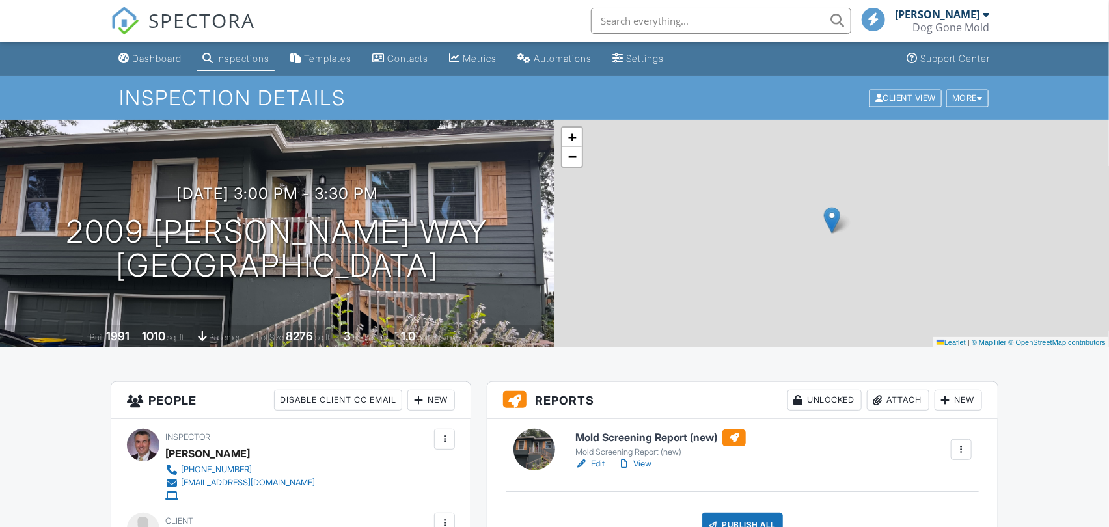
click at [642, 463] on link "View" at bounding box center [634, 463] width 34 height 13
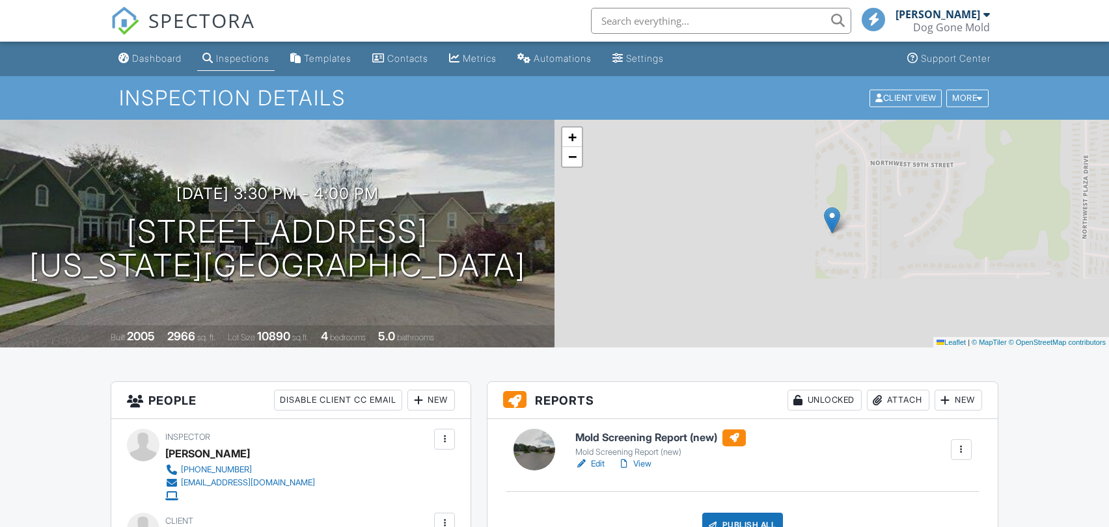
drag, startPoint x: 0, startPoint y: 0, endPoint x: 1085, endPoint y: 297, distance: 1124.5
click at [642, 467] on link "View" at bounding box center [634, 463] width 34 height 13
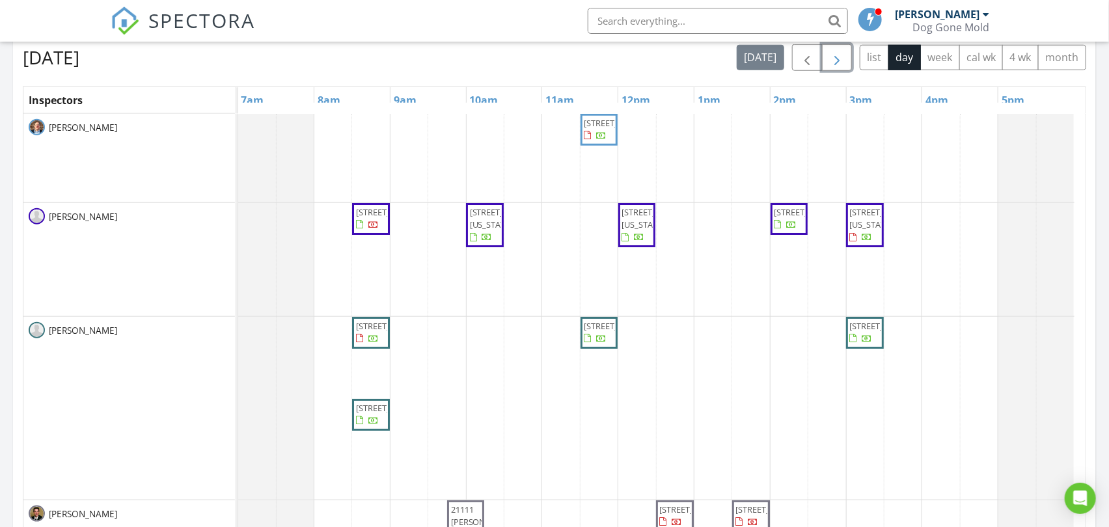
click at [840, 55] on span "button" at bounding box center [837, 58] width 16 height 16
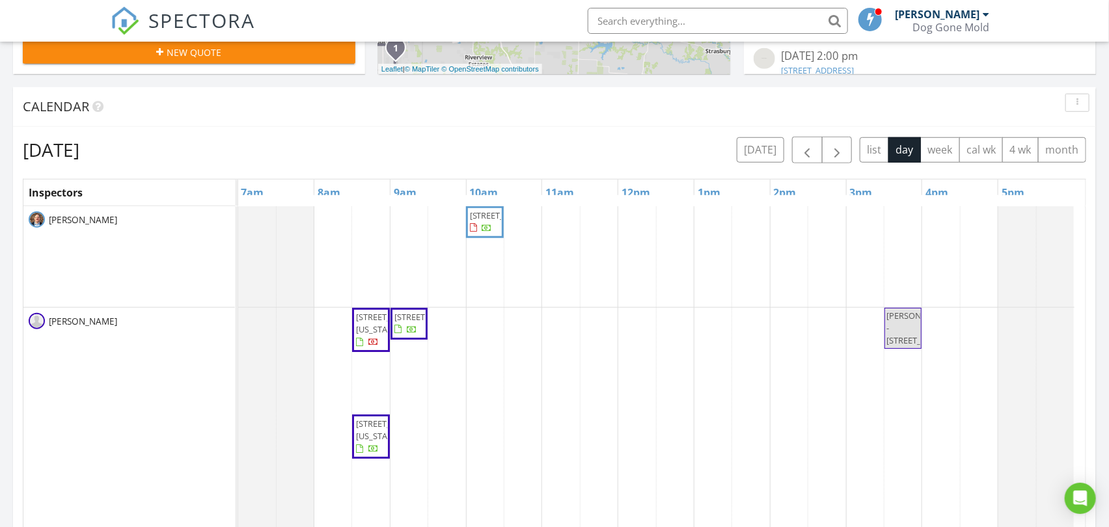
scroll to position [433, 0]
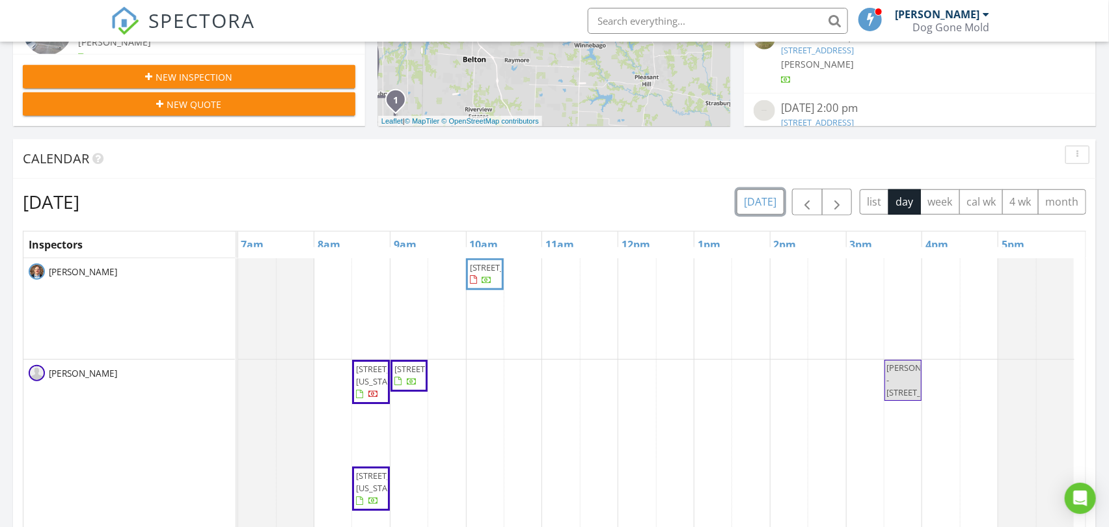
click at [766, 198] on button "today" at bounding box center [760, 201] width 47 height 25
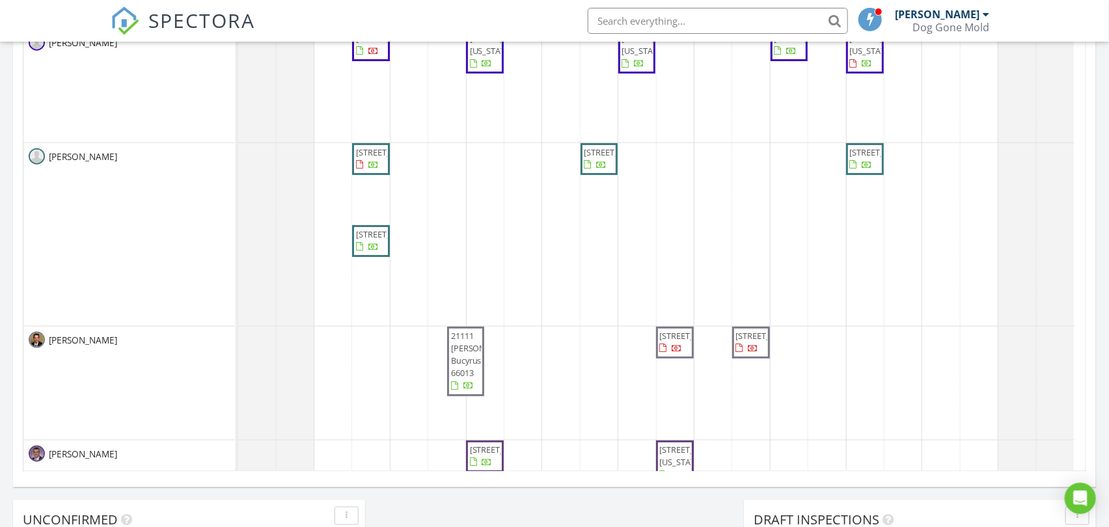
scroll to position [0, 0]
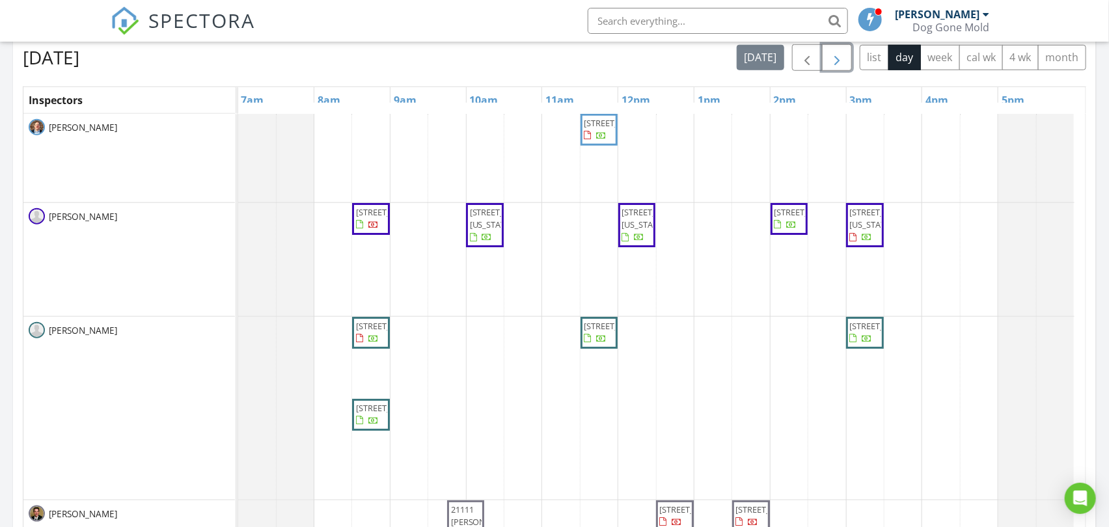
click at [834, 61] on span "button" at bounding box center [837, 58] width 16 height 16
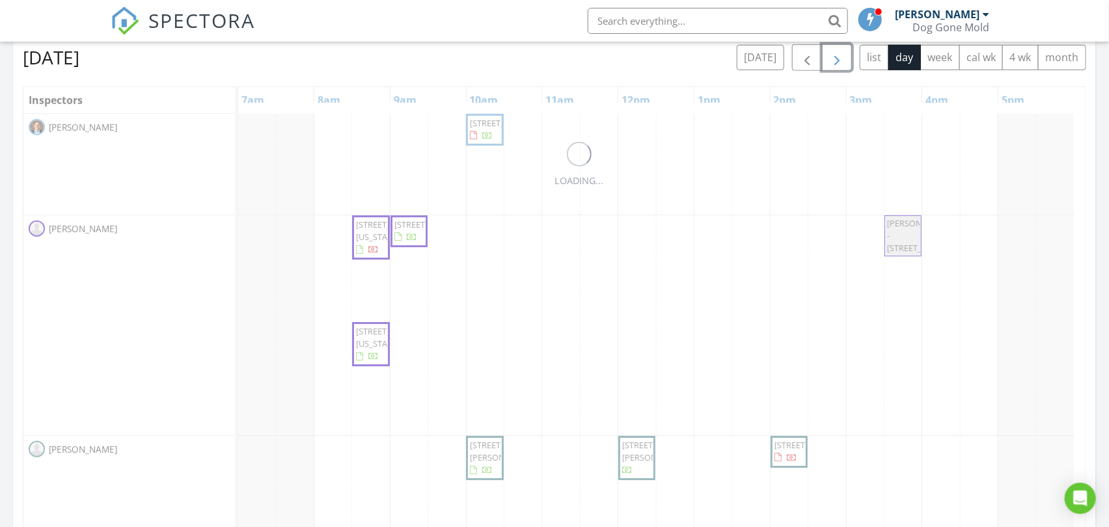
click at [834, 61] on span "button" at bounding box center [837, 58] width 16 height 16
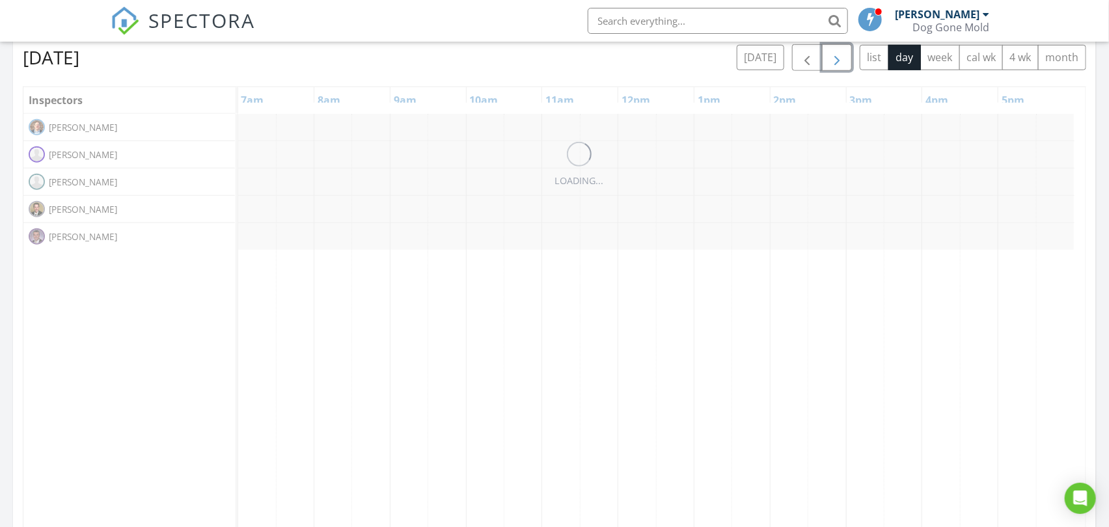
click at [834, 61] on span "button" at bounding box center [837, 58] width 16 height 16
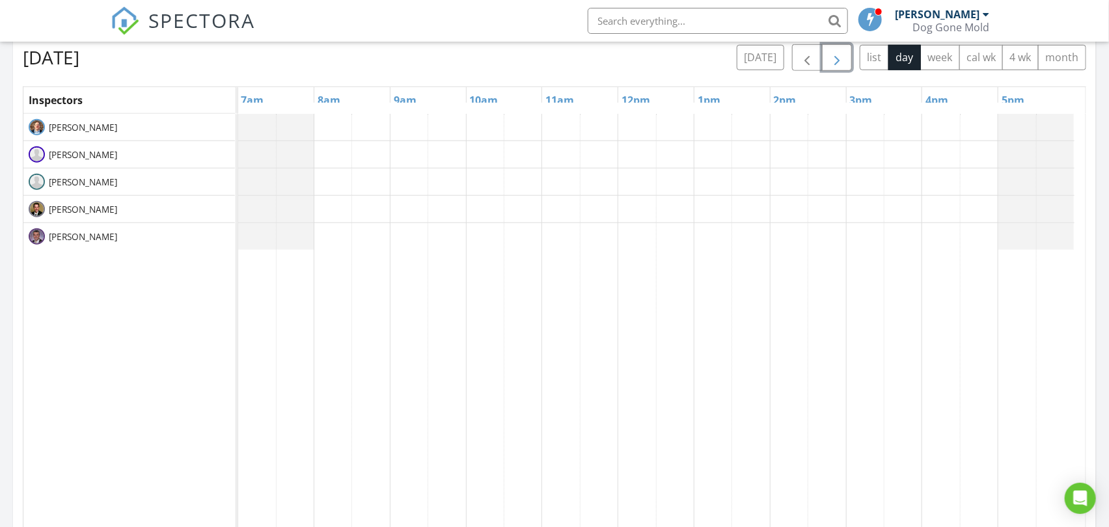
click at [834, 61] on span "button" at bounding box center [837, 58] width 16 height 16
click at [834, 60] on span "button" at bounding box center [837, 58] width 16 height 16
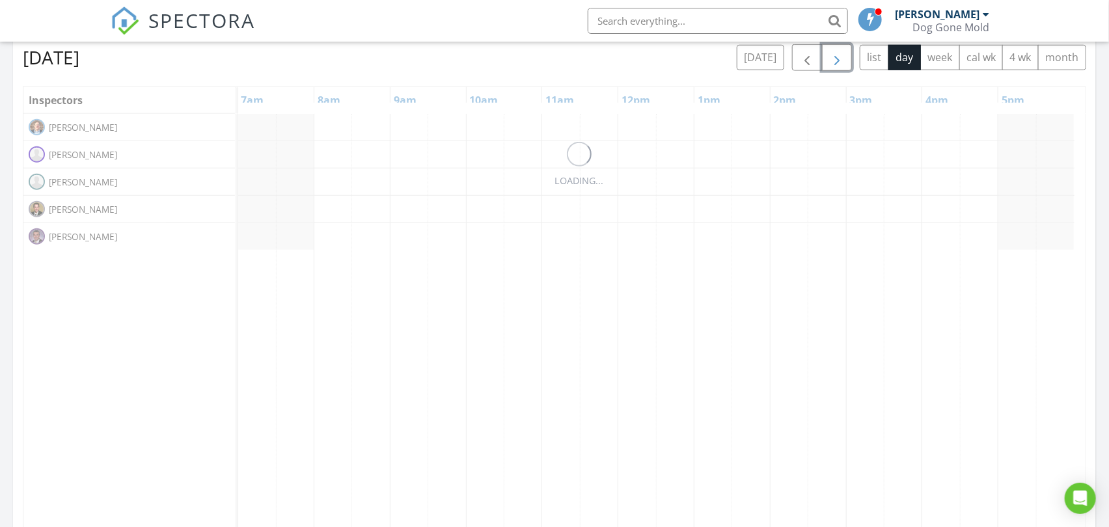
click at [834, 60] on span "button" at bounding box center [837, 58] width 16 height 16
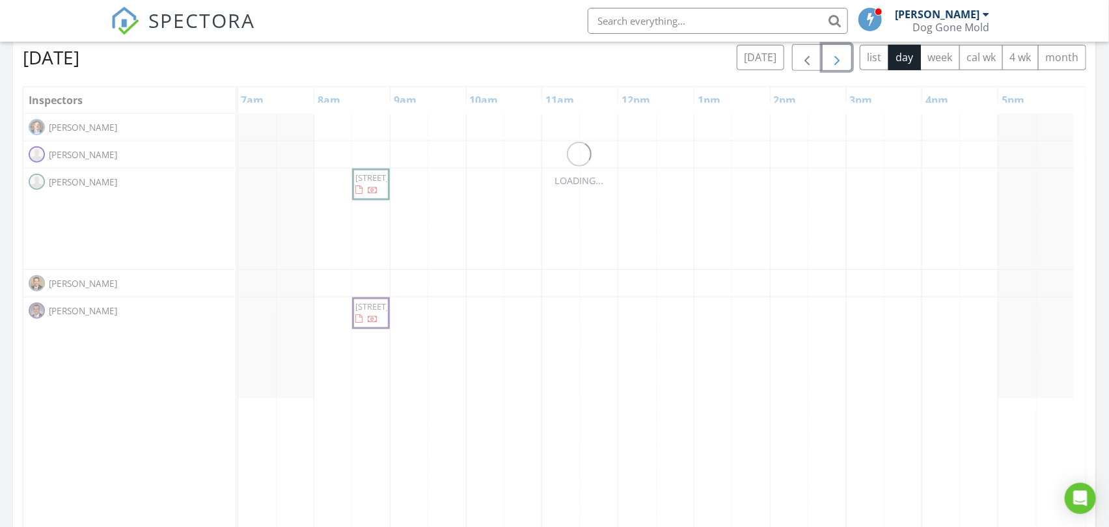
click at [834, 60] on span "button" at bounding box center [837, 58] width 16 height 16
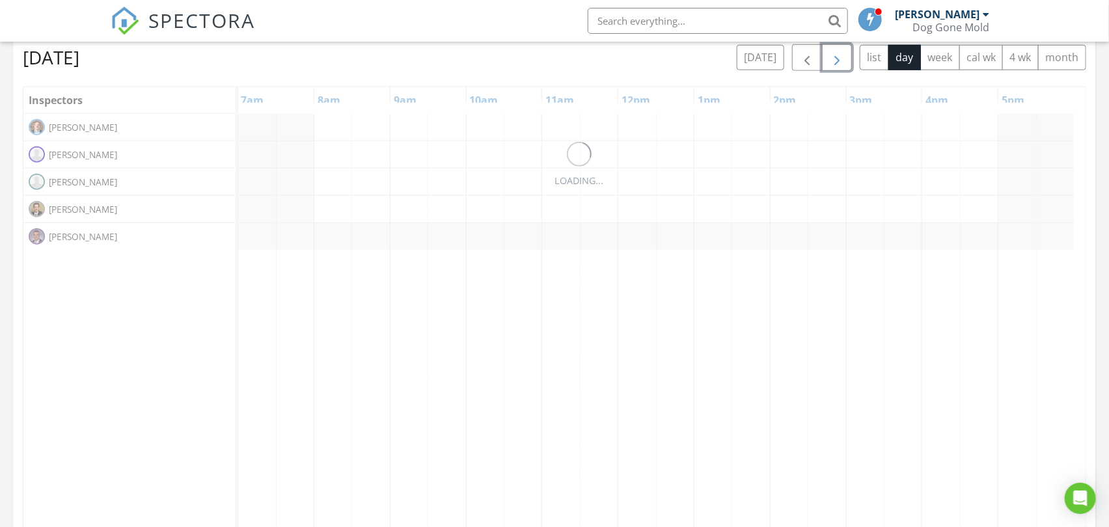
click at [834, 60] on span "button" at bounding box center [837, 58] width 16 height 16
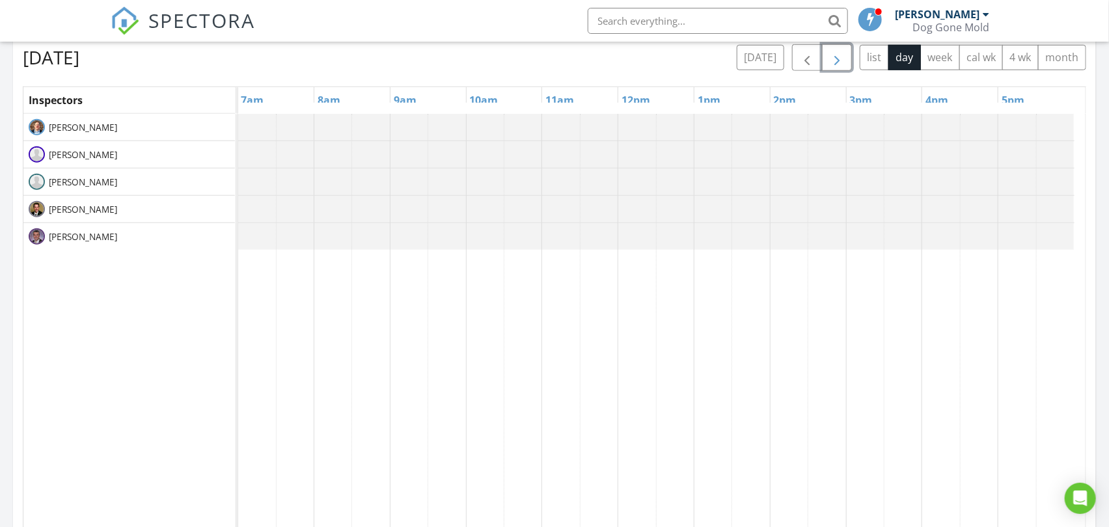
click at [834, 60] on span "button" at bounding box center [837, 58] width 16 height 16
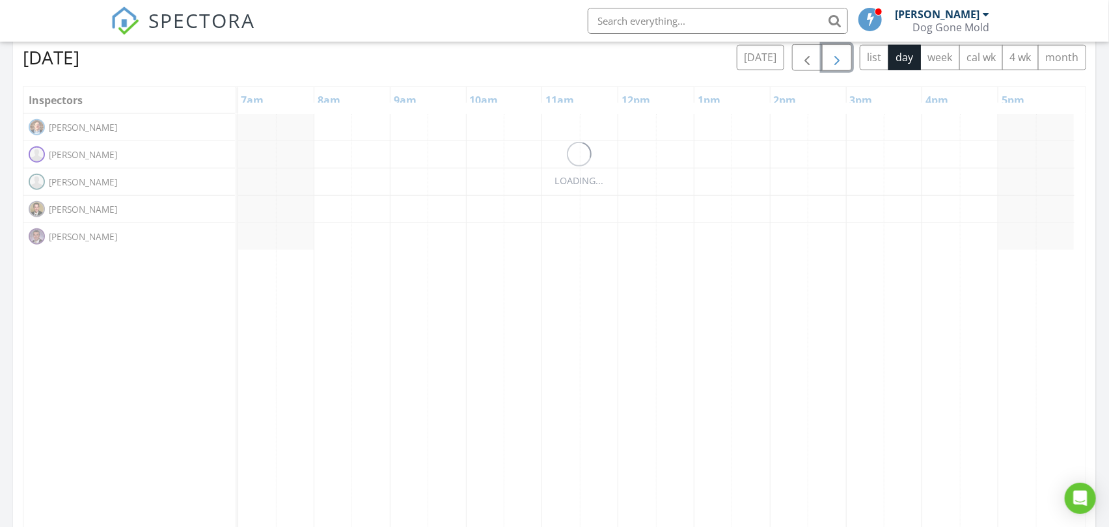
click at [834, 60] on span "button" at bounding box center [837, 58] width 16 height 16
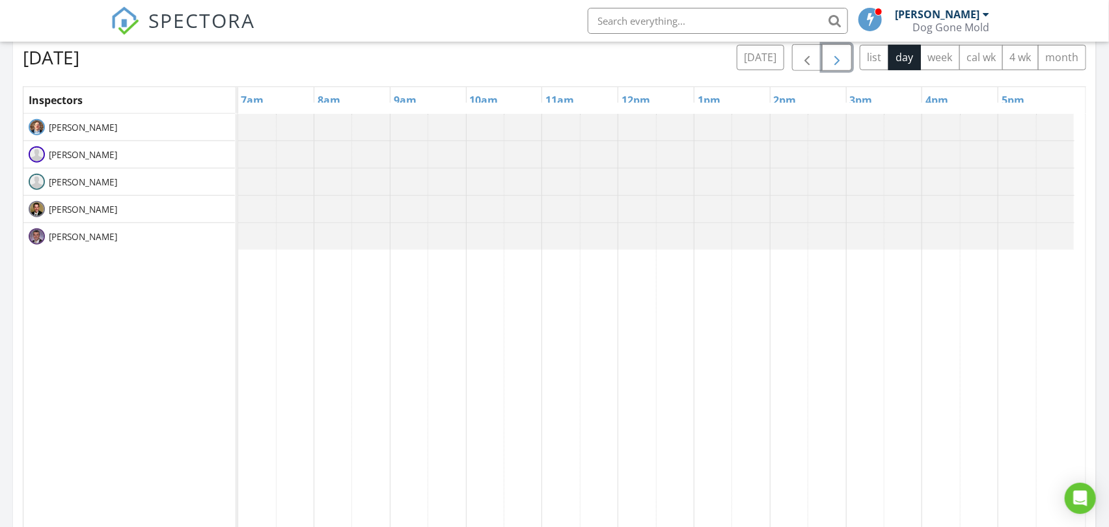
click at [833, 60] on span "button" at bounding box center [837, 58] width 16 height 16
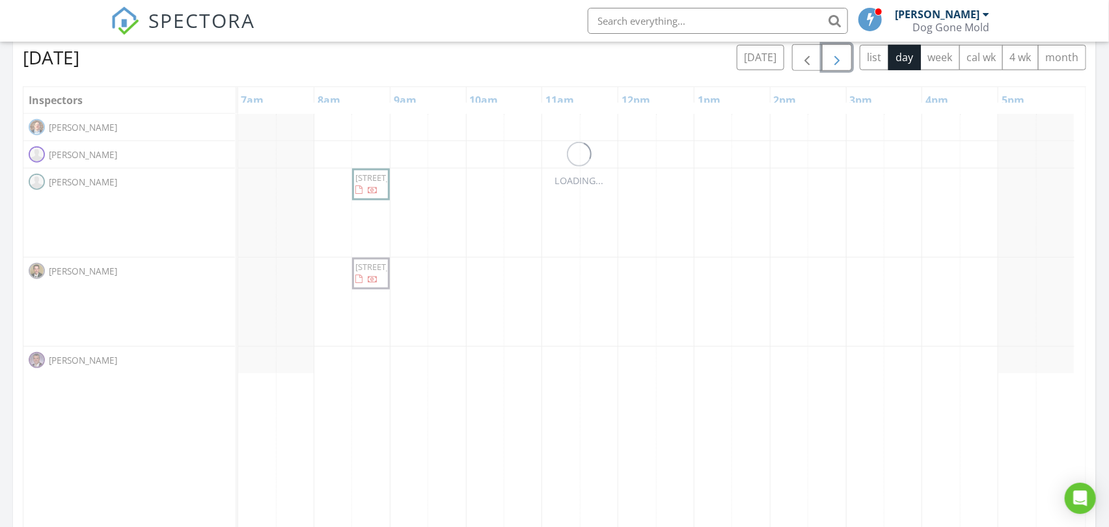
click at [833, 60] on span "button" at bounding box center [837, 58] width 16 height 16
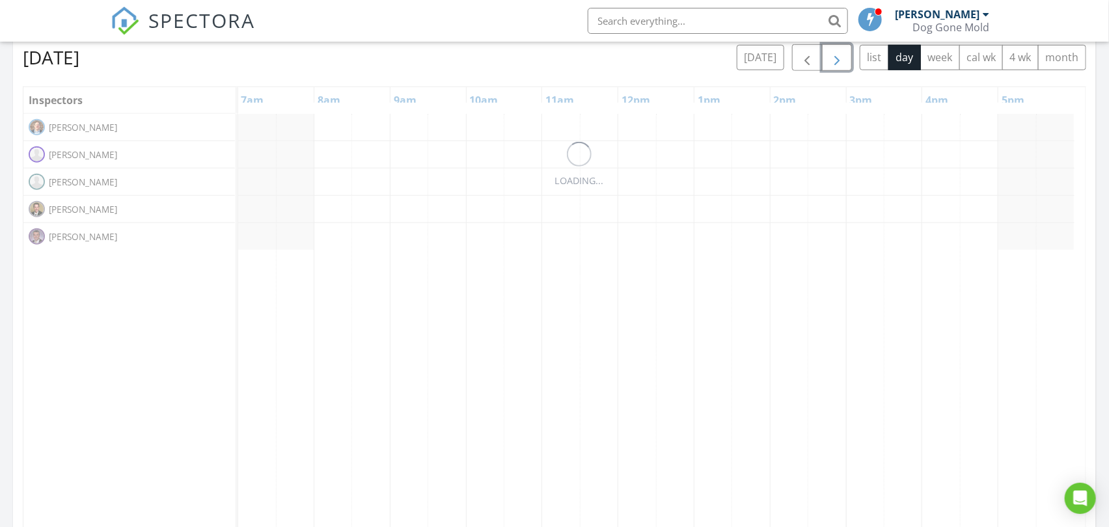
click at [833, 60] on span "button" at bounding box center [837, 58] width 16 height 16
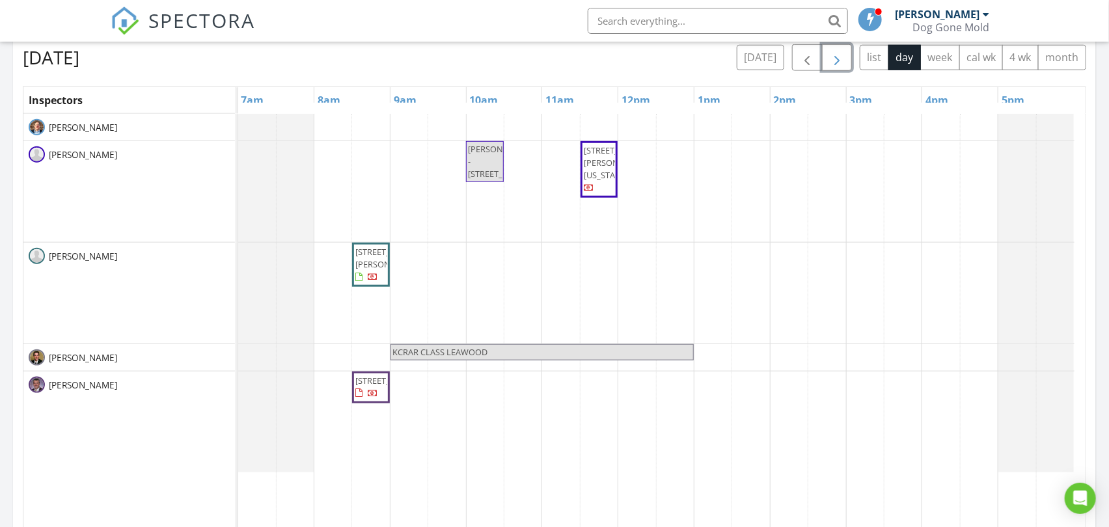
click at [833, 60] on span "button" at bounding box center [837, 58] width 16 height 16
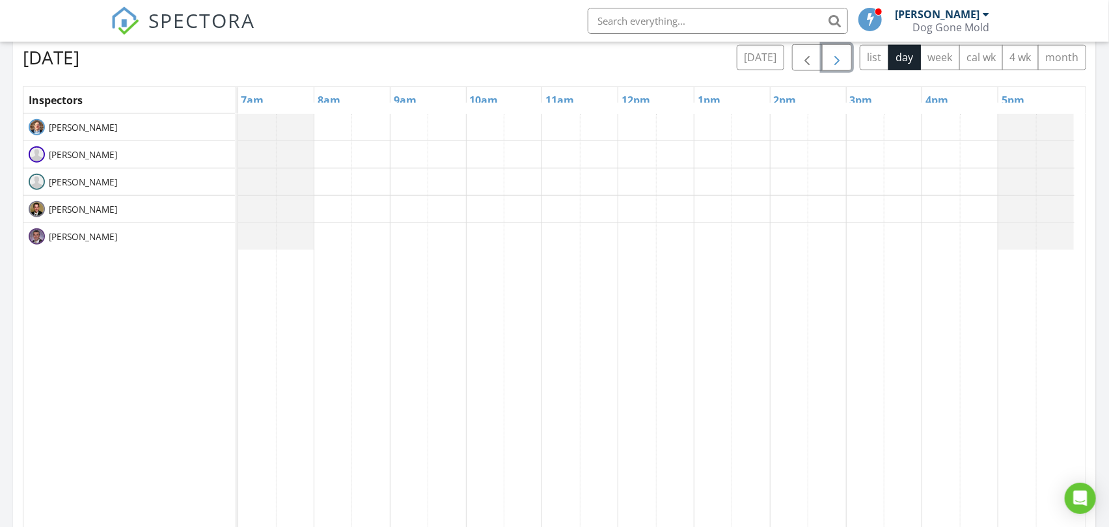
click at [381, 202] on div at bounding box center [661, 365] width 847 height 503
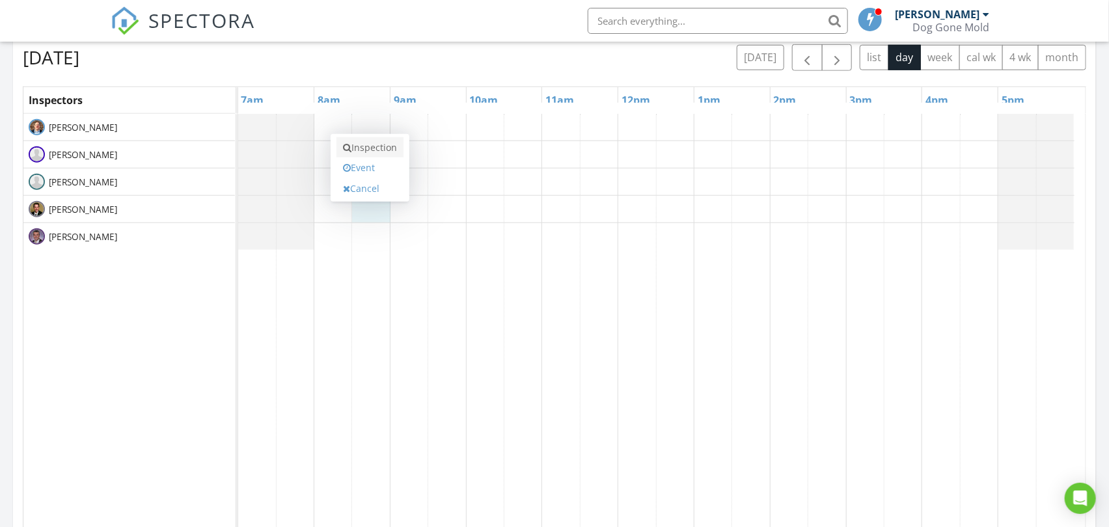
click at [392, 148] on link "Inspection" at bounding box center [369, 147] width 67 height 21
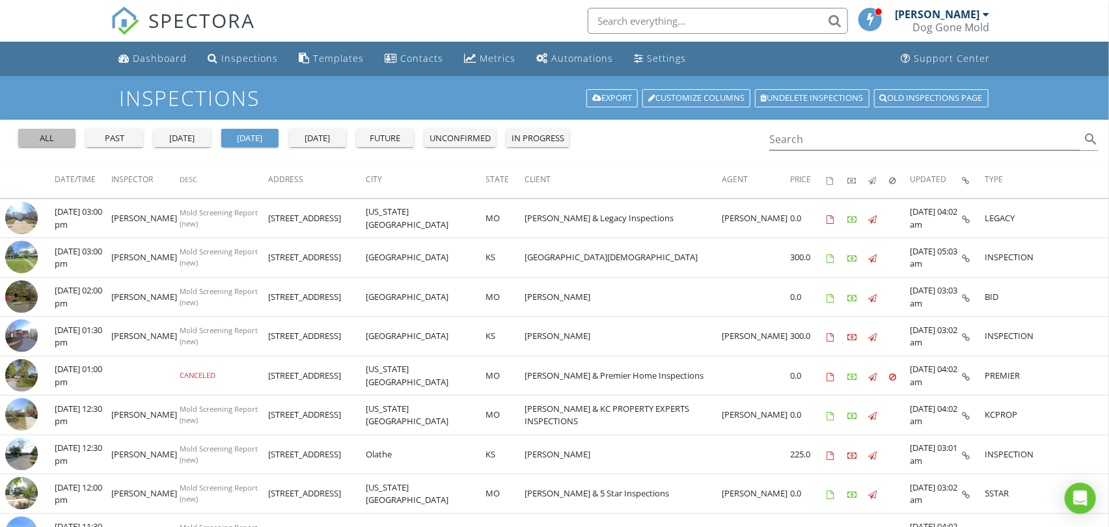
click at [50, 135] on div "all" at bounding box center [46, 138] width 47 height 13
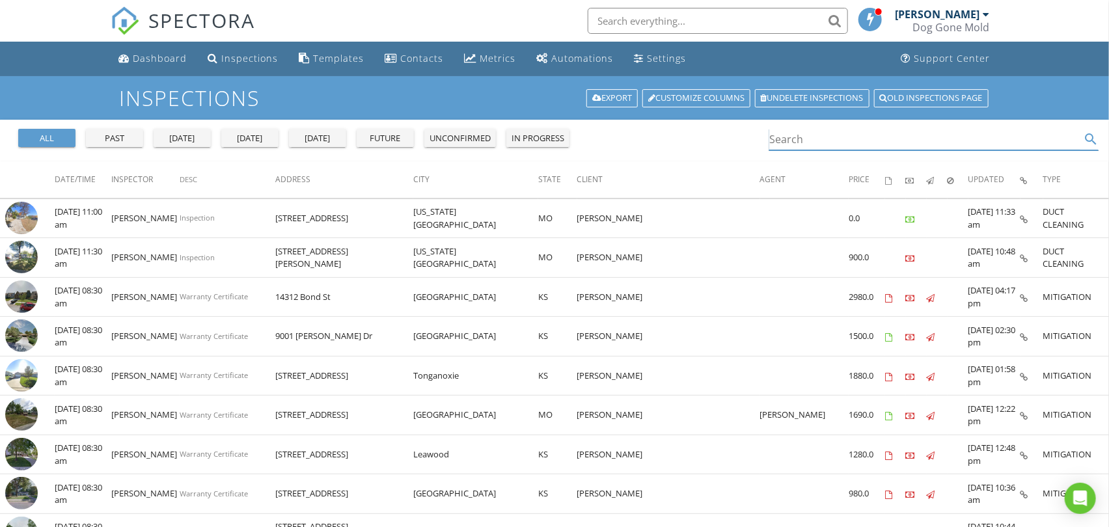
click at [830, 144] on input "Search" at bounding box center [924, 139] width 311 height 21
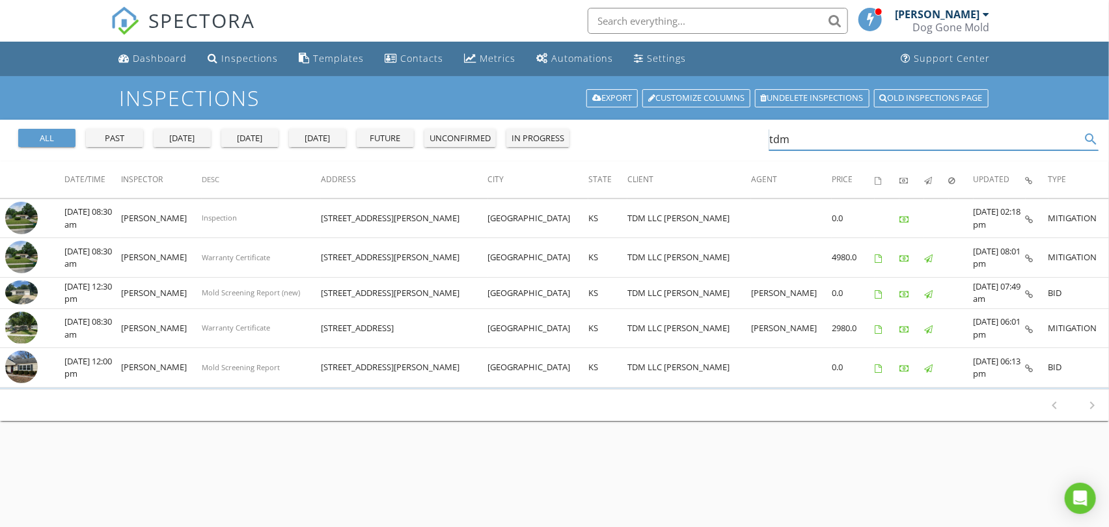
drag, startPoint x: 739, startPoint y: 135, endPoint x: 686, endPoint y: 131, distance: 52.2
click at [690, 131] on div "all past [DATE] [DATE] [DATE] future unconfirmed in progress tdm search" at bounding box center [554, 141] width 1109 height 42
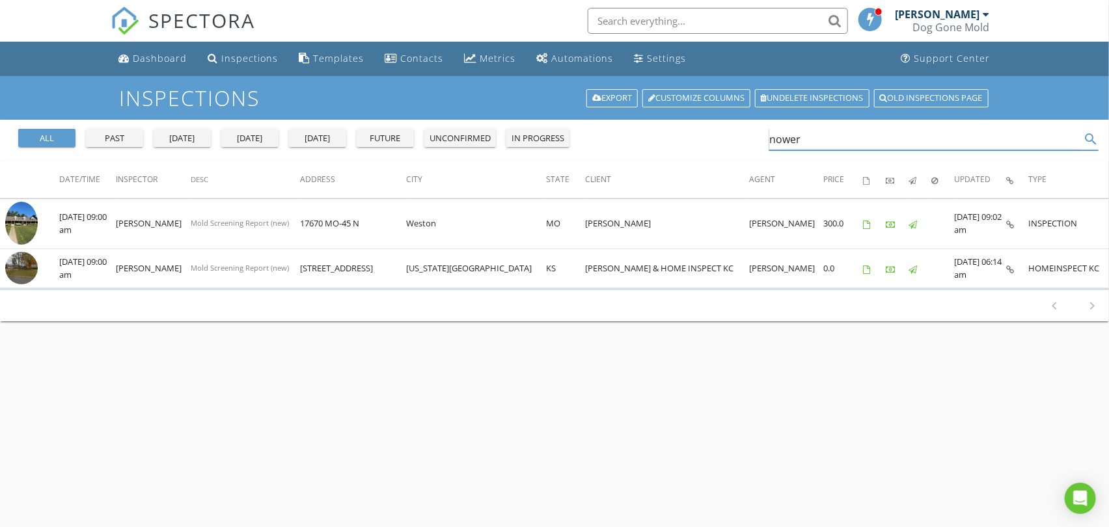
drag, startPoint x: 806, startPoint y: 146, endPoint x: 662, endPoint y: 125, distance: 145.4
click at [671, 124] on div "all past [DATE] [DATE] [DATE] future unconfirmed in progress nower search" at bounding box center [554, 141] width 1109 height 42
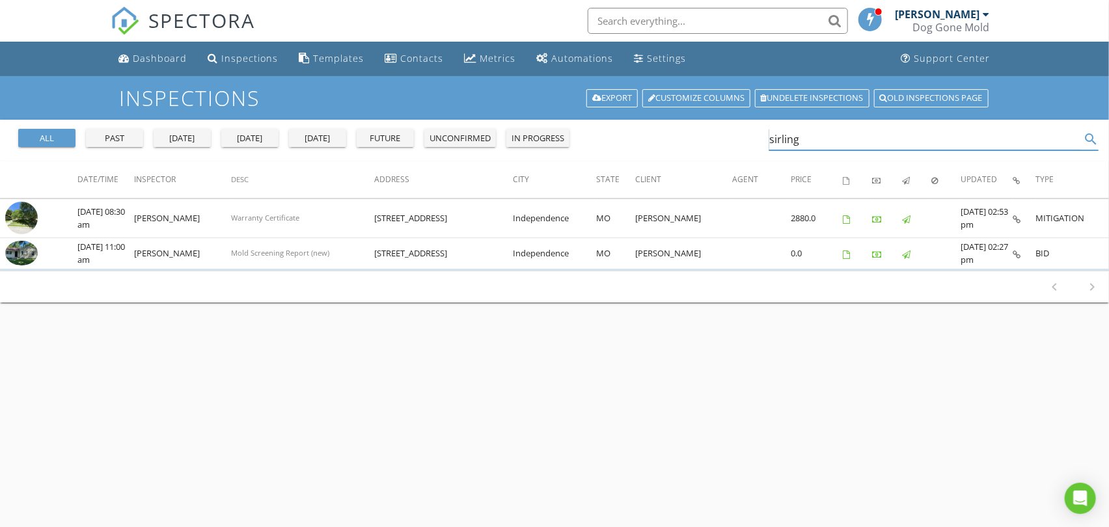
drag, startPoint x: 817, startPoint y: 139, endPoint x: 657, endPoint y: 122, distance: 160.3
click at [661, 124] on div "all past yesterday today tomorrow future unconfirmed in progress sirling search" at bounding box center [554, 141] width 1109 height 42
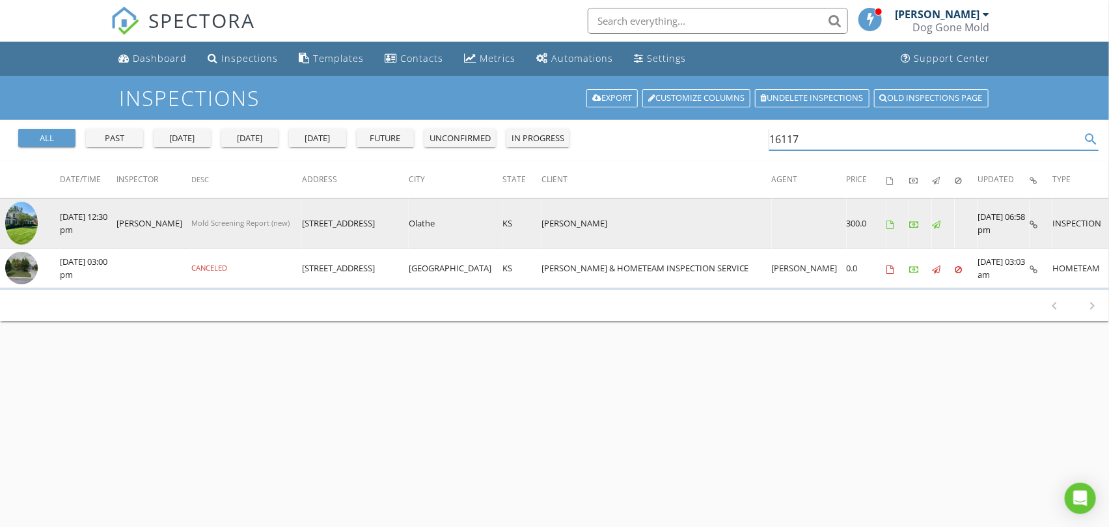
type input "16117"
click at [24, 223] on img at bounding box center [21, 224] width 33 height 44
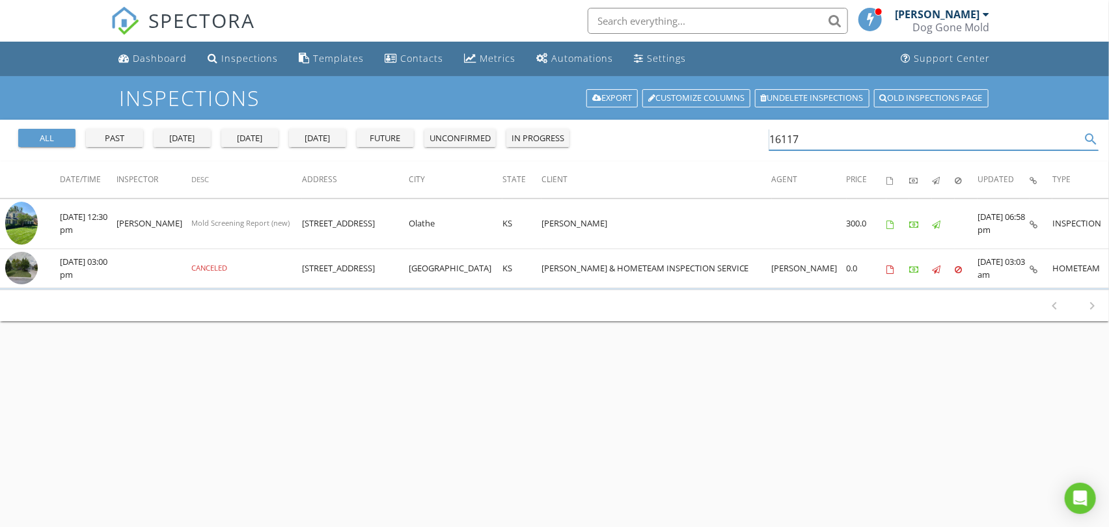
drag, startPoint x: 761, startPoint y: 133, endPoint x: 719, endPoint y: 129, distance: 42.5
click at [724, 129] on div "all past yesterday today tomorrow future unconfirmed in progress 16117 search" at bounding box center [554, 141] width 1109 height 42
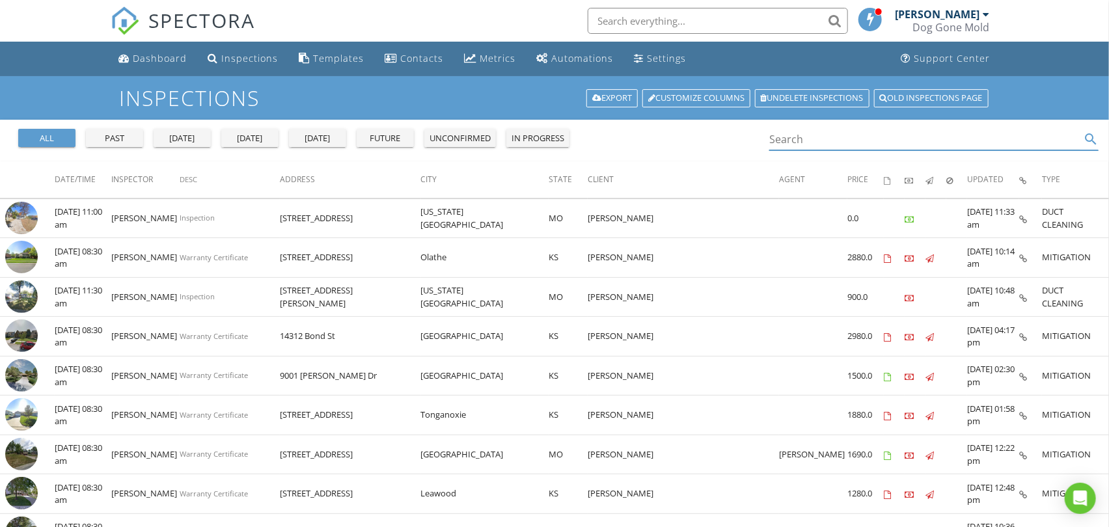
click at [259, 140] on div "today" at bounding box center [249, 138] width 47 height 13
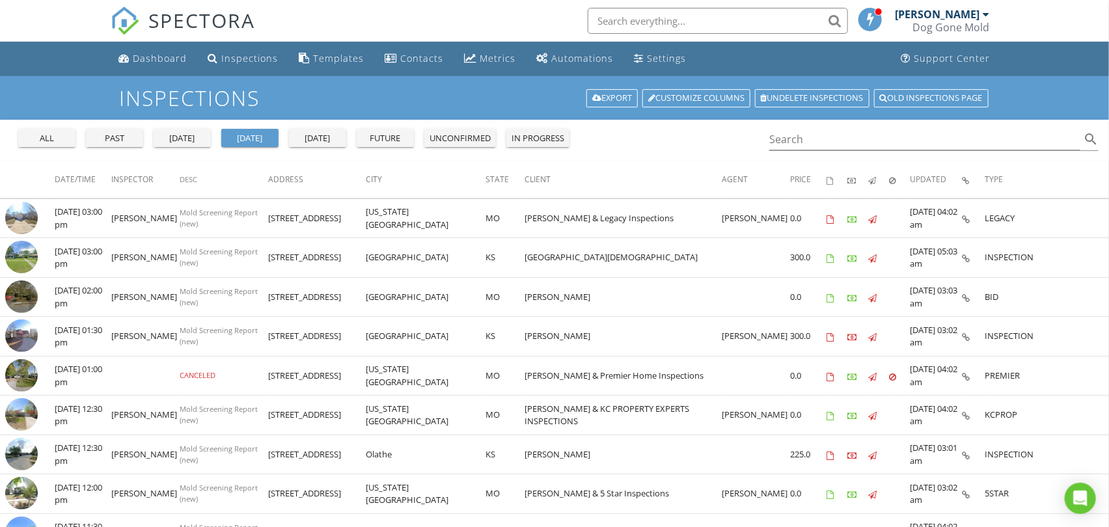
click at [55, 138] on div "all" at bounding box center [46, 138] width 47 height 13
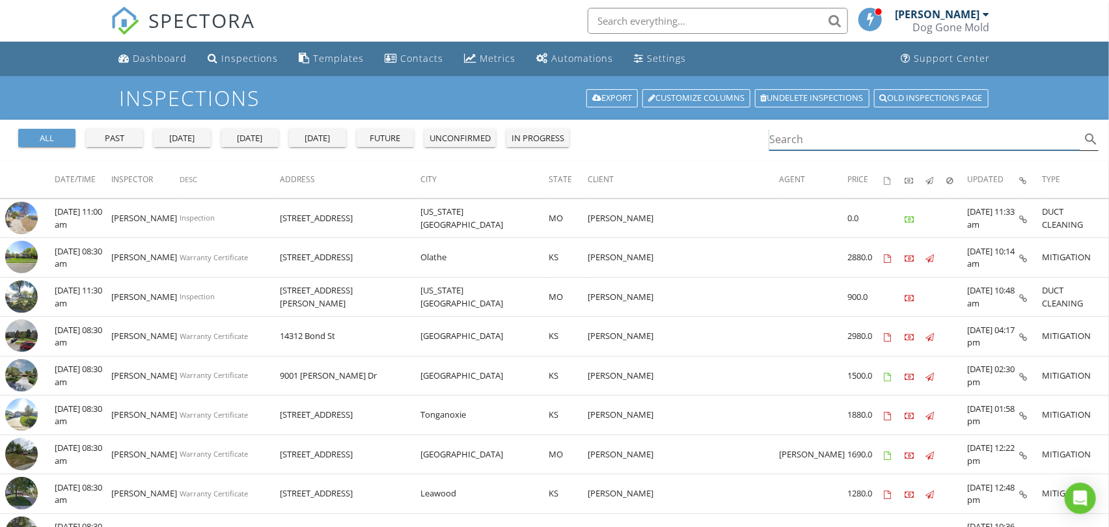
click at [820, 141] on input "Search" at bounding box center [924, 139] width 311 height 21
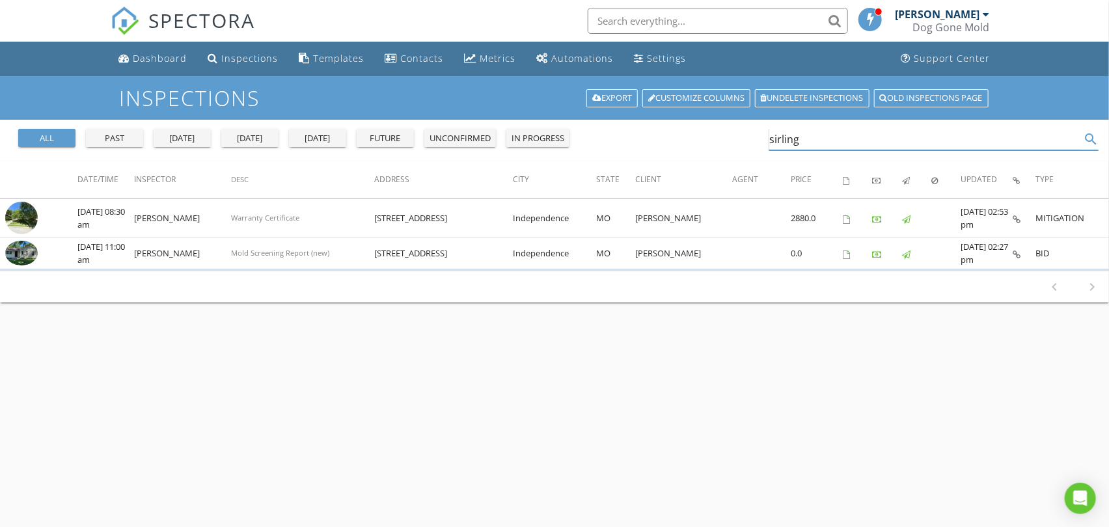
drag, startPoint x: 814, startPoint y: 135, endPoint x: 597, endPoint y: 129, distance: 217.4
click at [597, 129] on div "all past yesterday today tomorrow future unconfirmed in progress sirling search" at bounding box center [554, 141] width 1109 height 42
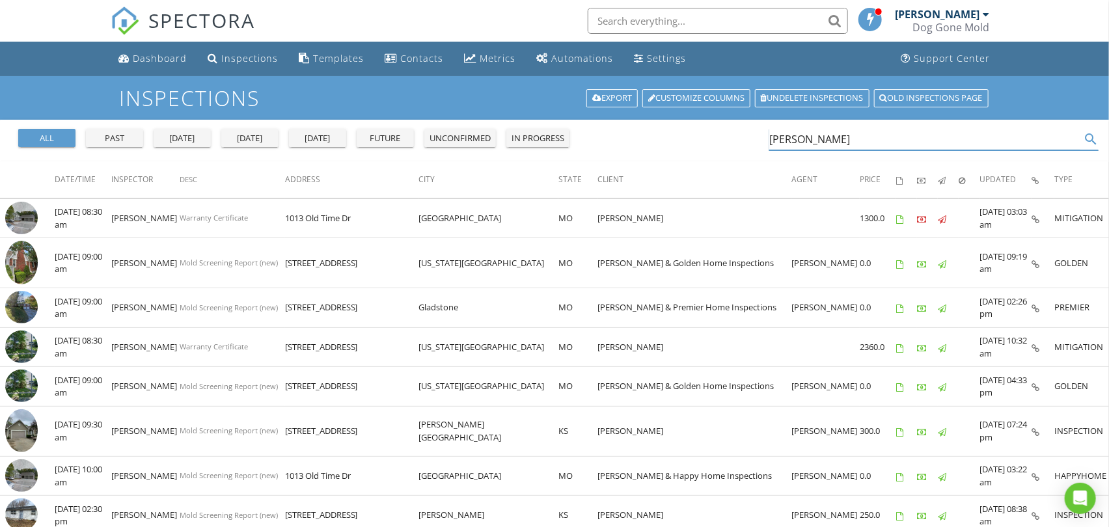
drag, startPoint x: 735, startPoint y: 135, endPoint x: 724, endPoint y: 134, distance: 11.8
click at [725, 135] on div "all past yesterday today tomorrow future unconfirmed in progress charles search" at bounding box center [554, 141] width 1109 height 42
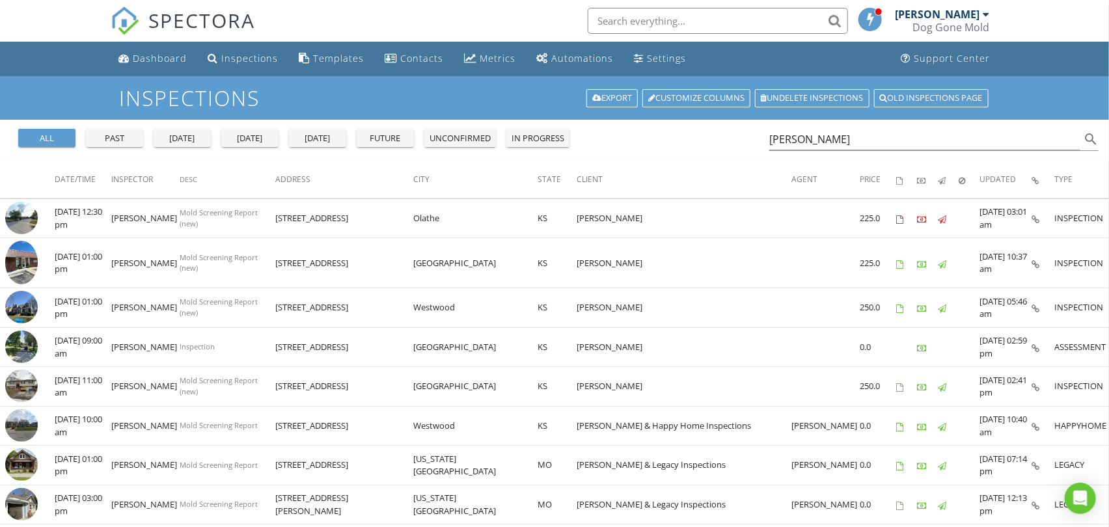
drag, startPoint x: 726, startPoint y: 137, endPoint x: 713, endPoint y: 137, distance: 13.0
click at [713, 137] on div "all past yesterday today tomorrow future unconfirmed in progress reilly search" at bounding box center [554, 141] width 1109 height 42
drag, startPoint x: 747, startPoint y: 132, endPoint x: 697, endPoint y: 137, distance: 50.4
click at [685, 132] on div "all past yesterday today tomorrow future unconfirmed in progress reilly search" at bounding box center [554, 141] width 1109 height 42
drag, startPoint x: 809, startPoint y: 140, endPoint x: 685, endPoint y: 131, distance: 124.0
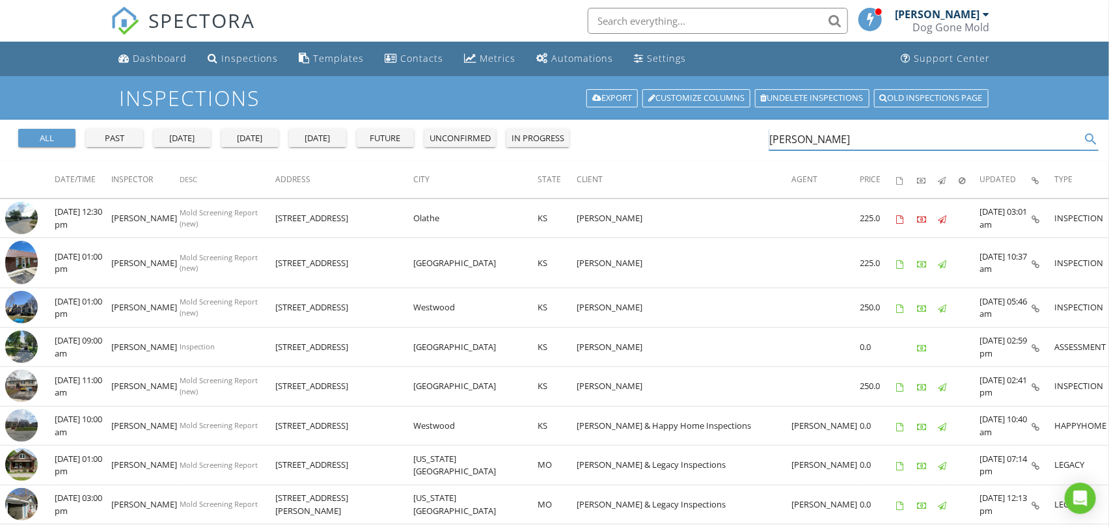
click at [685, 131] on div "all past yesterday today tomorrow future unconfirmed in progress reilly search" at bounding box center [554, 141] width 1109 height 42
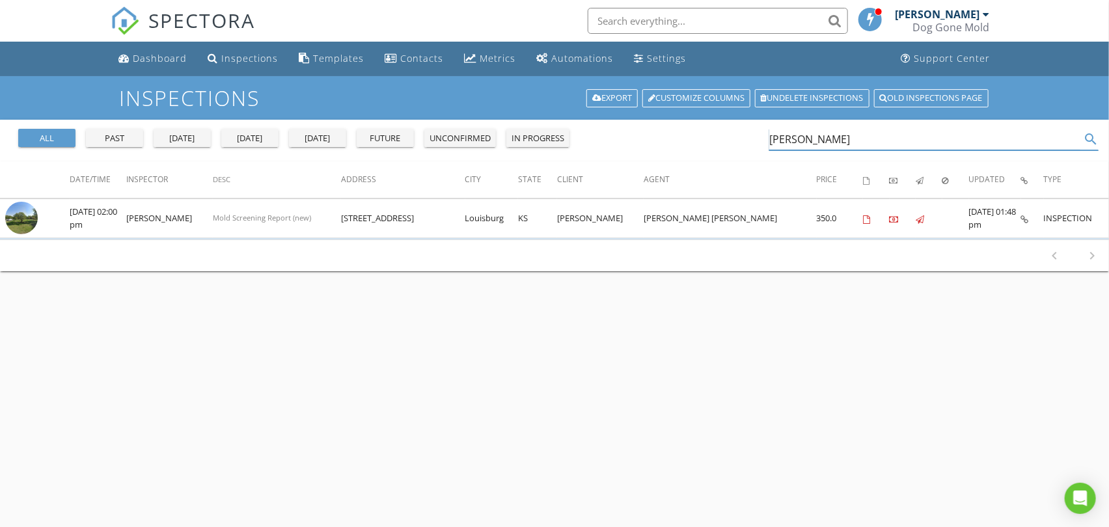
drag, startPoint x: 847, startPoint y: 139, endPoint x: 606, endPoint y: 140, distance: 240.8
click at [607, 140] on div "all past yesterday today tomorrow future unconfirmed in progress mallett search" at bounding box center [554, 141] width 1109 height 42
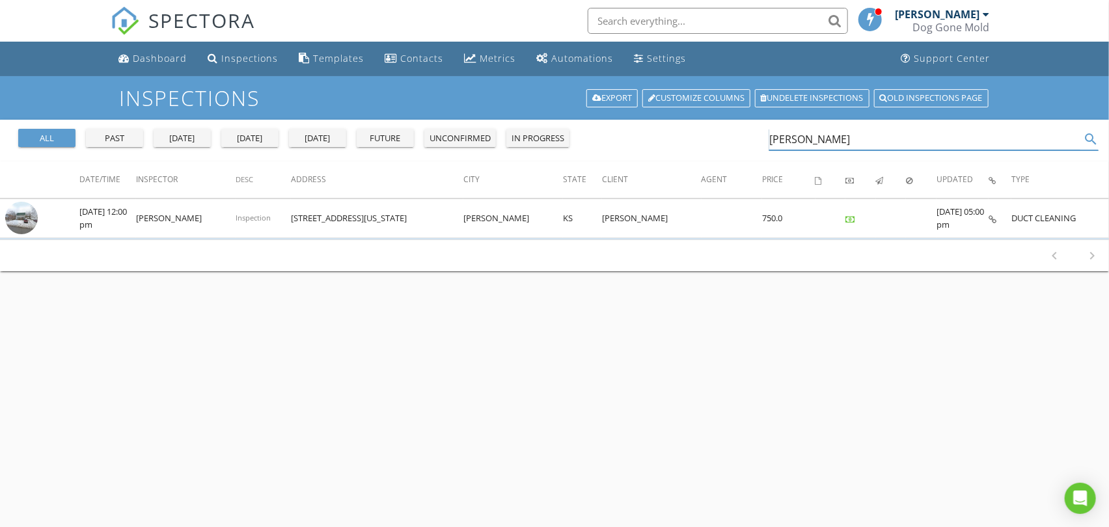
drag, startPoint x: 827, startPoint y: 140, endPoint x: 621, endPoint y: 109, distance: 207.9
click at [628, 111] on div "Inspections Export Customize Columns Undelete inspections Old inspections page …" at bounding box center [554, 339] width 1109 height 527
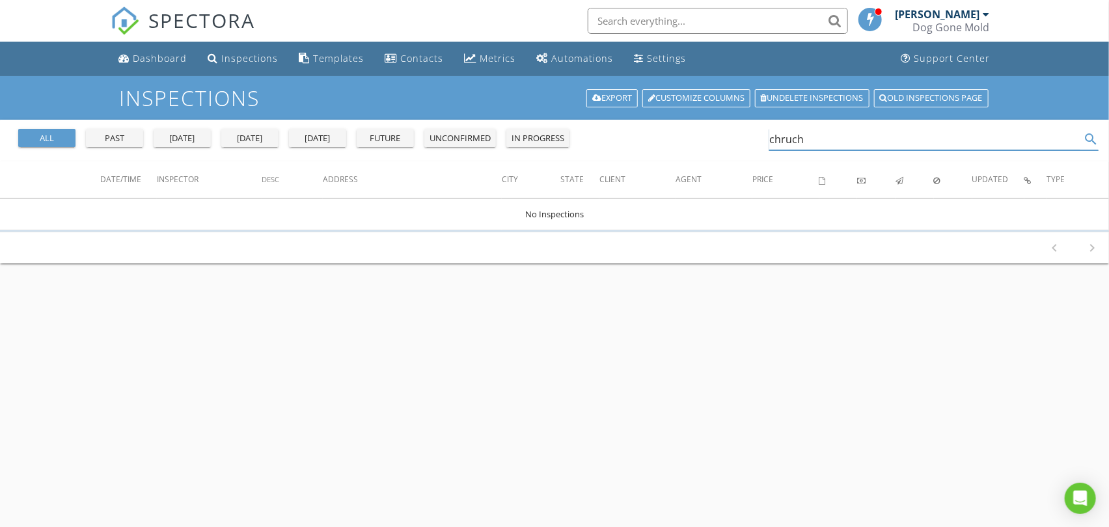
drag, startPoint x: 765, startPoint y: 131, endPoint x: 755, endPoint y: 131, distance: 9.8
click at [759, 131] on div "all past yesterday today tomorrow future unconfirmed in progress chruch search" at bounding box center [554, 141] width 1109 height 42
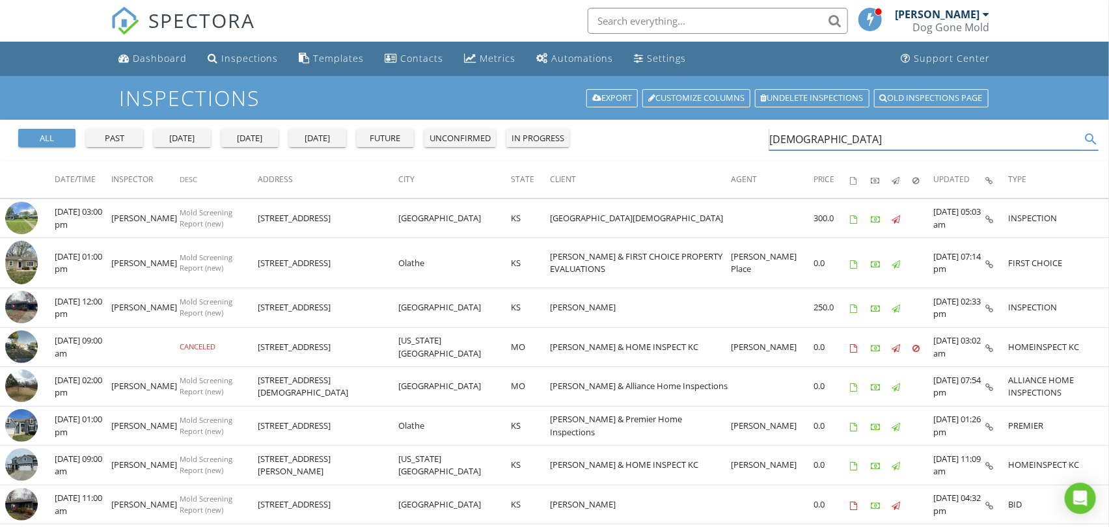
drag, startPoint x: 789, startPoint y: 134, endPoint x: 740, endPoint y: 134, distance: 48.1
click at [740, 134] on div "all past yesterday today tomorrow future unconfirmed in progress church search" at bounding box center [554, 141] width 1109 height 42
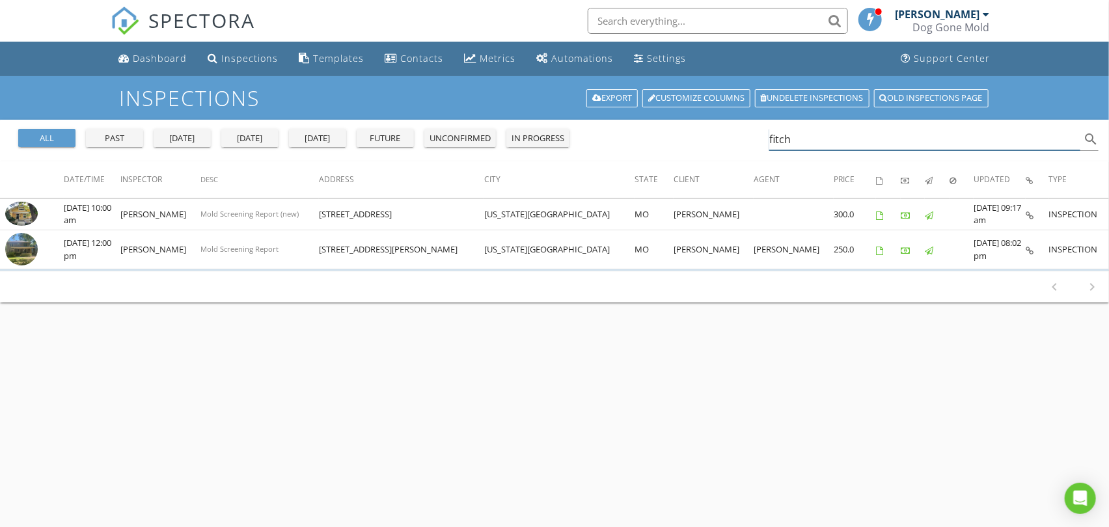
drag, startPoint x: 842, startPoint y: 143, endPoint x: 560, endPoint y: 131, distance: 282.0
click at [560, 131] on div "all past yesterday today tomorrow future unconfirmed in progress fitch search" at bounding box center [554, 141] width 1109 height 42
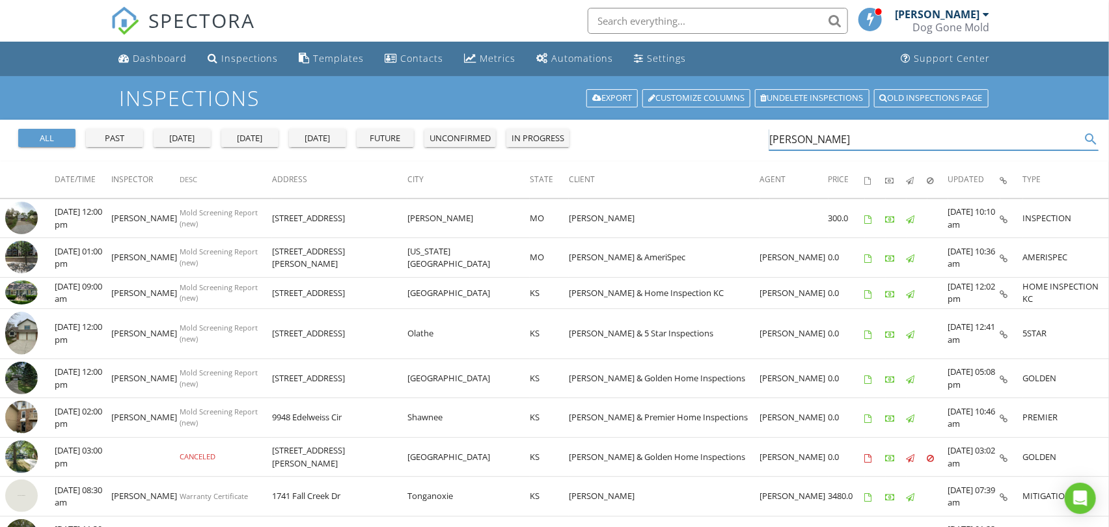
drag, startPoint x: 818, startPoint y: 137, endPoint x: 739, endPoint y: 137, distance: 78.7
click at [739, 137] on div "all past yesterday today tomorrow future unconfirmed in progress sullivan search" at bounding box center [554, 141] width 1109 height 42
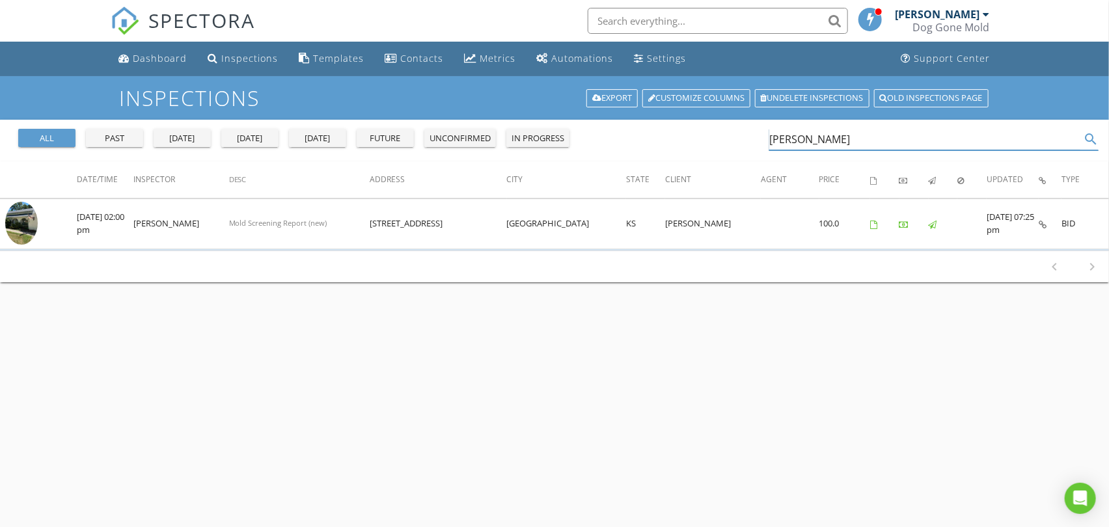
drag, startPoint x: 862, startPoint y: 142, endPoint x: 732, endPoint y: 139, distance: 130.2
click at [732, 139] on div "all past yesterday today tomorrow future unconfirmed in progress mehalic search" at bounding box center [554, 141] width 1109 height 42
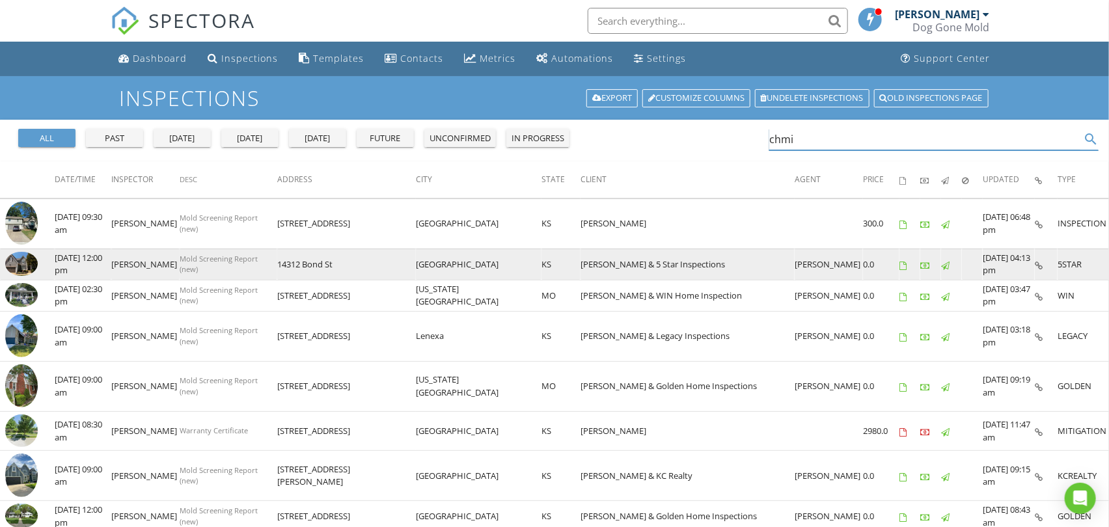
drag, startPoint x: 753, startPoint y: 138, endPoint x: 1085, endPoint y: 254, distance: 352.3
click at [752, 145] on div "all past yesterday today tomorrow future unconfirmed in progress chmi search" at bounding box center [554, 141] width 1109 height 42
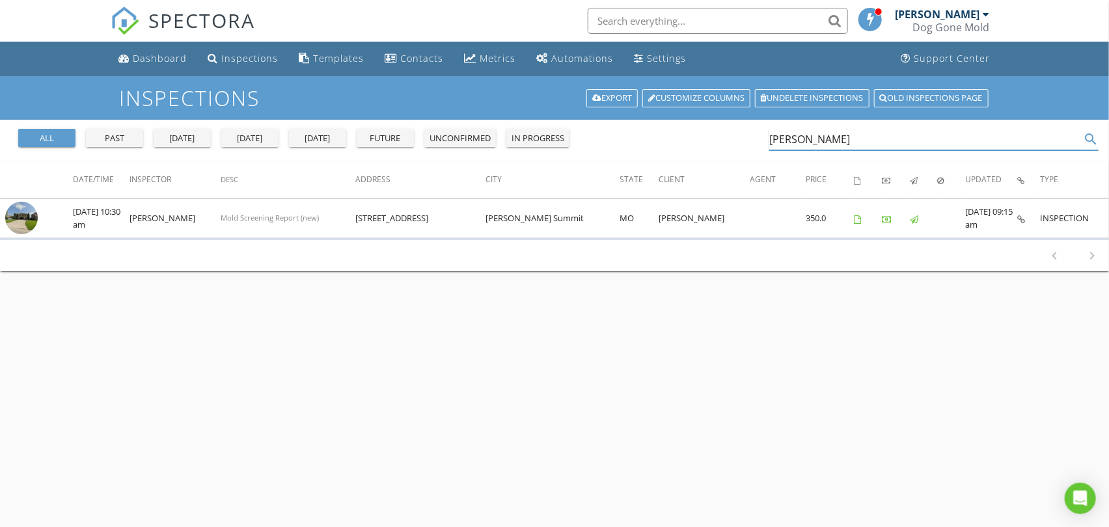
drag, startPoint x: 813, startPoint y: 143, endPoint x: 725, endPoint y: 126, distance: 89.5
click at [726, 126] on div "all past yesterday today tomorrow future unconfirmed in progress seider search" at bounding box center [554, 141] width 1109 height 42
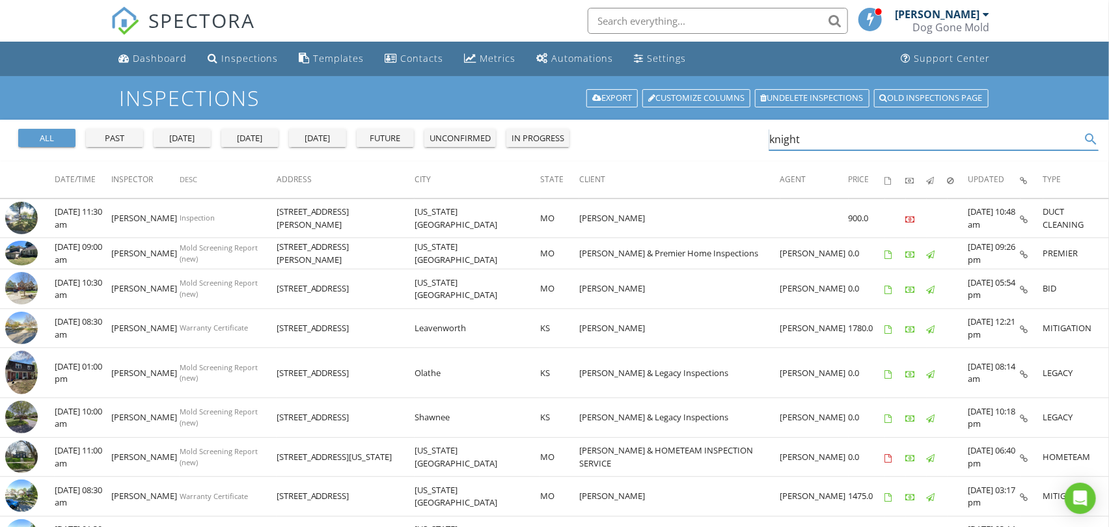
drag, startPoint x: 832, startPoint y: 145, endPoint x: 632, endPoint y: 130, distance: 199.7
click at [634, 130] on div "all past yesterday today tomorrow future unconfirmed in progress knight search" at bounding box center [554, 141] width 1109 height 42
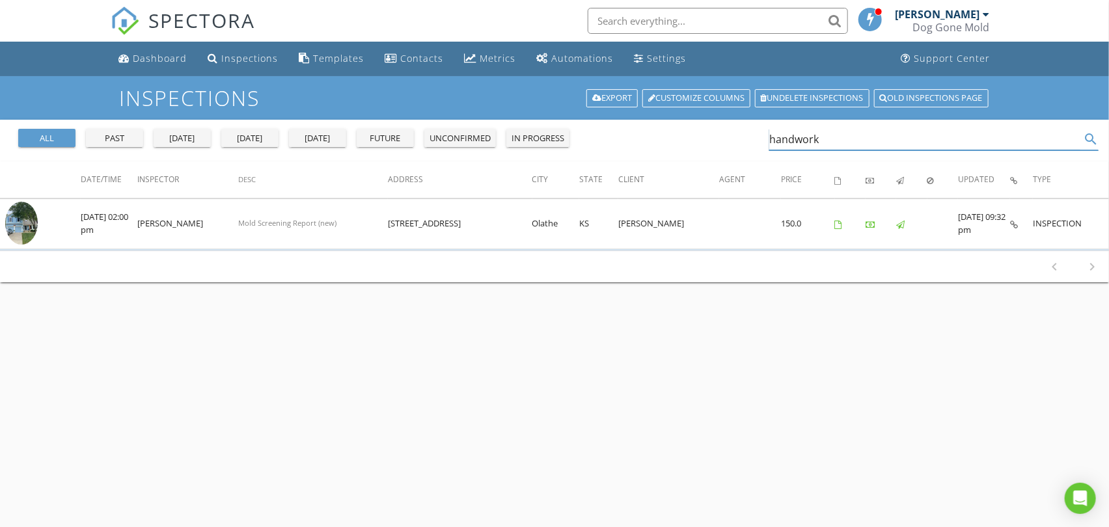
drag, startPoint x: 834, startPoint y: 142, endPoint x: 563, endPoint y: 105, distance: 273.2
click at [564, 105] on div "Inspections Export Customize Columns Undelete inspections Old inspections page …" at bounding box center [554, 339] width 1109 height 527
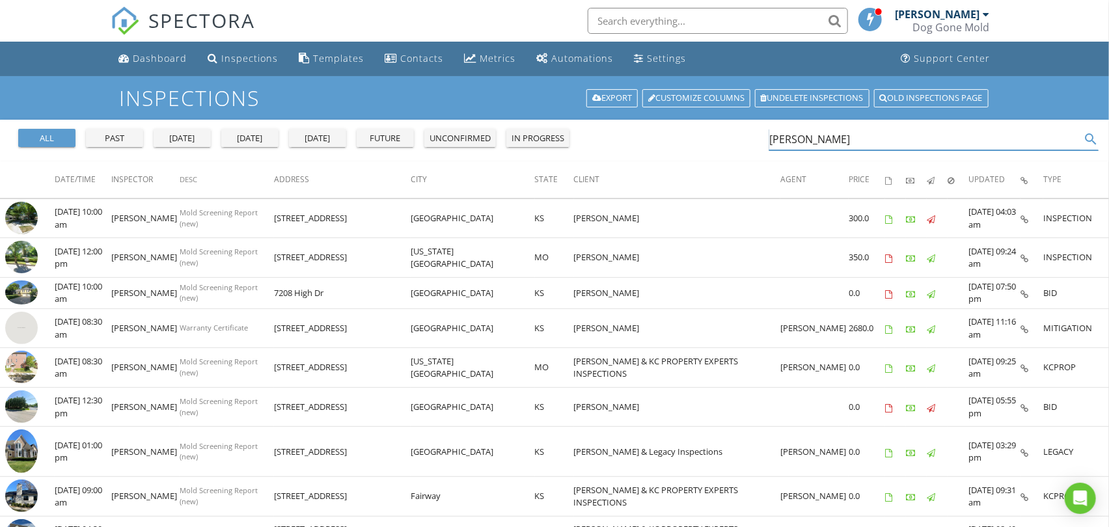
drag, startPoint x: 818, startPoint y: 135, endPoint x: 628, endPoint y: 134, distance: 190.0
click at [628, 134] on div "all past yesterday today tomorrow future unconfirmed in progress bubb search" at bounding box center [554, 141] width 1109 height 42
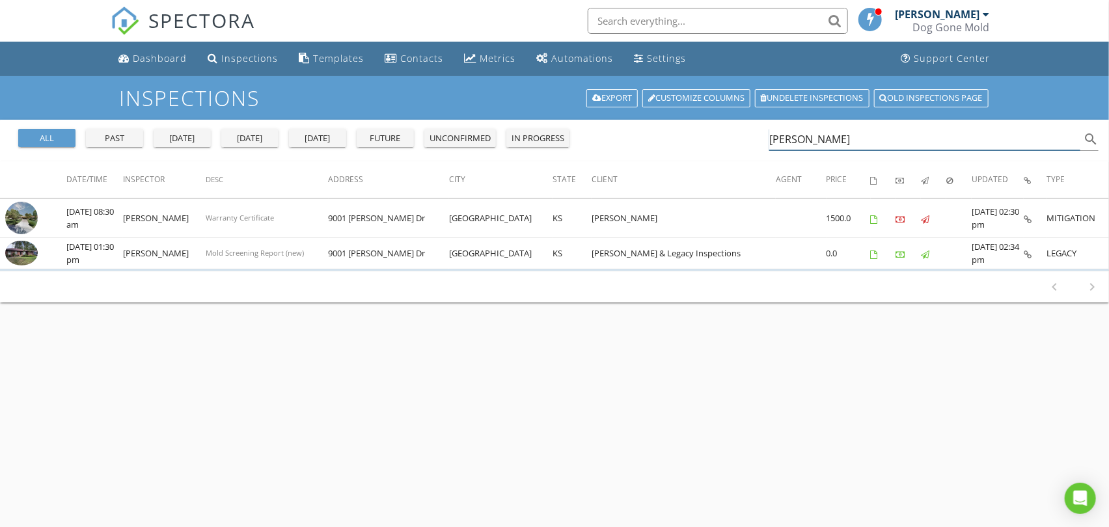
drag, startPoint x: 838, startPoint y: 140, endPoint x: 713, endPoint y: 137, distance: 125.0
click at [713, 137] on div "all past yesterday today tomorrow future unconfirmed in progress larman search" at bounding box center [554, 141] width 1109 height 42
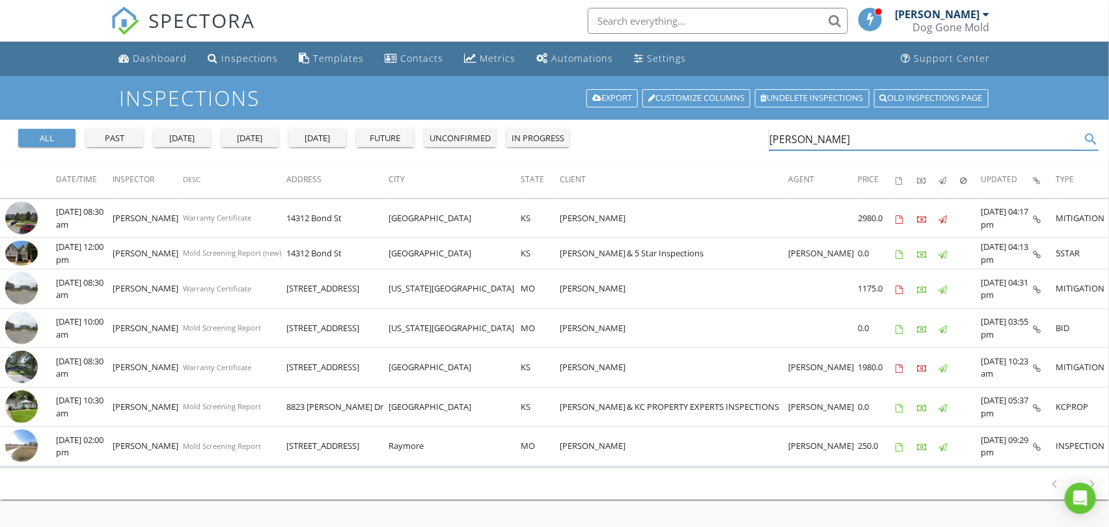
drag, startPoint x: 809, startPoint y: 141, endPoint x: 724, endPoint y: 128, distance: 85.6
click at [724, 128] on div "all past yesterday today tomorrow future unconfirmed in progress mcguire search" at bounding box center [554, 141] width 1109 height 42
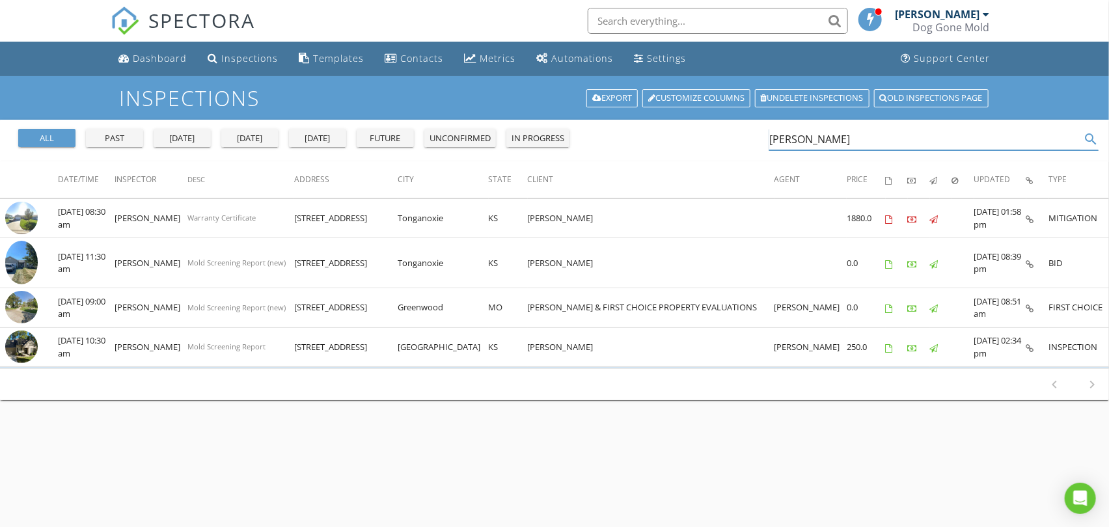
type input "wiseman"
drag, startPoint x: 848, startPoint y: 133, endPoint x: 601, endPoint y: 133, distance: 247.9
click at [601, 133] on div "all past yesterday today tomorrow future unconfirmed in progress wiseman search" at bounding box center [554, 141] width 1109 height 42
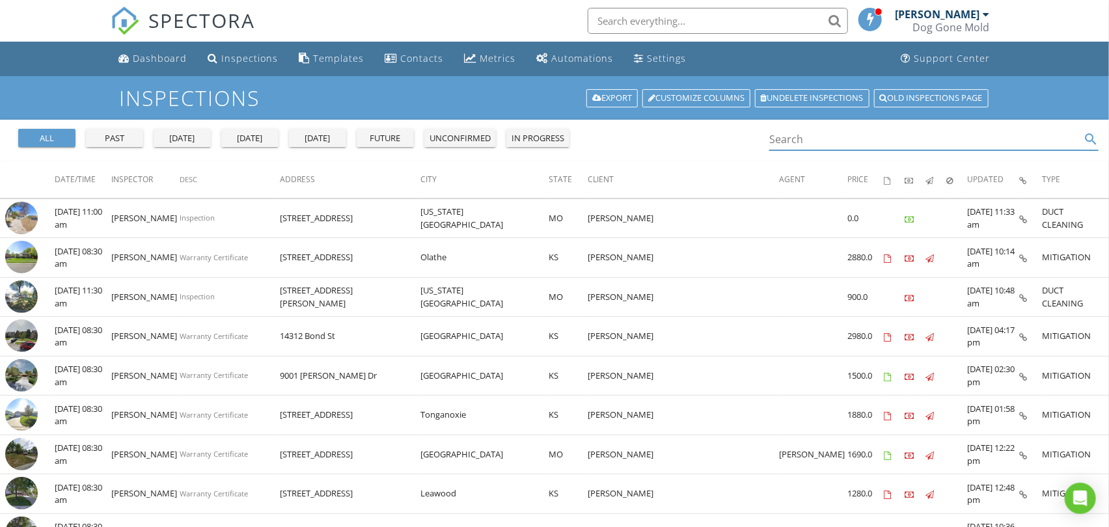
click at [260, 139] on div "today" at bounding box center [249, 138] width 47 height 13
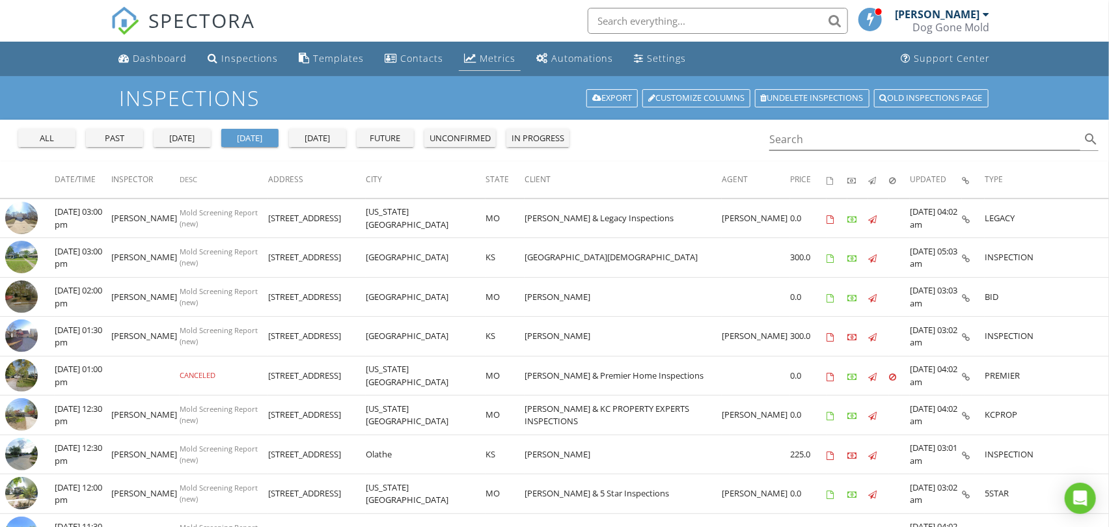
click at [497, 57] on div "Metrics" at bounding box center [498, 58] width 36 height 12
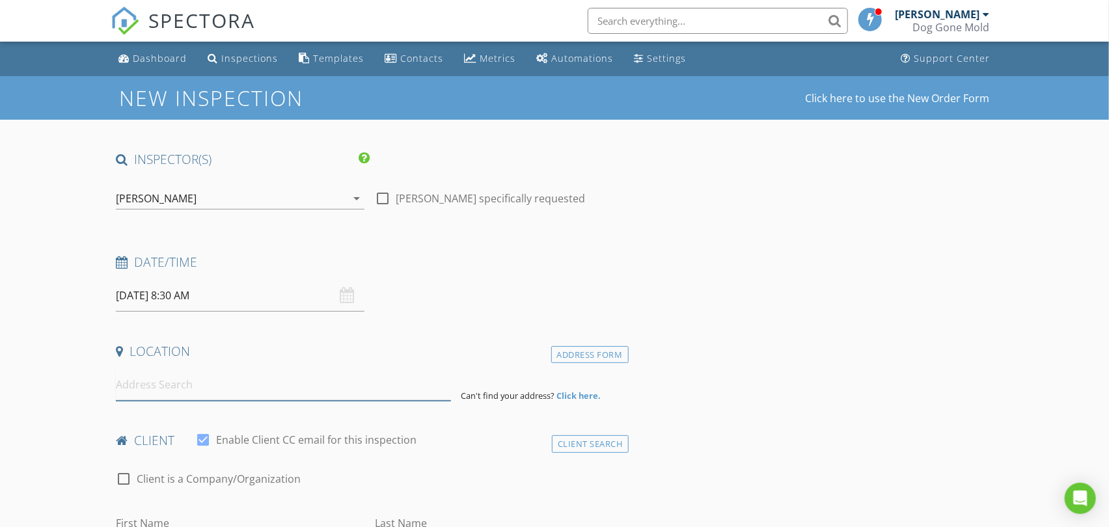
click at [213, 400] on input at bounding box center [283, 385] width 334 height 32
paste input "[STREET_ADDRESS]"
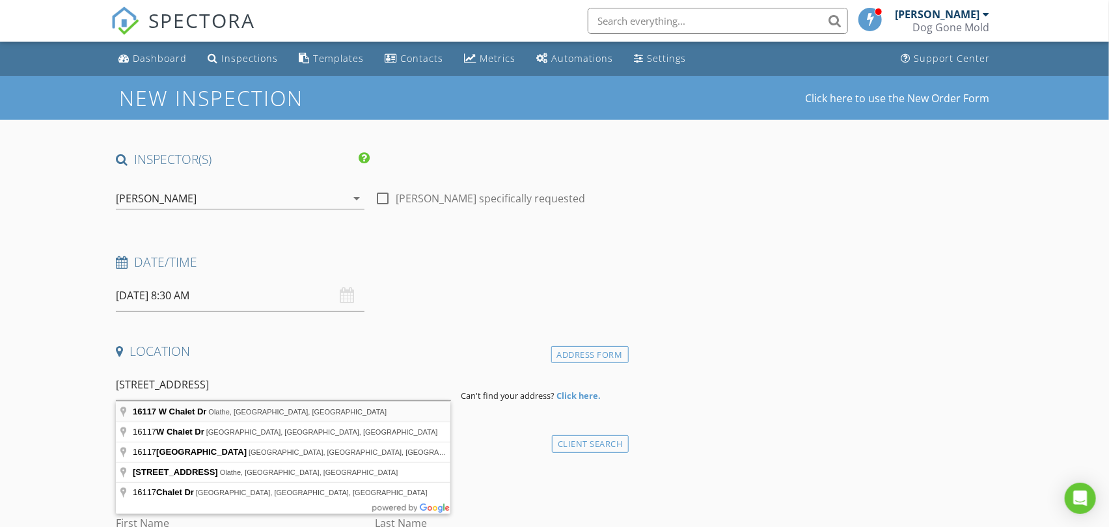
type input "[STREET_ADDRESS]"
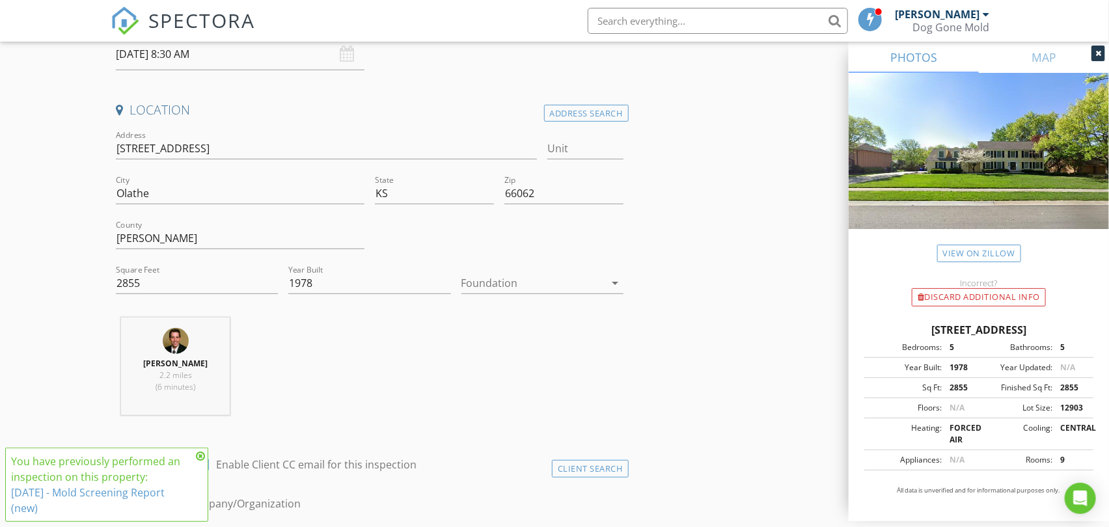
scroll to position [361, 0]
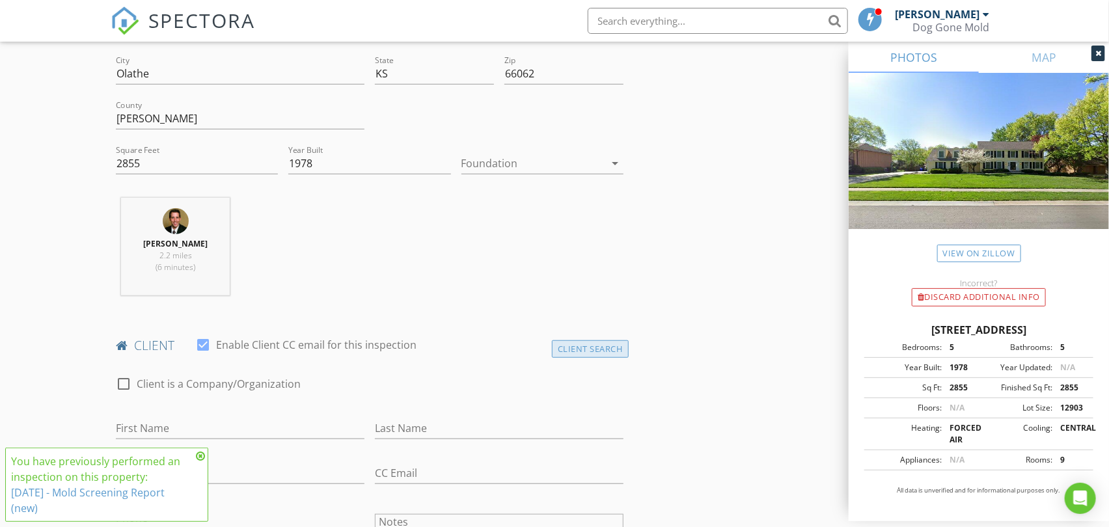
click at [612, 344] on div "Client Search" at bounding box center [590, 349] width 77 height 18
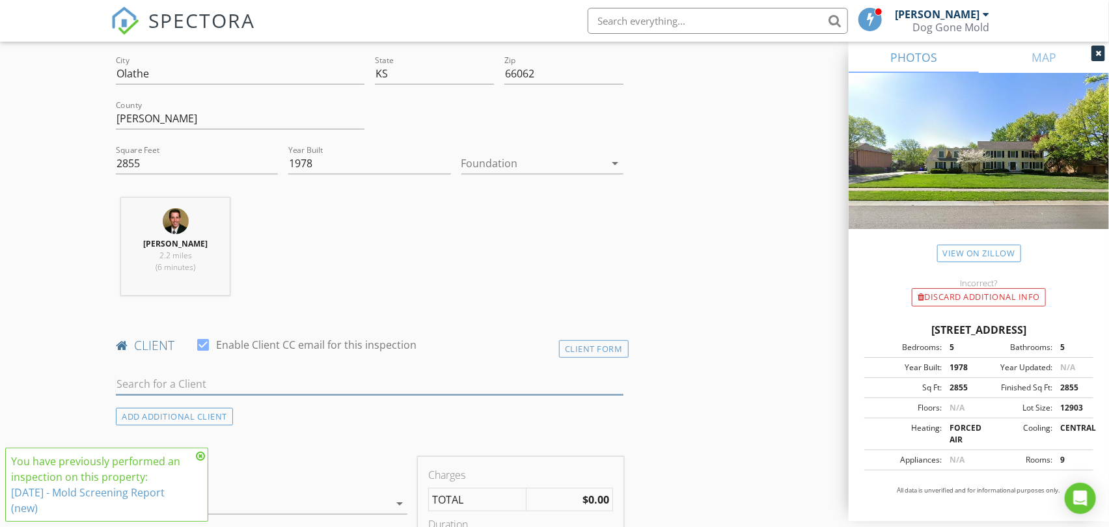
click at [256, 384] on input "text" at bounding box center [369, 383] width 507 height 21
paste input "[PERSON_NAME]"
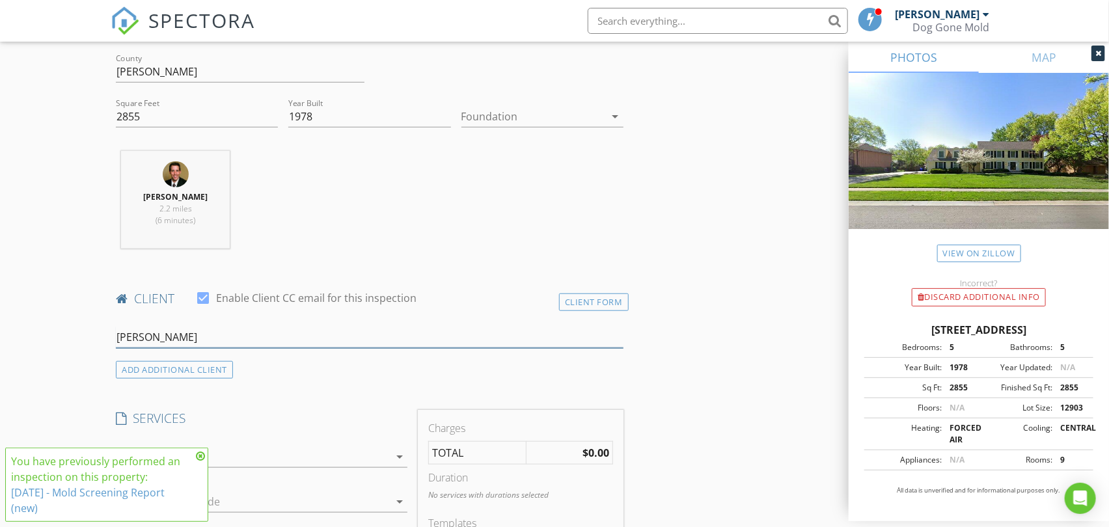
scroll to position [433, 0]
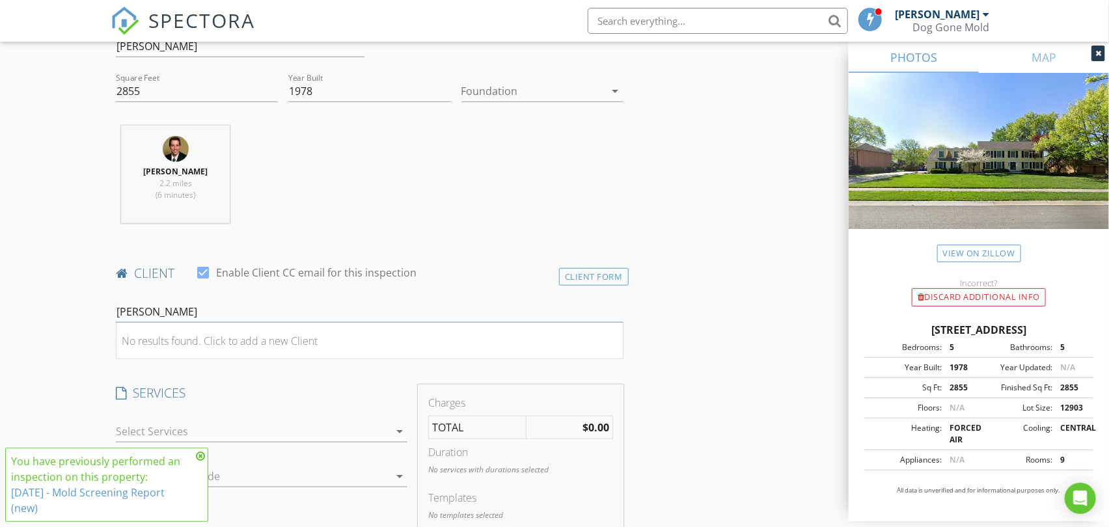
click at [118, 310] on input "[PERSON_NAME]" at bounding box center [369, 311] width 507 height 21
type input "[PERSON_NAME]"
click at [199, 342] on div "[PERSON_NAME]" at bounding box center [281, 336] width 256 height 16
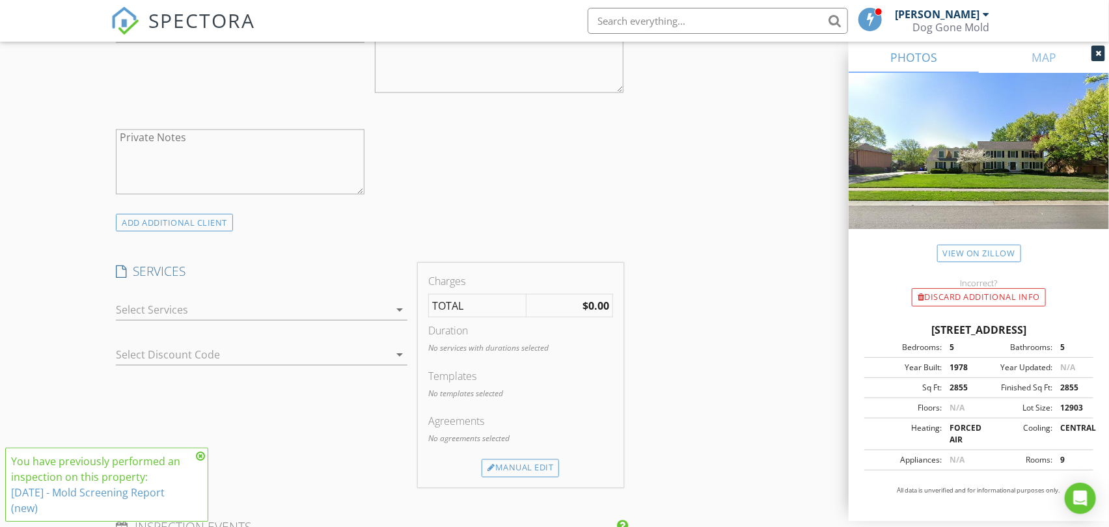
scroll to position [867, 0]
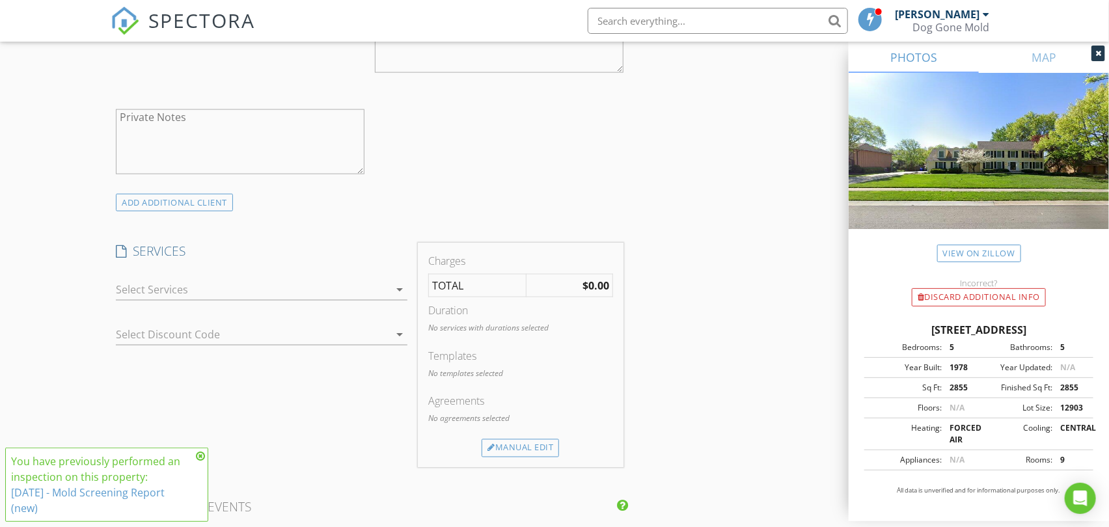
drag, startPoint x: 355, startPoint y: 284, endPoint x: 354, endPoint y: 291, distance: 7.3
click at [356, 284] on div at bounding box center [252, 289] width 273 height 21
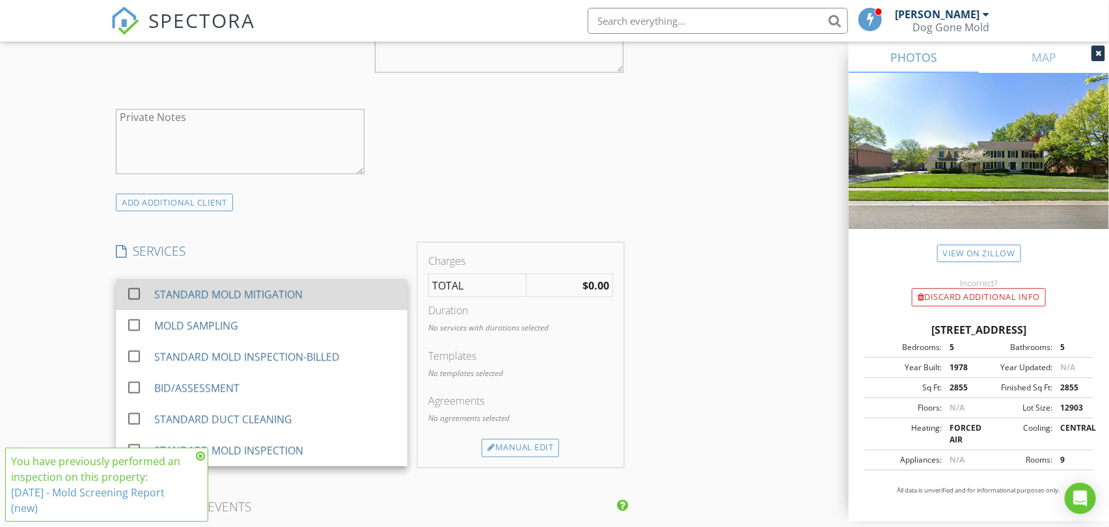
click at [290, 296] on div "STANDARD MOLD MITIGATION" at bounding box center [228, 295] width 148 height 16
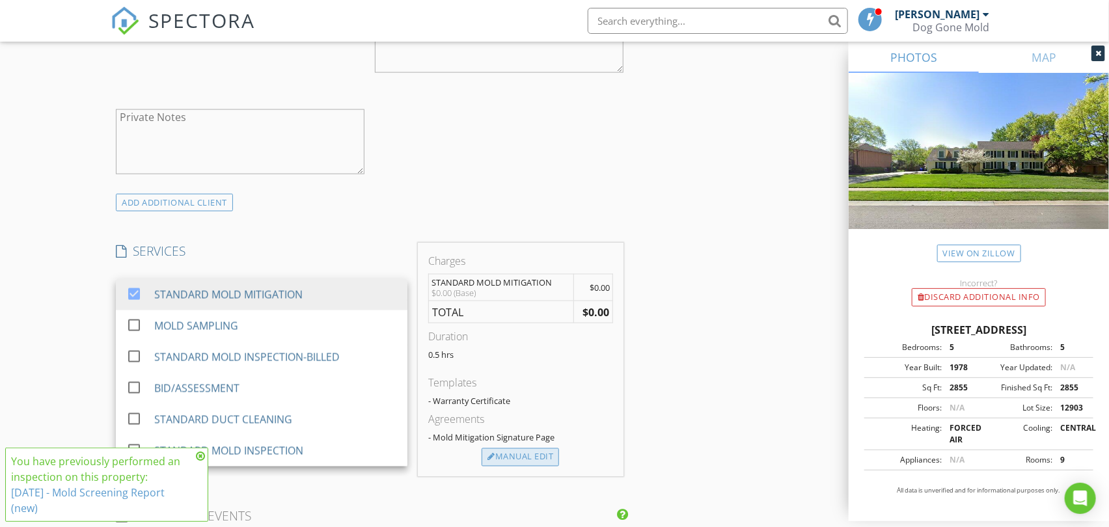
click at [511, 462] on div "Manual Edit" at bounding box center [519, 457] width 77 height 18
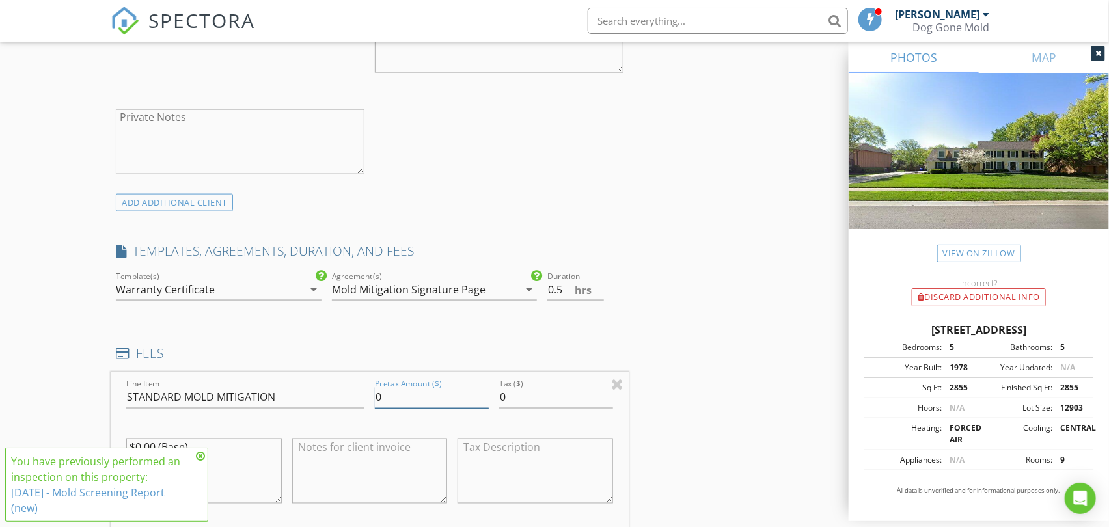
drag, startPoint x: 372, startPoint y: 405, endPoint x: 333, endPoint y: 404, distance: 39.0
click at [355, 405] on div "Line Item STANDARD MOLD MITIGATION Pretax Amount ($) 0 Tax ($) 0 $0.00 (Base)" at bounding box center [369, 450] width 517 height 157
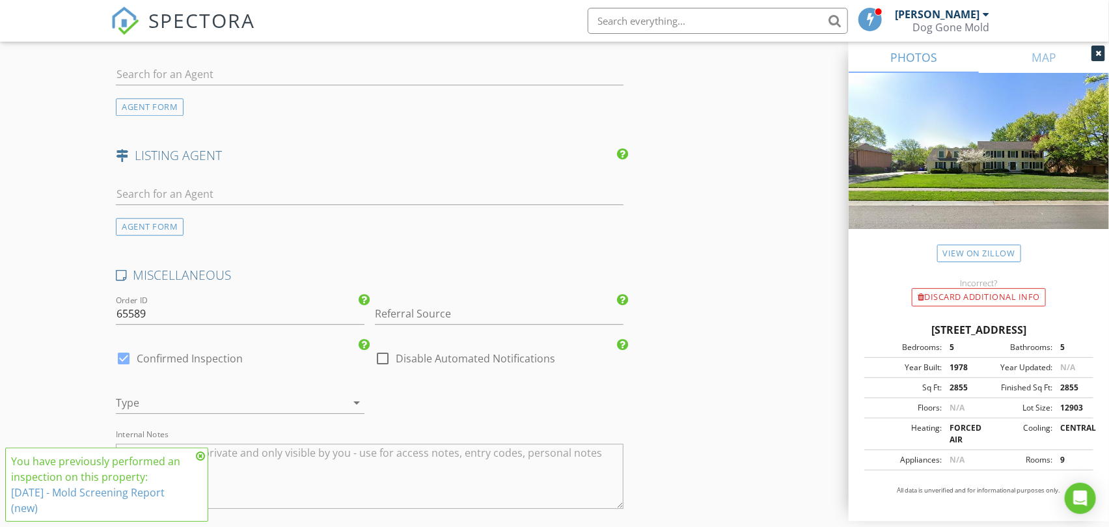
scroll to position [1807, 0]
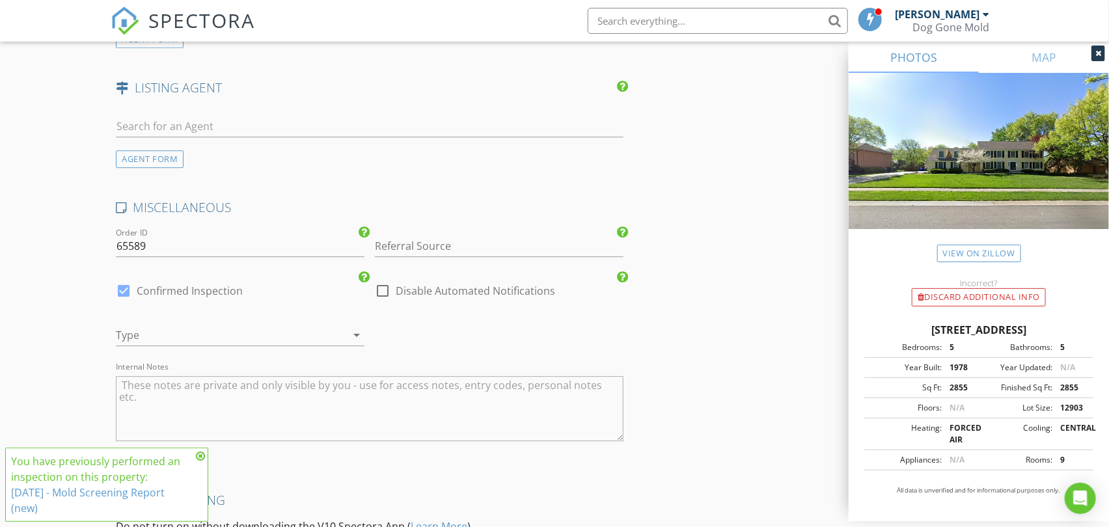
type input "2880"
click at [332, 343] on div "Type arrow_drop_down" at bounding box center [240, 335] width 249 height 21
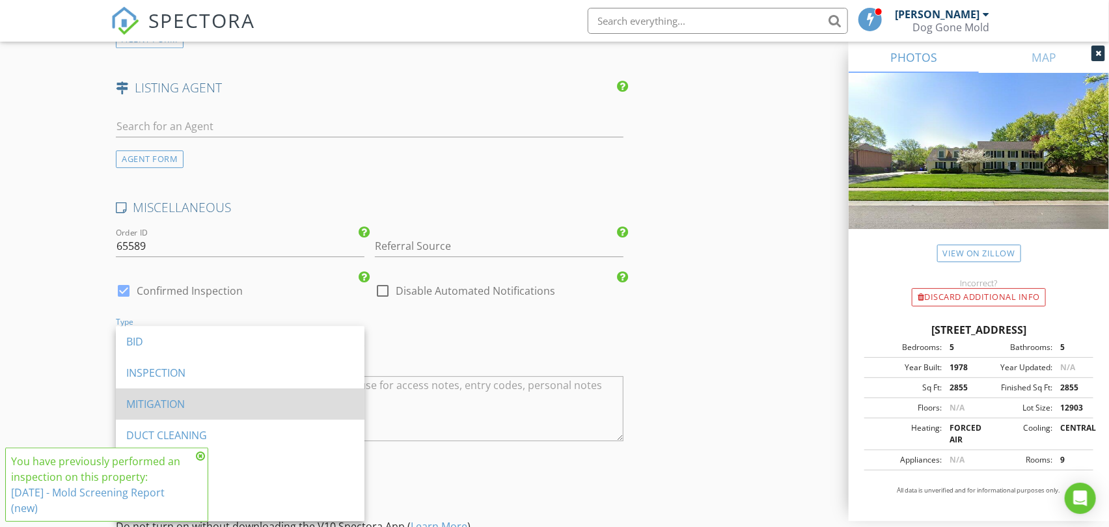
click at [160, 407] on div "MITIGATION" at bounding box center [240, 404] width 228 height 16
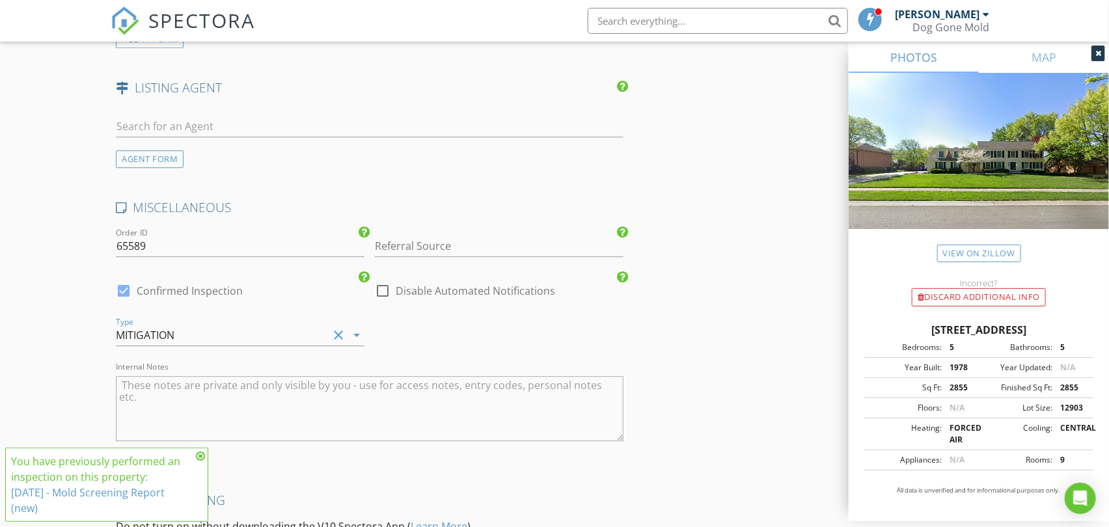
click at [219, 394] on textarea "Internal Notes" at bounding box center [369, 408] width 507 height 65
paste textarea "Mold behind cabinet, under shelf and in basement bedroom. [PERSON_NAME] and som…"
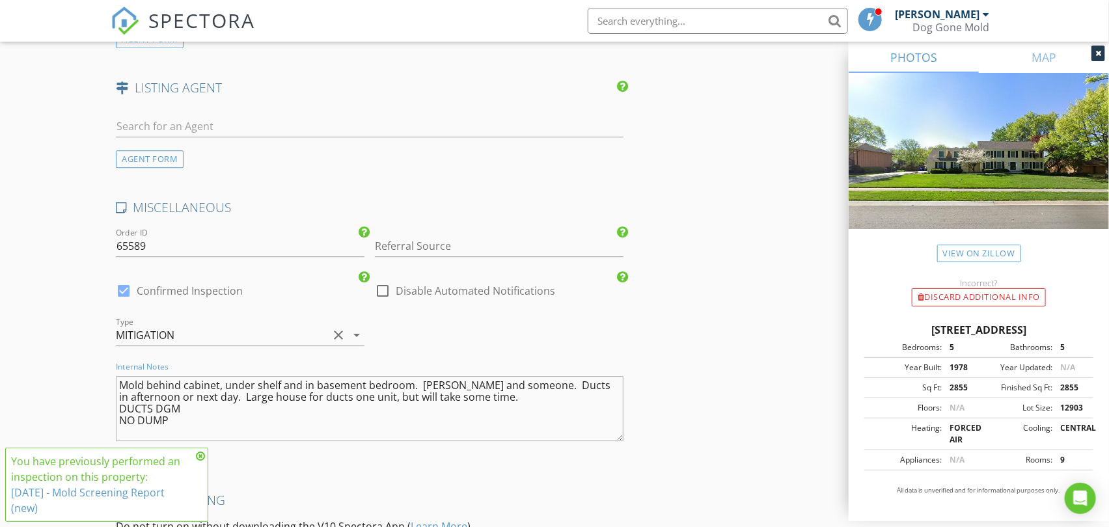
type textarea "Mold behind cabinet, under shelf and in basement bedroom. [PERSON_NAME] and som…"
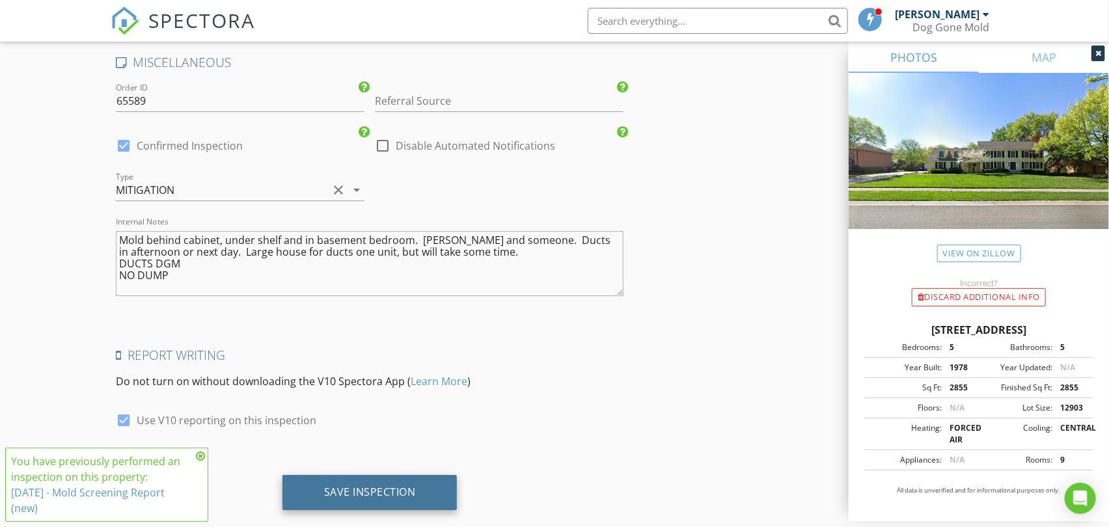
scroll to position [1976, 0]
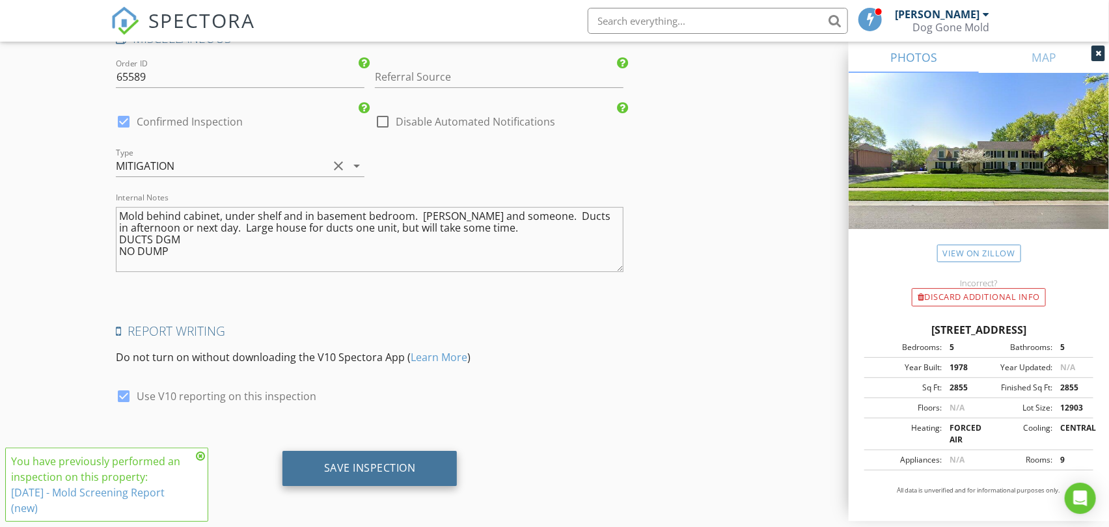
click at [353, 462] on div "Save Inspection" at bounding box center [370, 467] width 92 height 13
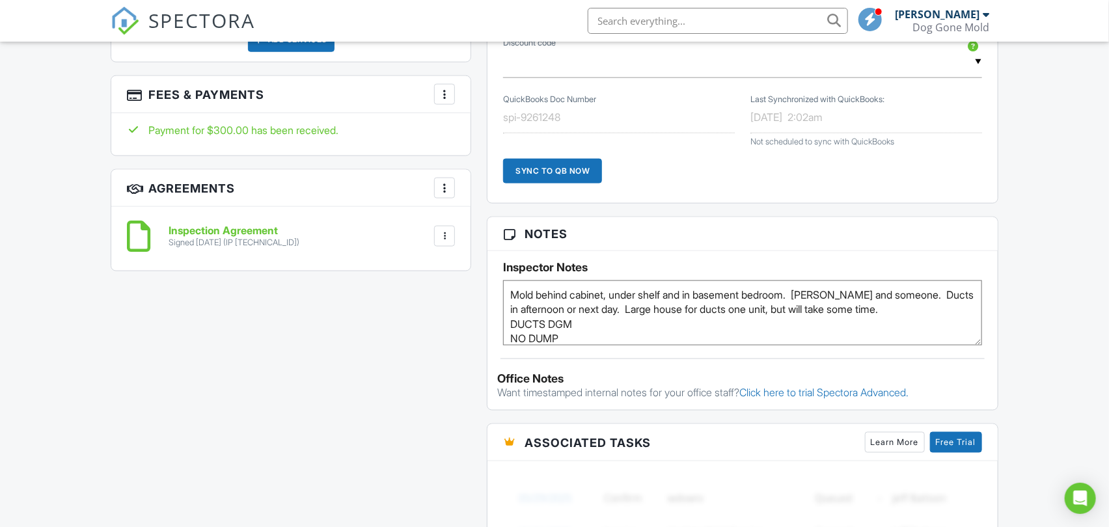
drag, startPoint x: 568, startPoint y: 336, endPoint x: 489, endPoint y: 289, distance: 92.5
click at [489, 293] on div "Inspector Notes Mold behind cabinet, under shelf and in basement bedroom. Luis …" at bounding box center [741, 298] width 509 height 94
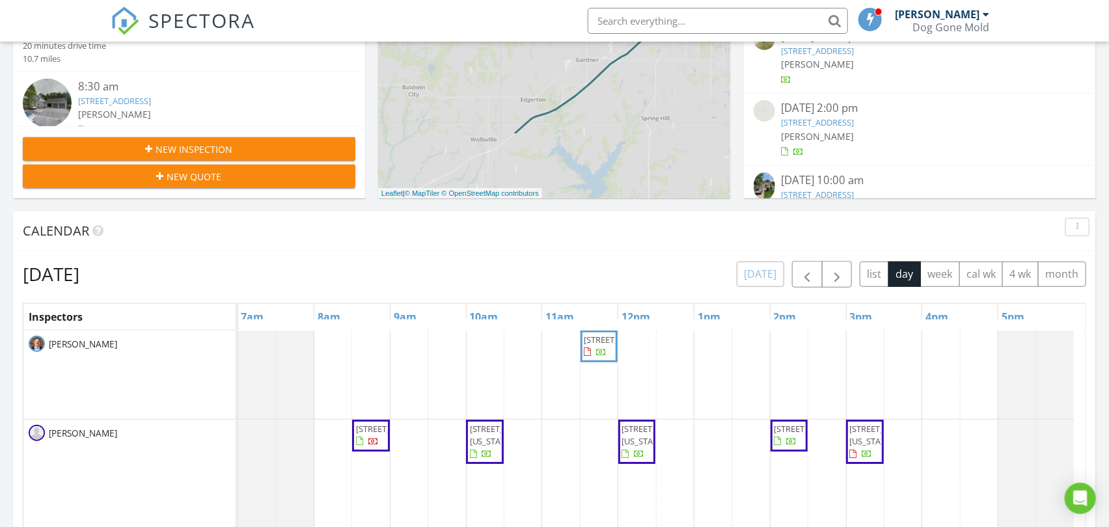
scroll to position [386, 0]
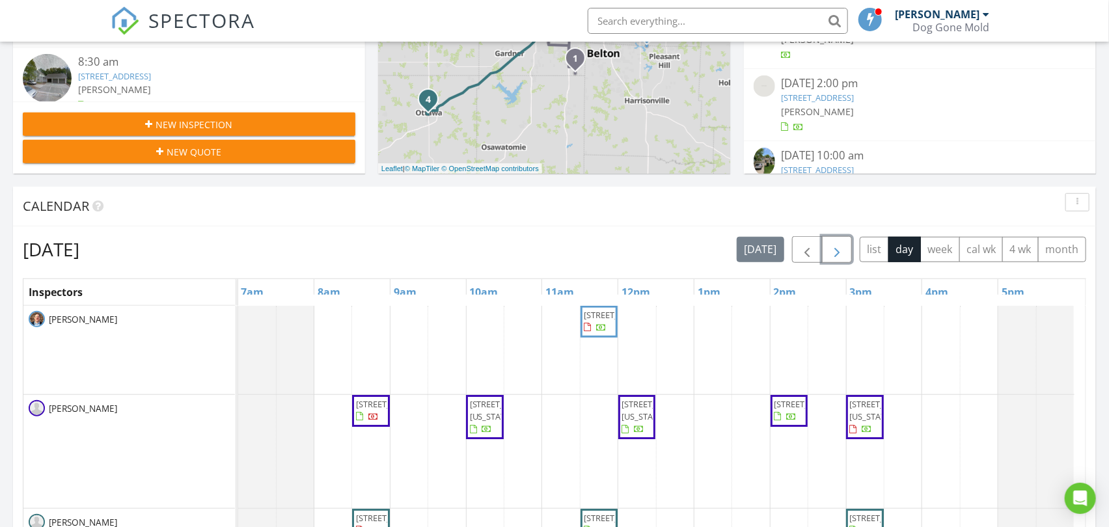
click at [831, 247] on span "button" at bounding box center [837, 250] width 16 height 16
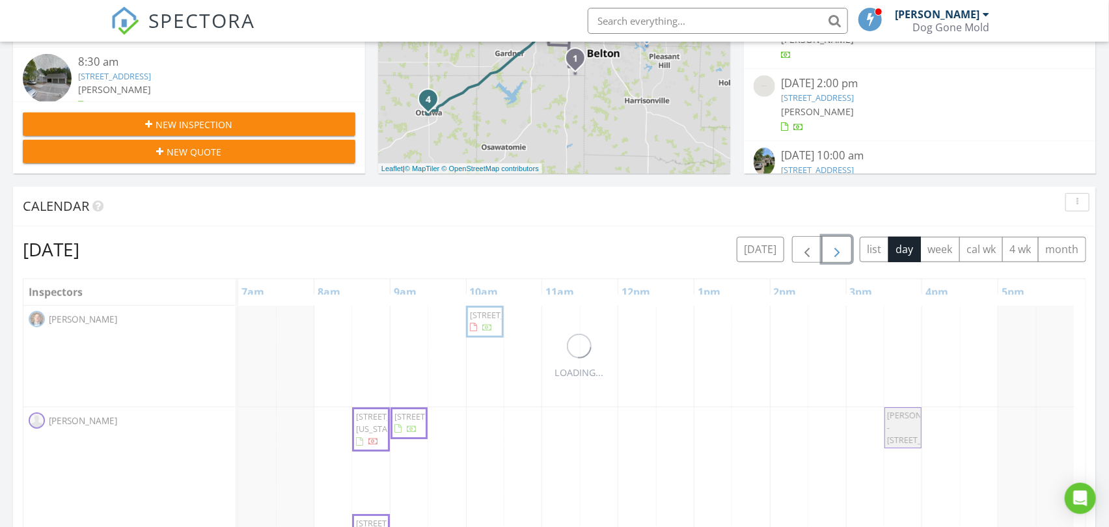
click at [831, 247] on span "button" at bounding box center [837, 250] width 16 height 16
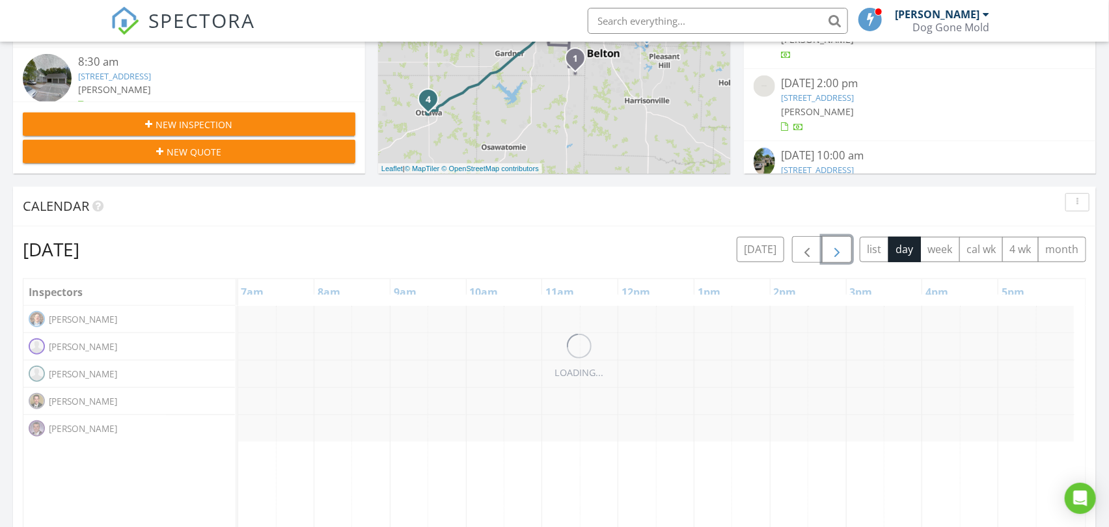
click at [831, 247] on span "button" at bounding box center [837, 250] width 16 height 16
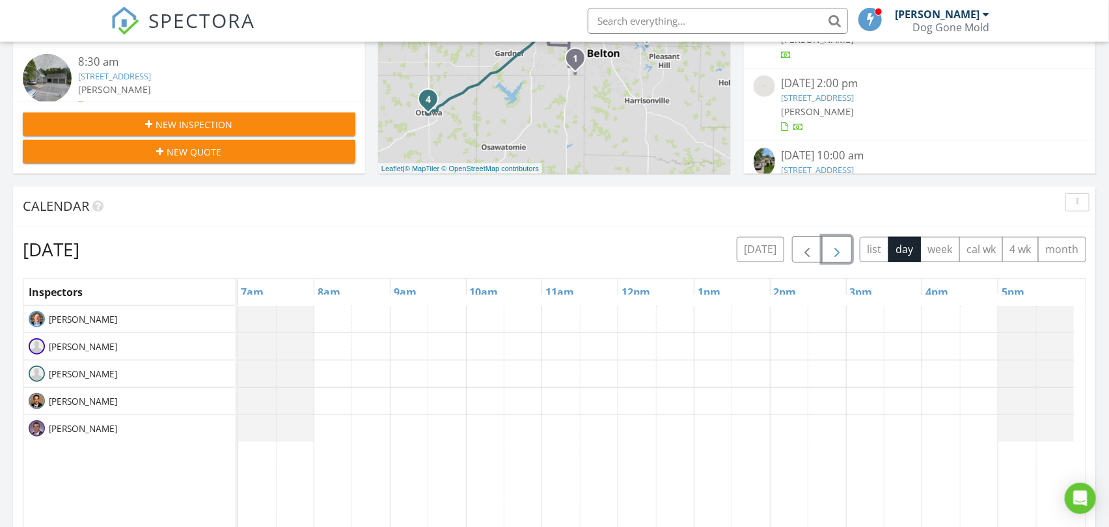
click at [831, 247] on span "button" at bounding box center [837, 250] width 16 height 16
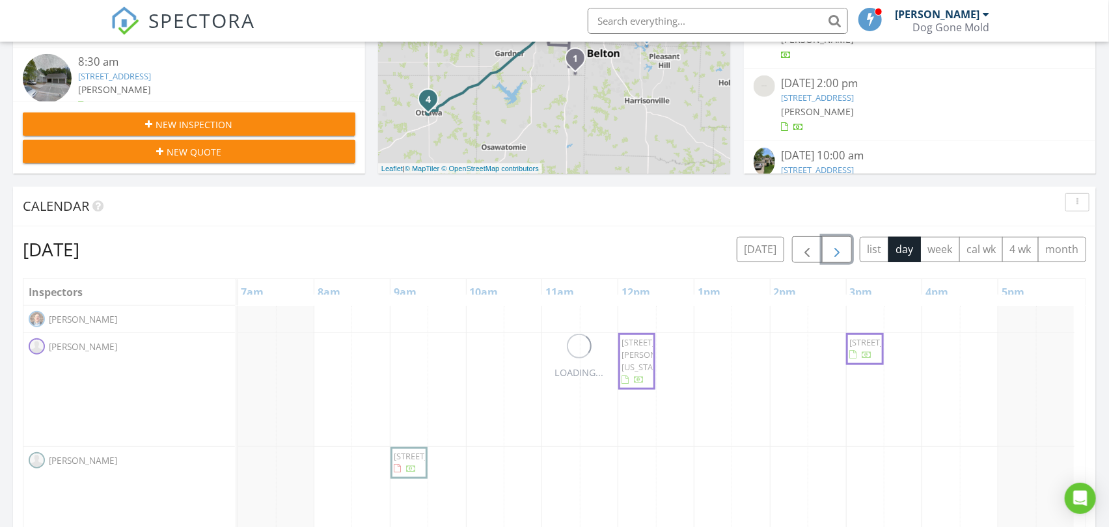
click at [831, 247] on span "button" at bounding box center [837, 250] width 16 height 16
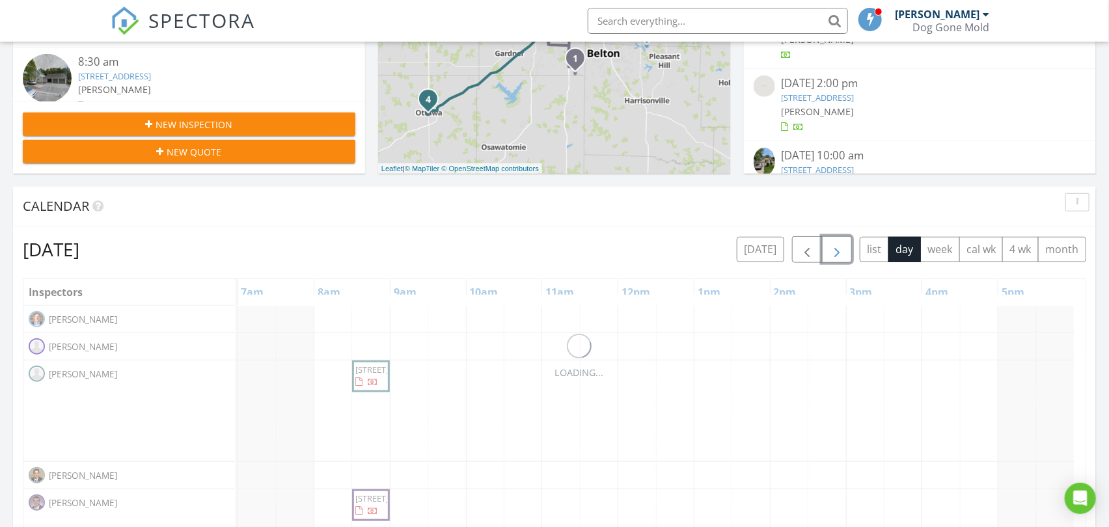
click at [831, 247] on span "button" at bounding box center [837, 250] width 16 height 16
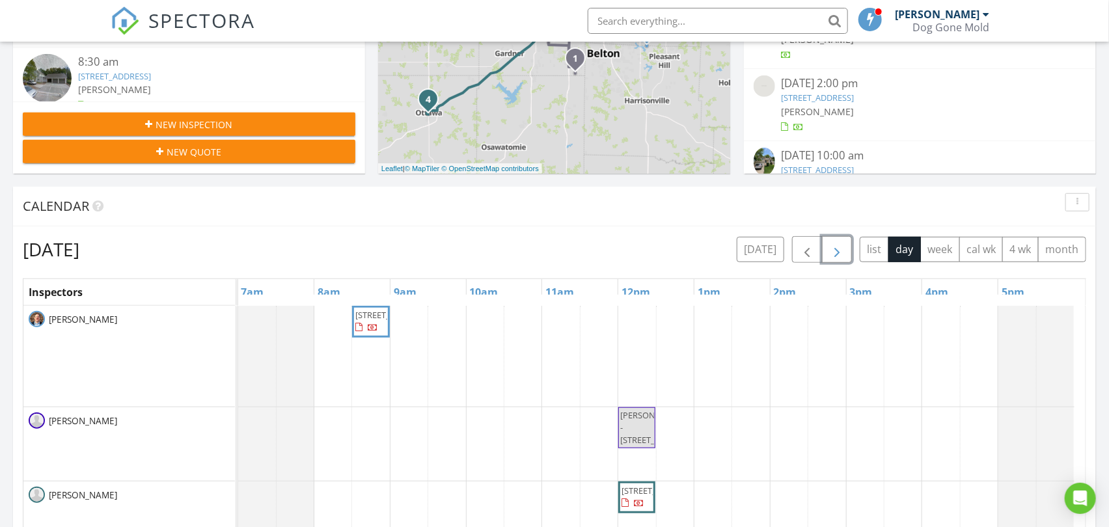
click at [831, 247] on span "button" at bounding box center [837, 250] width 16 height 16
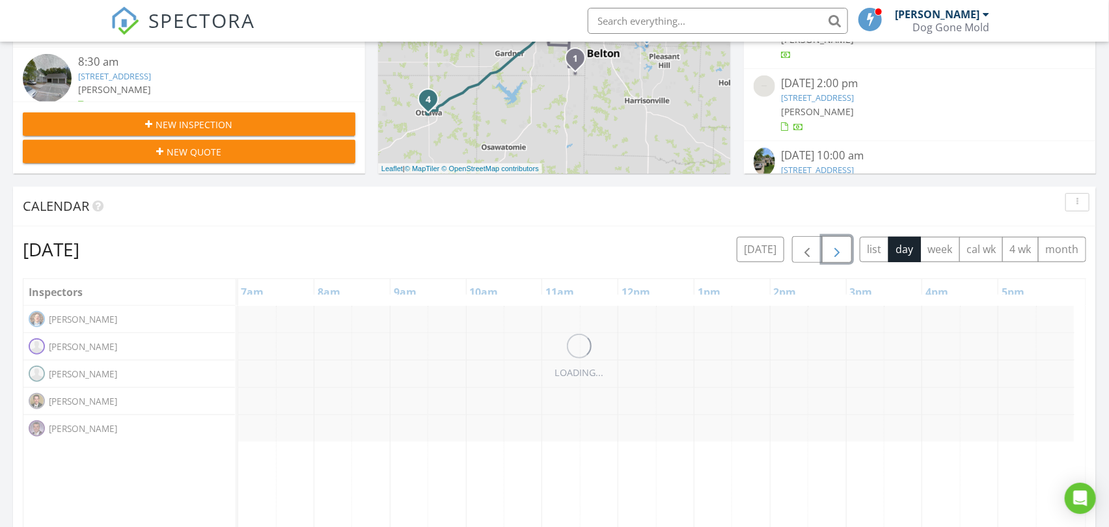
click at [831, 247] on span "button" at bounding box center [837, 250] width 16 height 16
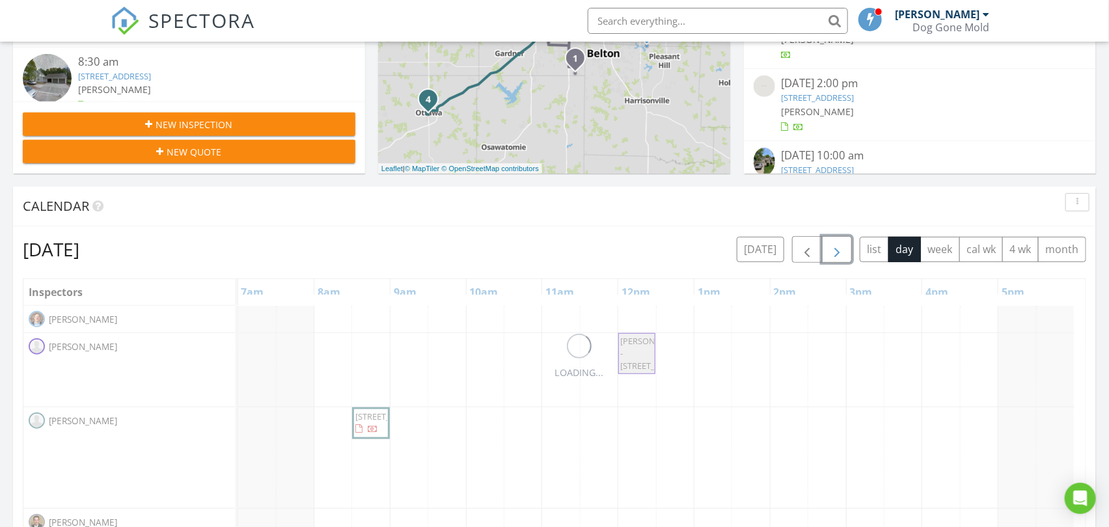
click at [831, 247] on span "button" at bounding box center [837, 250] width 16 height 16
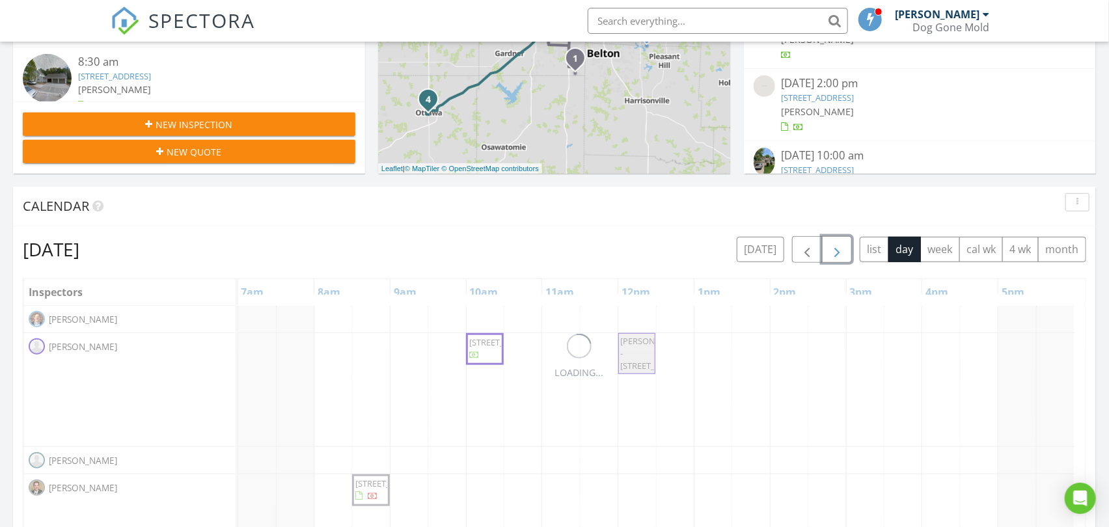
click at [831, 247] on span "button" at bounding box center [837, 250] width 16 height 16
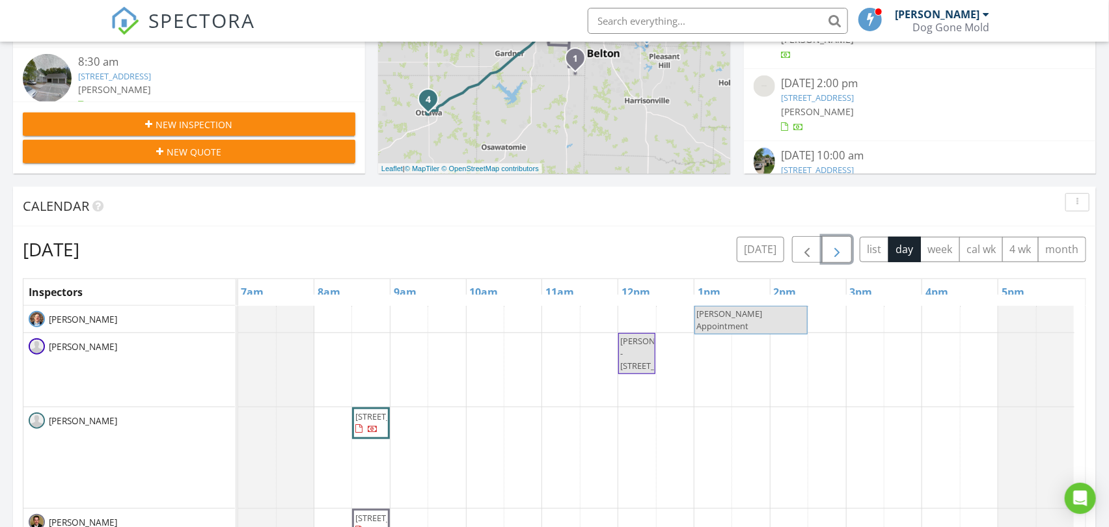
click at [831, 248] on span "button" at bounding box center [837, 250] width 16 height 16
click at [830, 248] on span "button" at bounding box center [837, 250] width 16 height 16
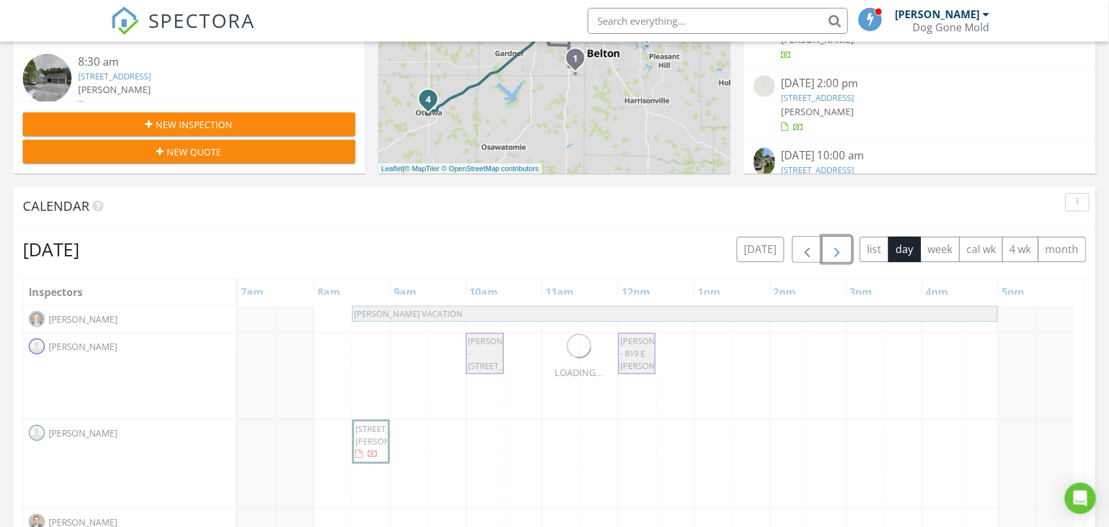
click at [830, 248] on span "button" at bounding box center [837, 250] width 16 height 16
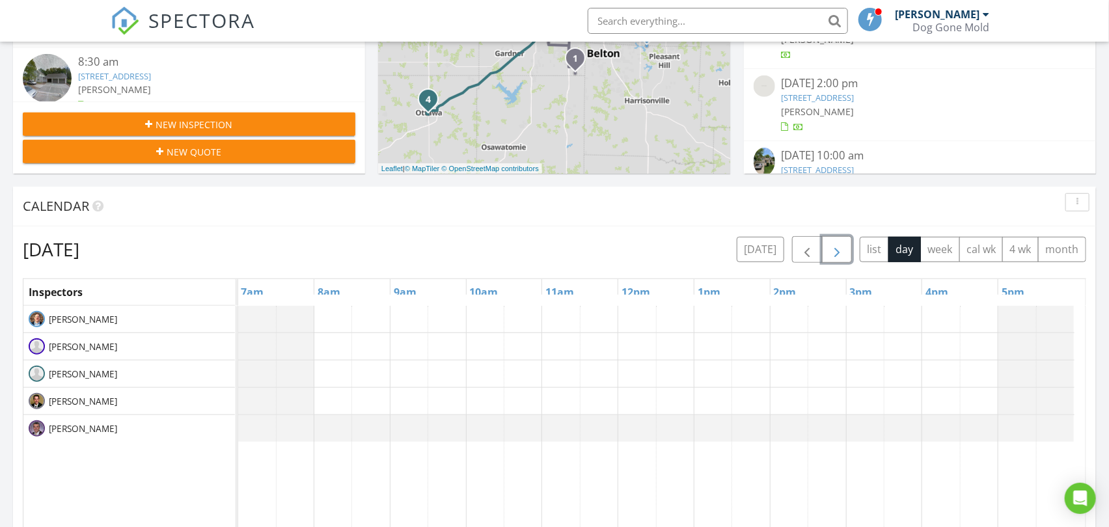
click at [830, 248] on span "button" at bounding box center [837, 250] width 16 height 16
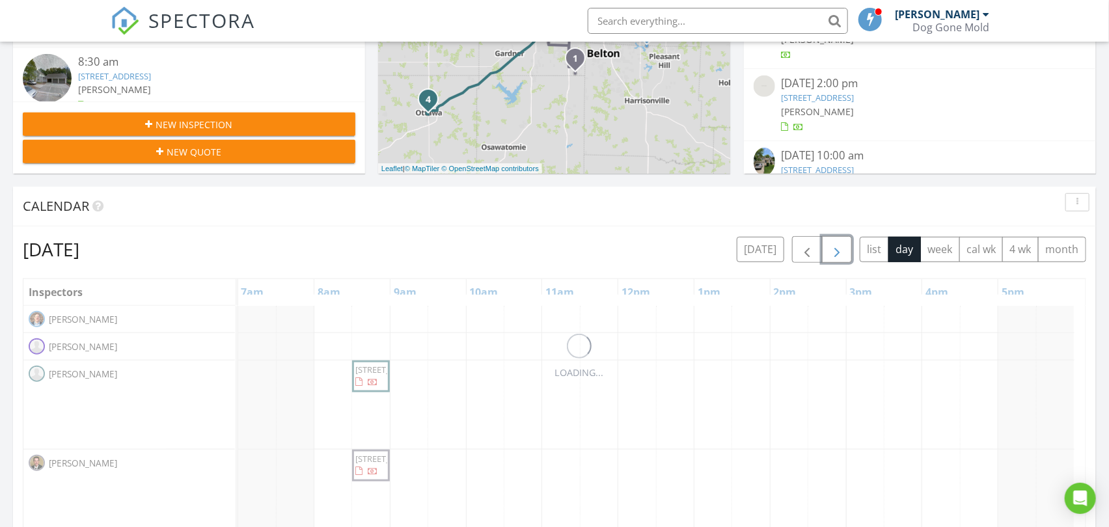
click at [829, 248] on span "button" at bounding box center [837, 250] width 16 height 16
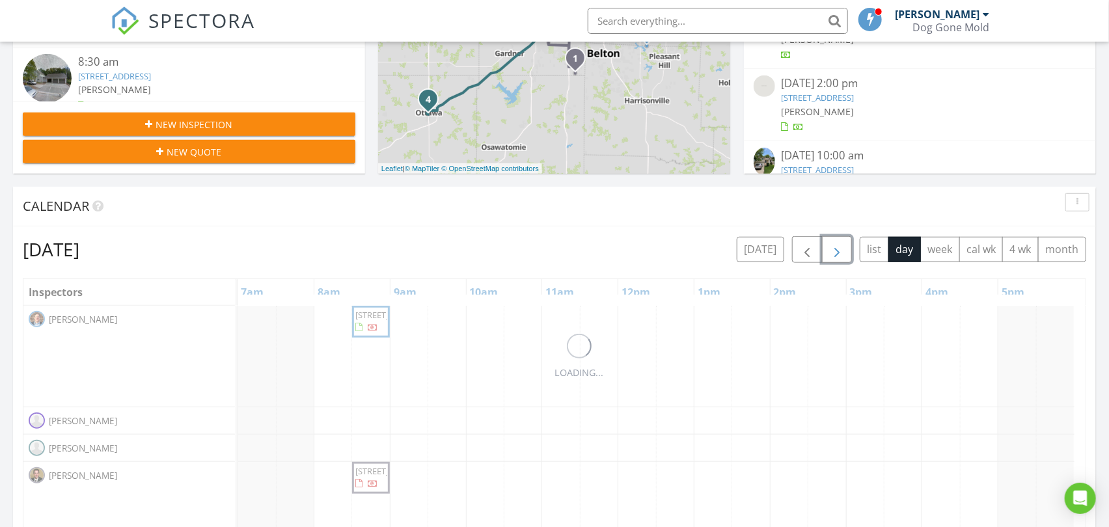
click at [829, 249] on span "button" at bounding box center [837, 250] width 16 height 16
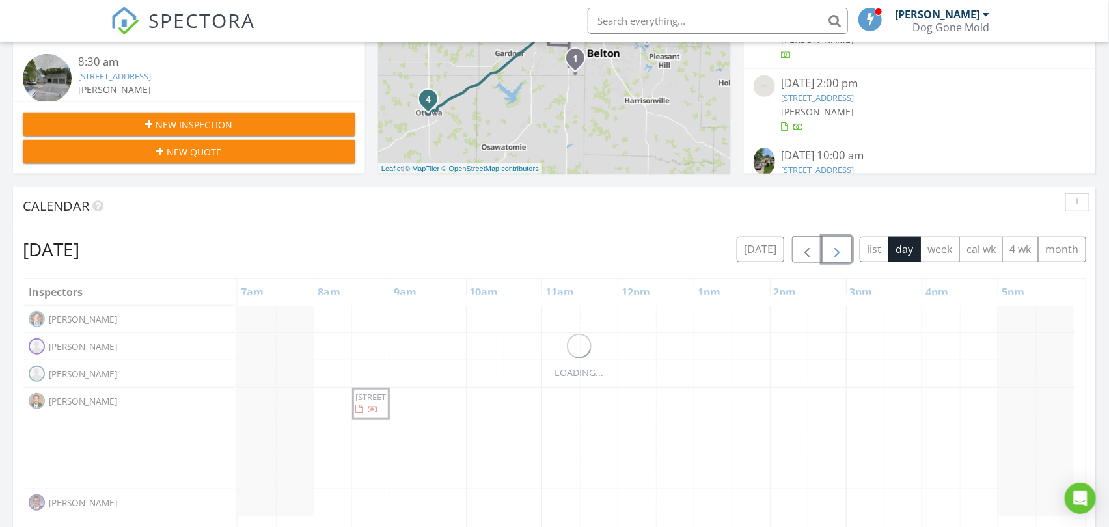
click at [829, 249] on span "button" at bounding box center [837, 250] width 16 height 16
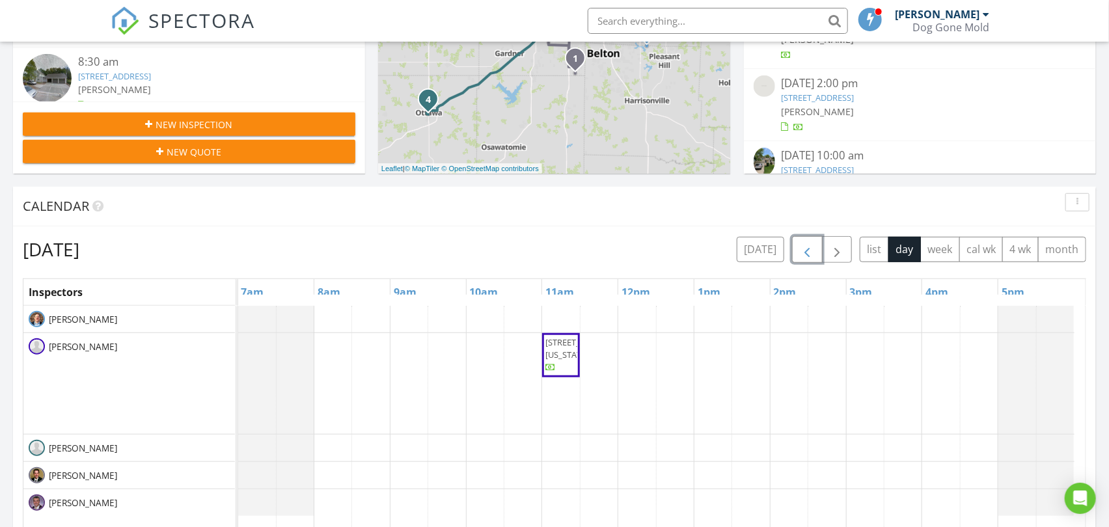
click at [805, 249] on span "button" at bounding box center [807, 250] width 16 height 16
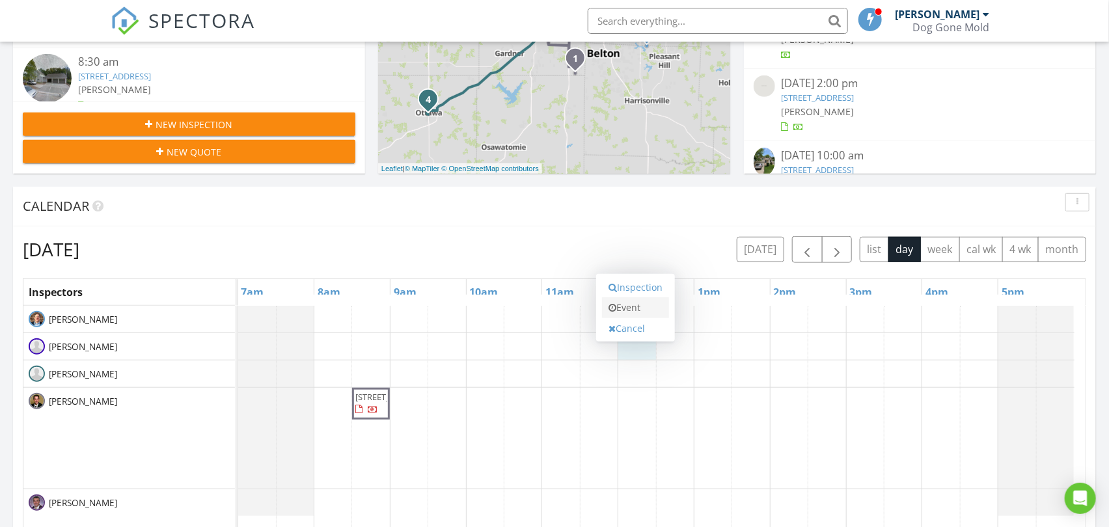
click at [649, 306] on link "Event" at bounding box center [635, 307] width 67 height 21
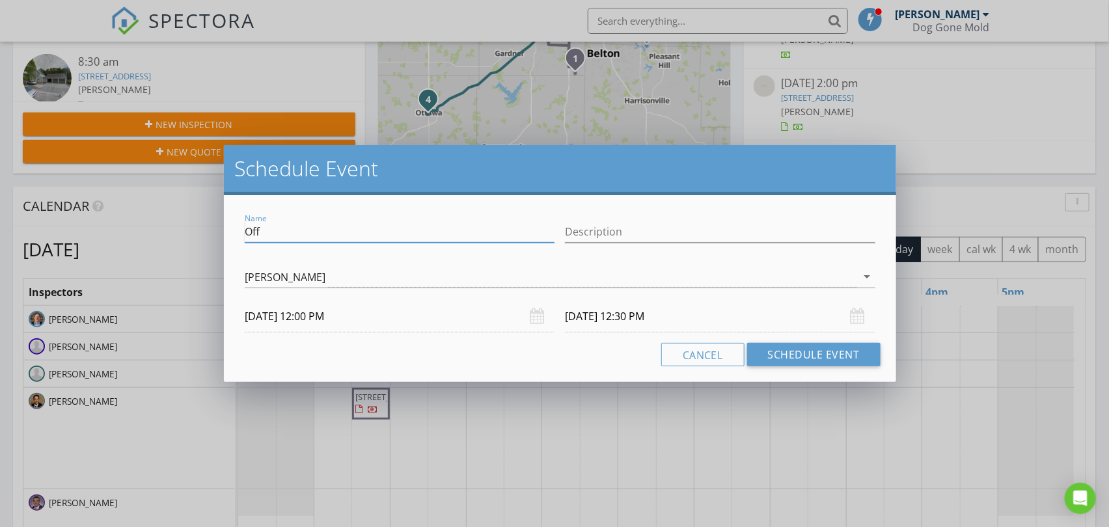
drag, startPoint x: 202, startPoint y: 228, endPoint x: 145, endPoint y: 228, distance: 57.3
click at [146, 228] on div "Schedule Event Name Off Description Michael Mooney arrow_drop_down 09/18/2025 1…" at bounding box center [554, 263] width 1109 height 527
click at [301, 236] on input "Off" at bounding box center [400, 231] width 310 height 21
paste input "MICHAEL DUCTS - 16117 W Chalet Dr"
drag, startPoint x: 293, startPoint y: 232, endPoint x: 210, endPoint y: 235, distance: 83.3
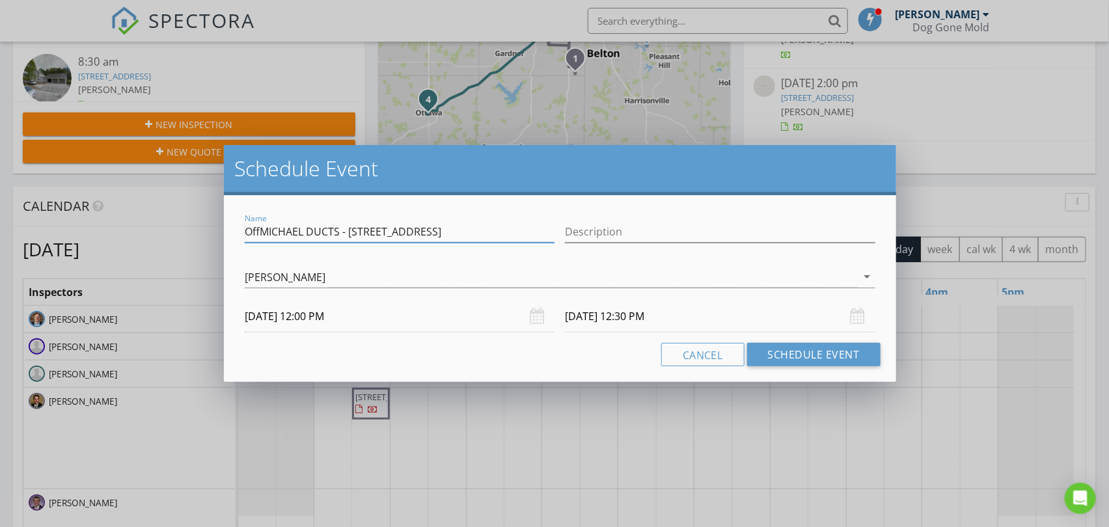
click at [211, 235] on div "Schedule Event Name OffMICHAEL DUCTS - 16117 W Chalet Dr Description check_box_…" at bounding box center [554, 263] width 1109 height 527
paste input "text"
type input "MICHAEL DUCTS - 16117 W Chalet Dr"
click at [796, 354] on button "Schedule Event" at bounding box center [813, 354] width 133 height 23
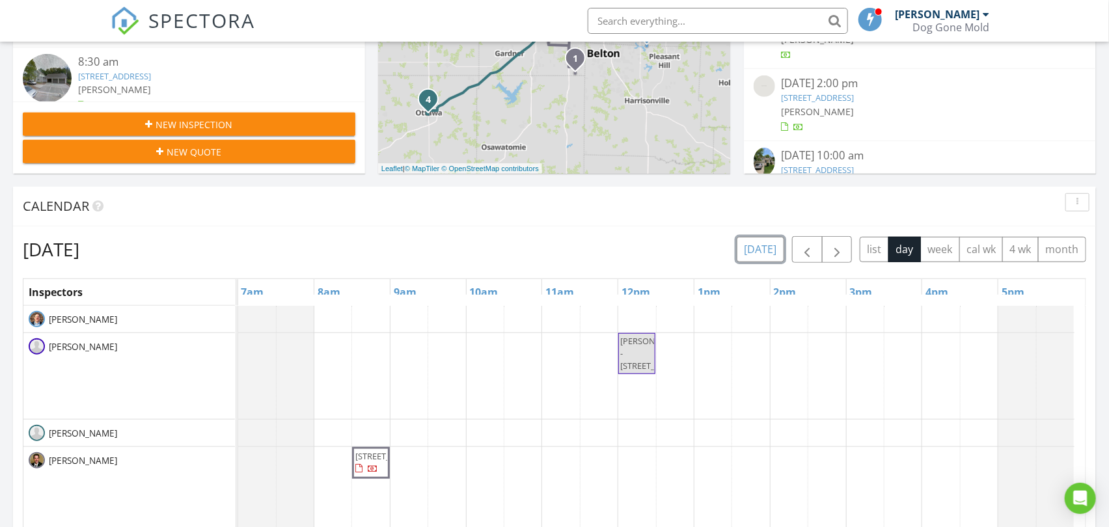
click at [762, 247] on button "[DATE]" at bounding box center [760, 249] width 47 height 25
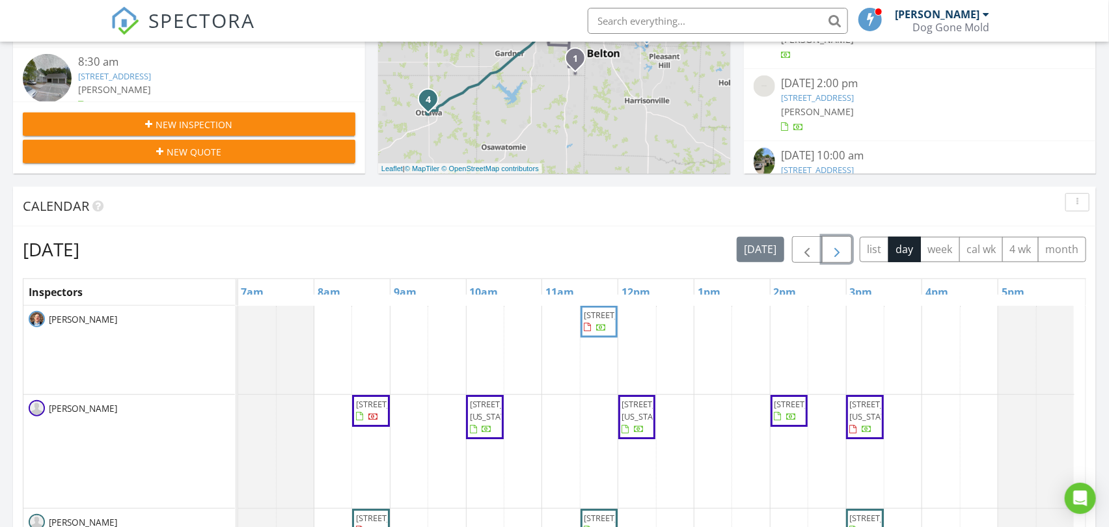
click at [839, 252] on span "button" at bounding box center [837, 250] width 16 height 16
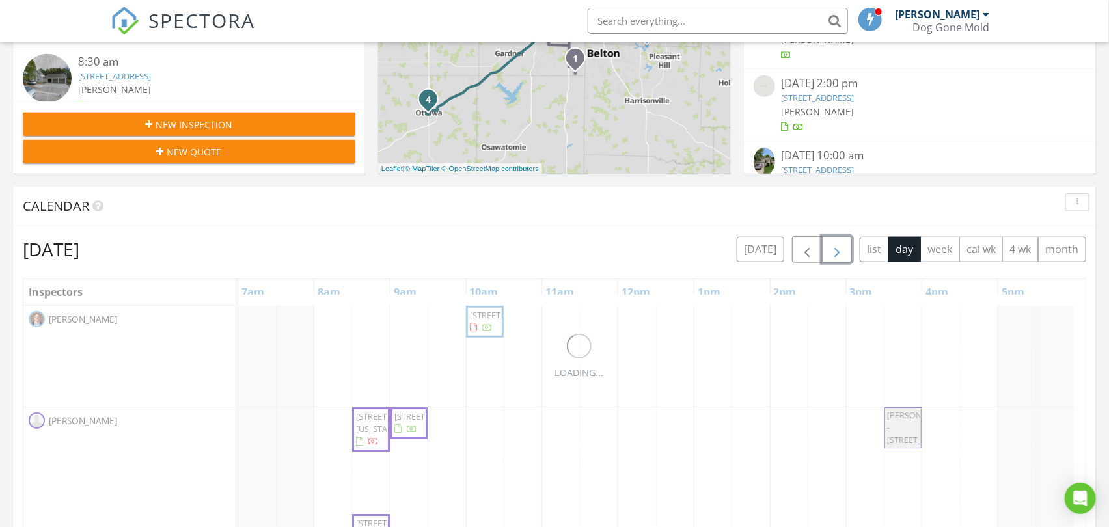
click at [839, 252] on span "button" at bounding box center [837, 250] width 16 height 16
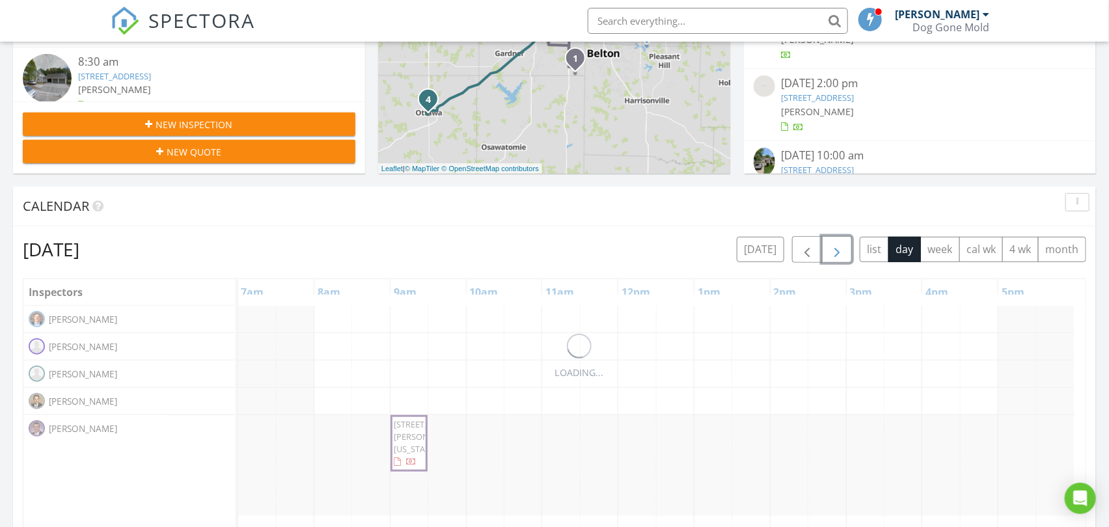
click at [839, 252] on span "button" at bounding box center [837, 250] width 16 height 16
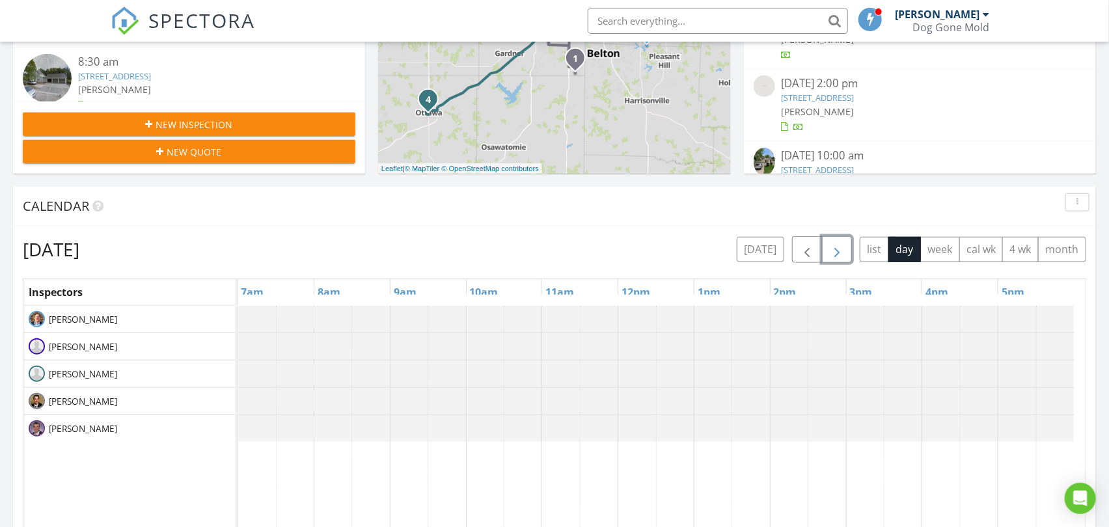
click at [839, 252] on span "button" at bounding box center [837, 250] width 16 height 16
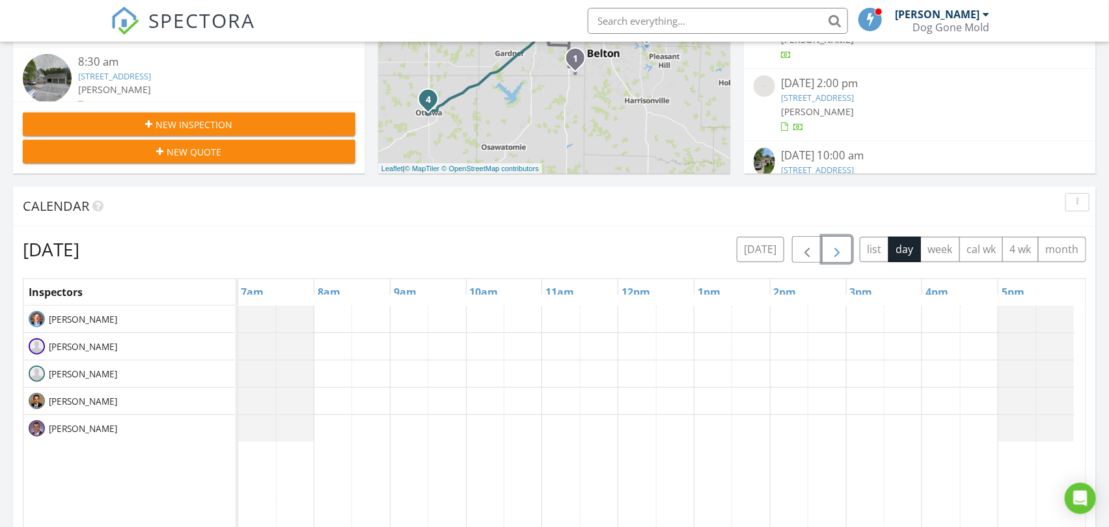
click at [839, 252] on span "button" at bounding box center [837, 250] width 16 height 16
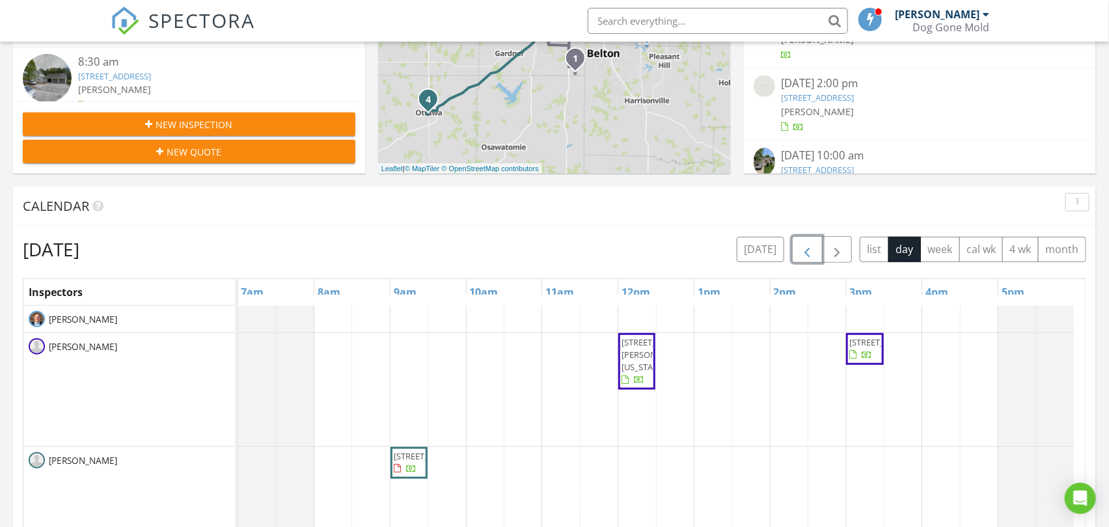
click at [807, 243] on span "button" at bounding box center [807, 250] width 16 height 16
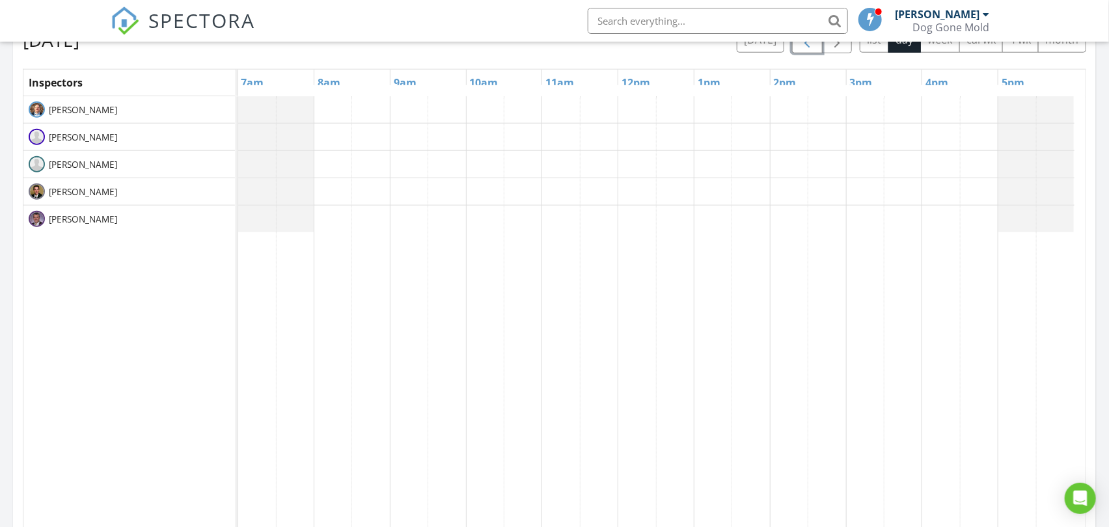
scroll to position [458, 0]
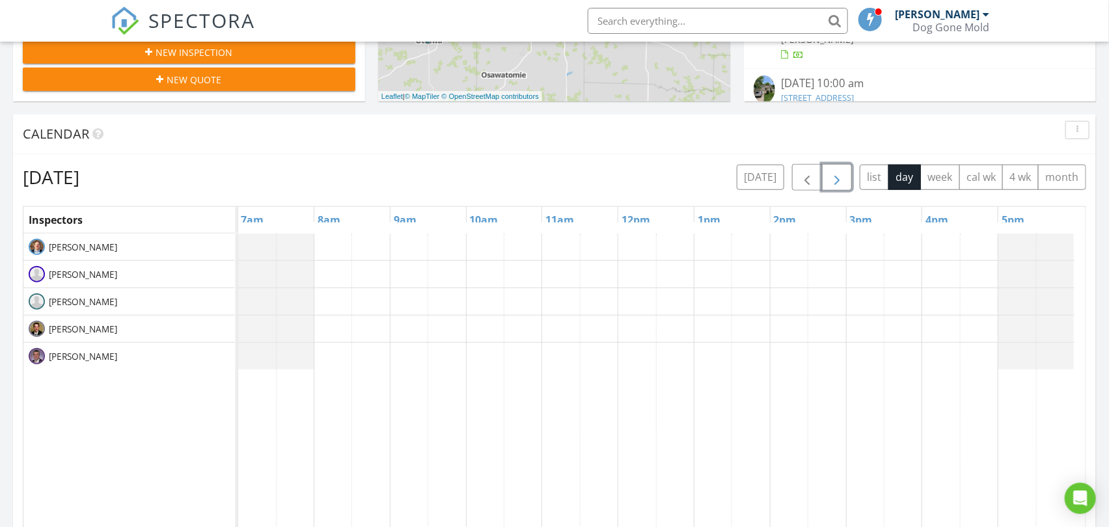
click at [830, 178] on span "button" at bounding box center [837, 178] width 16 height 16
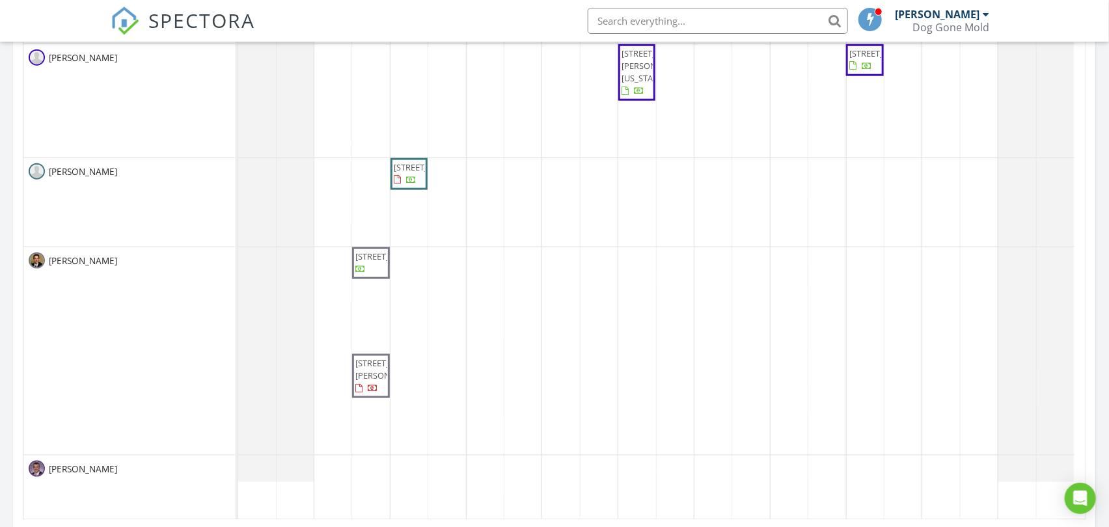
scroll to position [603, 0]
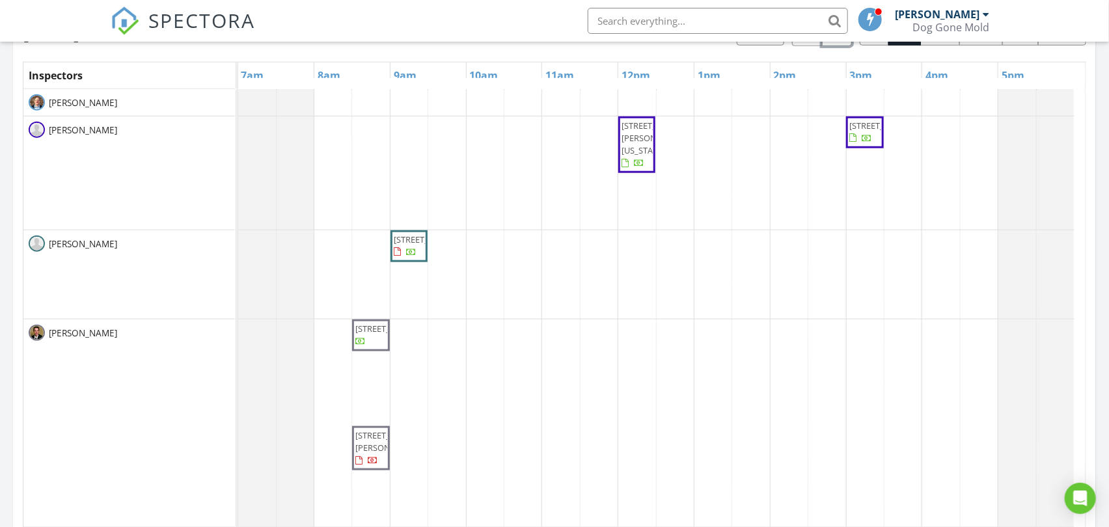
click at [327, 258] on div "7739 Ward Parkway Plaza, Kansas City 64114 12745 N Larkspur Ln., Platte City 64…" at bounding box center [661, 340] width 847 height 503
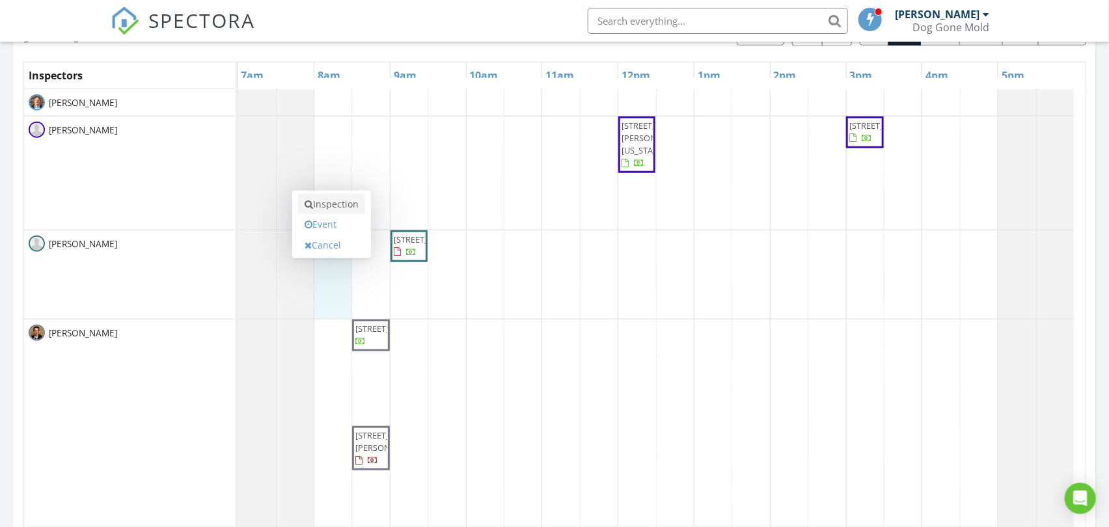
click at [333, 203] on link "Inspection" at bounding box center [331, 204] width 67 height 21
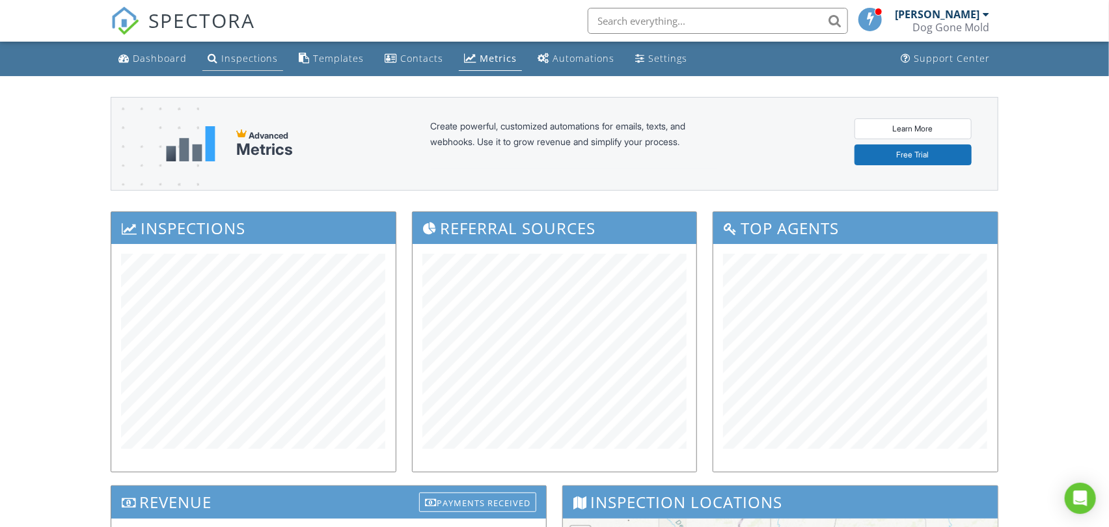
click at [249, 61] on div "Inspections" at bounding box center [249, 58] width 57 height 12
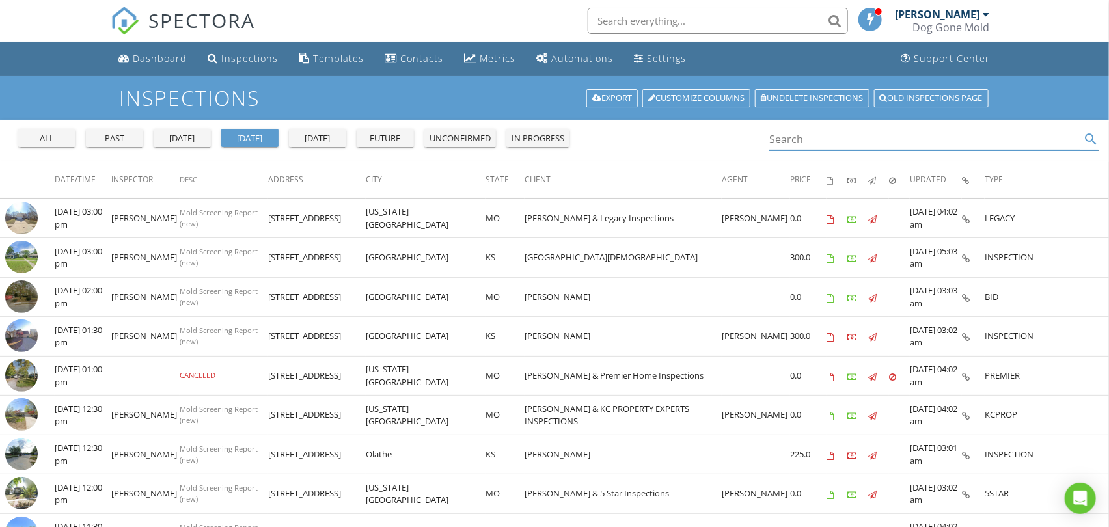
click at [808, 144] on input "Search" at bounding box center [924, 139] width 311 height 21
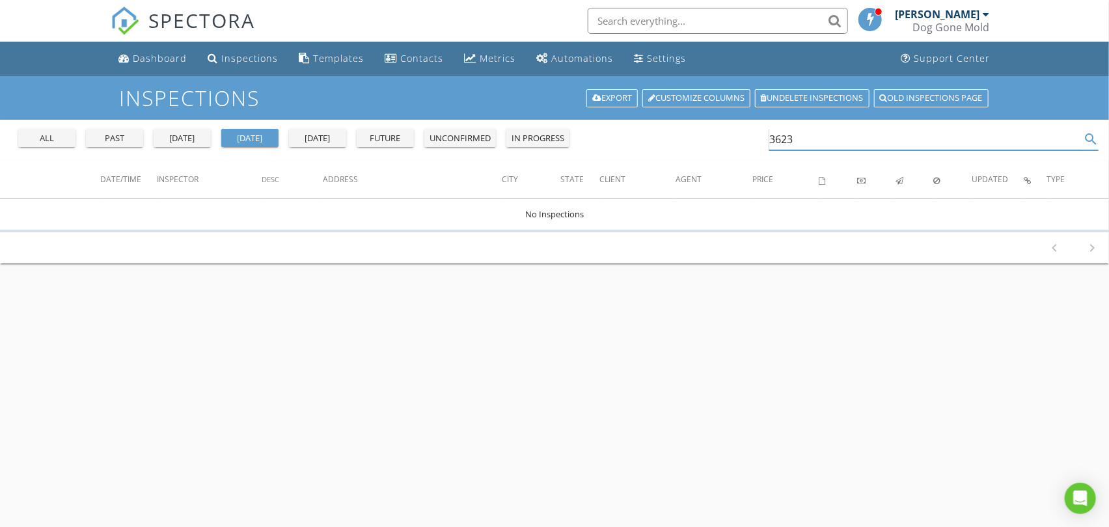
type input "3623"
click at [54, 141] on div "all" at bounding box center [46, 138] width 47 height 13
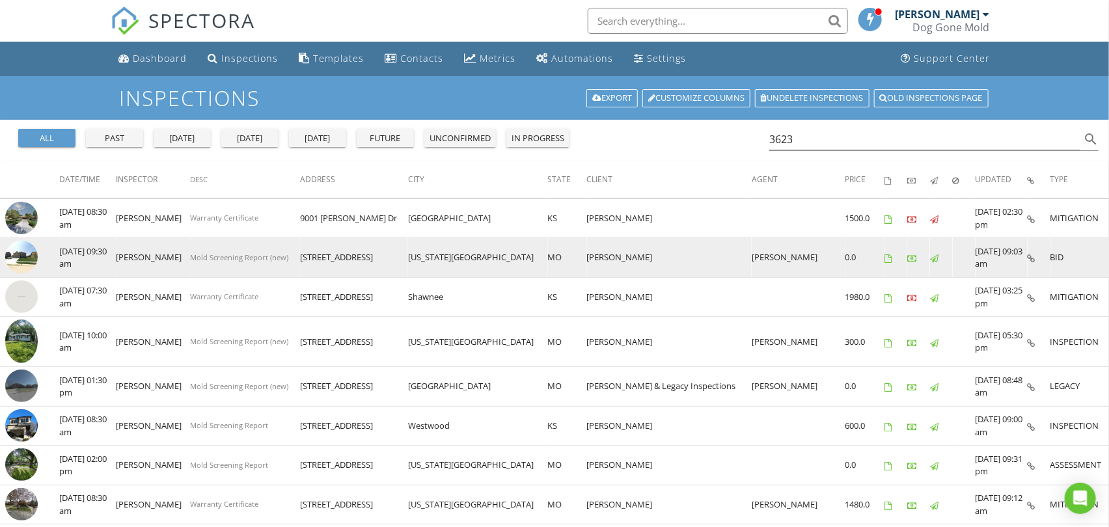
click at [20, 254] on img at bounding box center [21, 257] width 33 height 33
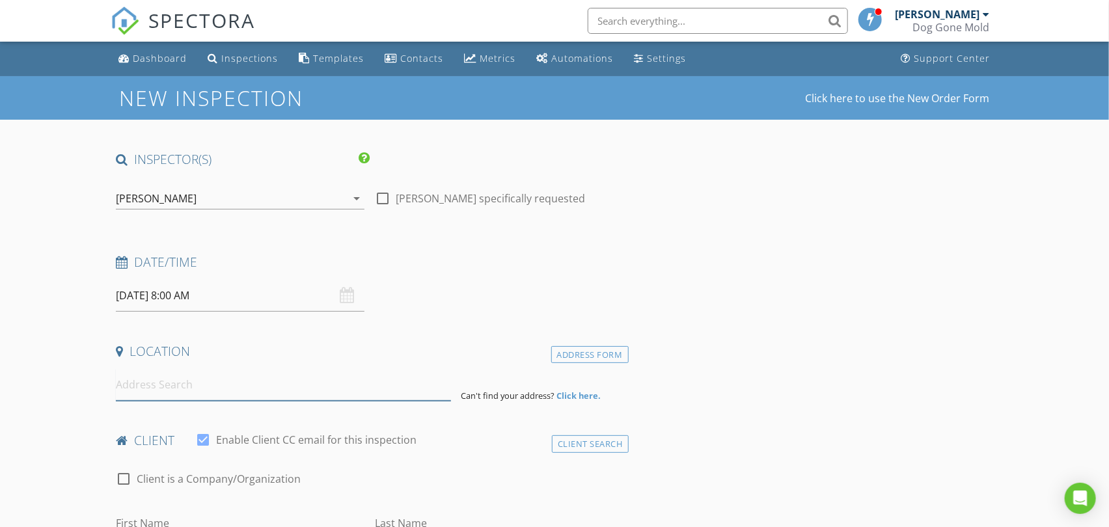
click at [232, 394] on input at bounding box center [283, 385] width 334 height 32
paste input "1835 - 1837 N 77th St"
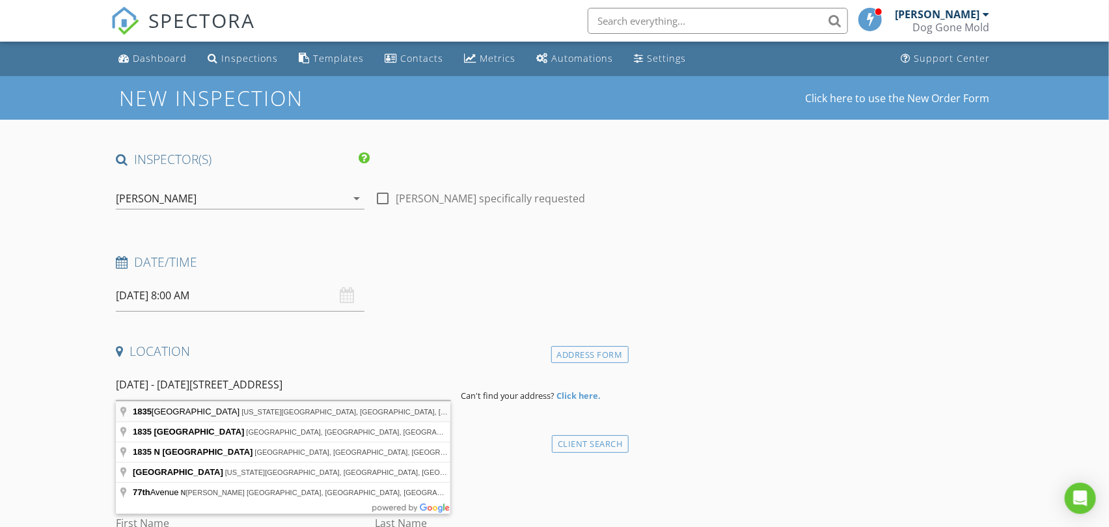
type input "1835 North 77th Street, Kansas City, KS, USA"
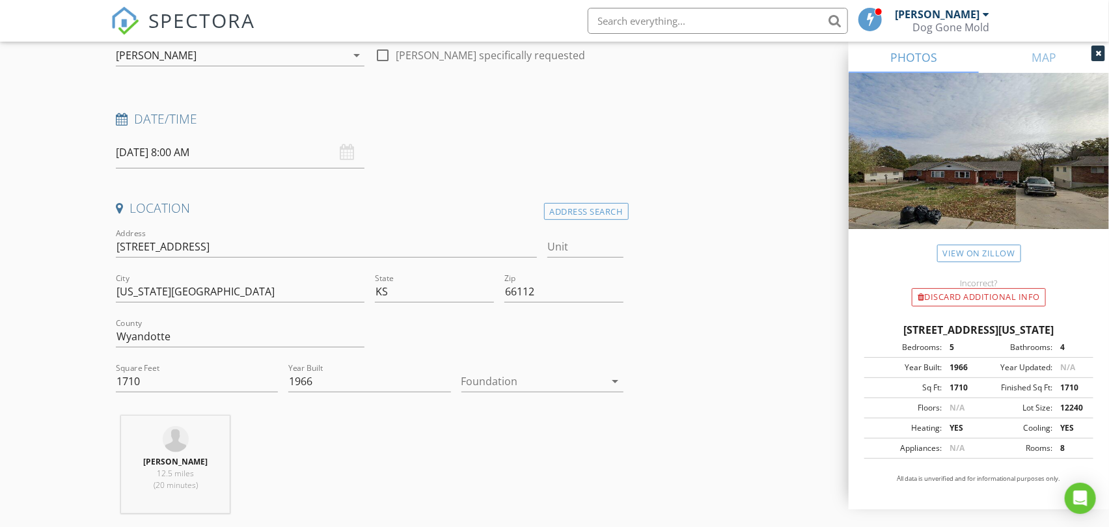
scroll to position [144, 0]
click at [588, 250] on input "Unit" at bounding box center [585, 245] width 76 height 21
type input "1835"
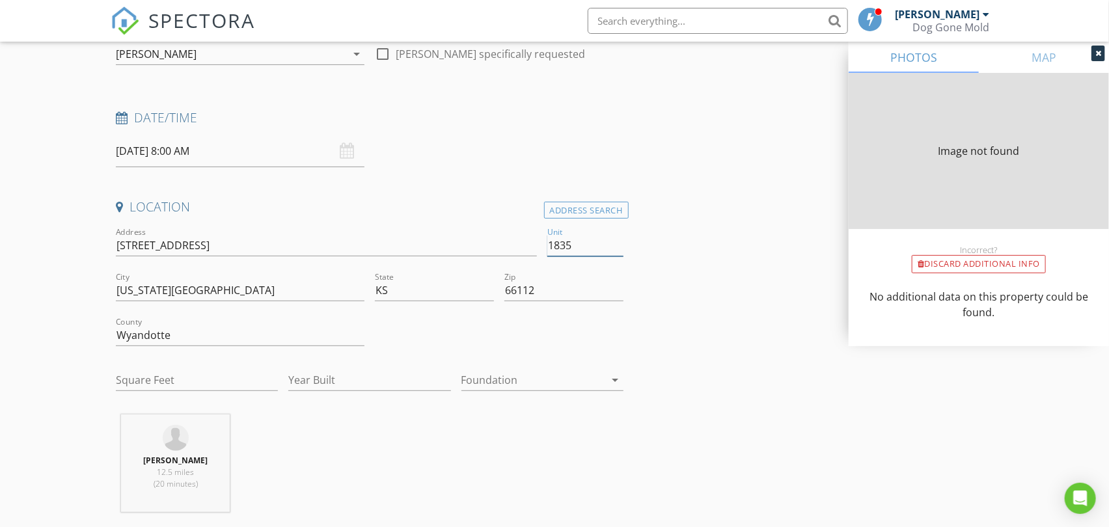
type input "1710"
type input "1966"
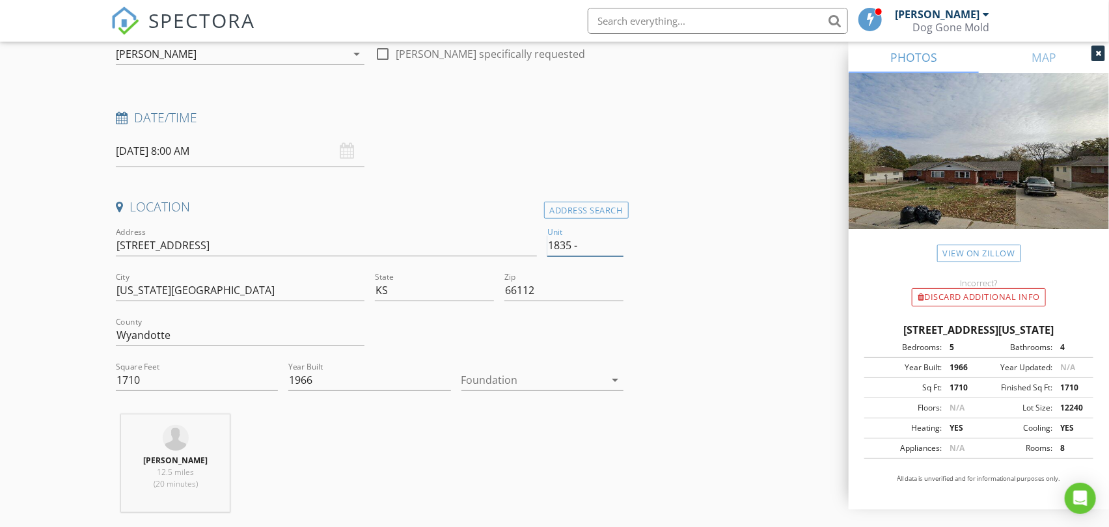
type input "1835 -"
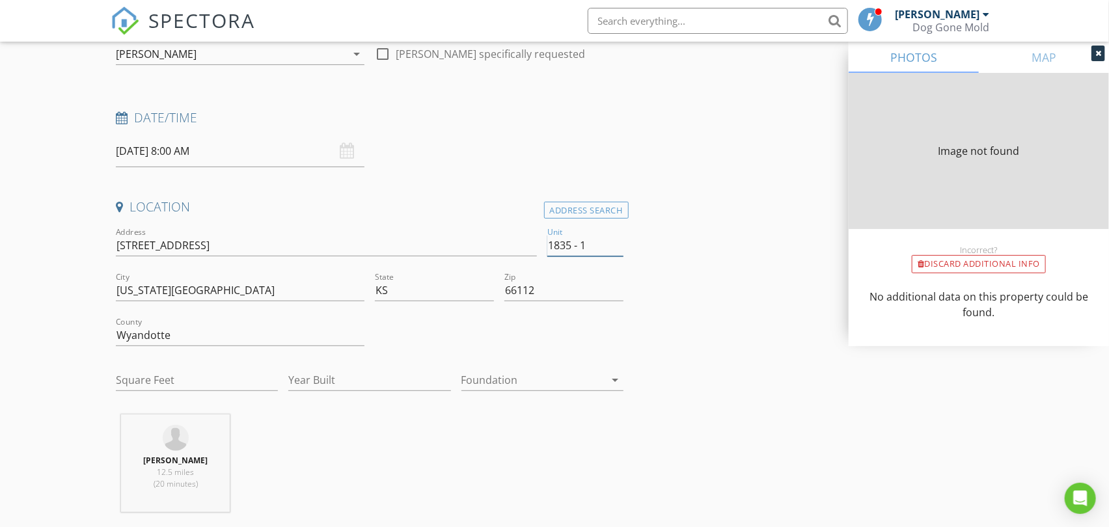
type input "1835 - 19"
type input "1710"
type input "1966"
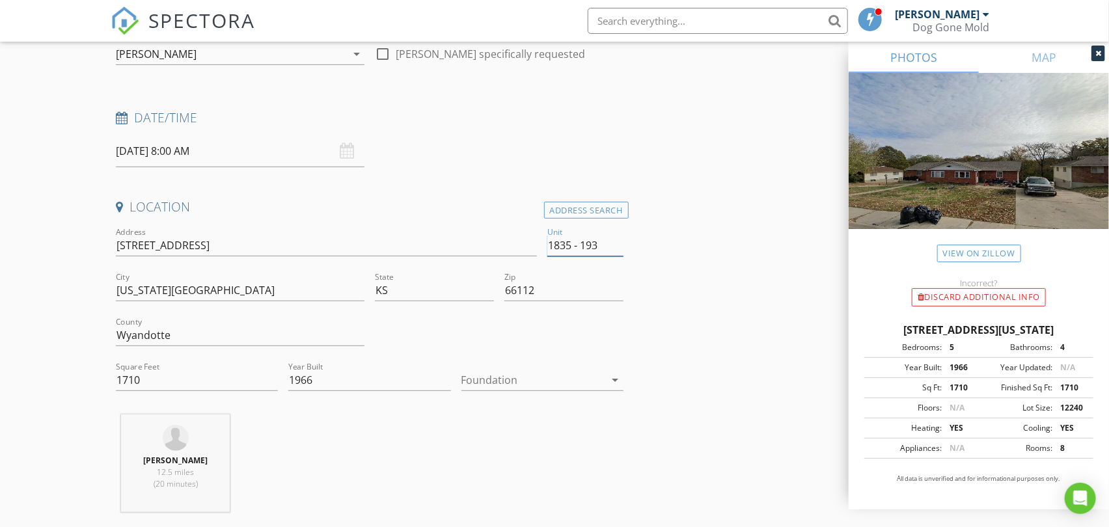
type input "1835 - 1937"
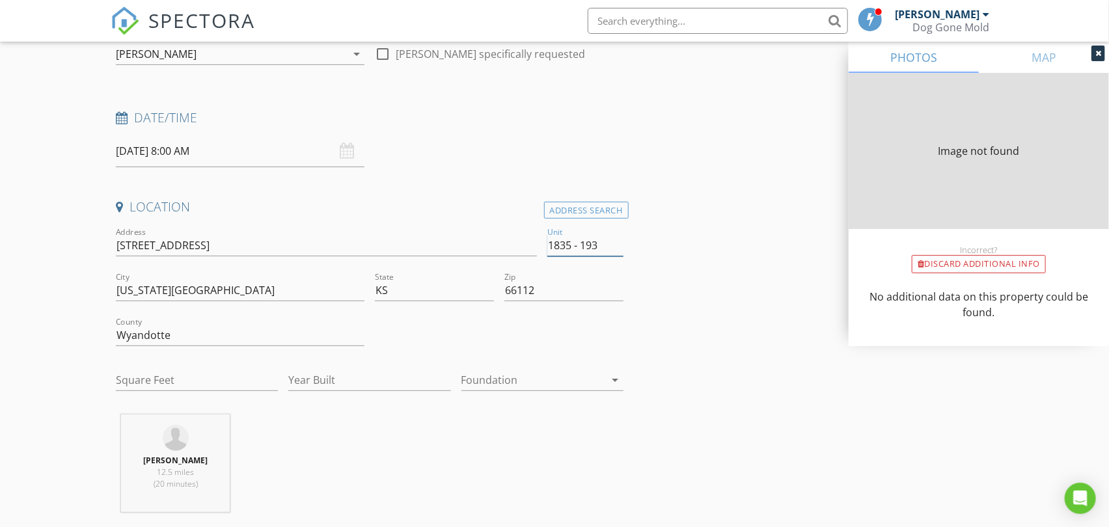
type input "1835 - 19"
type input "1710"
type input "1966"
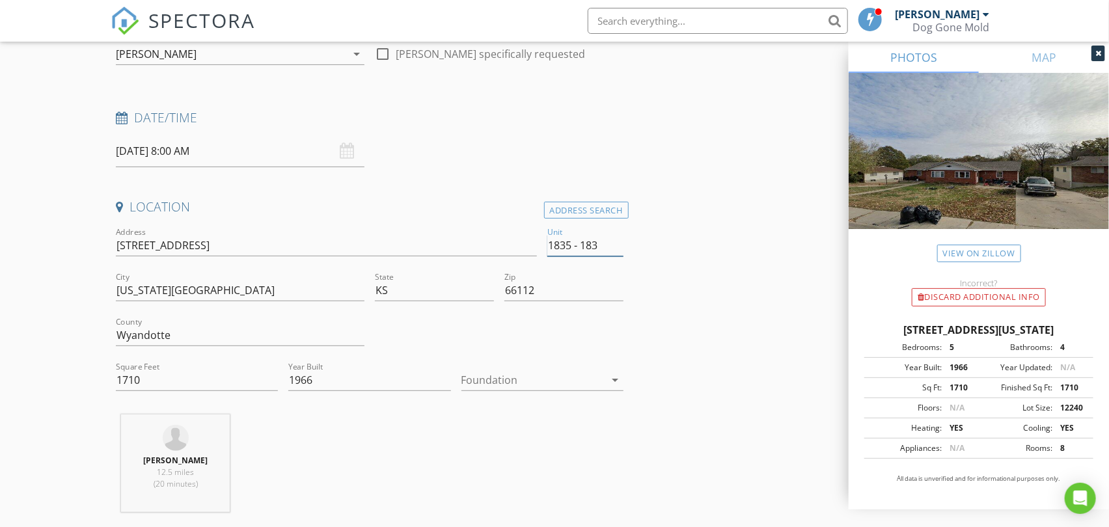
type input "1835 - 1837"
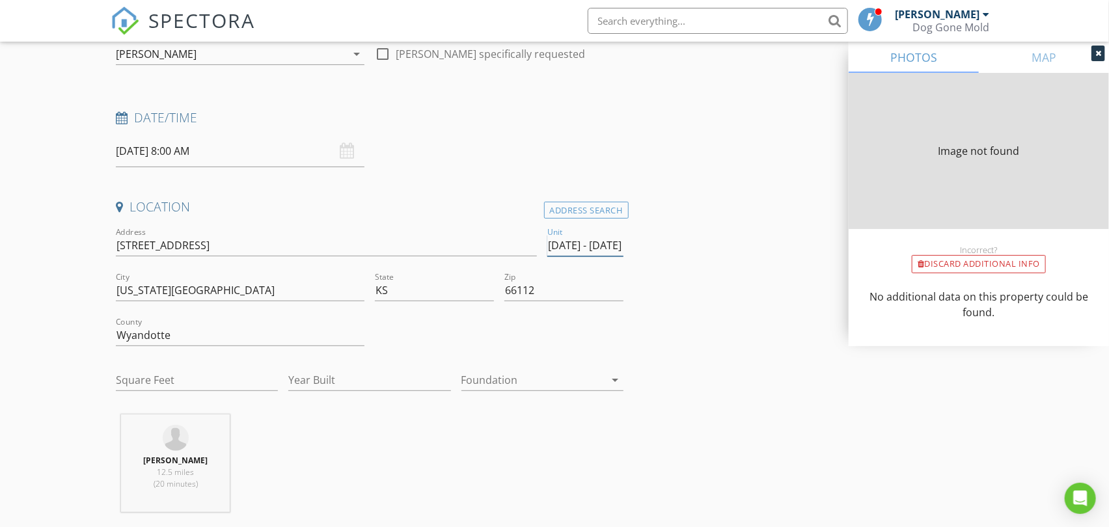
type input "1710"
type input "1966"
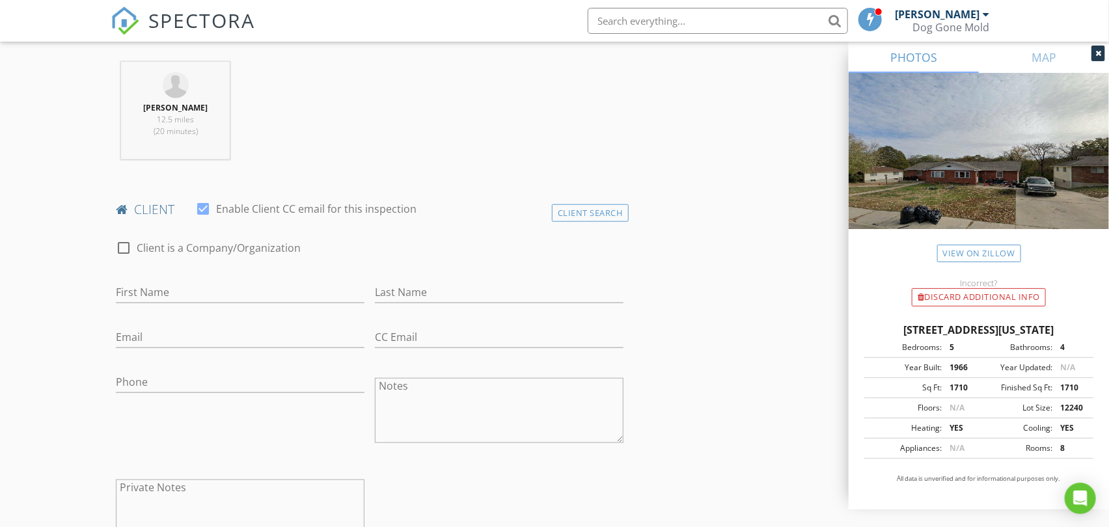
scroll to position [506, 0]
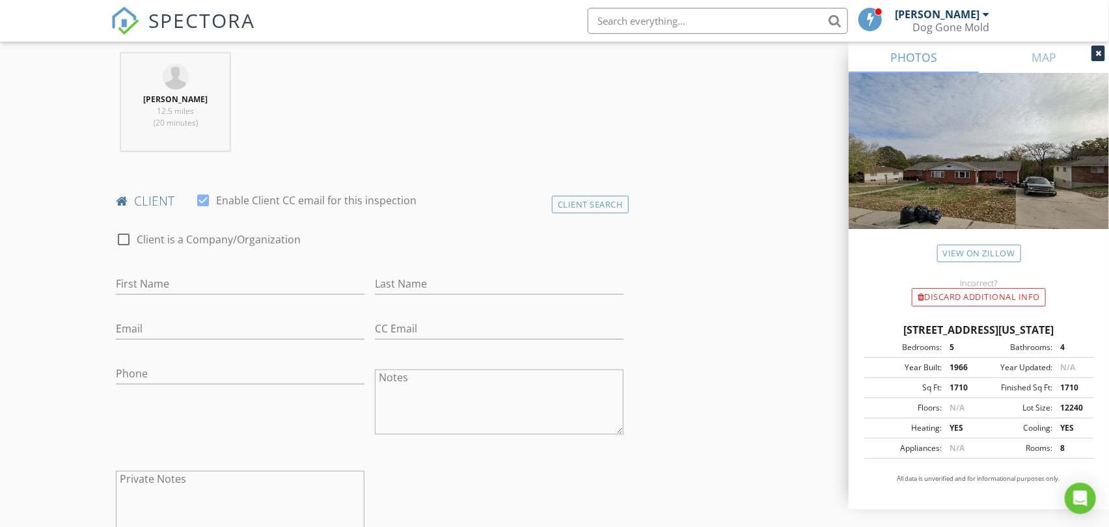
type input "1835 - 1837"
click at [590, 200] on div "Client Search" at bounding box center [590, 205] width 77 height 18
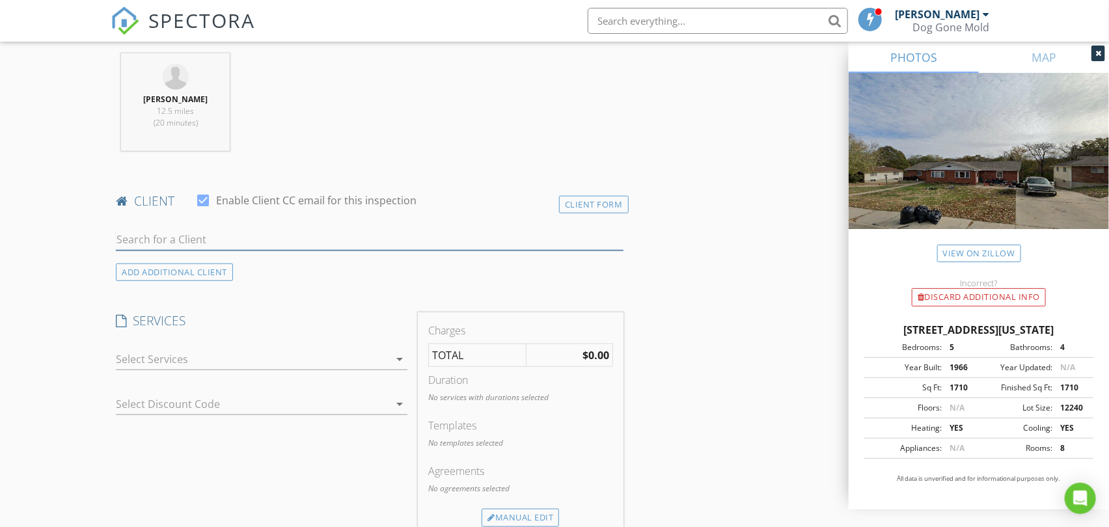
click at [232, 232] on input "text" at bounding box center [369, 239] width 507 height 21
paste input "Michael Hughes"
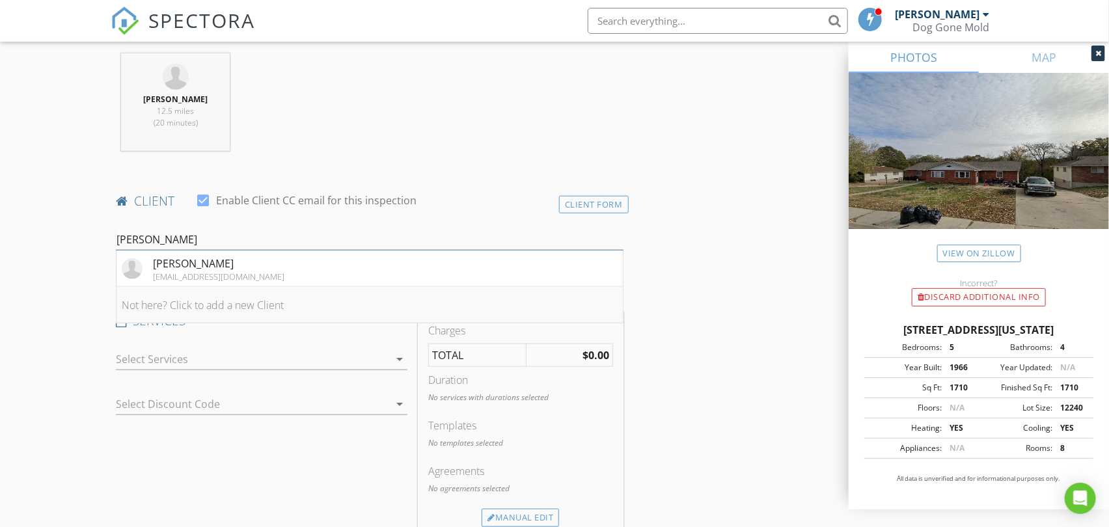
type input "[PERSON_NAME]"
click at [237, 303] on li "Not here? Click to add a new Client" at bounding box center [369, 305] width 506 height 36
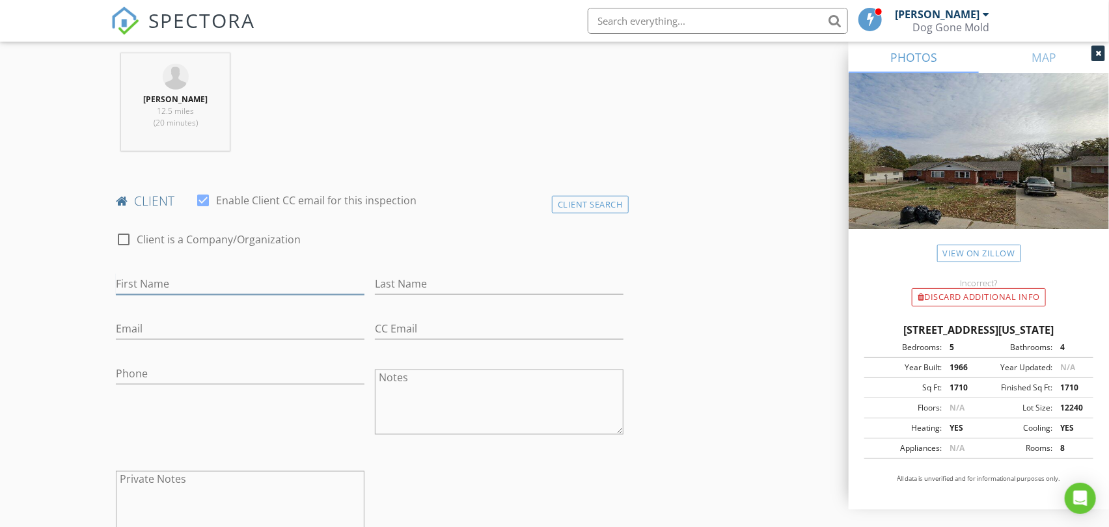
click at [185, 281] on input "First Name" at bounding box center [240, 283] width 249 height 21
paste input "[PERSON_NAME]"
click at [185, 281] on input "[PERSON_NAME]" at bounding box center [240, 283] width 249 height 21
click at [187, 286] on input "[PERSON_NAME]" at bounding box center [240, 283] width 249 height 21
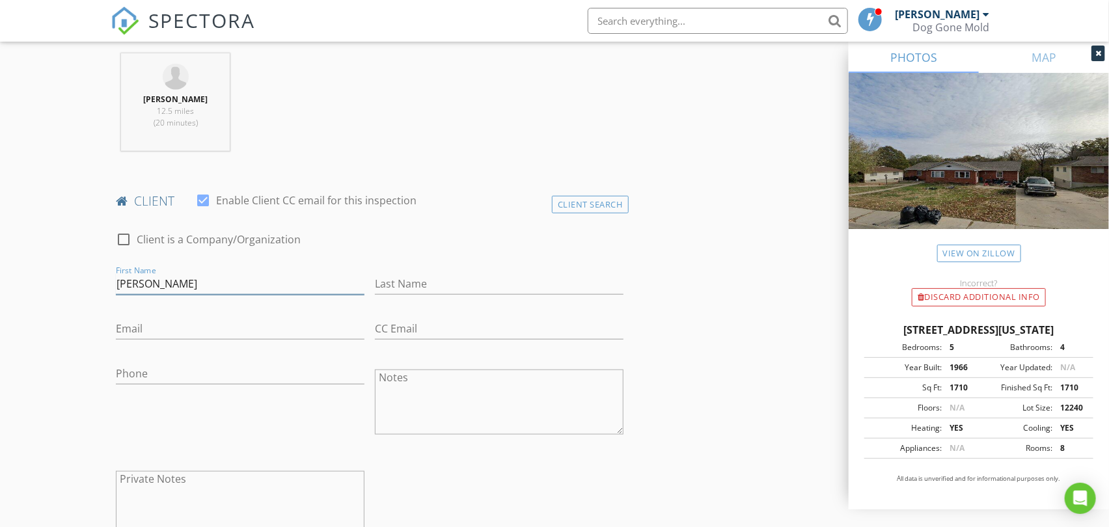
click at [187, 286] on input "[PERSON_NAME]" at bounding box center [240, 283] width 249 height 21
type input "[PERSON_NAME]"
click at [394, 282] on input "Last Name" at bounding box center [499, 283] width 249 height 21
paste input "[PERSON_NAME]"
type input "[PERSON_NAME]"
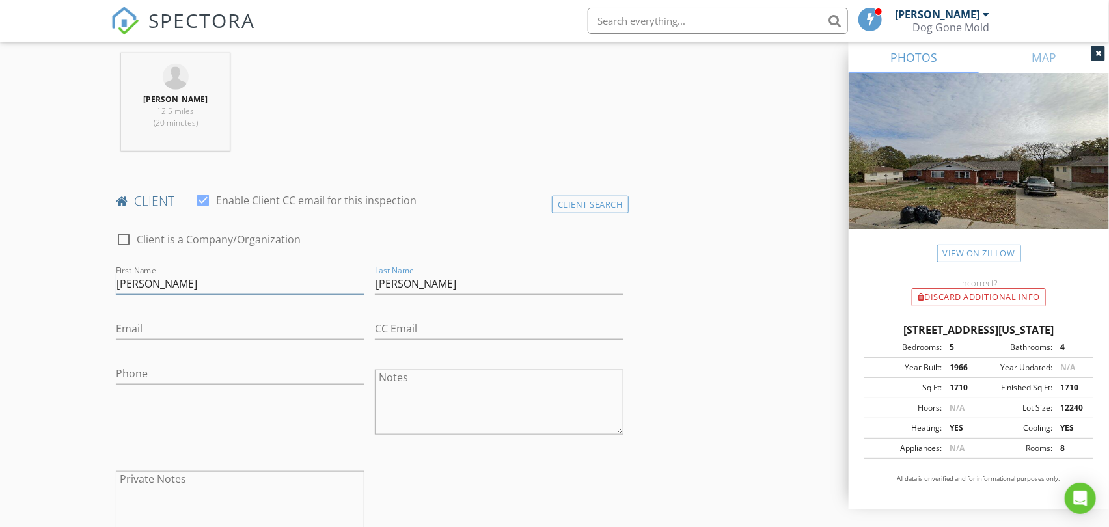
click at [186, 286] on input "Michael Hughes" at bounding box center [240, 283] width 249 height 21
type input "Michael"
click at [191, 327] on input "Email" at bounding box center [240, 328] width 249 height 21
paste input "gclvnvch@gmail.com"
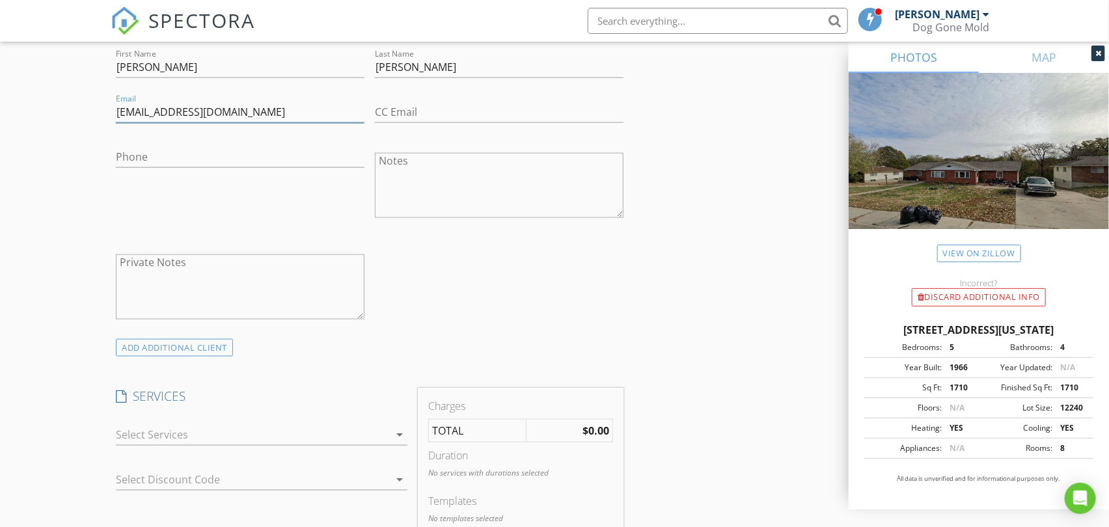
scroll to position [723, 0]
type input "gclvnvch@gmail.com"
click at [183, 347] on div "ADD ADDITIONAL client" at bounding box center [174, 347] width 117 height 18
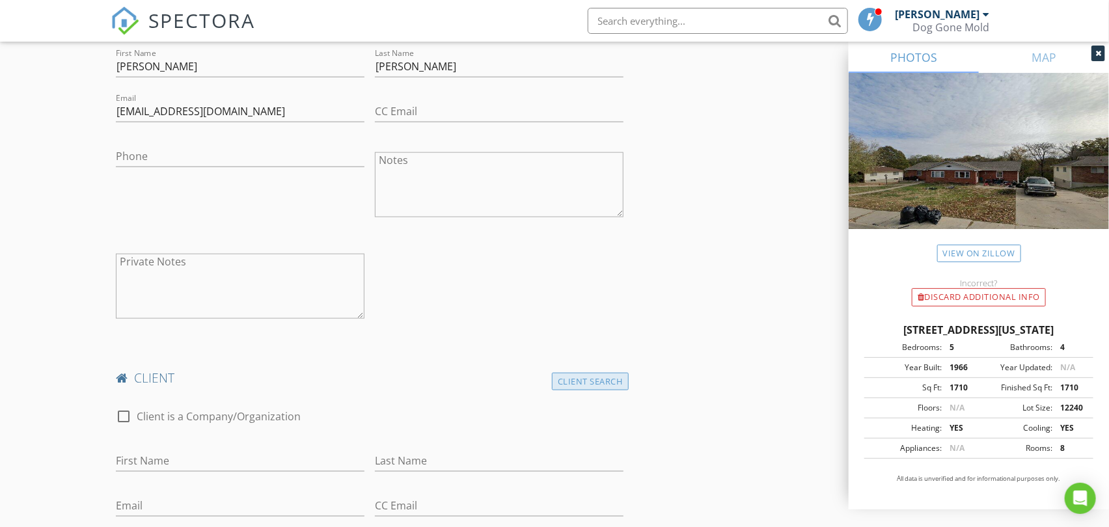
click at [575, 381] on div "Client Search" at bounding box center [590, 382] width 77 height 18
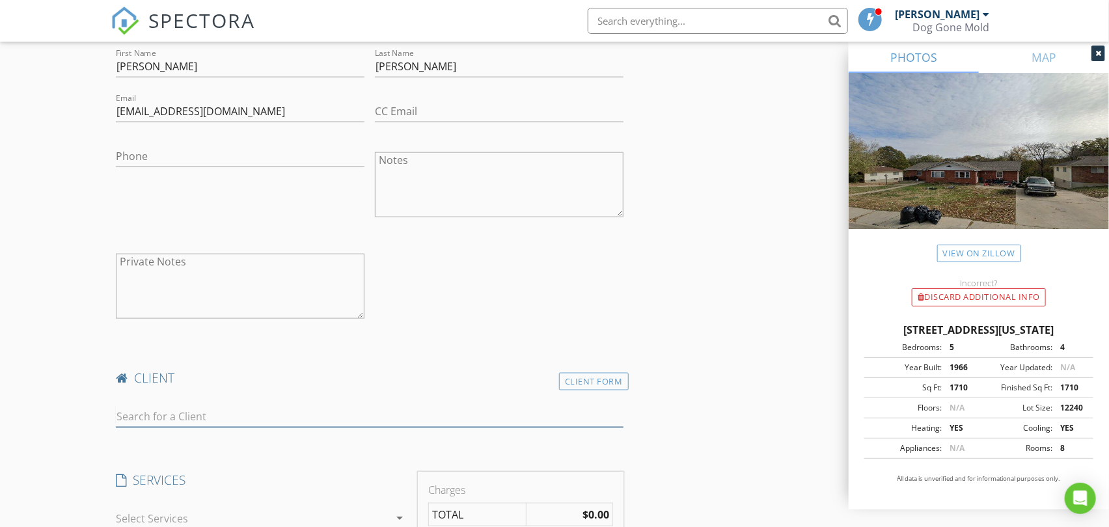
click at [205, 417] on input "text" at bounding box center [369, 416] width 507 height 21
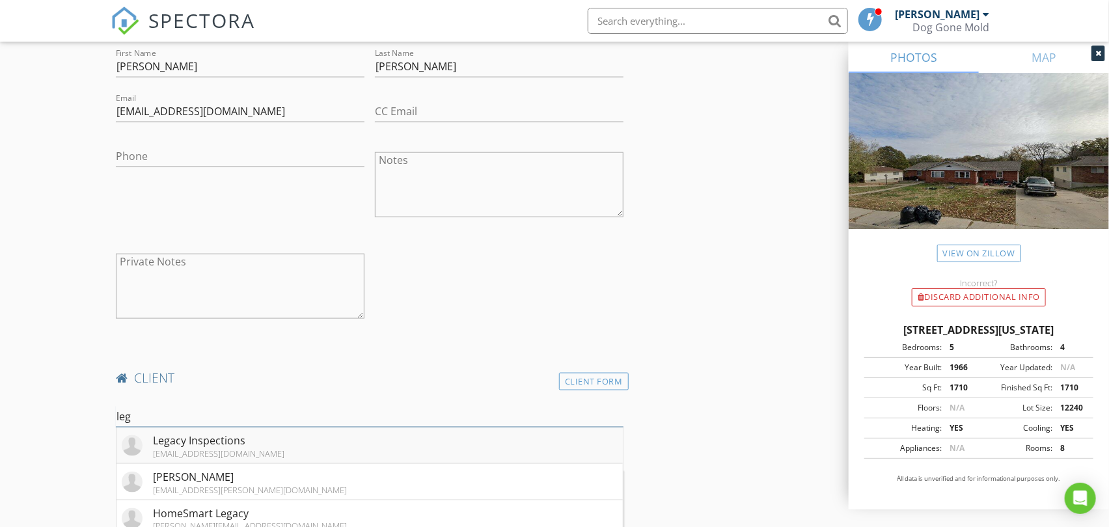
type input "leg"
click at [170, 452] on div "legacyhomeinspectionskc@gmail.com" at bounding box center [218, 453] width 131 height 10
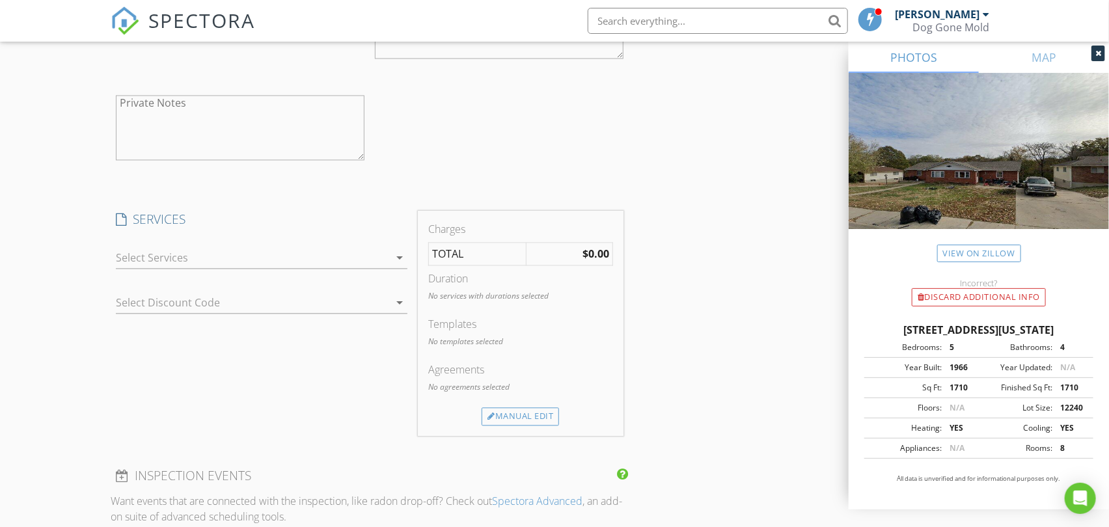
scroll to position [1301, 0]
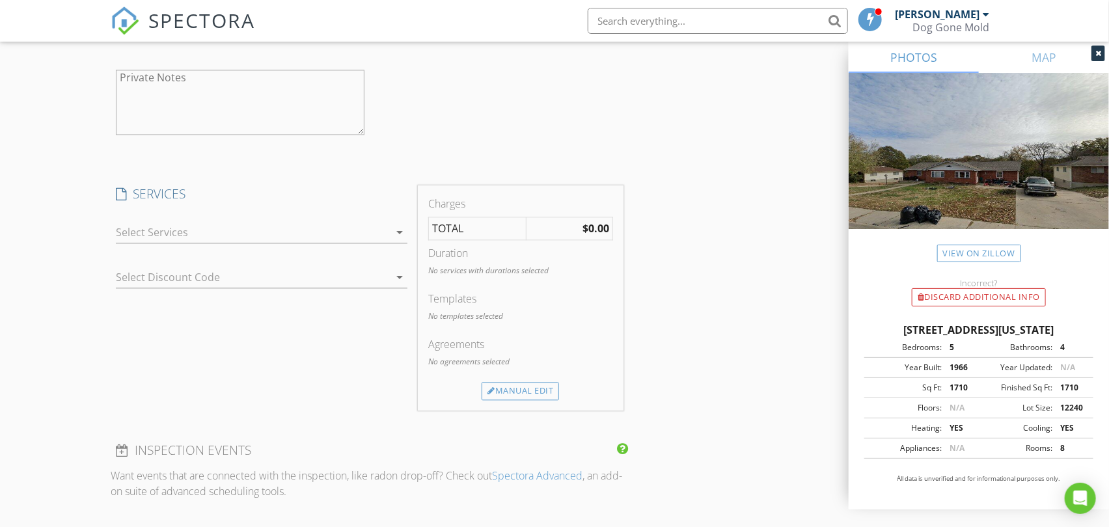
click at [379, 235] on div at bounding box center [252, 232] width 273 height 21
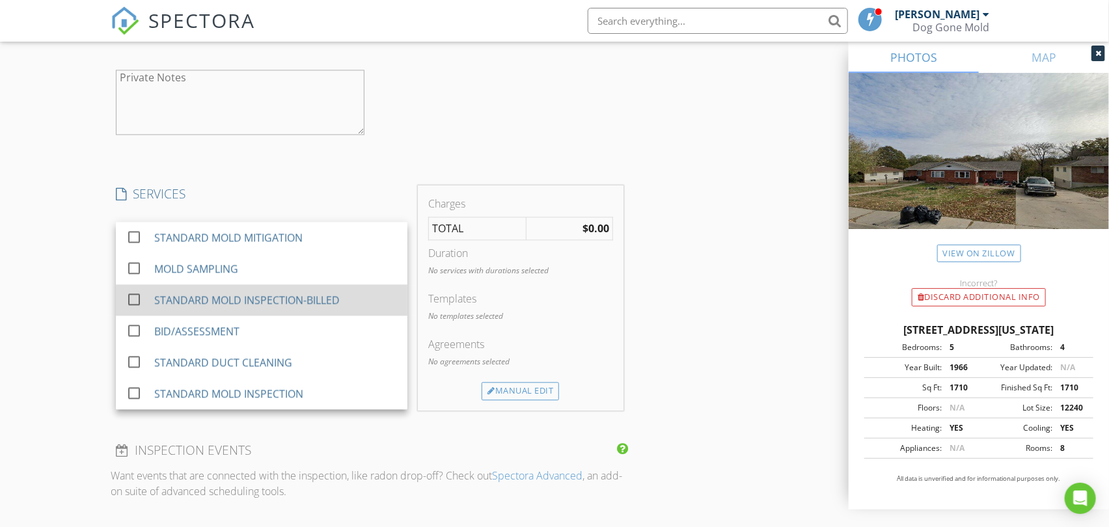
click at [273, 297] on div "STANDARD MOLD INSPECTION-BILLED" at bounding box center [246, 300] width 185 height 16
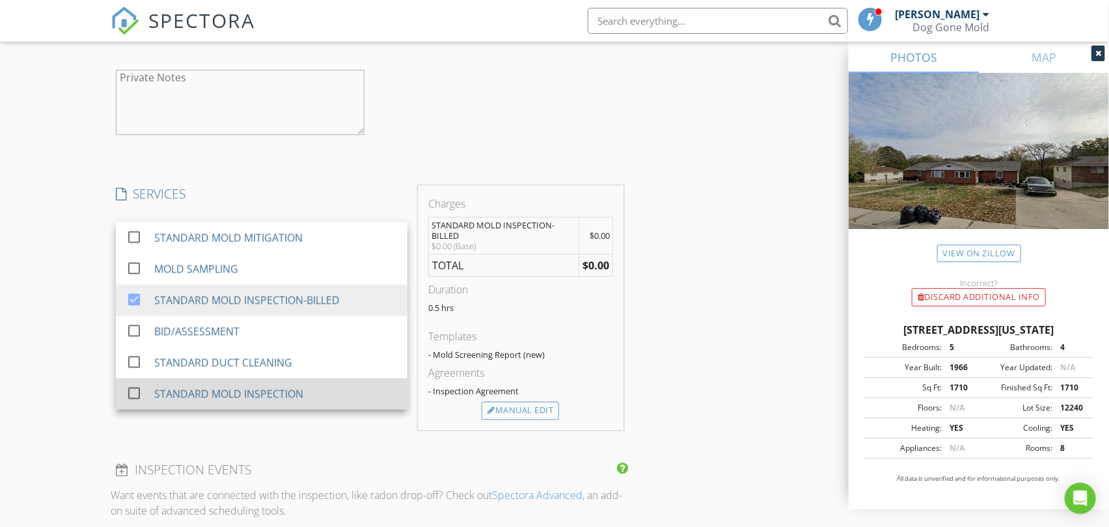
scroll to position [1590, 0]
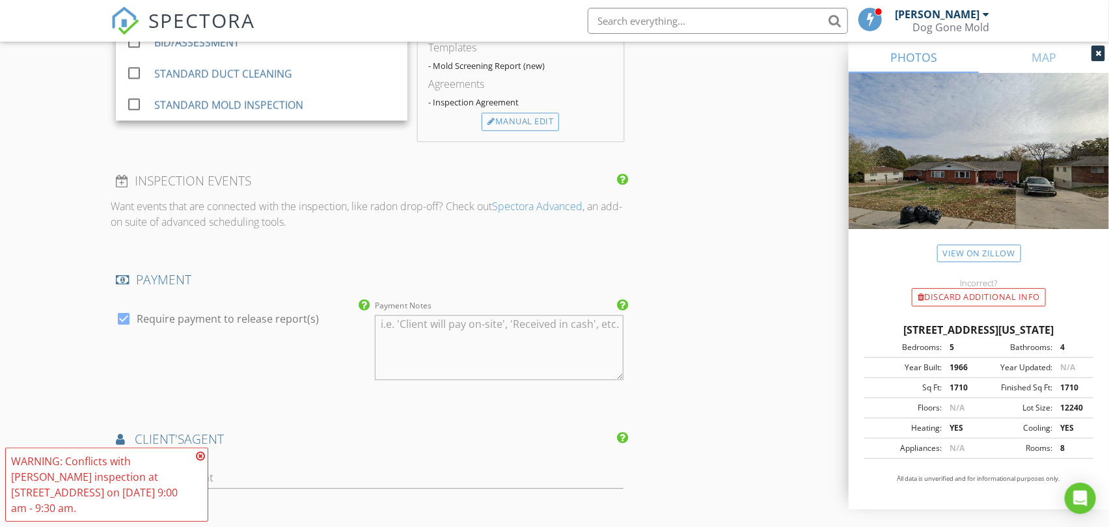
click at [264, 314] on label "Require payment to release report(s)" at bounding box center [228, 318] width 182 height 13
checkbox input "false"
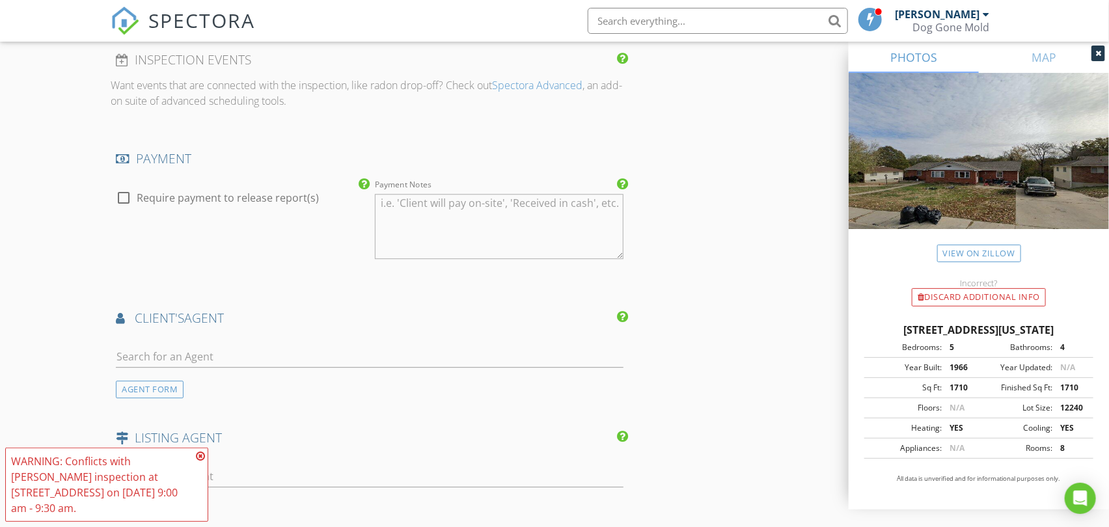
scroll to position [1879, 0]
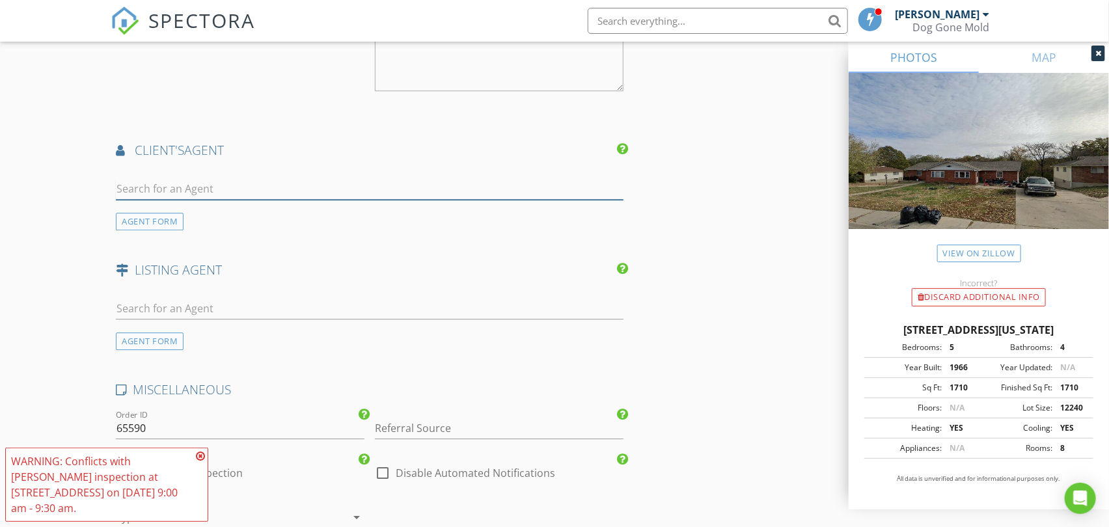
click at [322, 192] on input "text" at bounding box center [369, 188] width 507 height 21
paste input "Whitney Boyd"
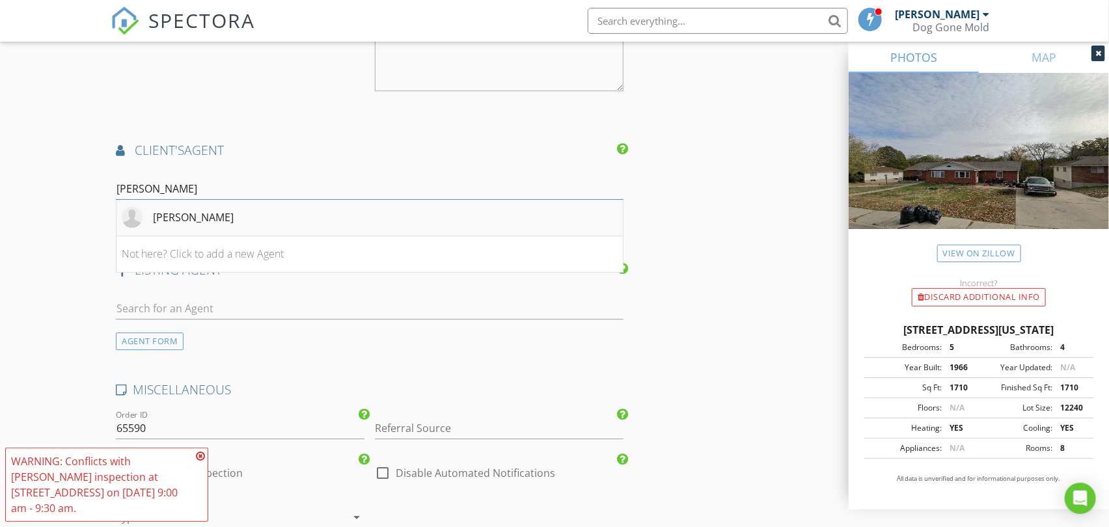
type input "Whitney Boyd"
click at [234, 217] on div "Whitney Grimes Boyd" at bounding box center [193, 218] width 81 height 16
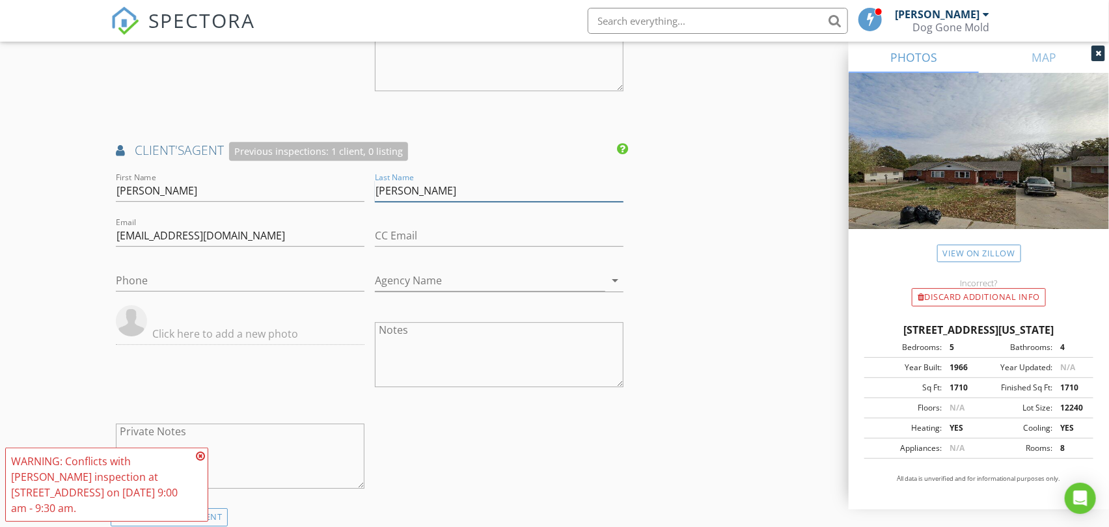
drag, startPoint x: 413, startPoint y: 190, endPoint x: 367, endPoint y: 191, distance: 46.2
click at [370, 191] on div "Last Name Grimes Boyd" at bounding box center [499, 192] width 259 height 45
type input "Boyd"
drag, startPoint x: 256, startPoint y: 233, endPoint x: 83, endPoint y: 234, distance: 173.1
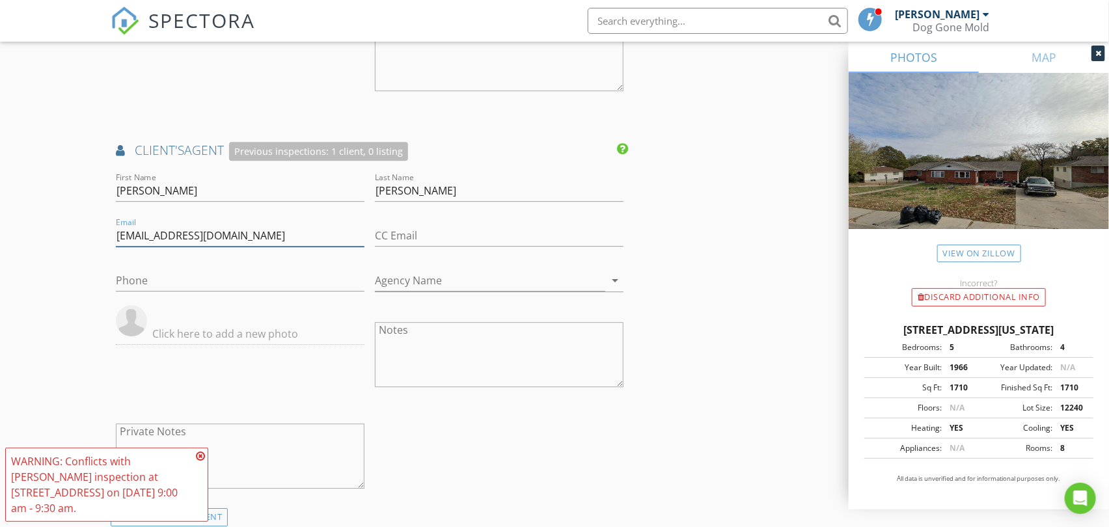
paste input "grimeswhitney77@gmail"
type input "grimeswhitney77@gmail.com"
click at [455, 232] on input "CC Email" at bounding box center [499, 235] width 249 height 21
paste input "whitneybsellskc@gmail.com"
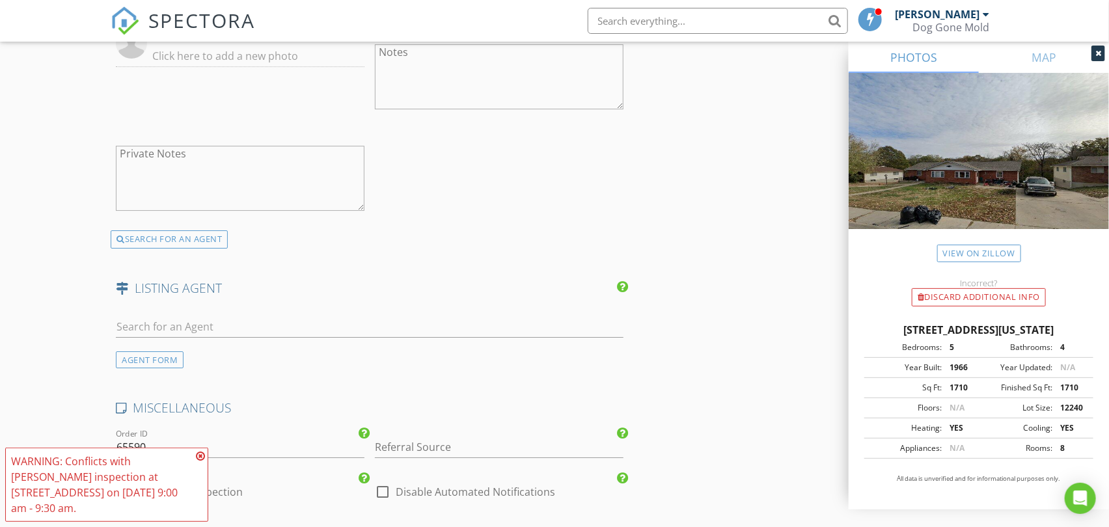
scroll to position [2313, 0]
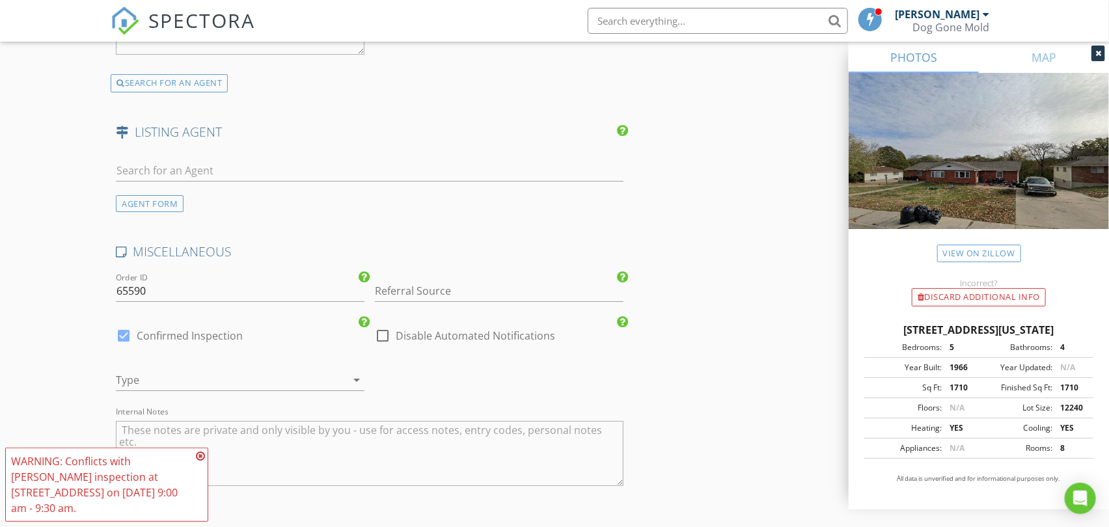
type input "whitneybsellskc@gmail.com"
click at [395, 291] on input "Referral Source" at bounding box center [499, 290] width 249 height 21
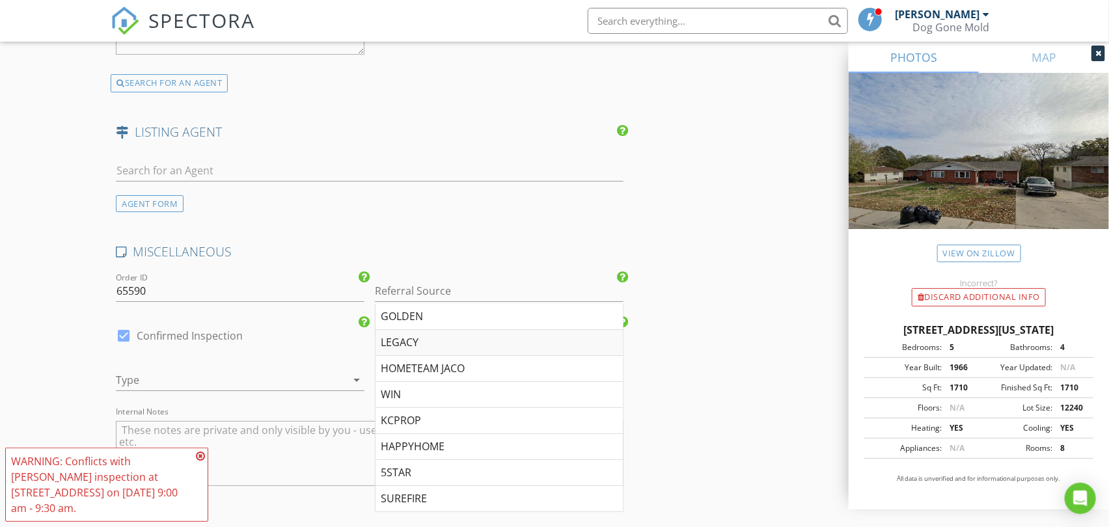
click at [401, 340] on div "LEGACY" at bounding box center [498, 343] width 247 height 26
type input "LEGACY"
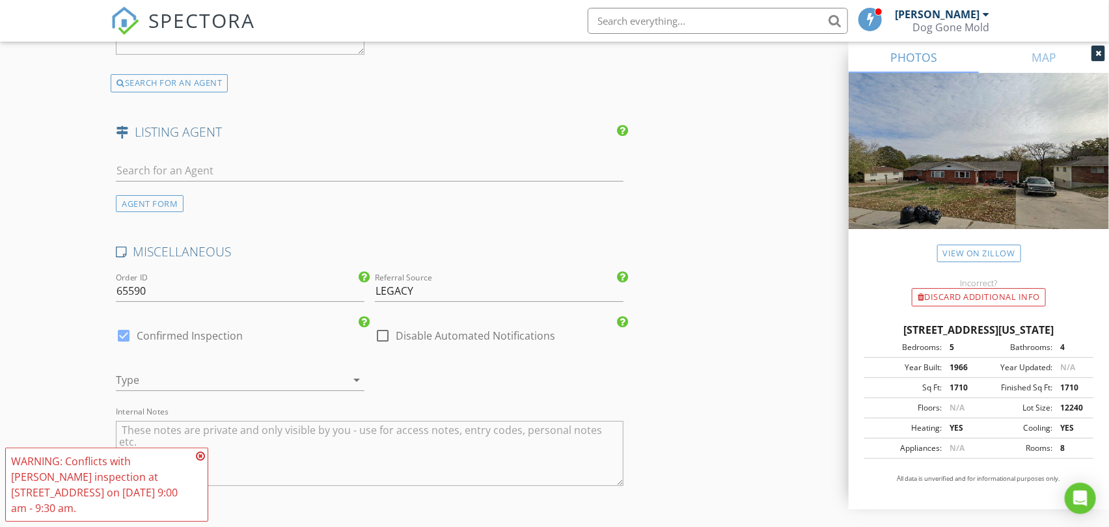
click at [270, 381] on div at bounding box center [222, 380] width 212 height 21
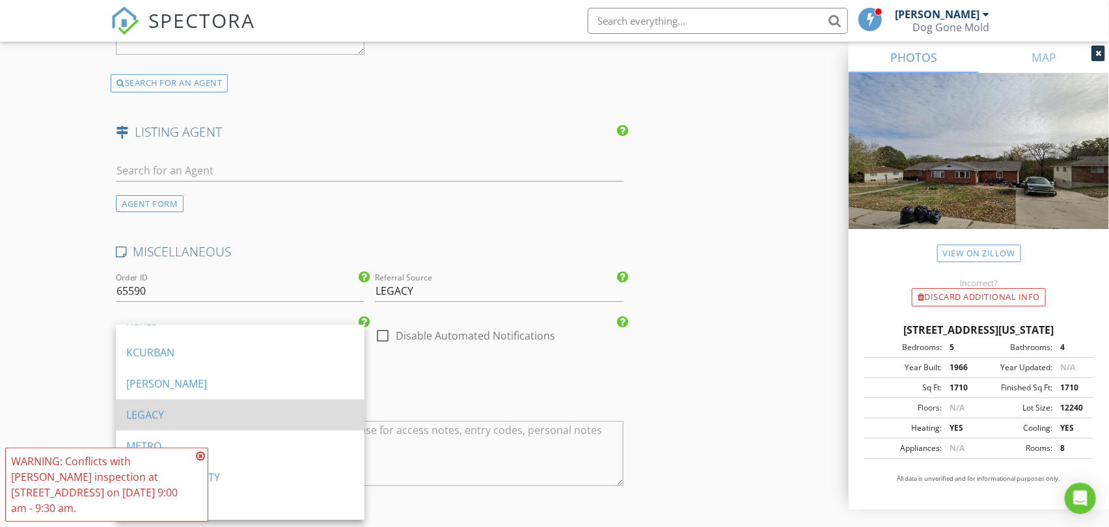
scroll to position [863, 0]
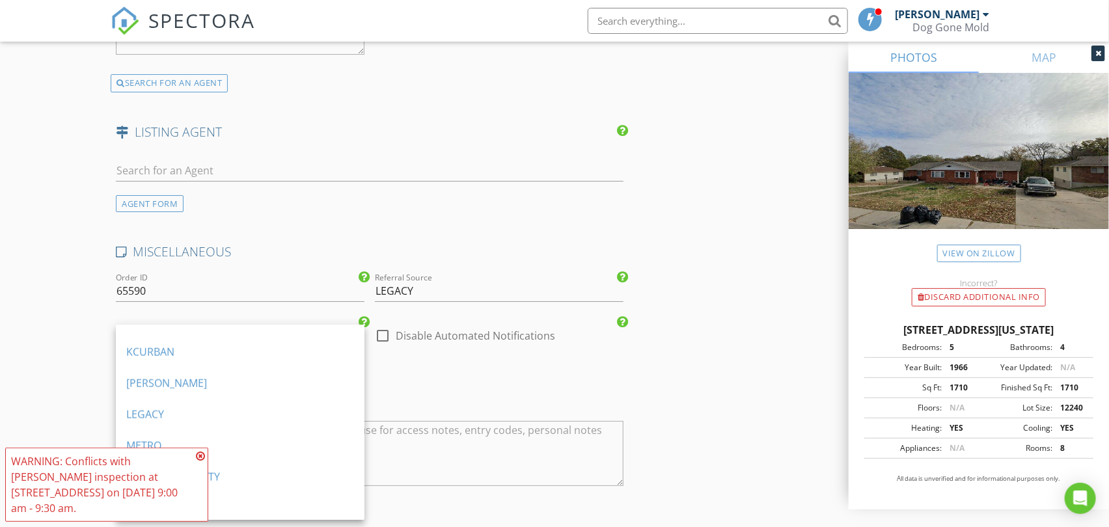
drag, startPoint x: 212, startPoint y: 414, endPoint x: 223, endPoint y: 416, distance: 11.4
click at [213, 414] on div "LEGACY" at bounding box center [240, 415] width 228 height 16
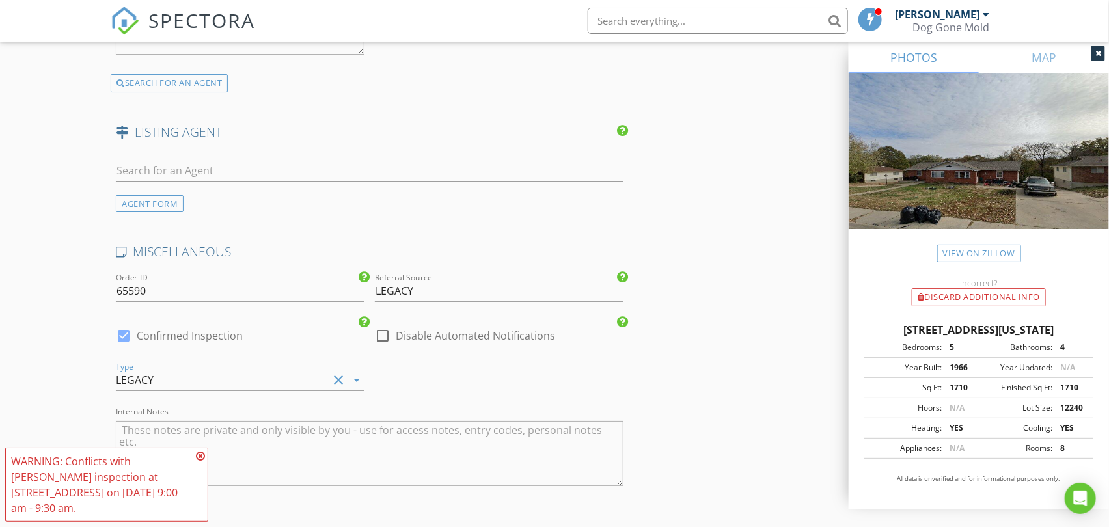
scroll to position [2528, 0]
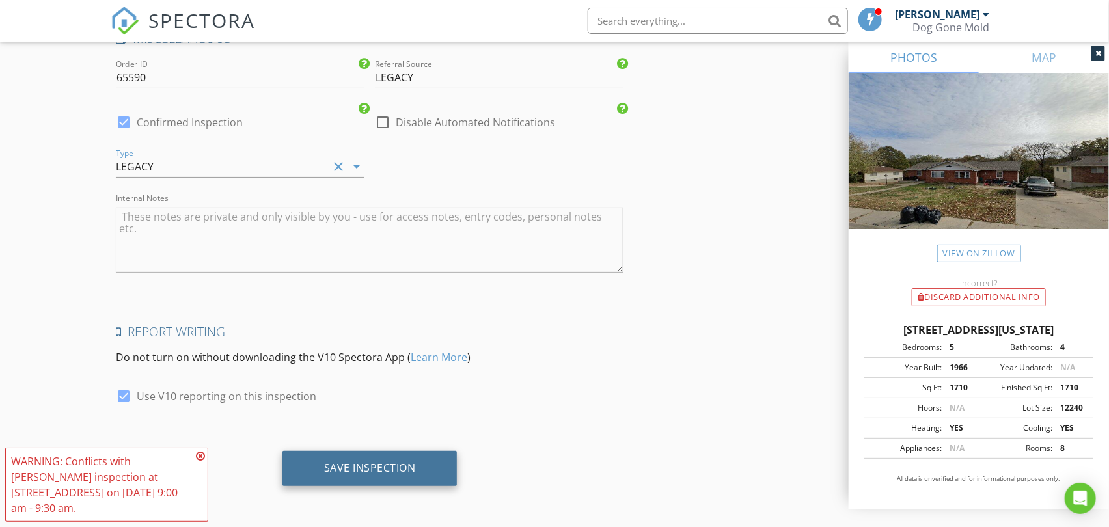
click at [366, 462] on div "Save Inspection" at bounding box center [370, 467] width 92 height 13
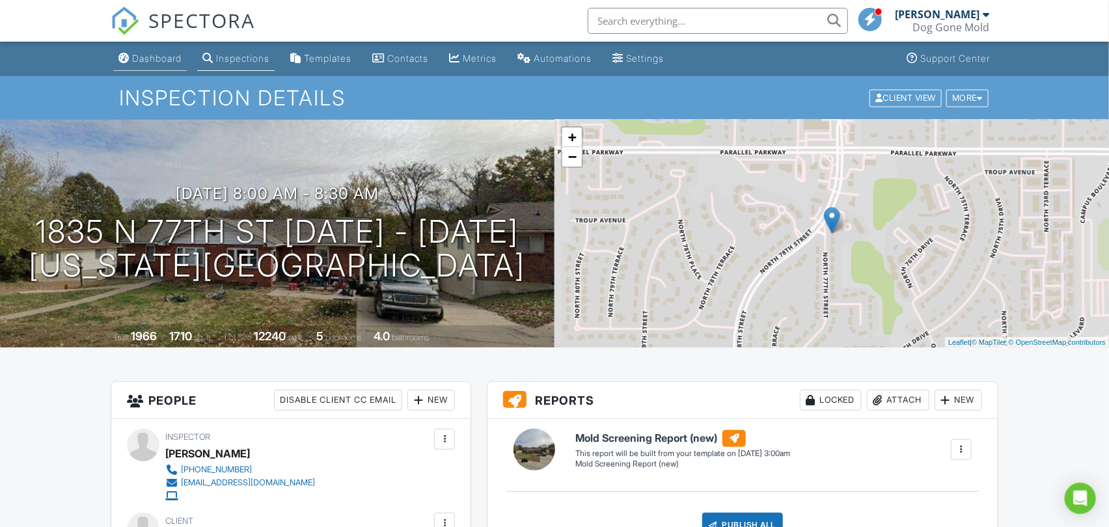
click at [172, 60] on div "Dashboard" at bounding box center [156, 58] width 49 height 11
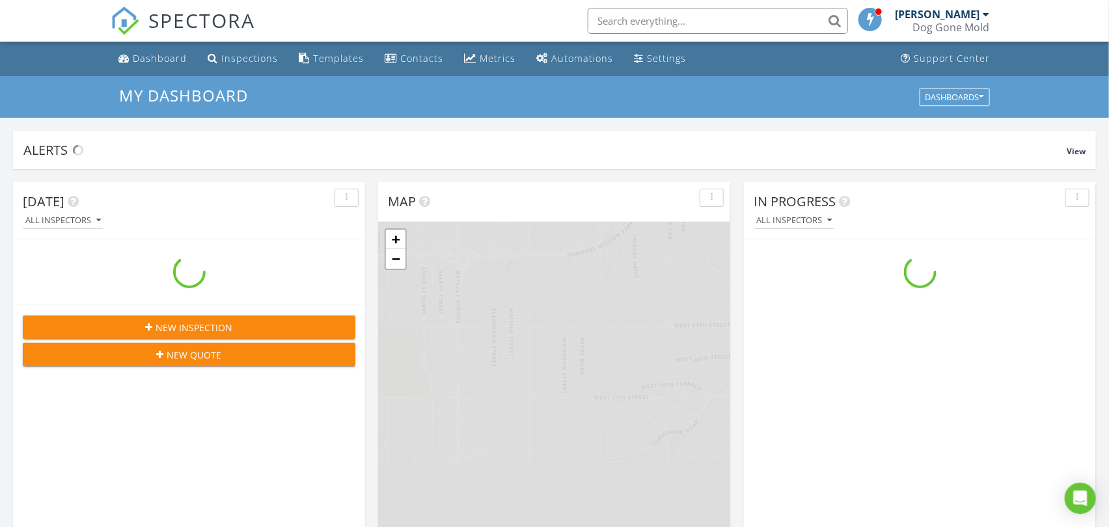
scroll to position [1207, 1132]
